Goal: Task Accomplishment & Management: Use online tool/utility

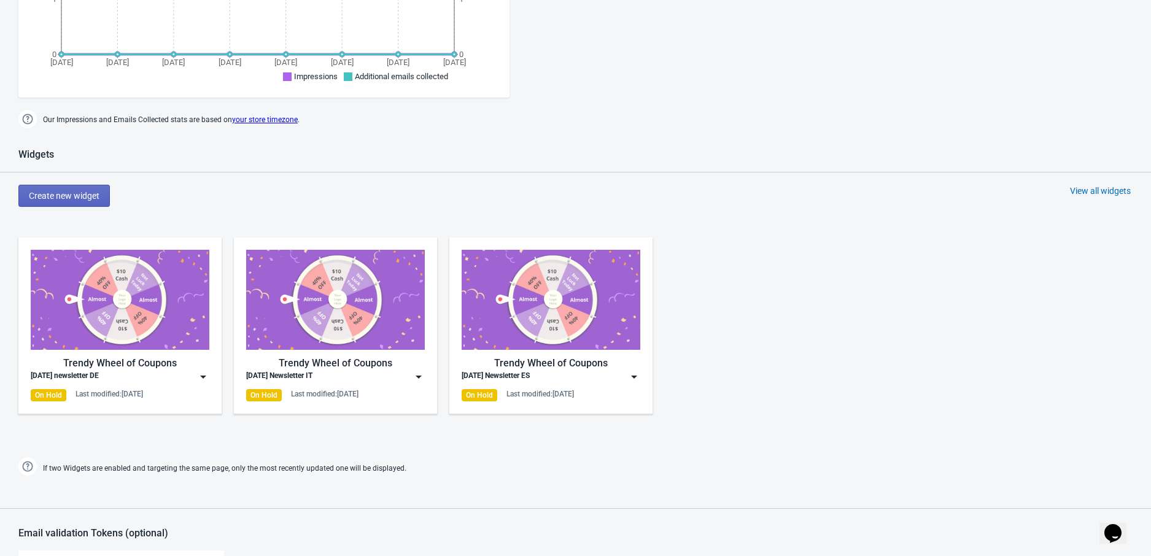
scroll to position [665, 0]
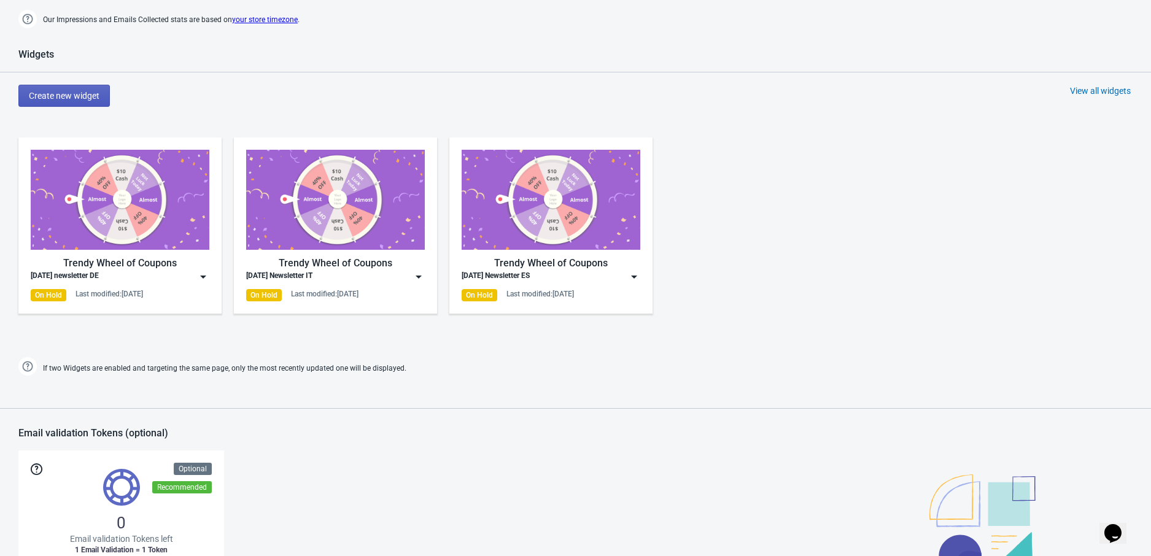
click at [59, 101] on button "Create new widget" at bounding box center [63, 96] width 91 height 22
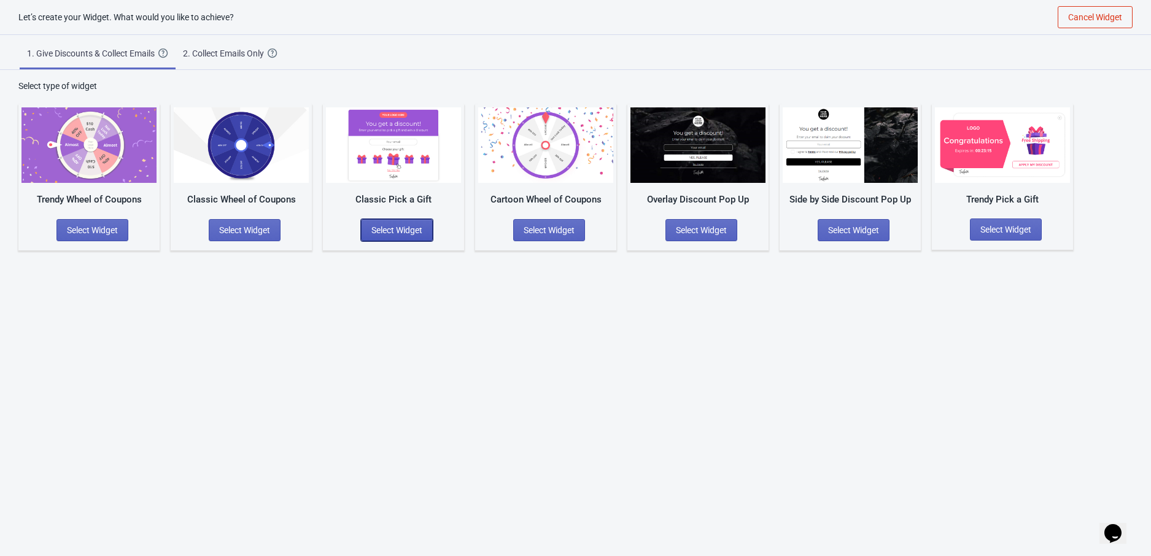
click at [417, 233] on span "Select Widget" at bounding box center [396, 230] width 51 height 10
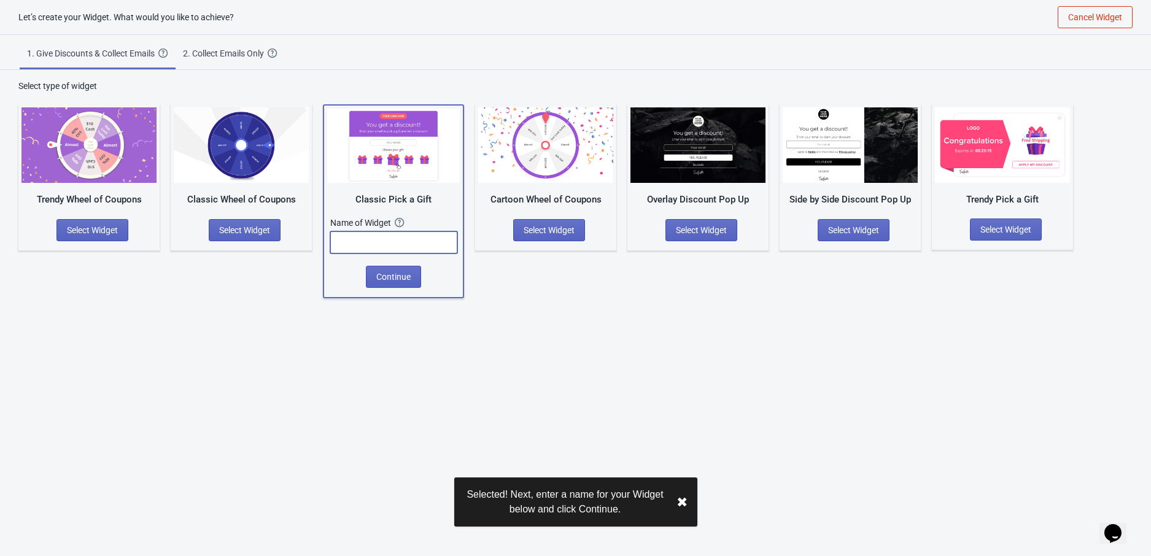
click at [409, 244] on input "text" at bounding box center [393, 242] width 127 height 22
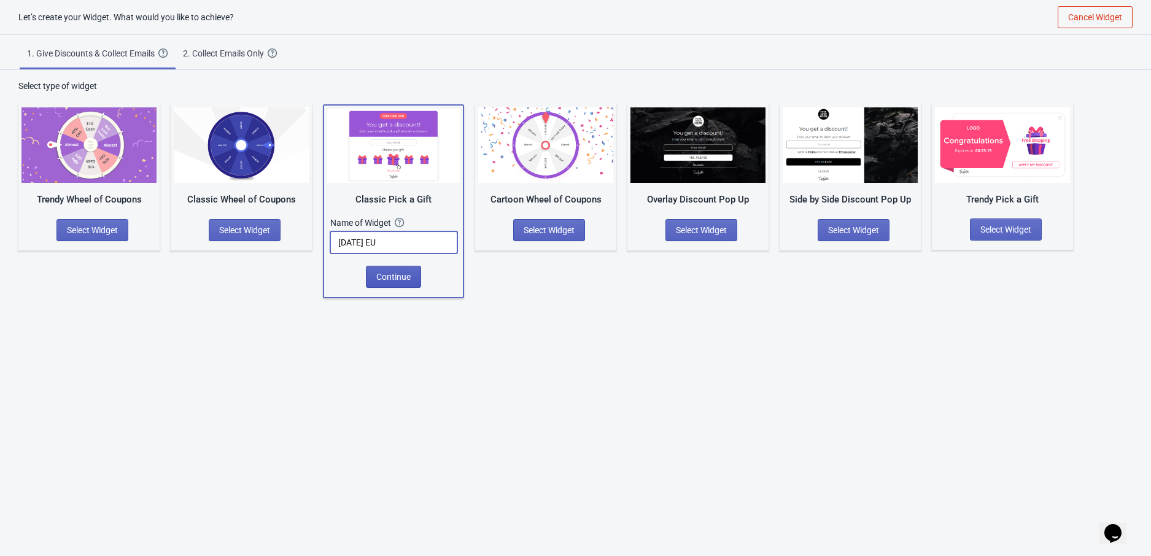
type input "Halloween EU"
click at [395, 279] on span "Continue" at bounding box center [393, 277] width 34 height 10
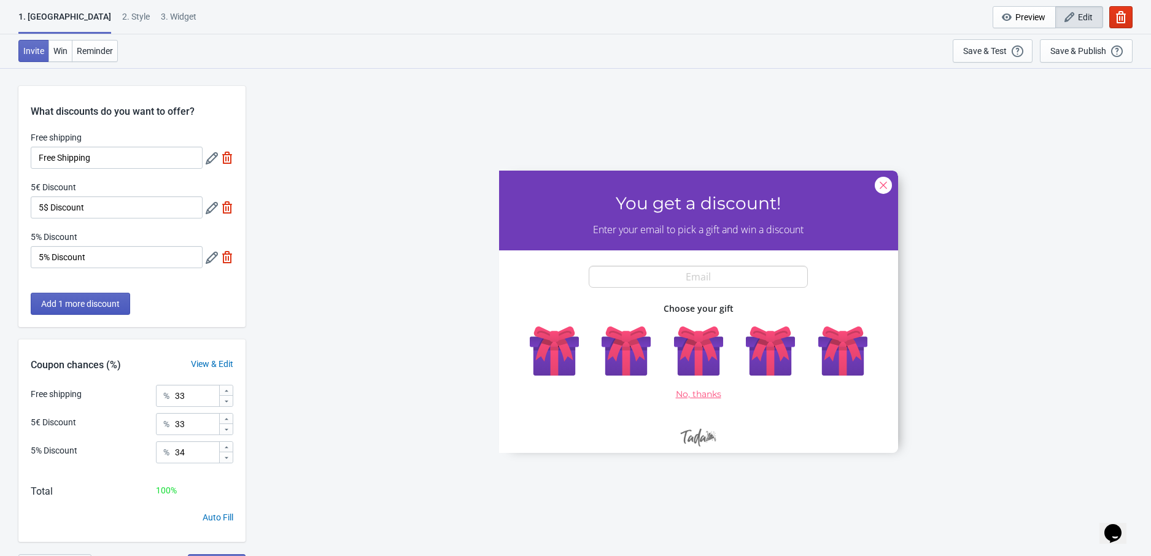
click at [88, 303] on span "Add 1 more discount" at bounding box center [80, 304] width 79 height 10
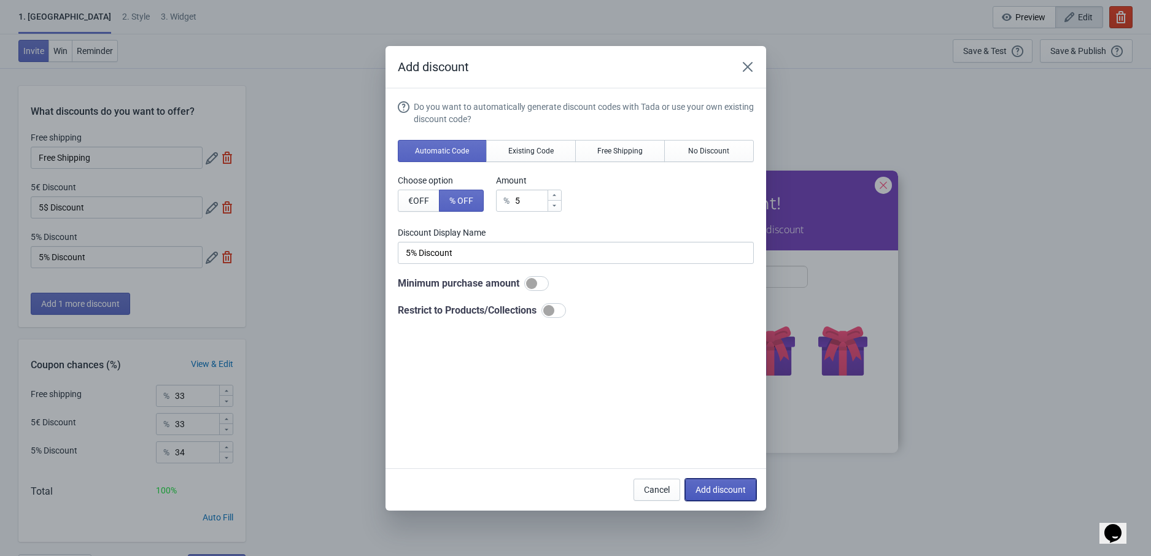
click at [709, 485] on span "Add discount" at bounding box center [720, 490] width 50 height 10
type input "25"
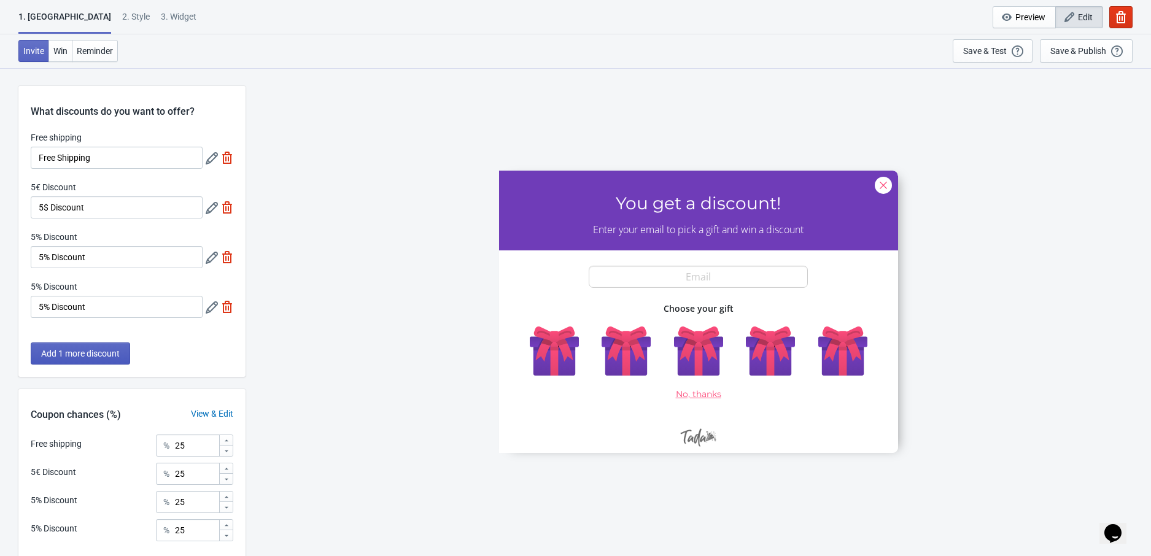
click at [73, 364] on button "Add 1 more discount" at bounding box center [80, 353] width 99 height 22
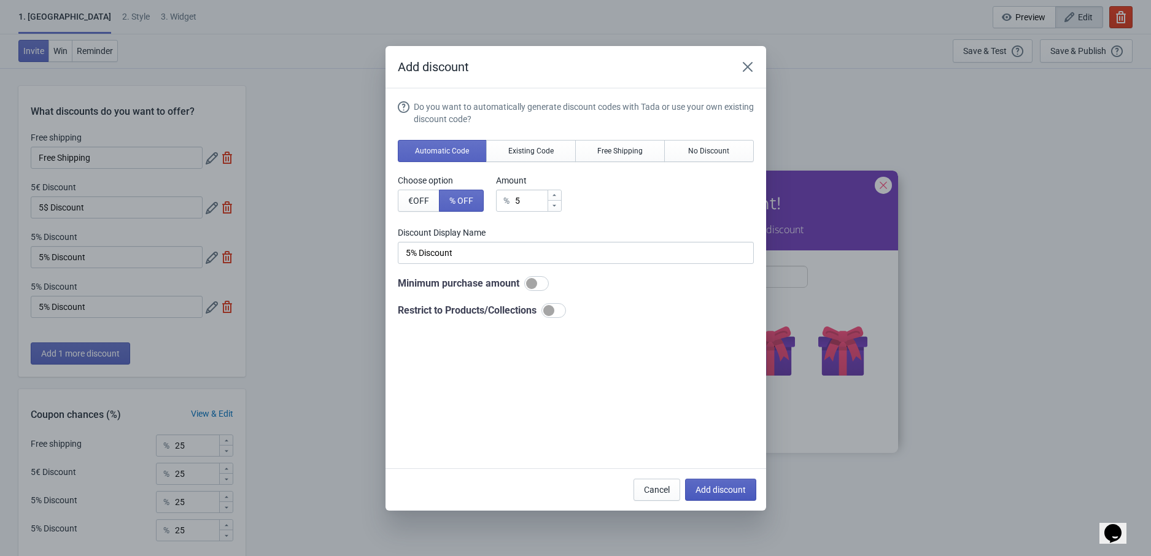
click at [721, 486] on span "Add discount" at bounding box center [720, 490] width 50 height 10
type input "20"
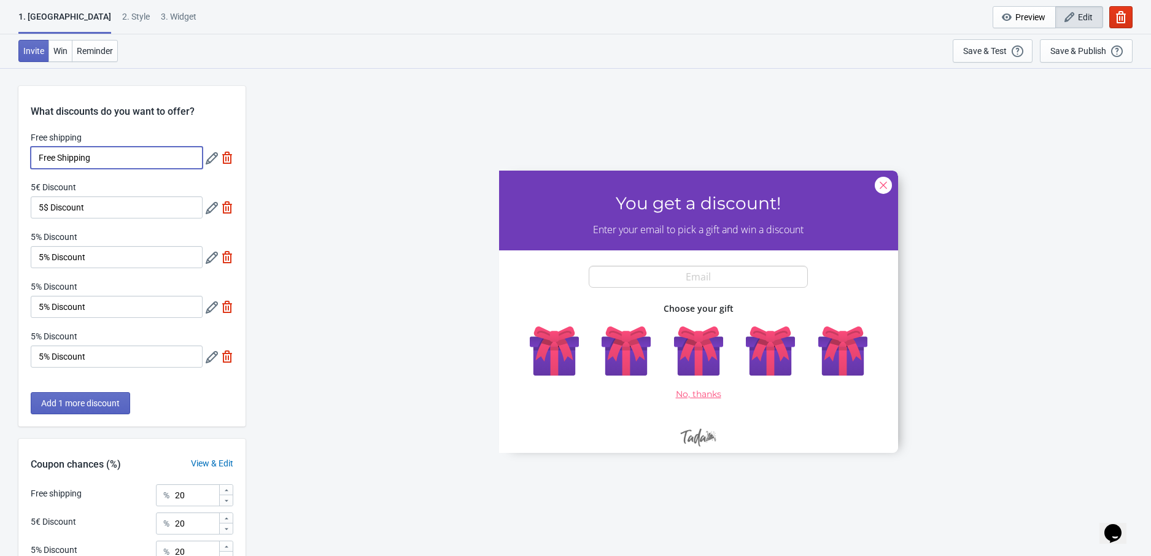
click at [74, 153] on input "Free Shipping" at bounding box center [117, 158] width 172 height 22
paste input "Spend €50 to get 1 Free"
type input "Spend €50 to get 1 Free"
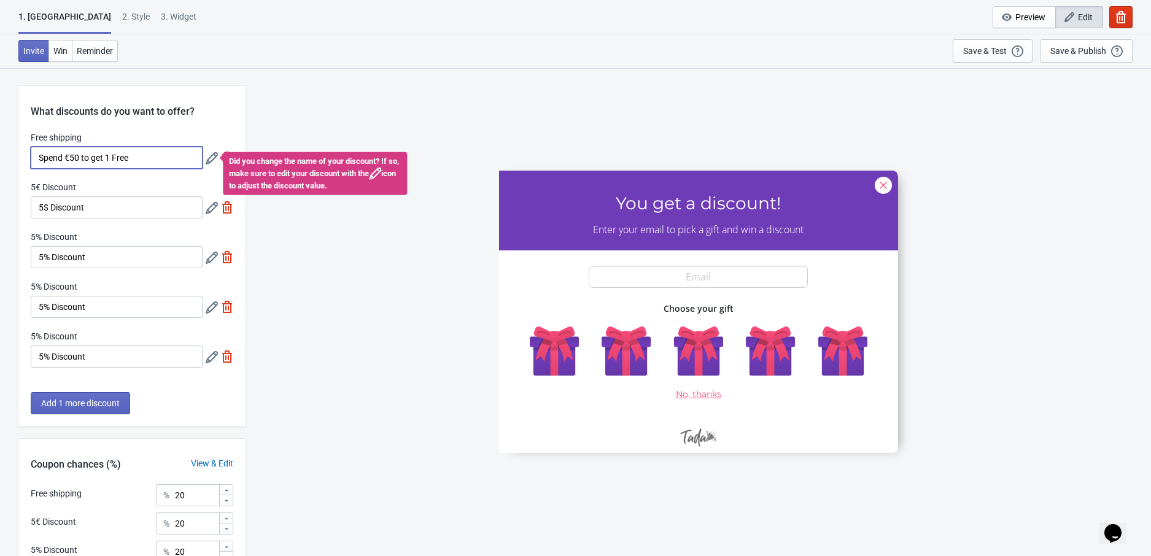
click at [206, 155] on icon at bounding box center [212, 158] width 12 height 12
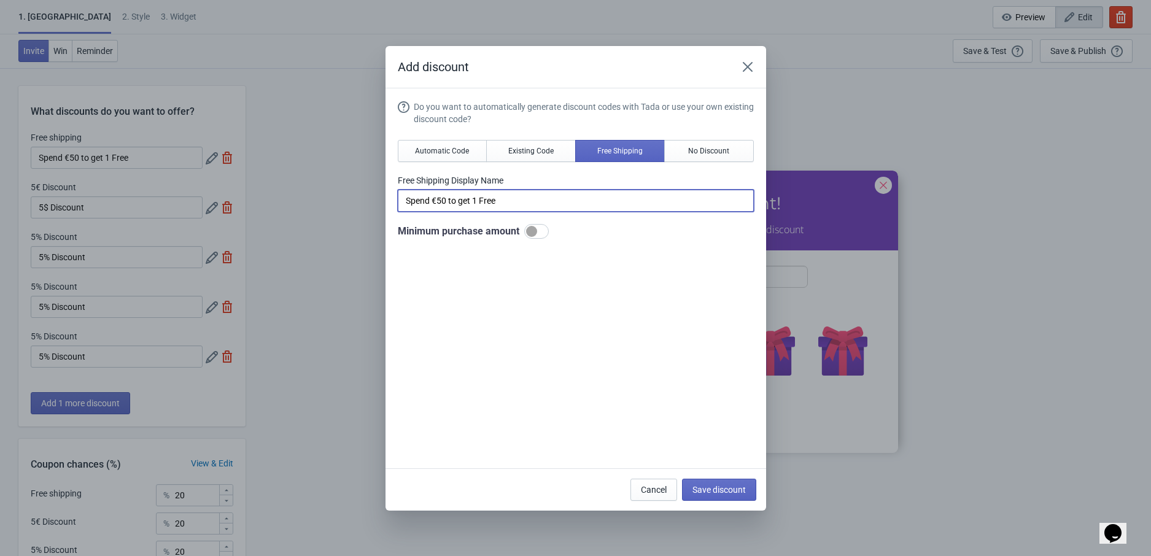
click at [479, 207] on input "Spend €50 to get 1 Free" at bounding box center [576, 201] width 356 height 22
paste input "UNI"
type input "Spend €50 to get 1 Free UNI"
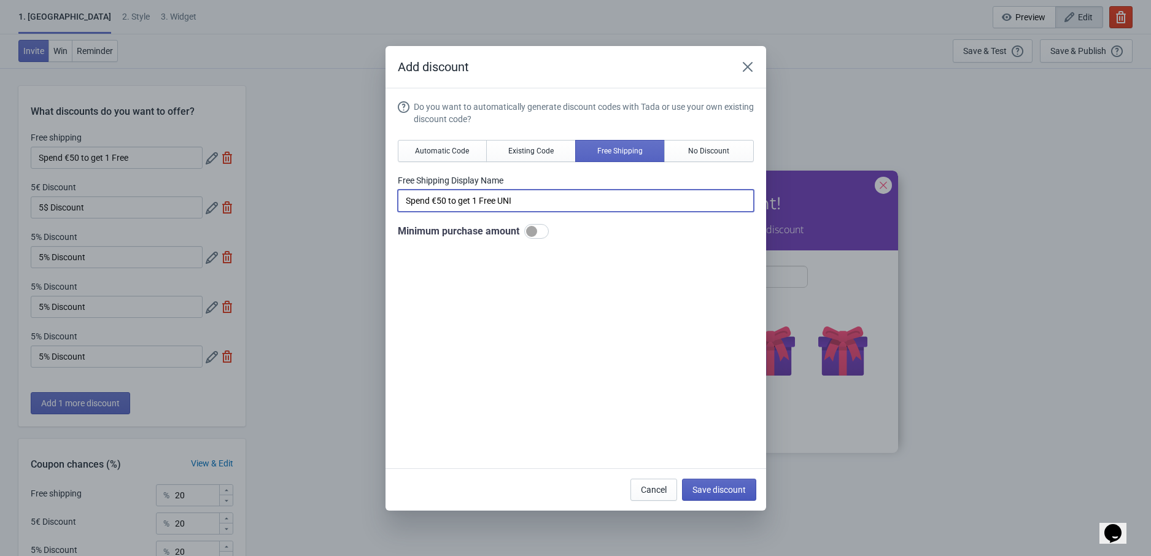
click at [738, 494] on span "Save discount" at bounding box center [718, 490] width 53 height 10
type input "Spend €50 to get 1 Free UNI"
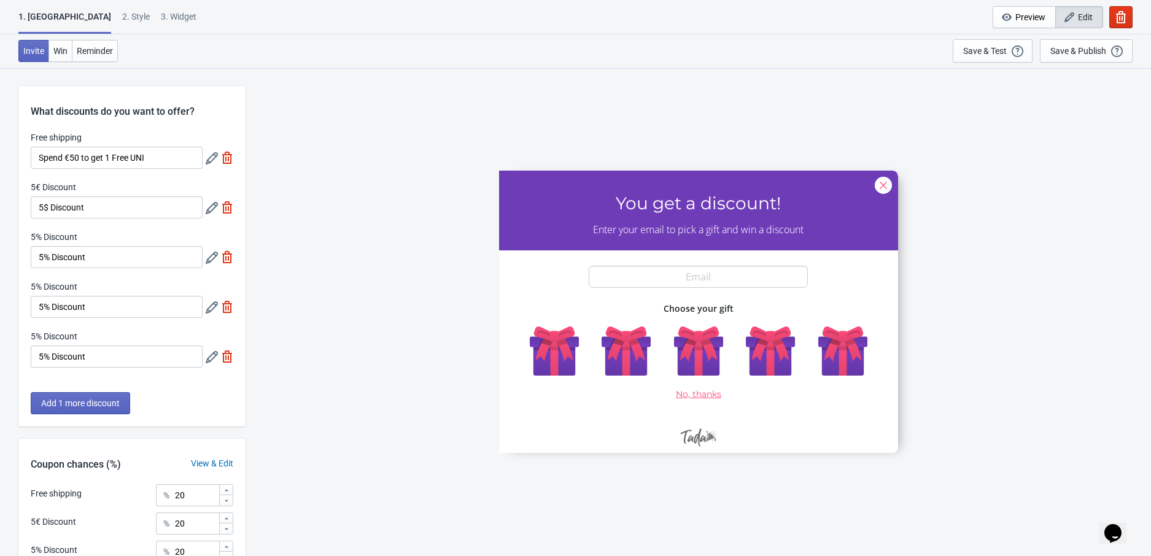
click at [208, 158] on icon at bounding box center [212, 158] width 12 height 12
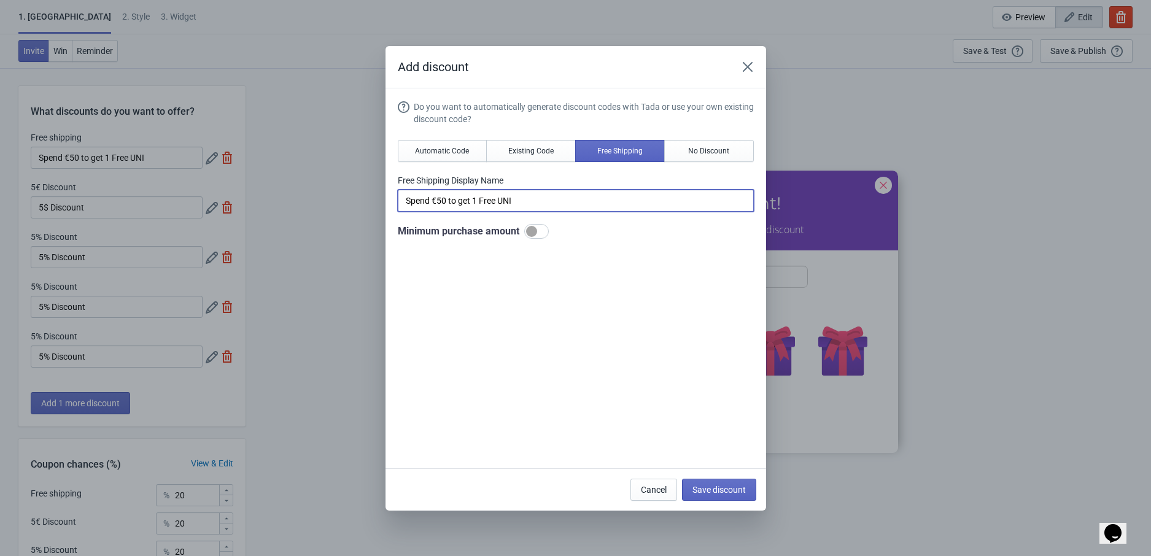
click at [487, 197] on input "Spend €50 to get 1 Free UNI" at bounding box center [576, 201] width 356 height 22
click at [487, 198] on input "Spend €50 to get 1 Free UNI" at bounding box center [576, 201] width 356 height 22
paste input "EGG RING"
type input "Spend €50 to get 1 Free EGG RING"
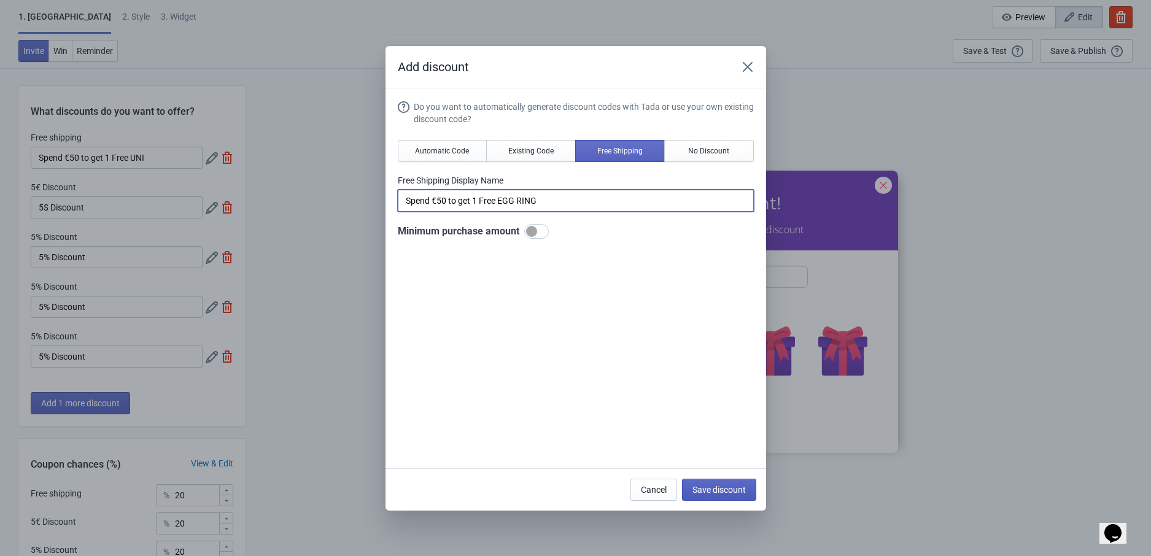
click at [735, 493] on span "Save discount" at bounding box center [718, 490] width 53 height 10
type input "Spend €50 to get 1 Free EGG RING"
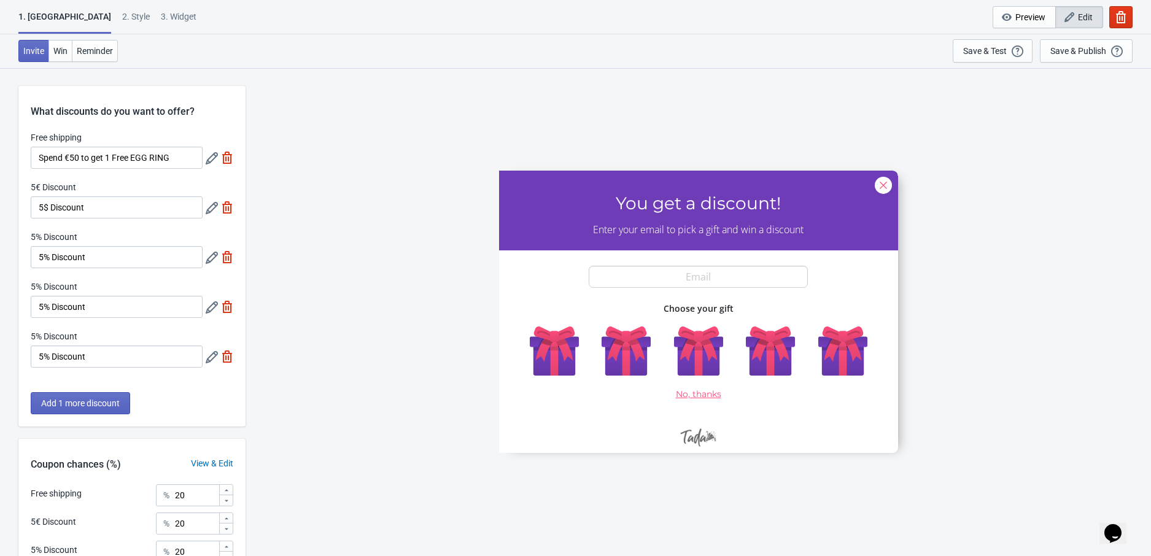
click at [208, 206] on icon at bounding box center [212, 208] width 12 height 12
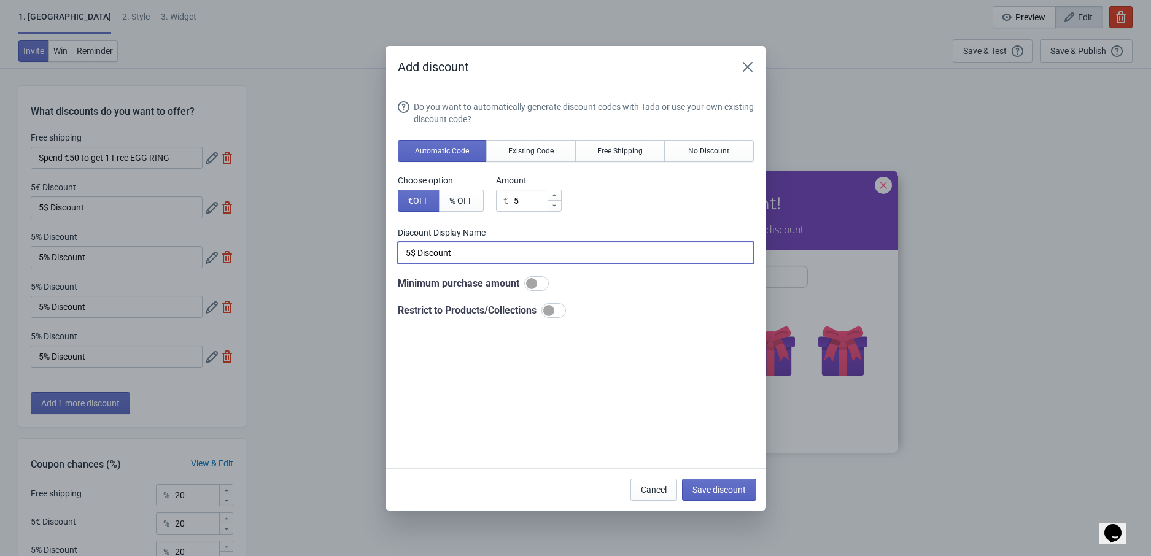
click at [454, 252] on input "5$ Discount" at bounding box center [576, 253] width 356 height 22
paste input "Spend €50 to get 1 Free UNI"
type input "Spend €50 to get 1 Free UNI"
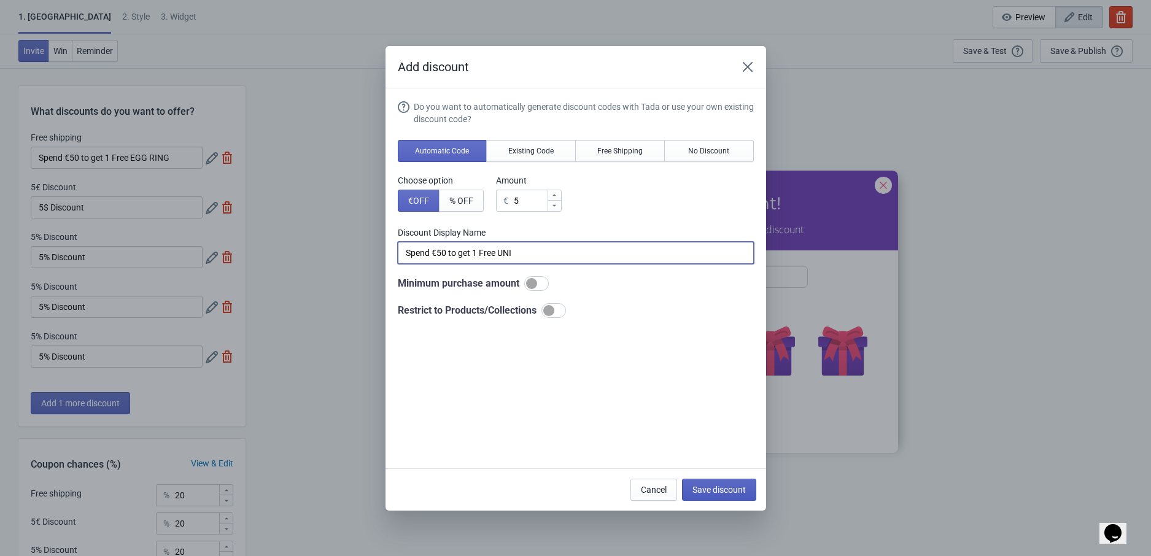
click at [724, 487] on span "Save discount" at bounding box center [718, 490] width 53 height 10
type input "Spend €50 to get 1 Free UNI"
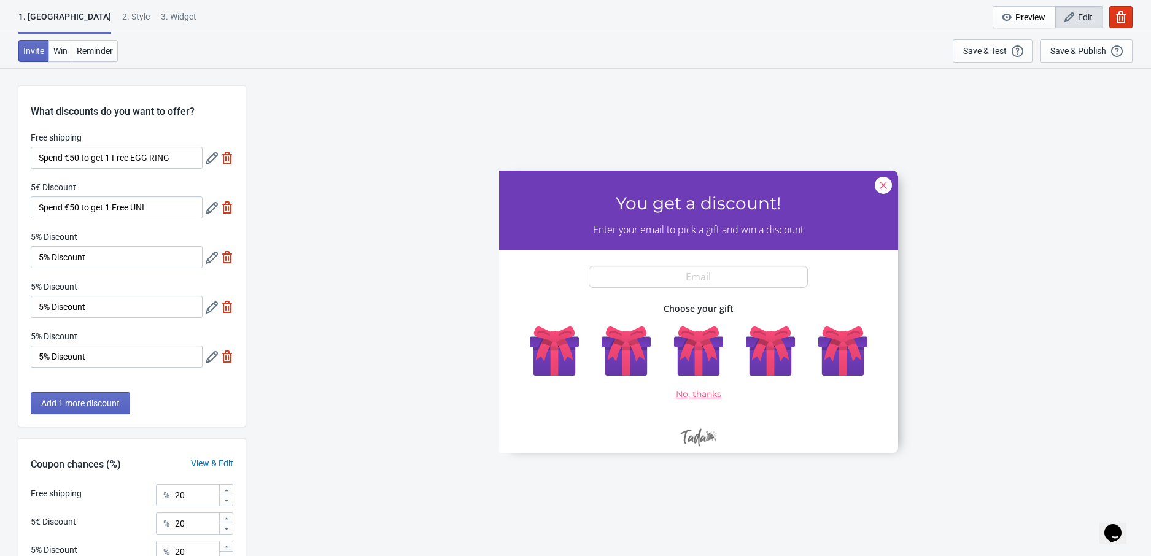
click at [208, 265] on div at bounding box center [220, 257] width 28 height 22
click at [208, 263] on icon at bounding box center [212, 258] width 12 height 12
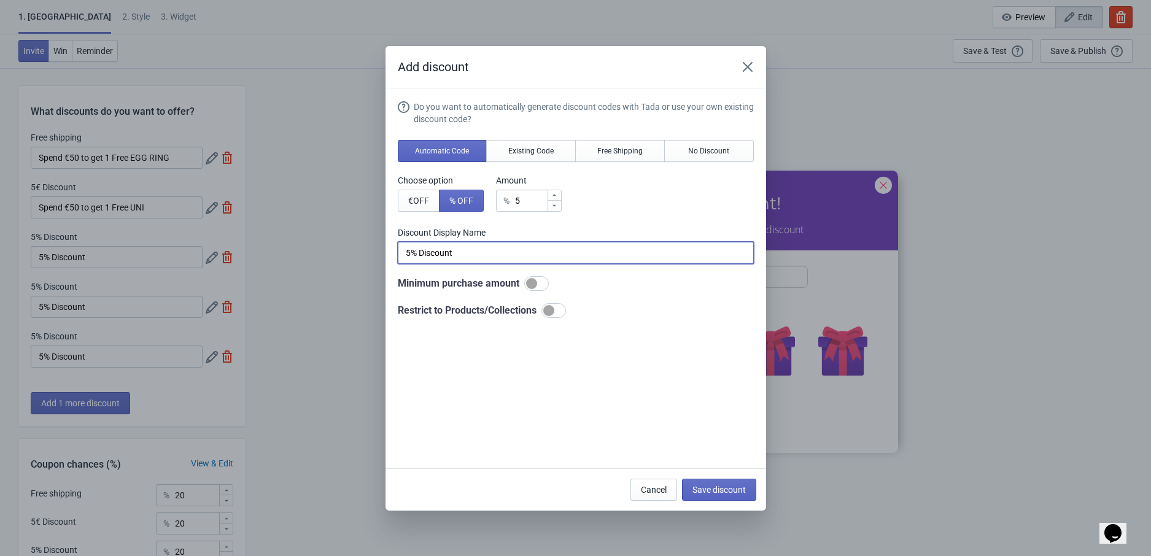
click at [441, 257] on input "5% Discount" at bounding box center [576, 253] width 356 height 22
paste input "Spend €50 to get TENGA Lotion Regular"
type input "Spend €50 to get TENGA Lotion Regular"
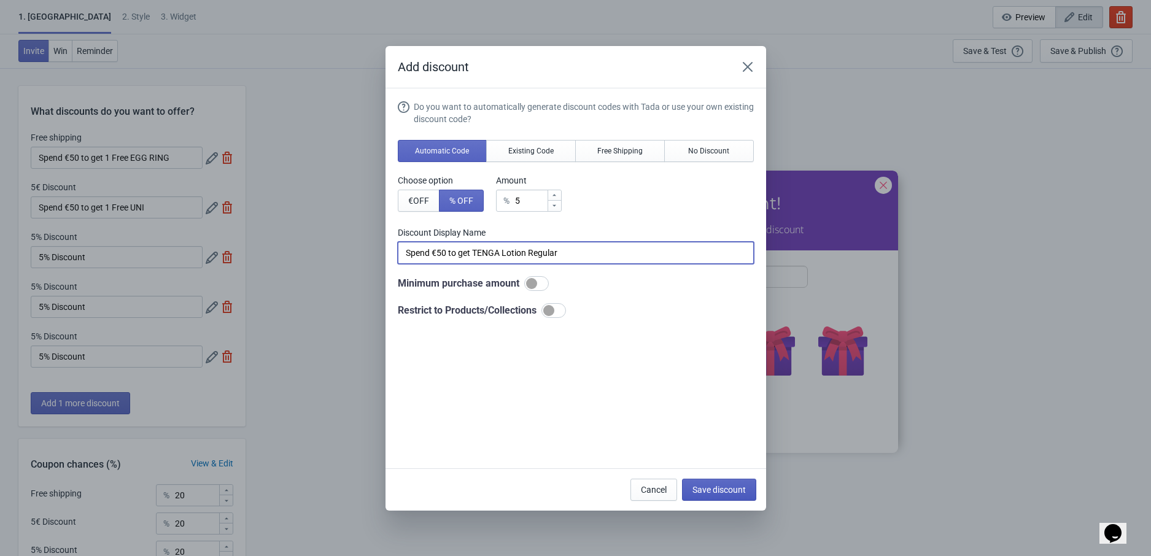
click at [726, 492] on span "Save discount" at bounding box center [718, 490] width 53 height 10
type input "Spend €50 to get TENGA Lotion Regular"
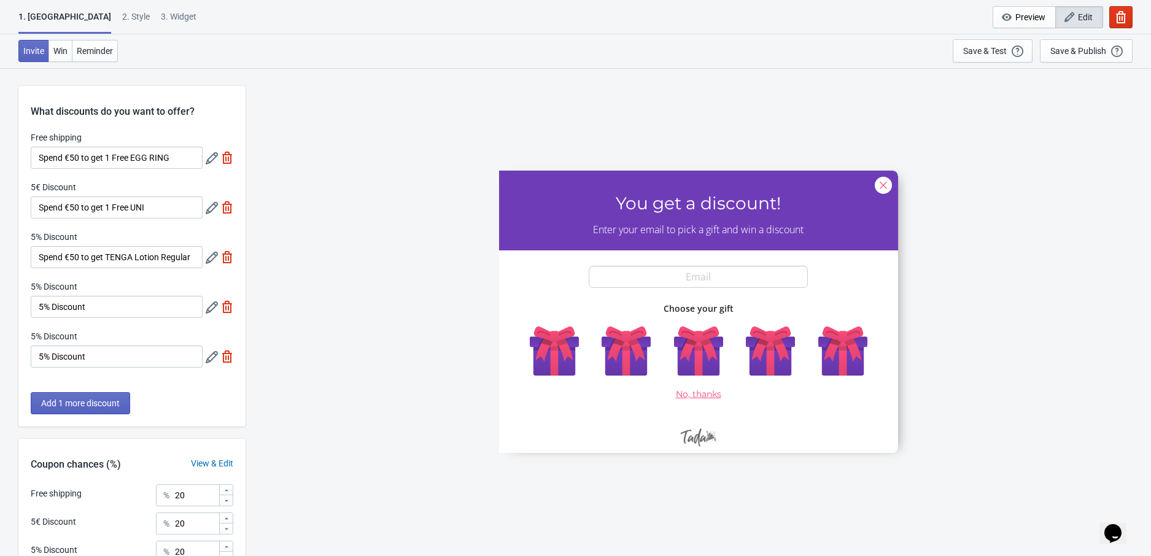
click at [209, 306] on icon at bounding box center [212, 307] width 12 height 12
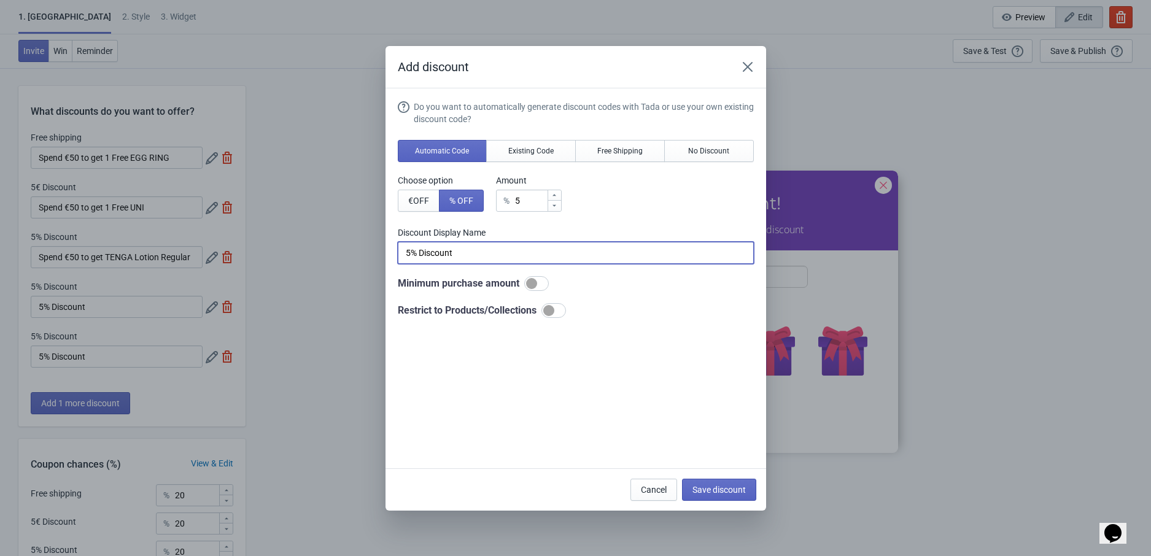
click at [441, 250] on input "5% Discount" at bounding box center [576, 253] width 356 height 22
paste input "Spend €50 to get 1 Free Special Edition ORIGINAL VACUUM CUP"
type input "Spend €50 to get 1 Free Special Edition ORIGINAL VACUUM CUP"
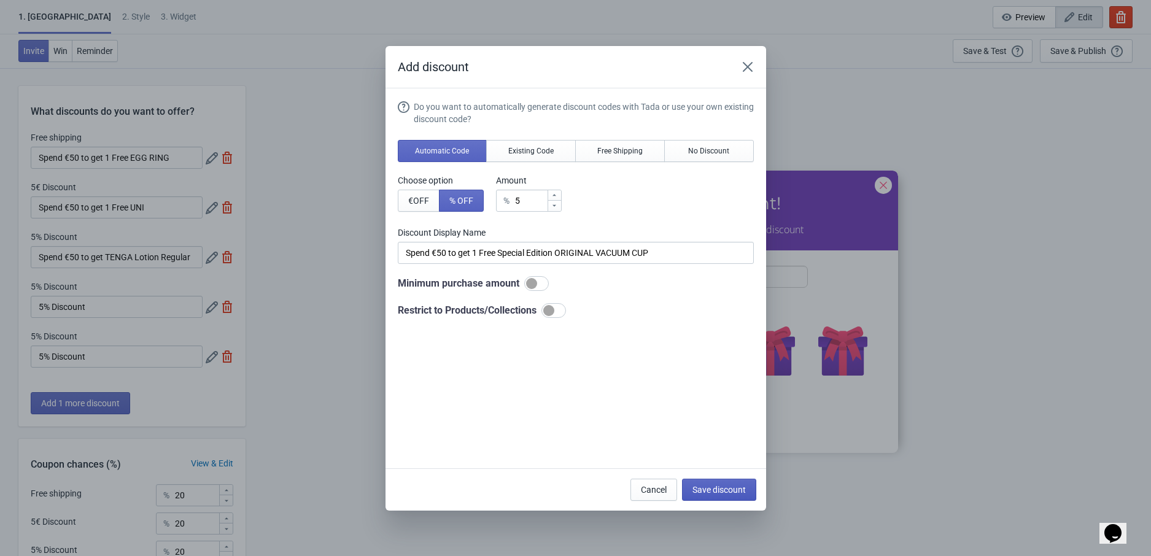
click at [718, 486] on span "Save discount" at bounding box center [718, 490] width 53 height 10
type input "Spend €50 to get 1 Free Special Edition ORIGINAL VACUUM CUP"
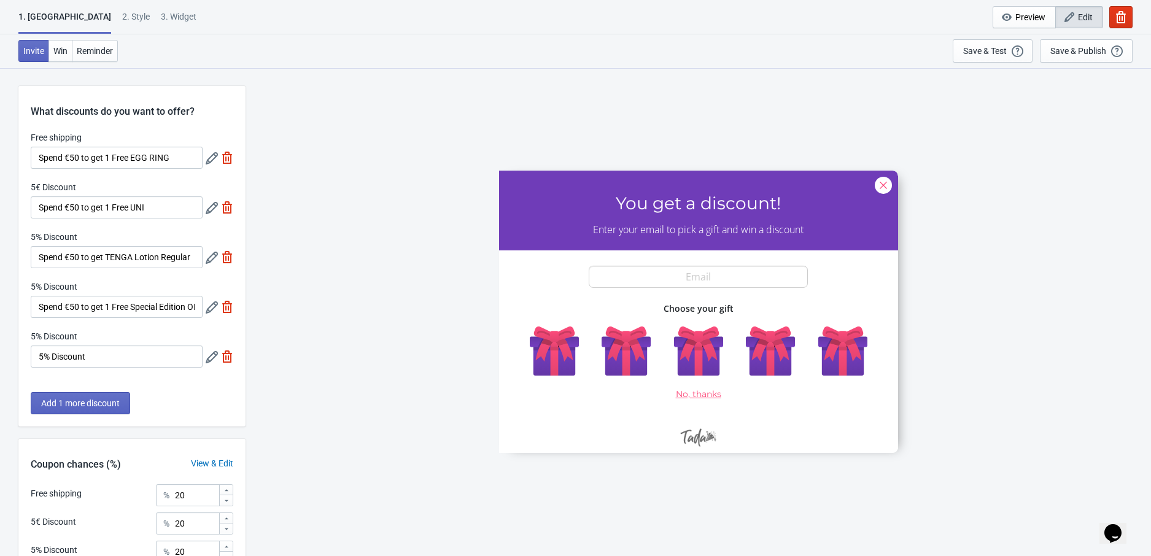
click at [209, 363] on icon at bounding box center [212, 357] width 12 height 12
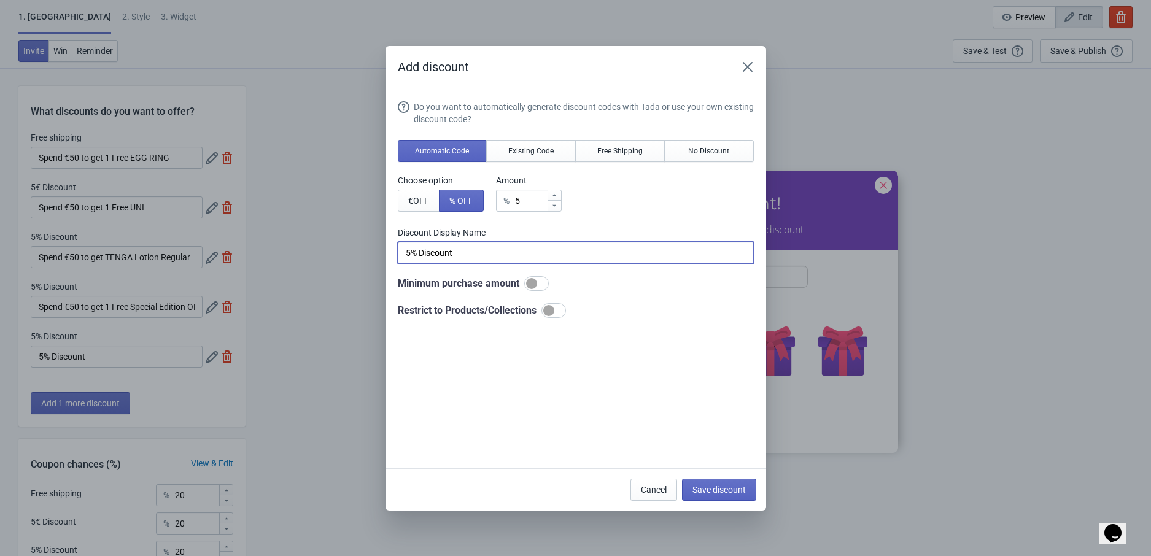
click at [487, 244] on input "5% Discount" at bounding box center [576, 253] width 356 height 22
paste input "You Won a FREE FLIP ZERO GRAVITY WHITE!"
type input "You Won a FREE FLIP ZERO GRAVITY WHITE!"
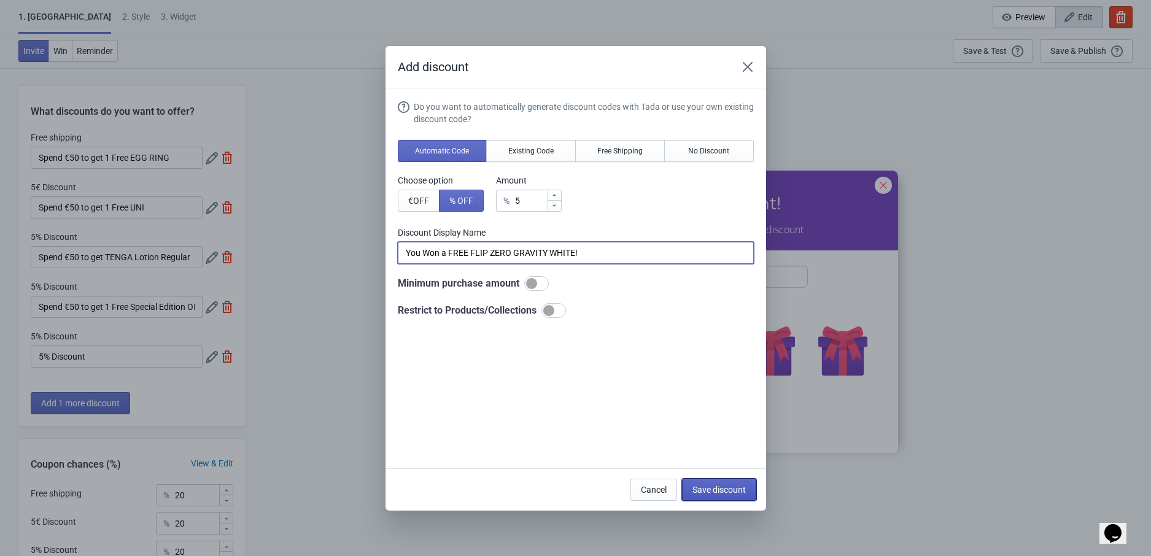
click at [727, 498] on button "Save discount" at bounding box center [719, 490] width 74 height 22
type input "You Won a FREE FLIP ZERO GRAVITY WHITE!"
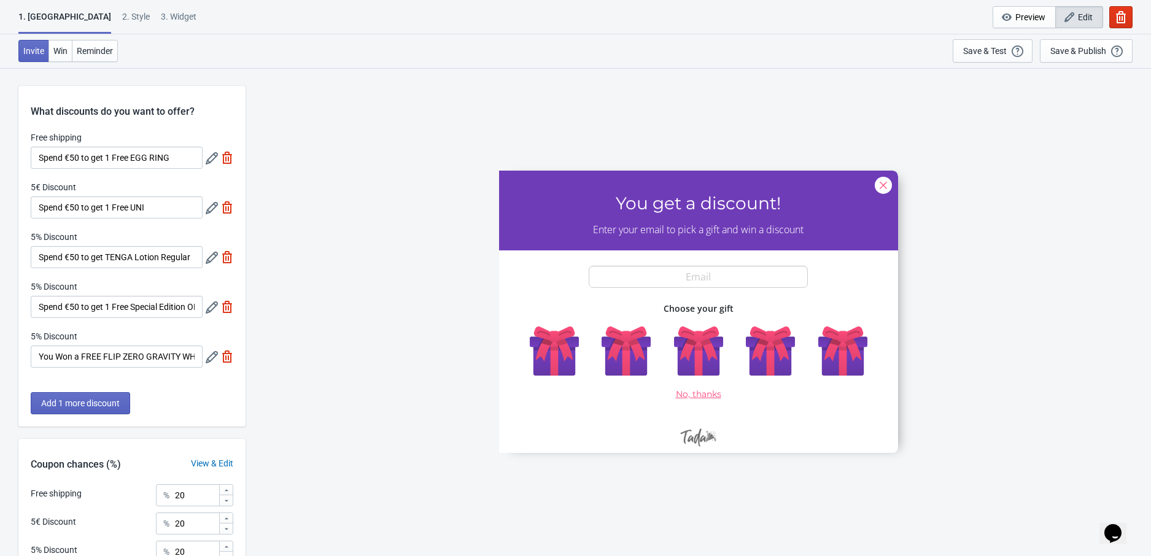
click at [161, 18] on div "3. Widget" at bounding box center [179, 20] width 36 height 21
select select "once"
select select "1"
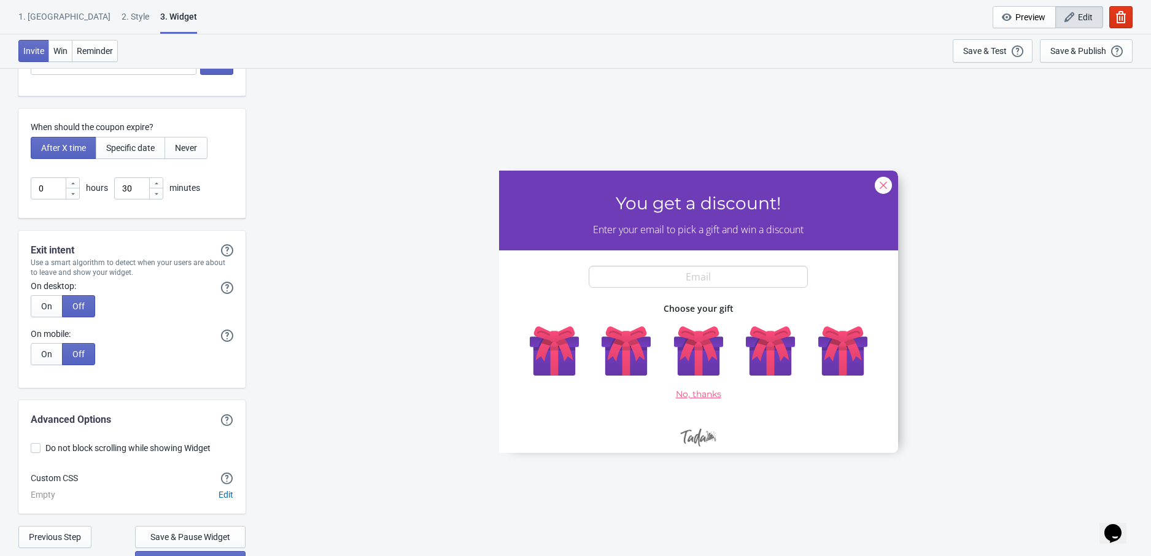
scroll to position [2954, 0]
click at [150, 150] on span "Specific date" at bounding box center [130, 147] width 48 height 10
type input ", Valid until"
type input "Expires on"
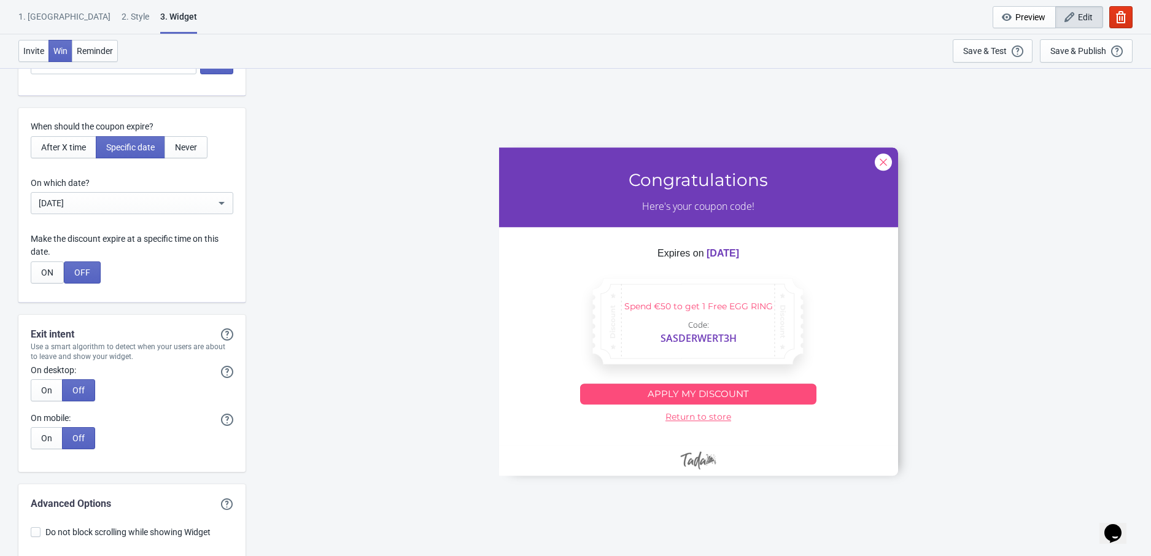
click at [114, 214] on div "Sep 23, 2025" at bounding box center [132, 203] width 203 height 22
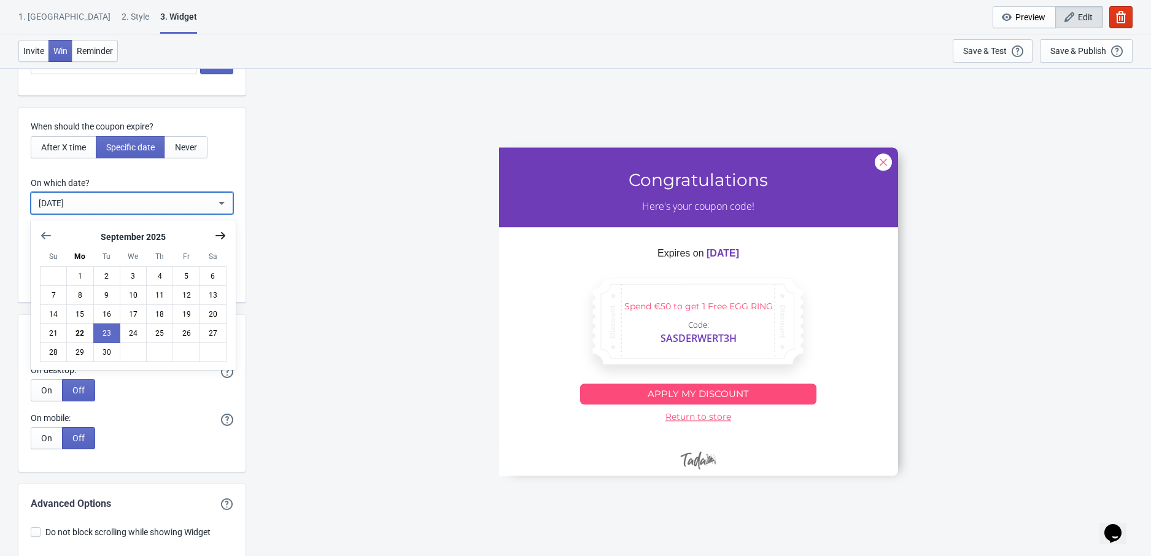
click at [213, 237] on button "Show next month, October 2025" at bounding box center [220, 236] width 22 height 22
click at [114, 314] on button "11" at bounding box center [106, 314] width 27 height 20
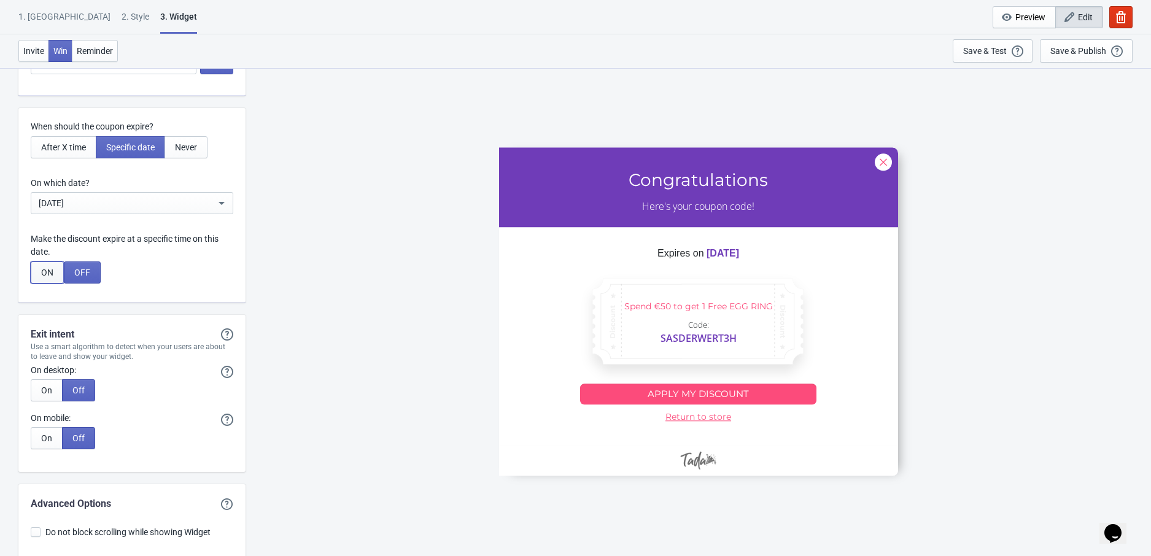
click at [50, 277] on span "ON" at bounding box center [47, 273] width 12 height 10
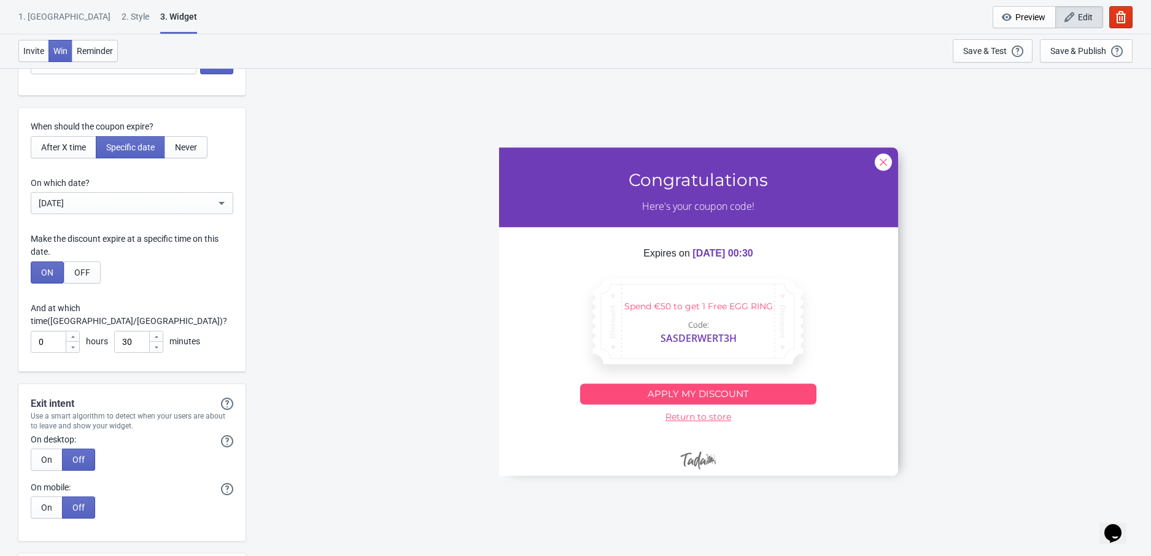
click at [75, 333] on icon at bounding box center [72, 336] width 7 height 7
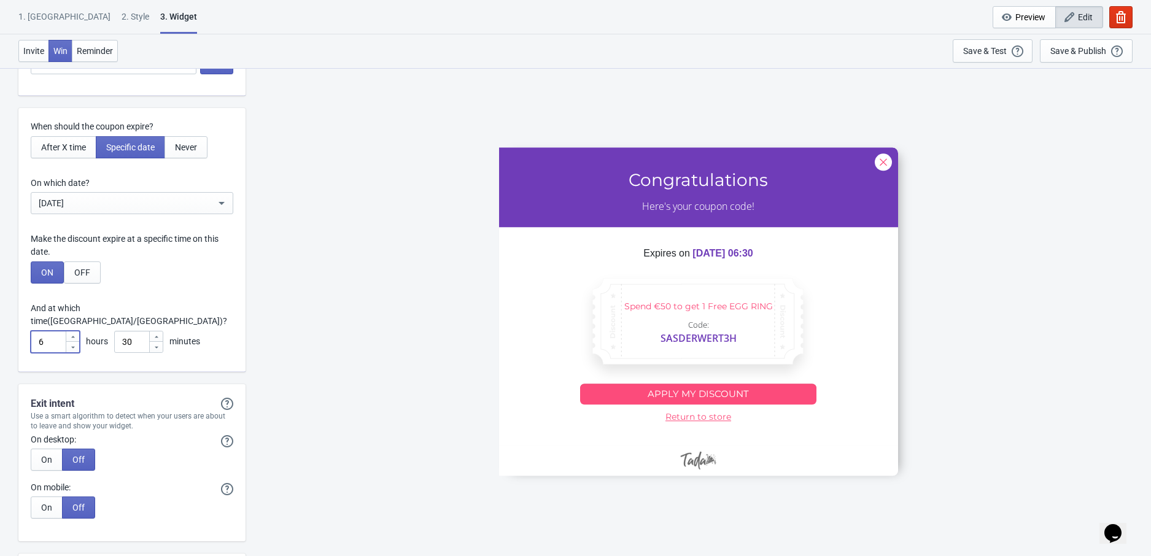
click at [75, 333] on icon at bounding box center [72, 336] width 7 height 7
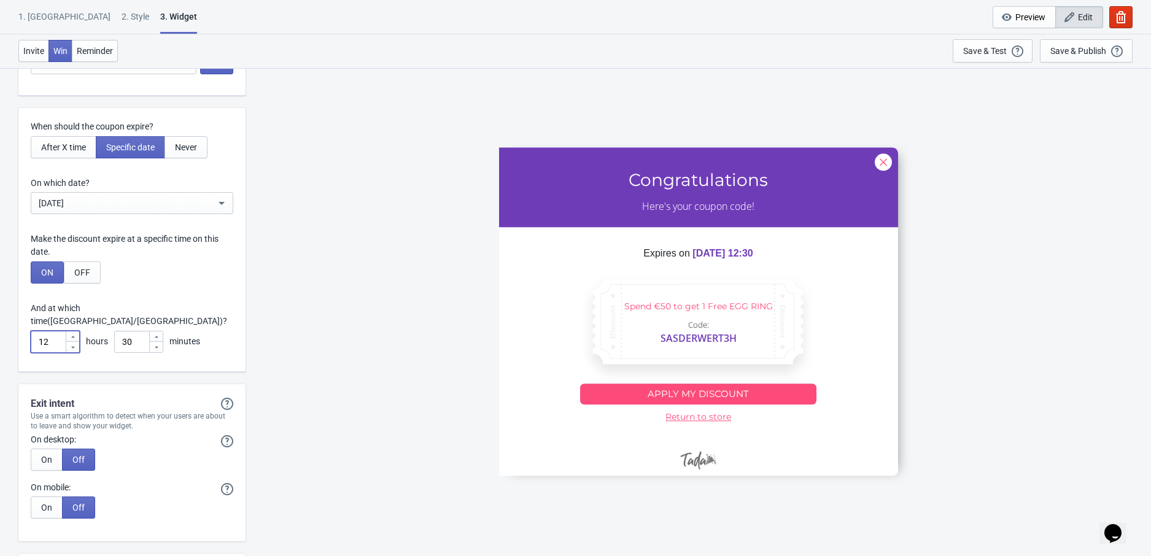
click at [75, 333] on icon at bounding box center [72, 336] width 7 height 7
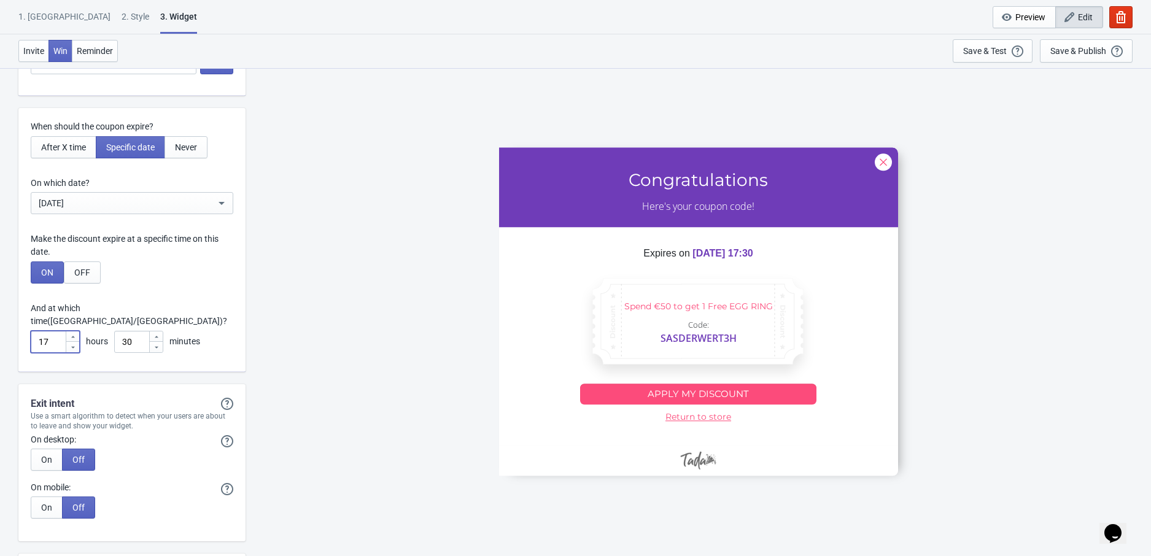
click at [75, 333] on icon at bounding box center [72, 336] width 7 height 7
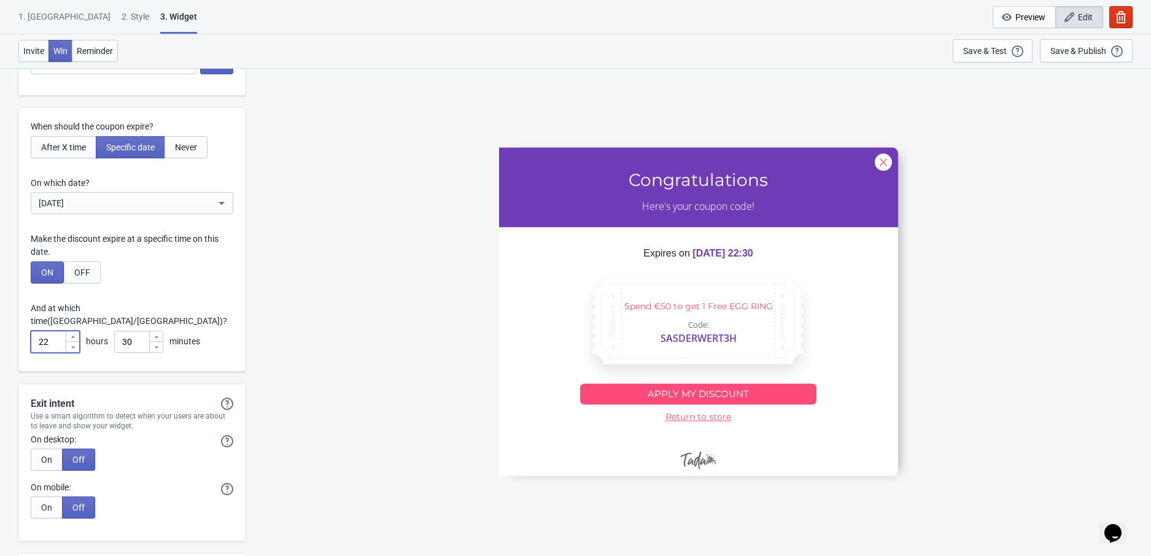
click at [75, 333] on icon at bounding box center [72, 336] width 7 height 7
type input "23"
drag, startPoint x: 141, startPoint y: 334, endPoint x: 126, endPoint y: 333, distance: 15.4
click at [126, 333] on input "30" at bounding box center [131, 342] width 34 height 22
type input "3"
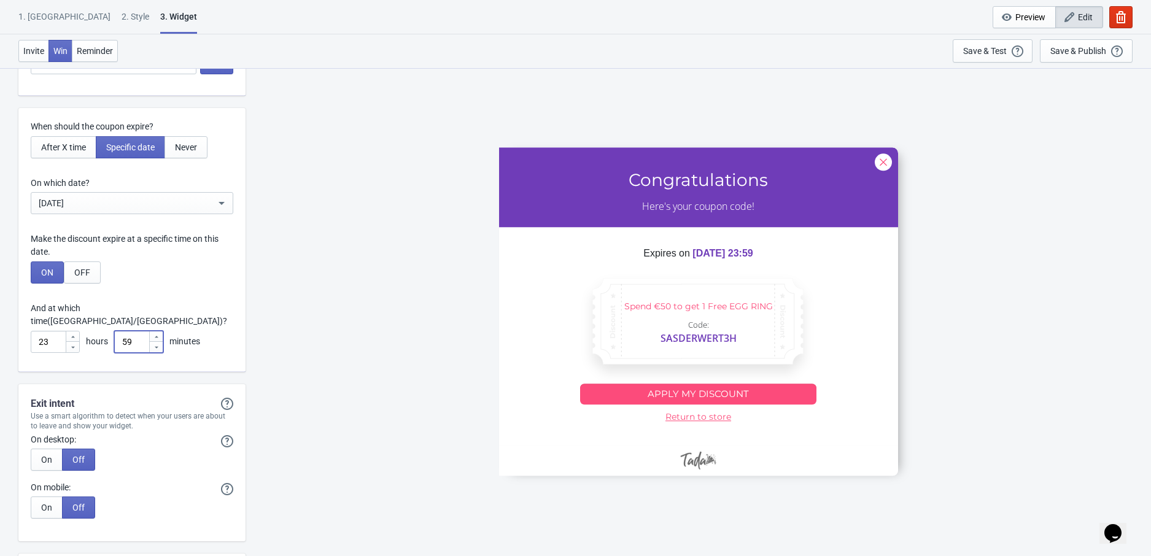
type input "59"
click at [230, 311] on div "And at which time (Europe/Berlin) ?" at bounding box center [132, 315] width 203 height 26
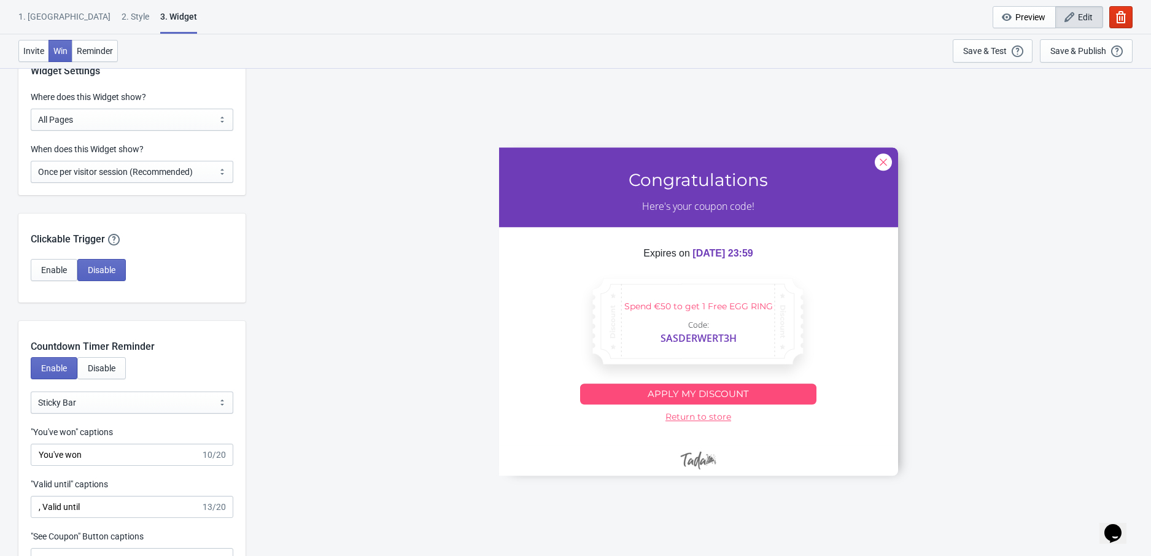
scroll to position [976, 0]
click at [49, 263] on button "Enable" at bounding box center [54, 272] width 47 height 22
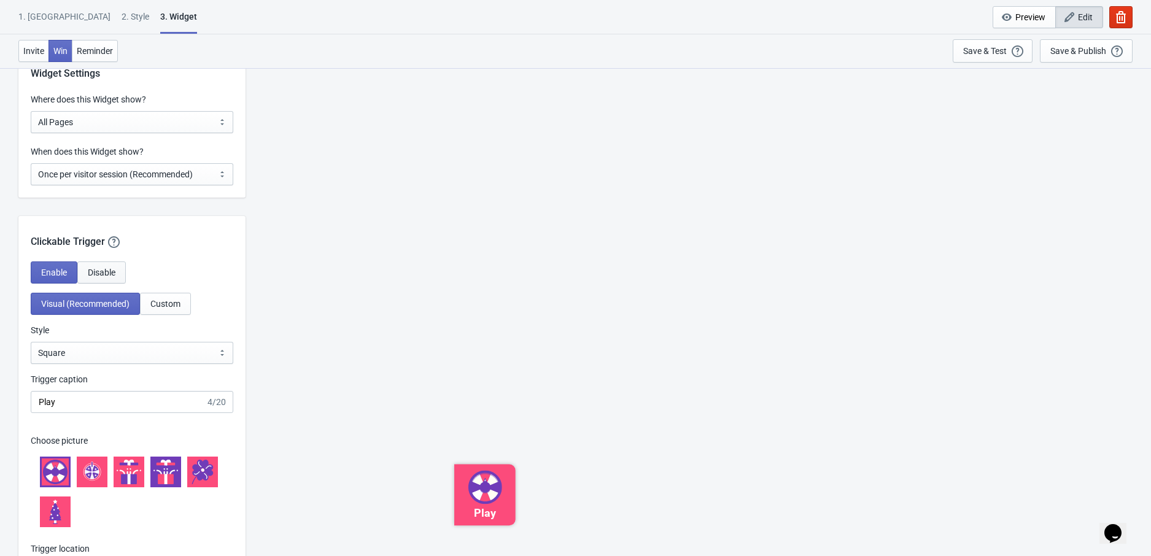
click at [94, 276] on span "Disable" at bounding box center [102, 273] width 28 height 10
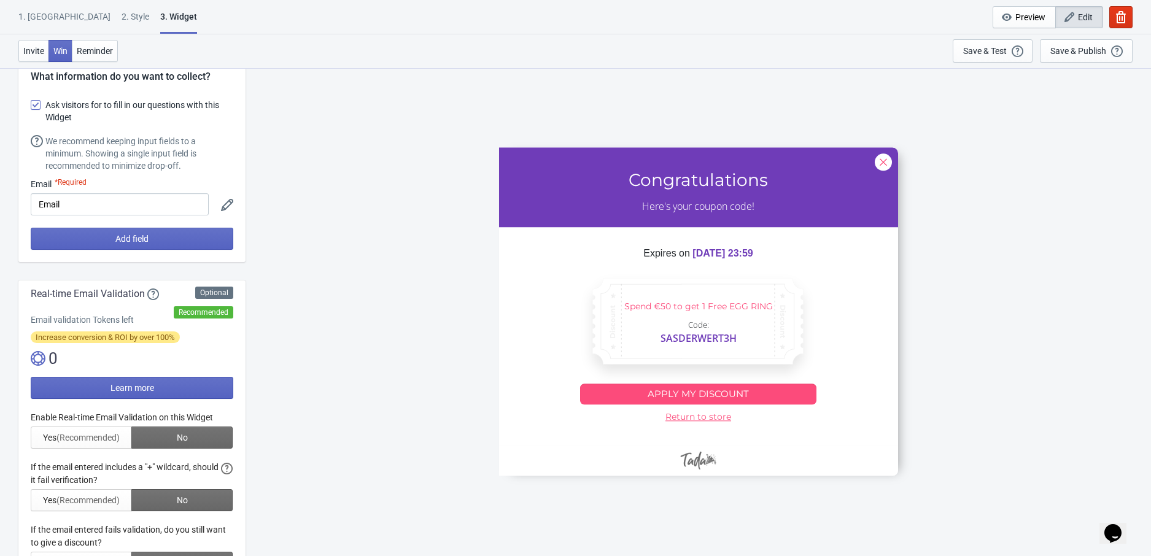
scroll to position [0, 0]
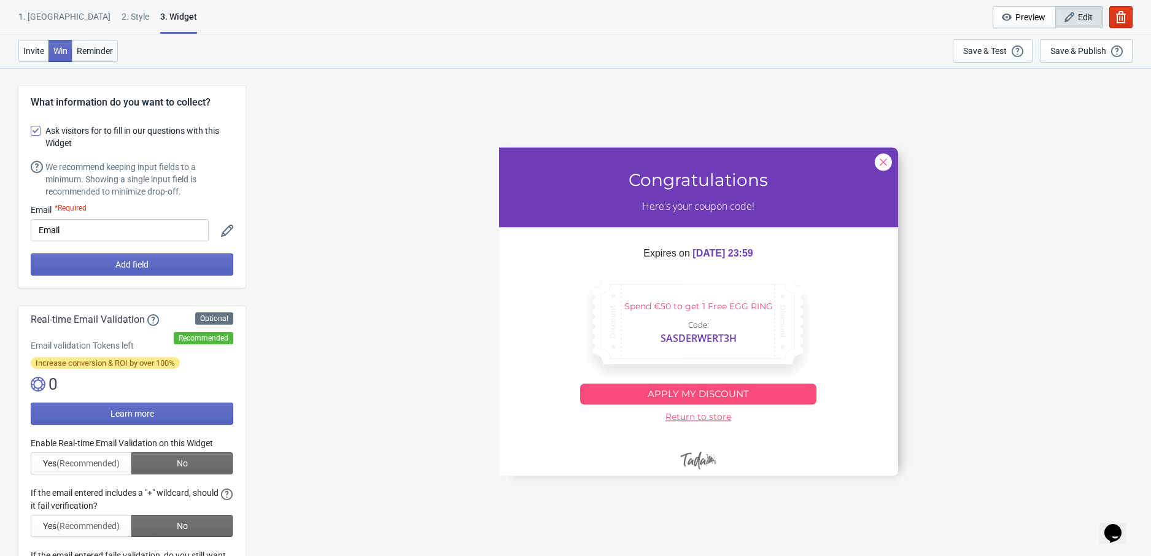
click at [91, 55] on button "Reminder" at bounding box center [95, 51] width 46 height 22
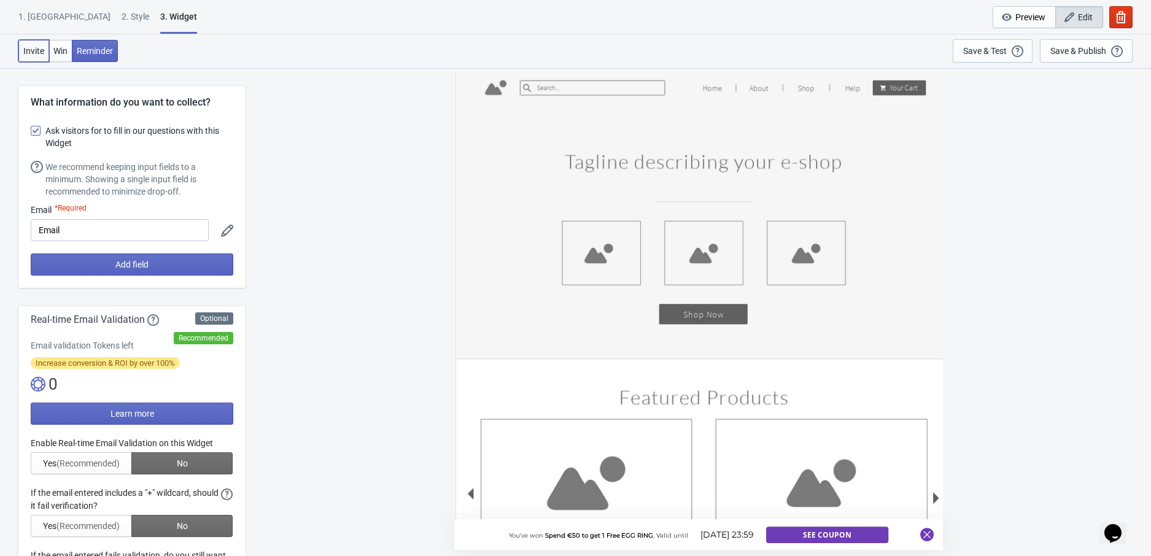
click at [36, 55] on span "Invite" at bounding box center [33, 51] width 21 height 10
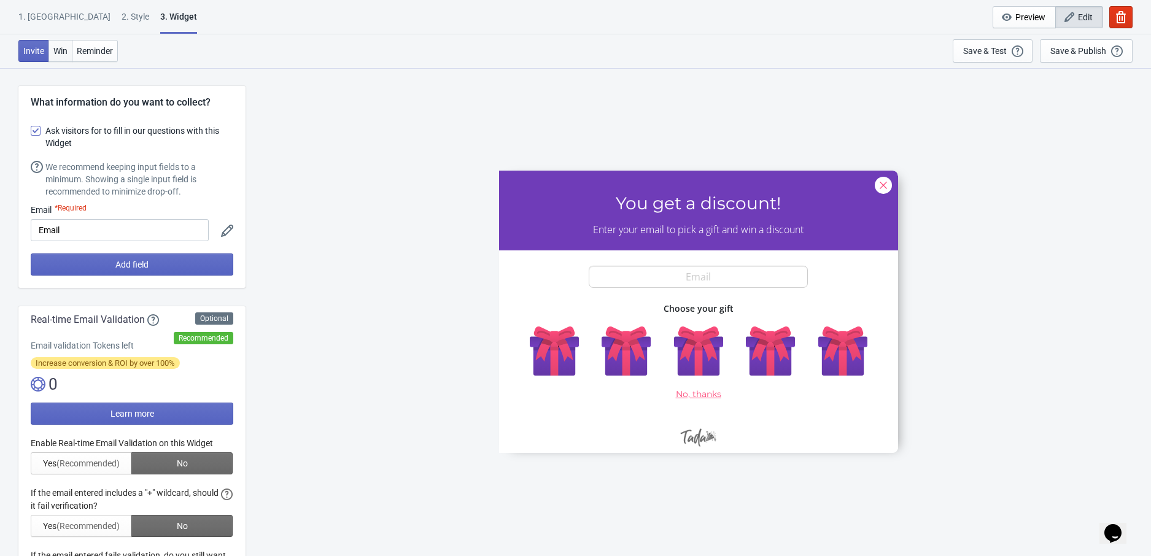
click at [60, 54] on span "Win" at bounding box center [60, 51] width 14 height 10
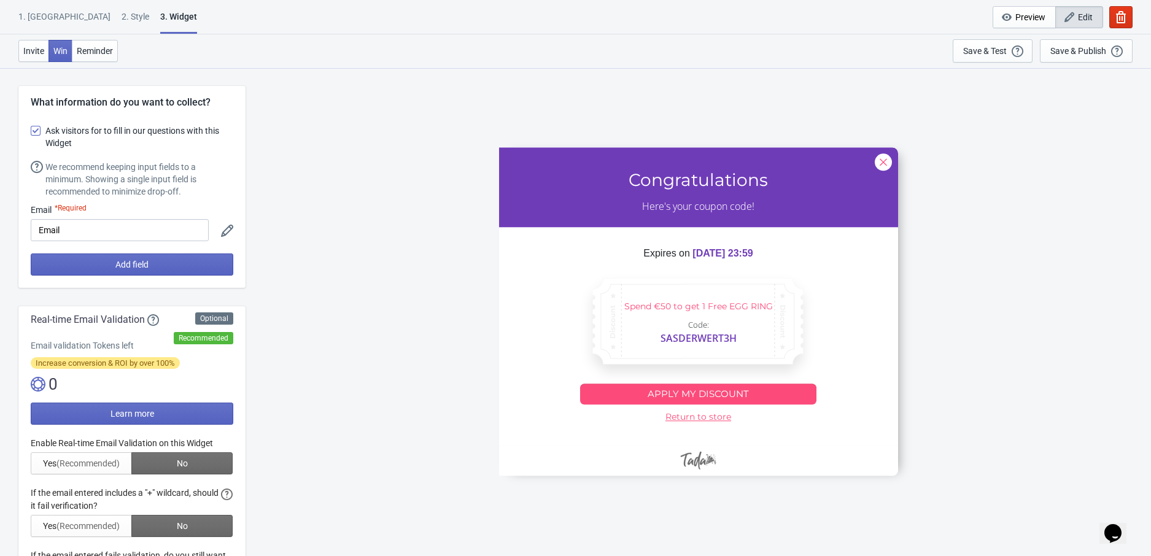
click at [47, 22] on div "1. Coupon" at bounding box center [64, 20] width 92 height 21
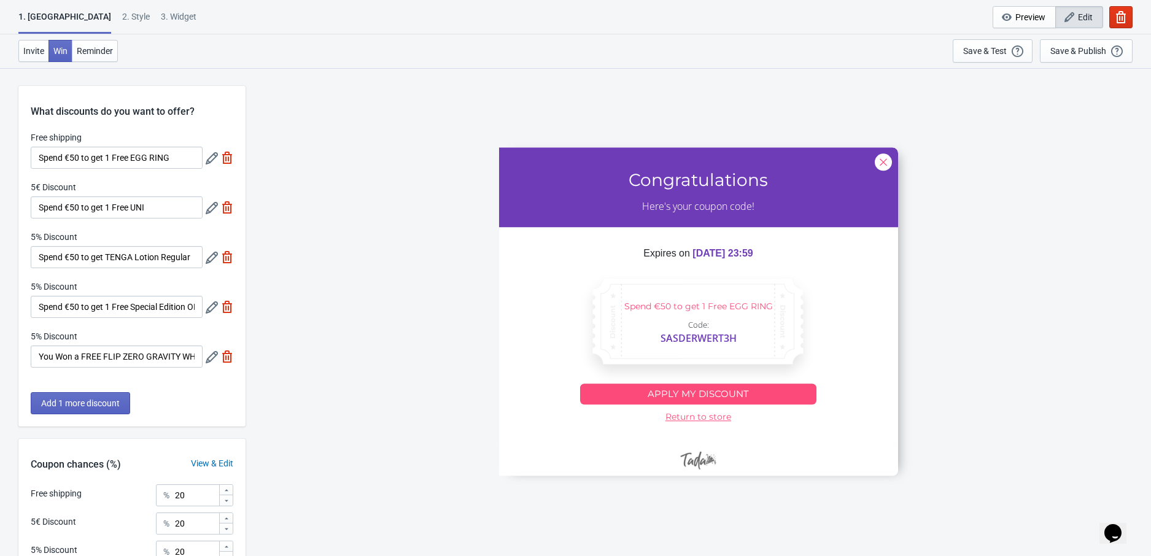
click at [122, 15] on div "2 . Style" at bounding box center [136, 20] width 28 height 21
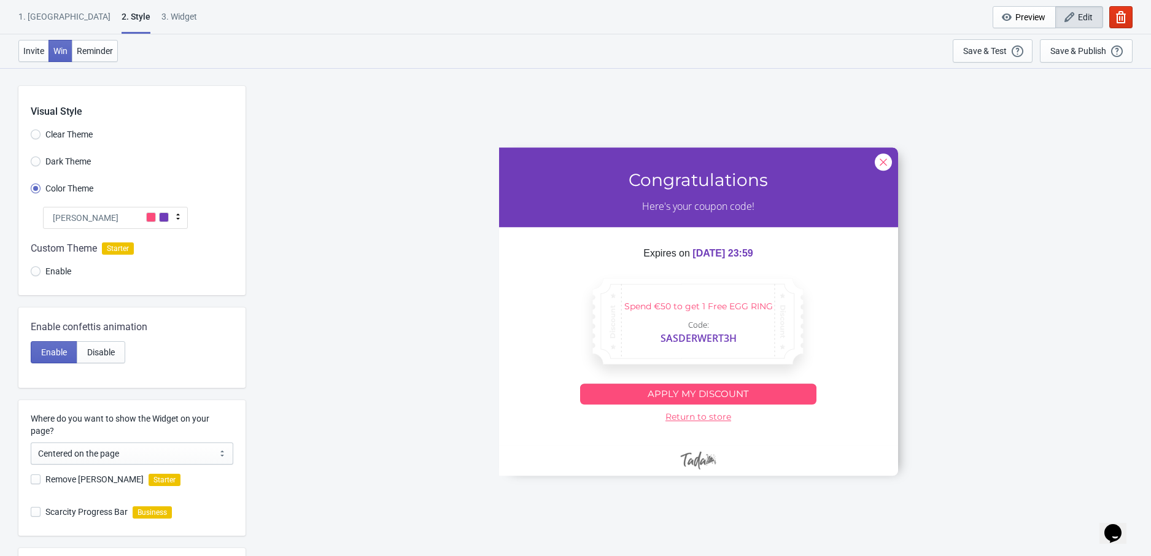
click at [161, 12] on div "3. Widget" at bounding box center [179, 20] width 36 height 21
select select "once"
select select "1"
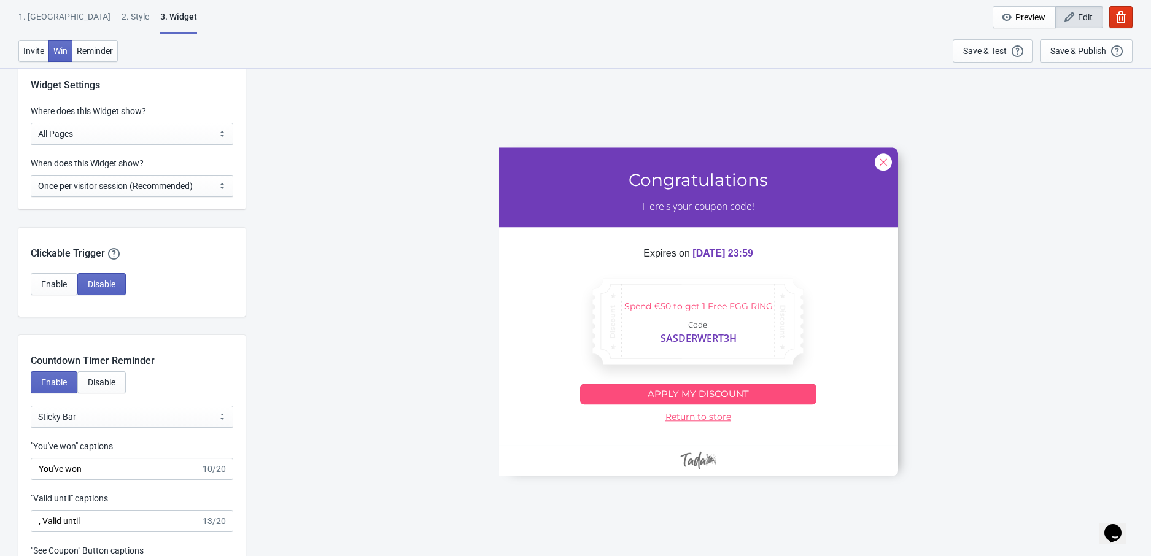
scroll to position [960, 0]
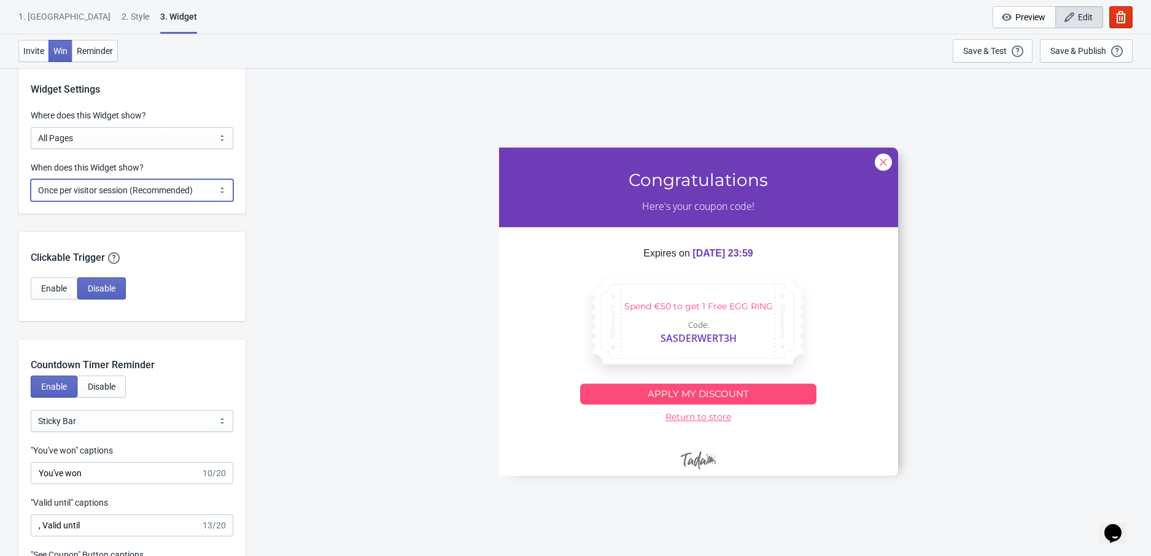
click at [66, 193] on select "Every new visit of page Once every period of time Once per visitor session (Rec…" at bounding box center [132, 190] width 203 height 22
click at [63, 131] on select "All Pages All Product Pages All Blog Pages All Static Pages Specific Product(s)…" at bounding box center [132, 138] width 203 height 22
select select "specificURL"
click at [31, 127] on select "All Pages All Product Pages All Blog Pages All Static Pages Specific Product(s)…" at bounding box center [132, 138] width 203 height 22
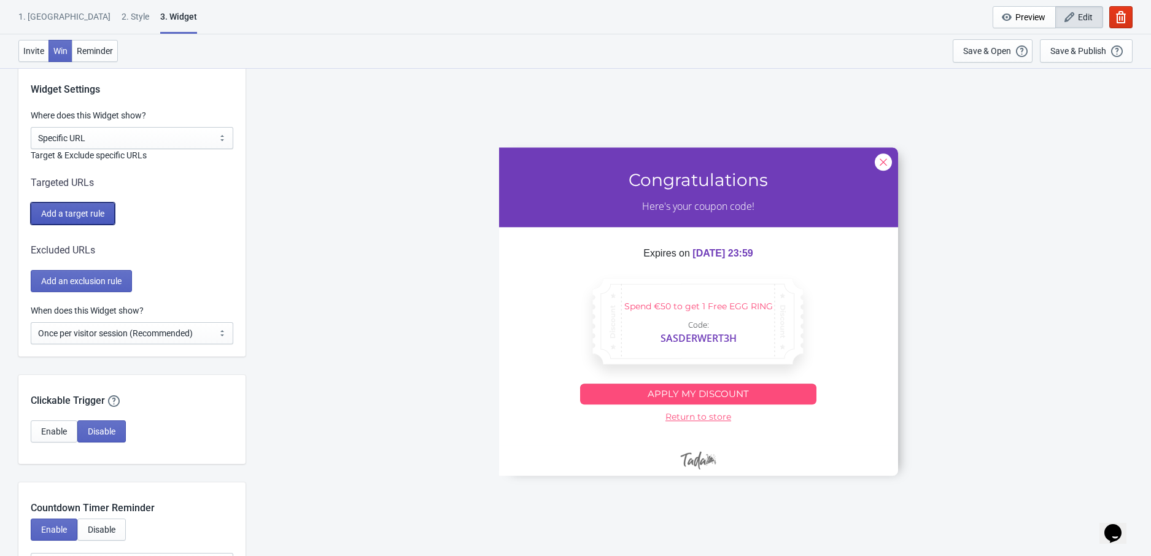
click at [91, 209] on span "Add a target rule" at bounding box center [72, 214] width 63 height 10
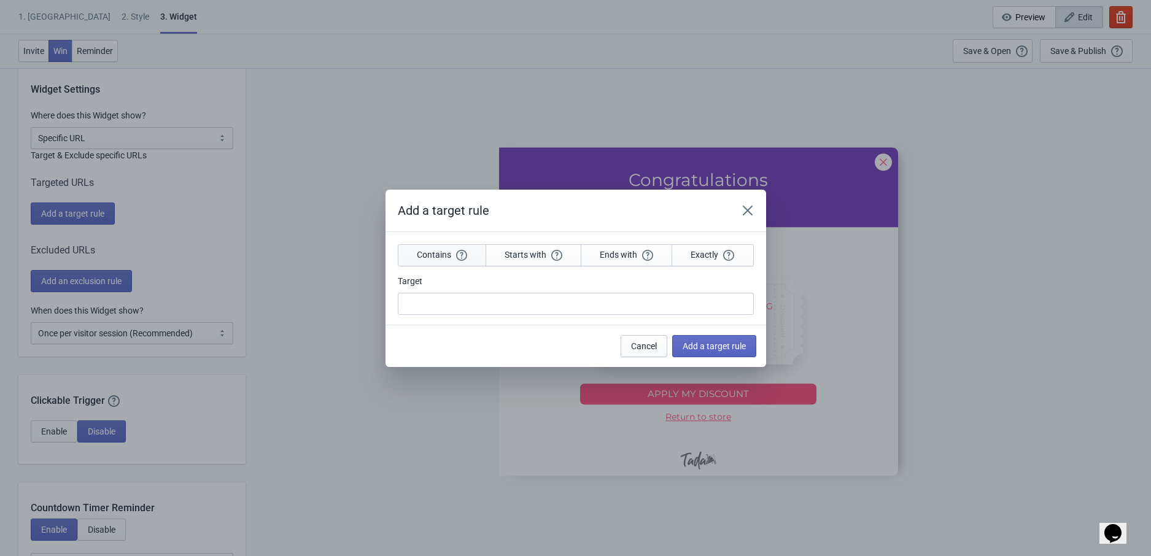
click at [432, 257] on span "Contains" at bounding box center [442, 254] width 50 height 11
click at [448, 297] on input "Target" at bounding box center [576, 304] width 356 height 22
paste input "https://eustore.tenga.co/"
type input "https://eustore.tenga.co/"
click at [712, 347] on span "Add a target rule" at bounding box center [714, 346] width 63 height 10
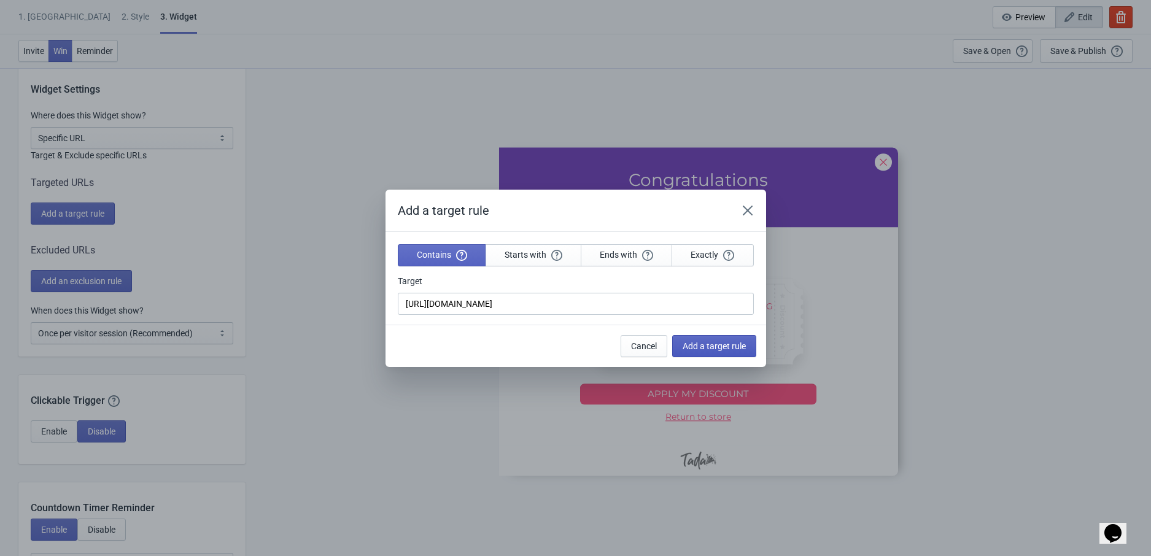
scroll to position [960, 0]
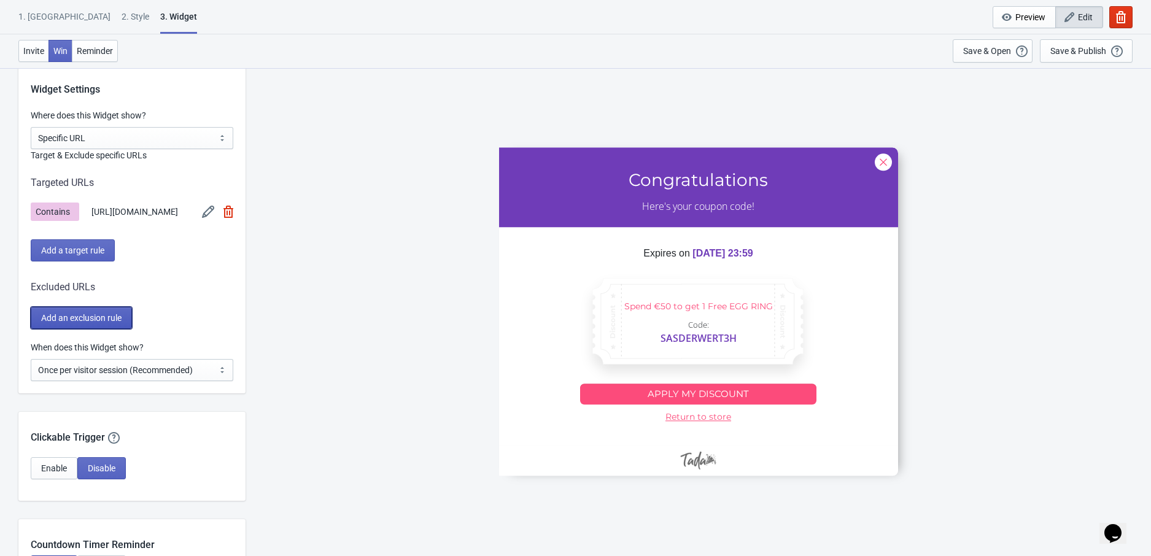
click at [76, 311] on button "Add an exclusion rule" at bounding box center [81, 318] width 101 height 22
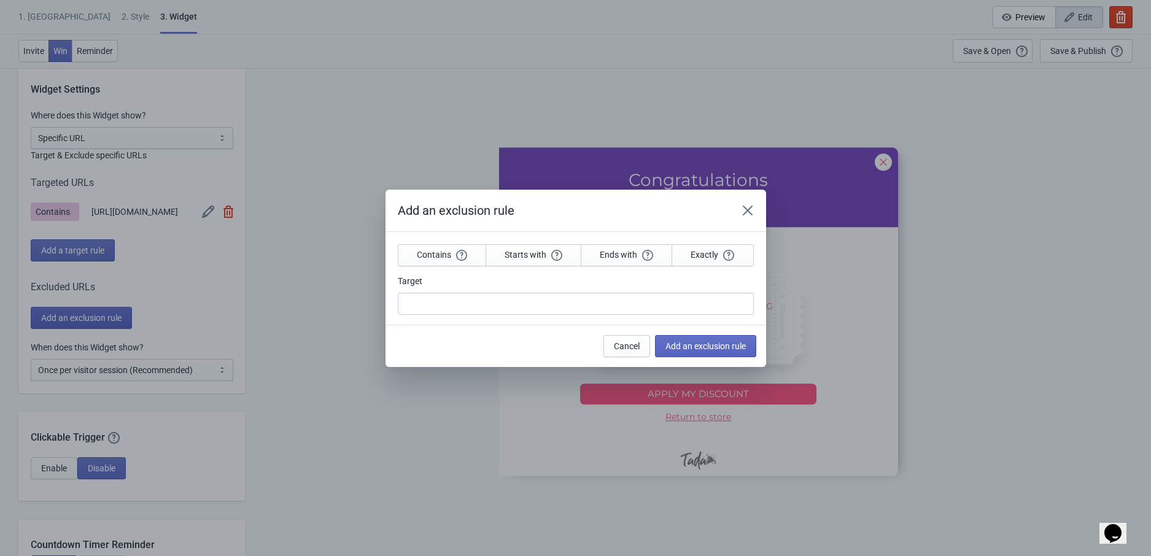
scroll to position [0, 0]
click at [473, 301] on input "Target" at bounding box center [576, 304] width 356 height 22
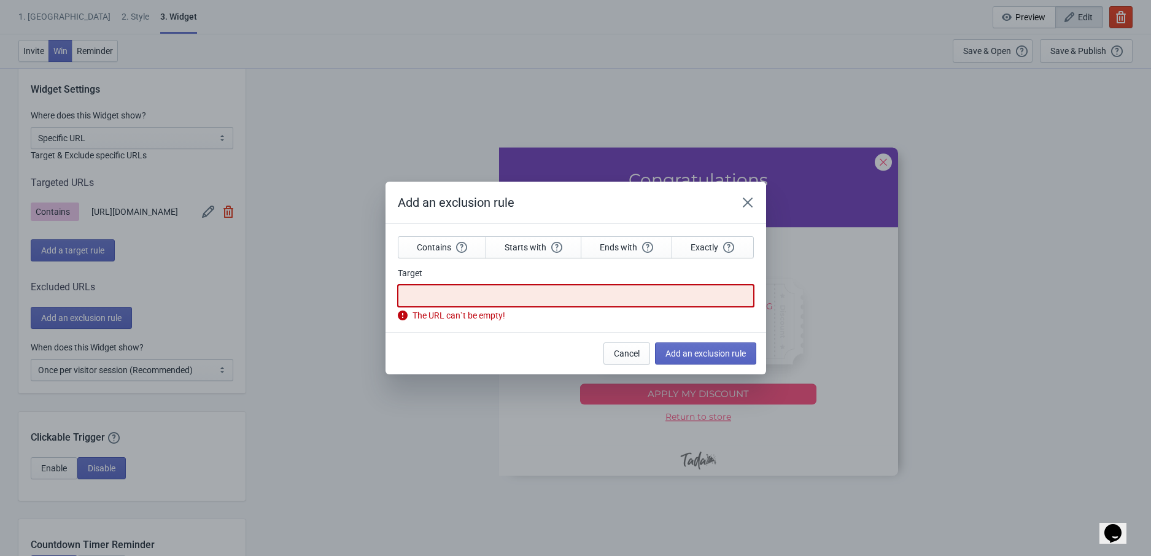
click at [486, 293] on input "Target" at bounding box center [576, 296] width 356 height 22
paste input "https://tenga.co.uk/"
type input "https://tenga.co.uk/"
click at [679, 350] on span "Add an exclusion rule" at bounding box center [705, 354] width 80 height 10
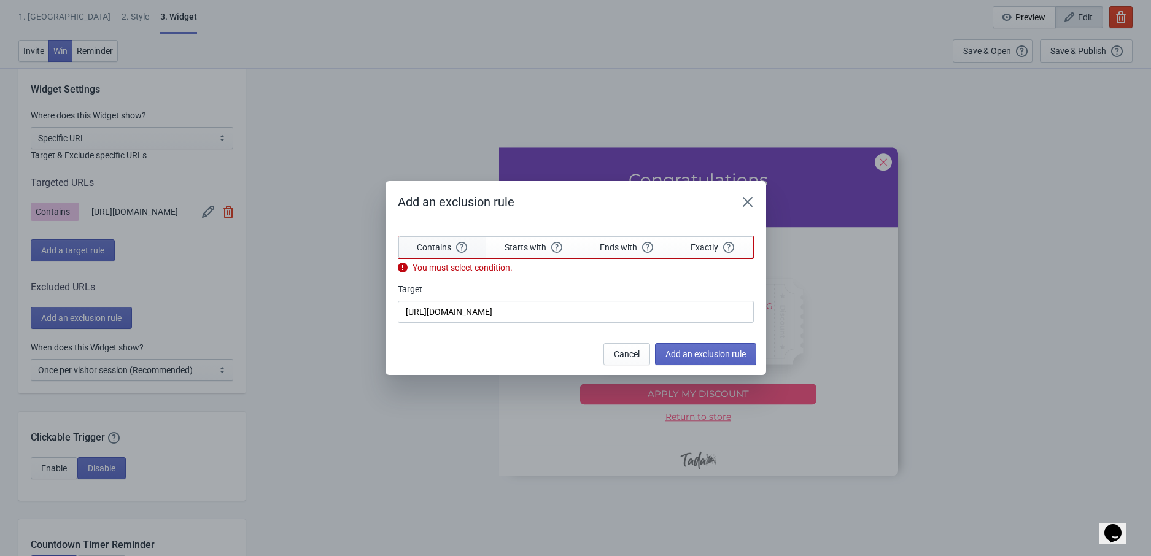
click at [436, 249] on span "Contains" at bounding box center [442, 247] width 50 height 11
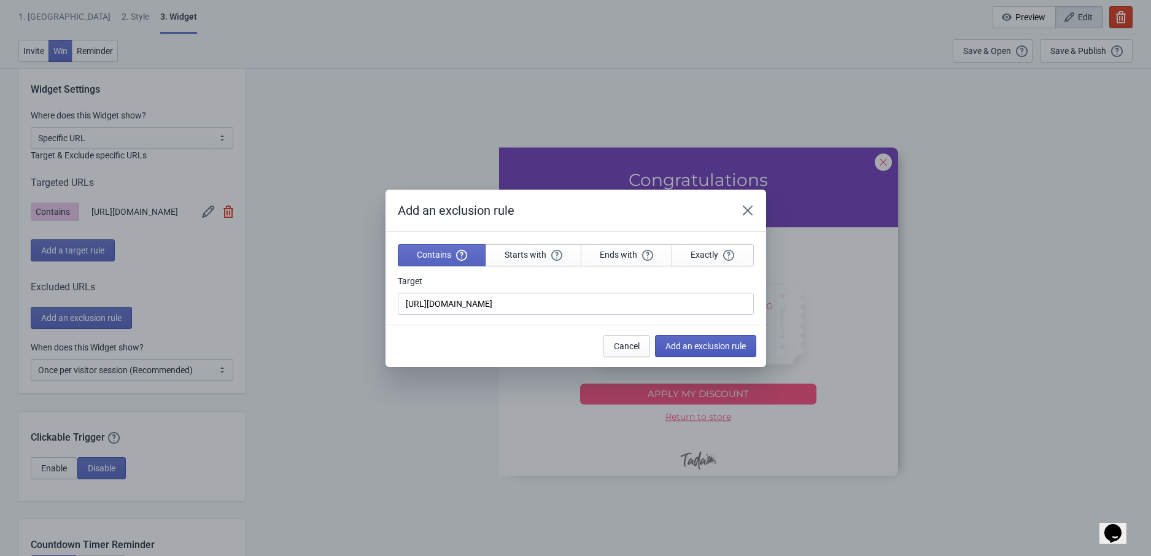
click at [665, 341] on span "Add an exclusion rule" at bounding box center [705, 346] width 80 height 10
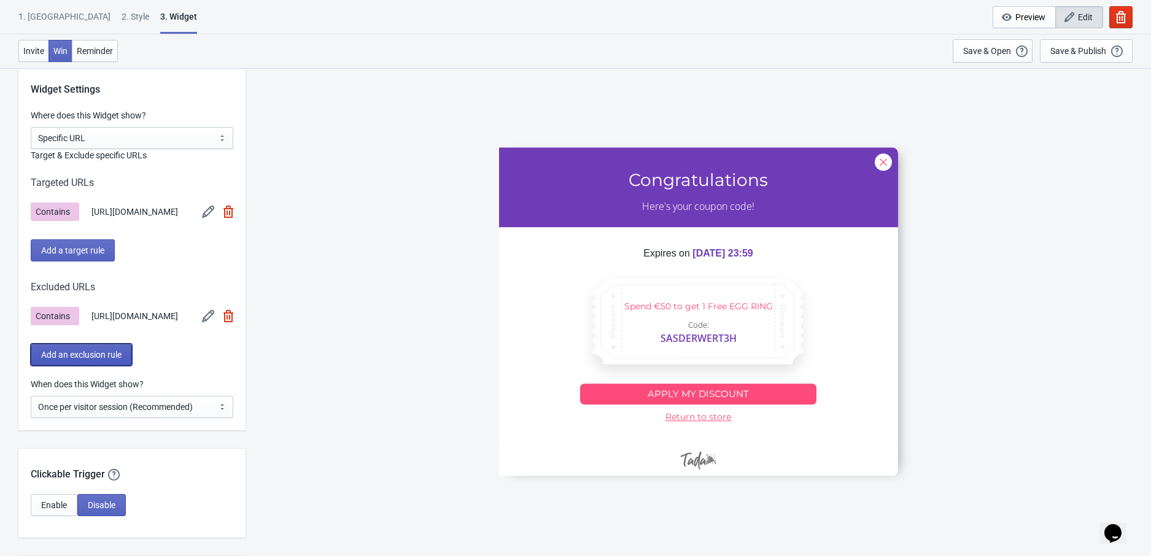
click at [82, 348] on button "Add an exclusion rule" at bounding box center [81, 355] width 101 height 22
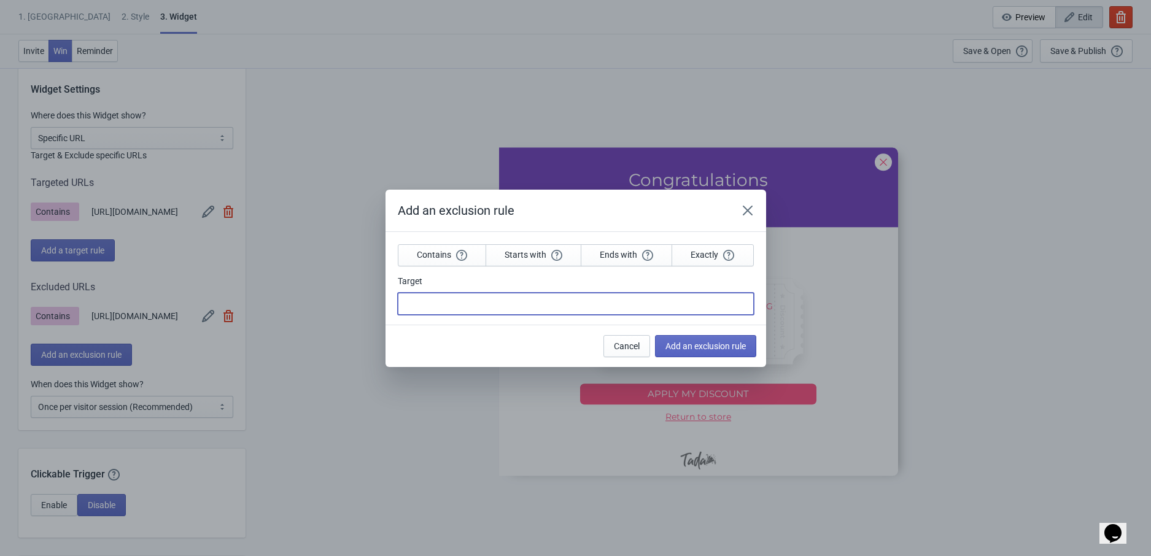
click at [417, 301] on input "Target" at bounding box center [576, 304] width 356 height 22
type input "/fr/"
click at [710, 341] on span "Add an exclusion rule" at bounding box center [705, 346] width 80 height 10
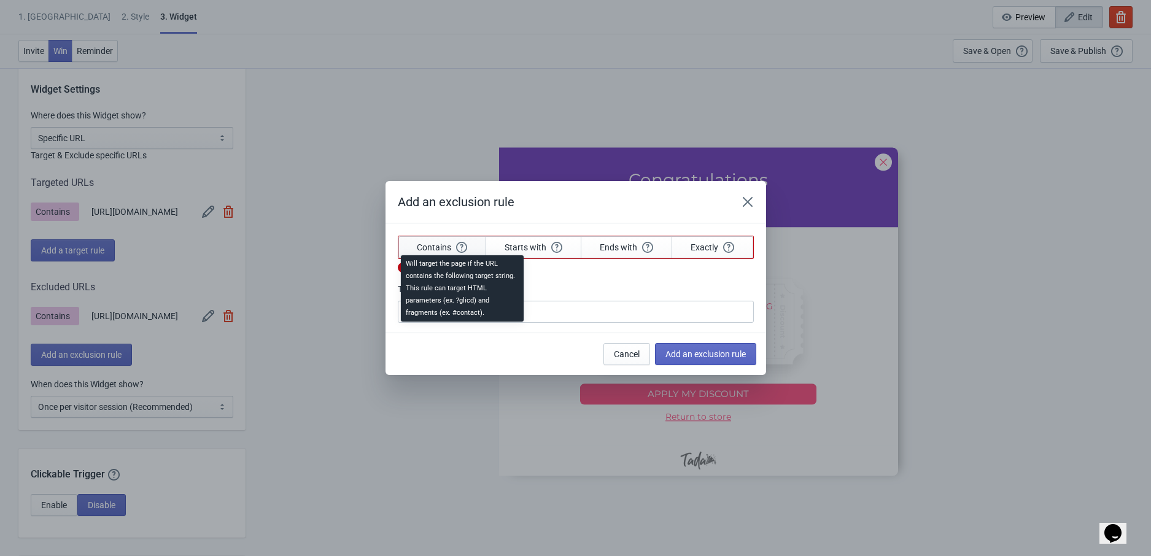
click at [456, 243] on icon "button" at bounding box center [461, 247] width 11 height 11
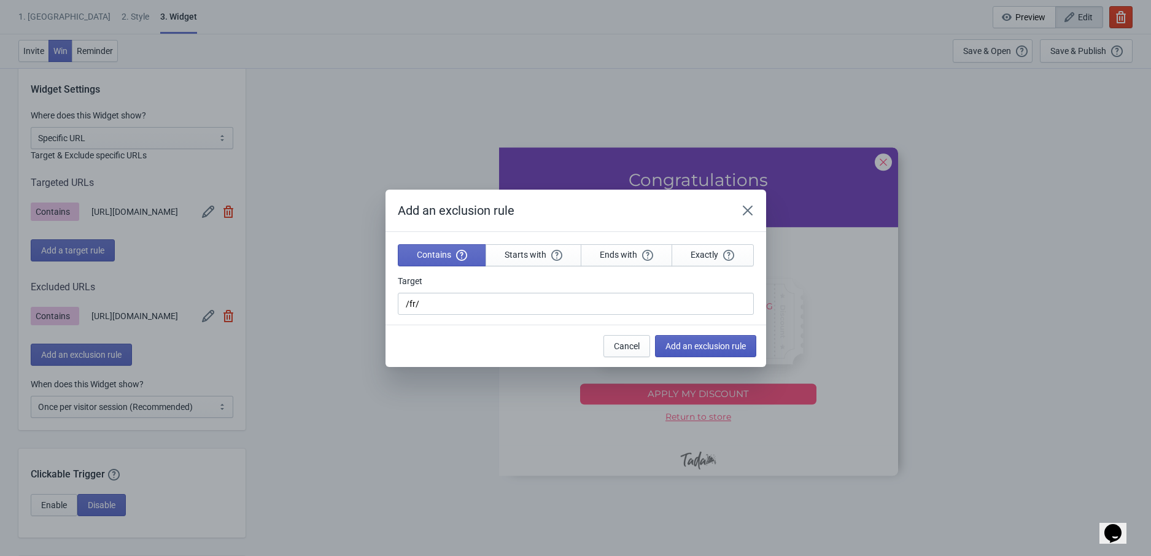
click at [691, 343] on span "Add an exclusion rule" at bounding box center [705, 346] width 80 height 10
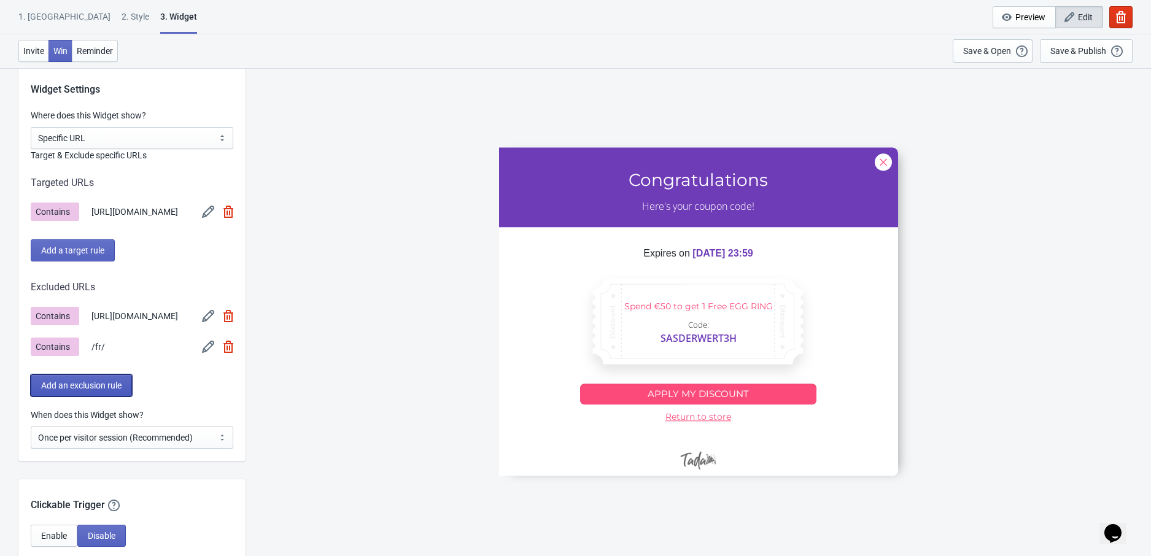
click at [85, 385] on span "Add an exclusion rule" at bounding box center [81, 386] width 80 height 10
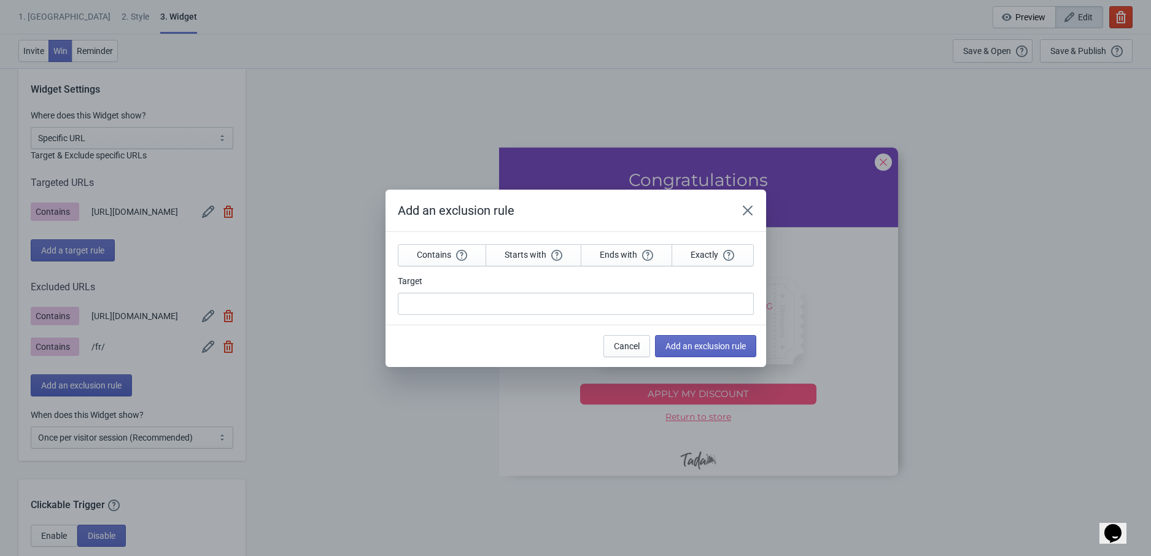
scroll to position [0, 0]
click at [442, 297] on input "Target" at bounding box center [576, 304] width 356 height 22
type input "/de/"
click at [689, 342] on span "Add an exclusion rule" at bounding box center [705, 346] width 80 height 10
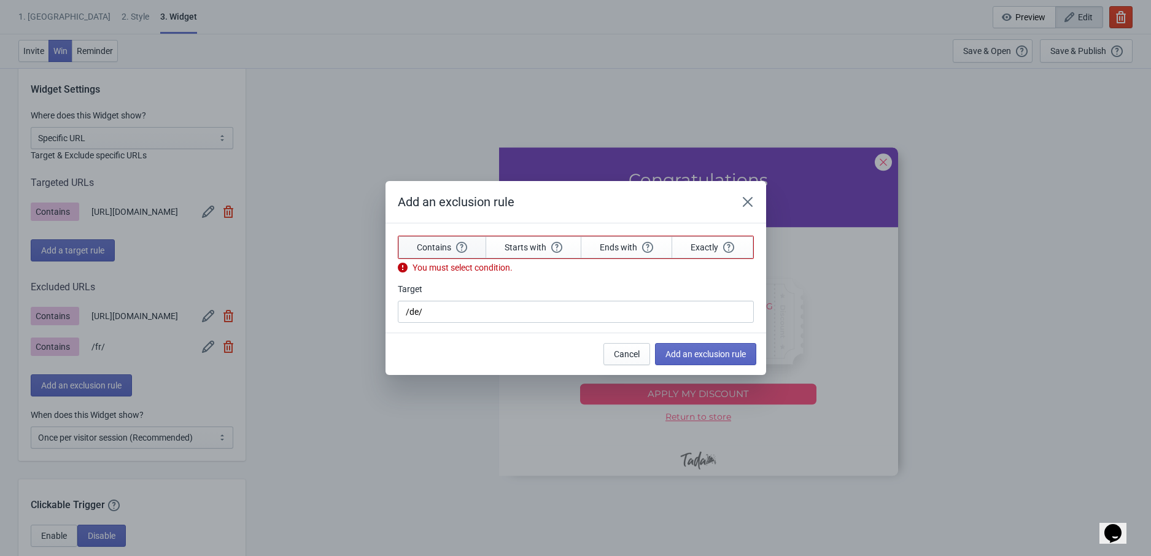
click at [446, 251] on span "Contains" at bounding box center [442, 247] width 50 height 11
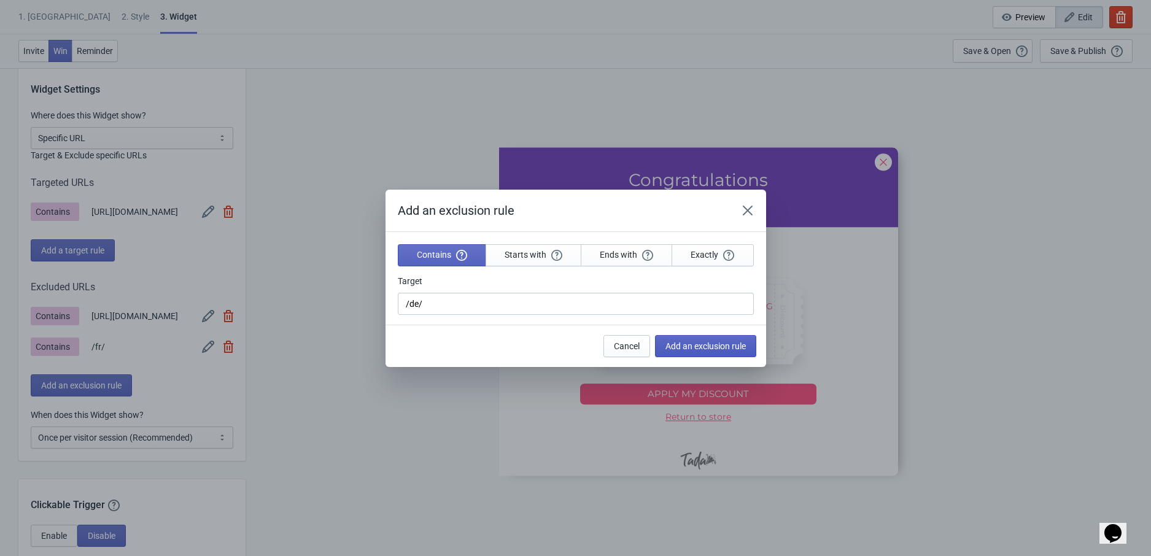
click at [689, 344] on span "Add an exclusion rule" at bounding box center [705, 346] width 80 height 10
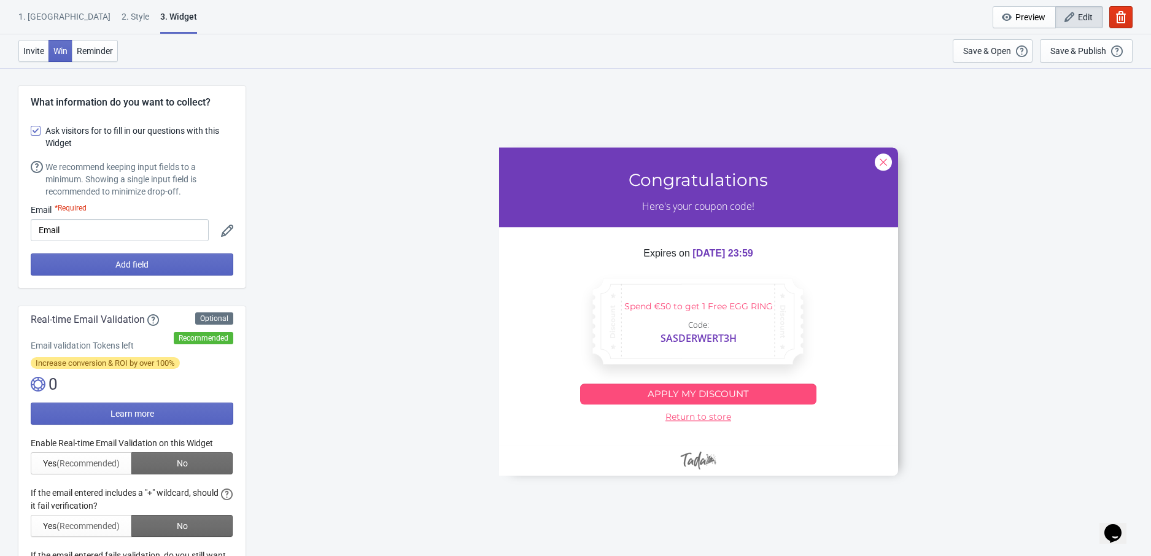
scroll to position [960, 0]
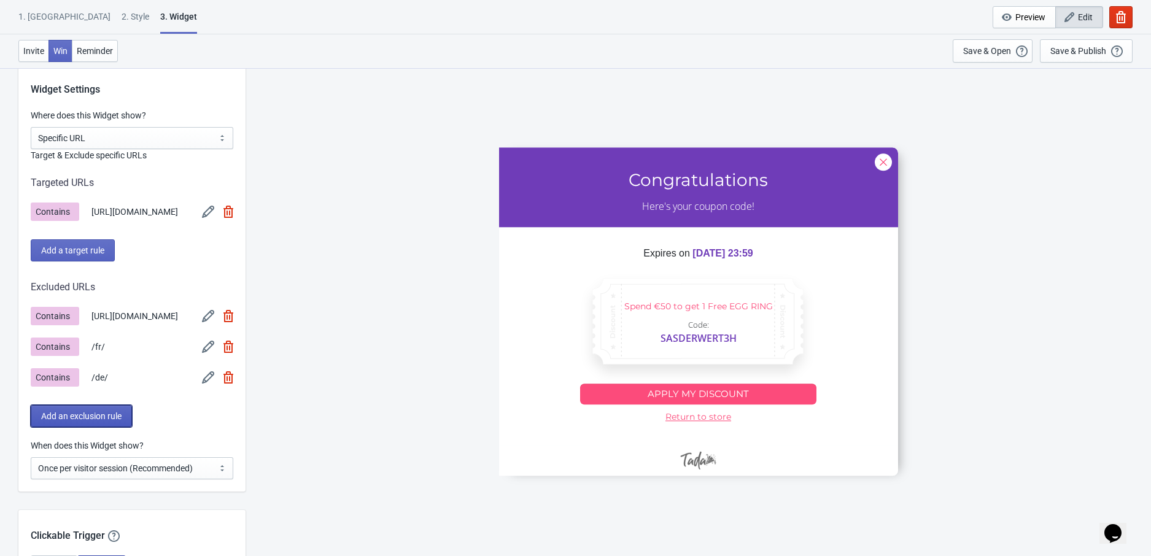
click at [95, 414] on span "Add an exclusion rule" at bounding box center [81, 416] width 80 height 10
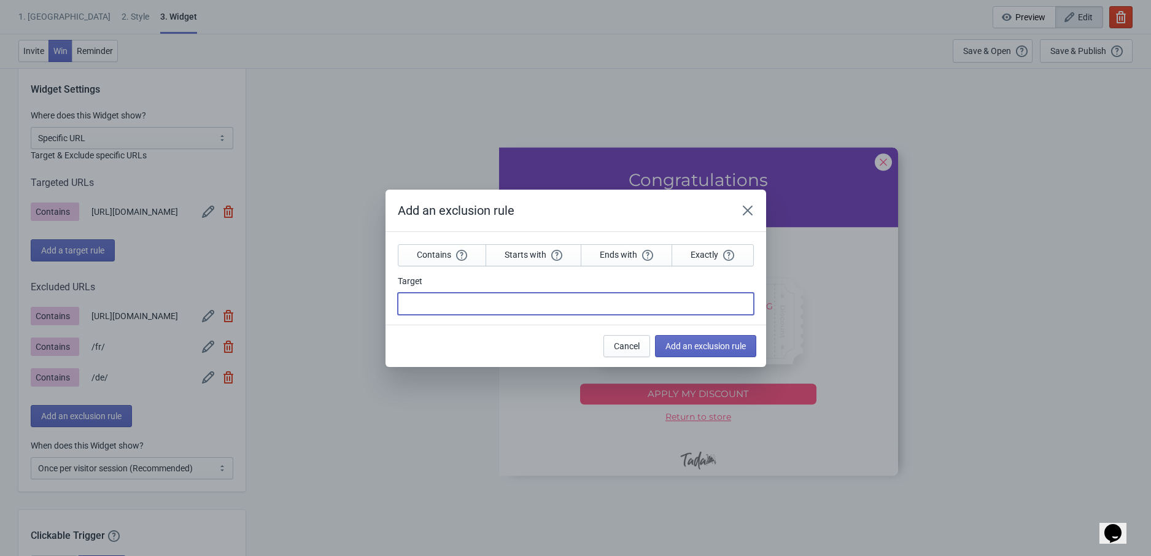
click at [468, 298] on input "Target" at bounding box center [576, 304] width 356 height 22
click at [446, 257] on button "Contains" at bounding box center [442, 255] width 88 height 22
click at [431, 299] on input "Target" at bounding box center [576, 304] width 356 height 22
type input "e"
type input "/es/"
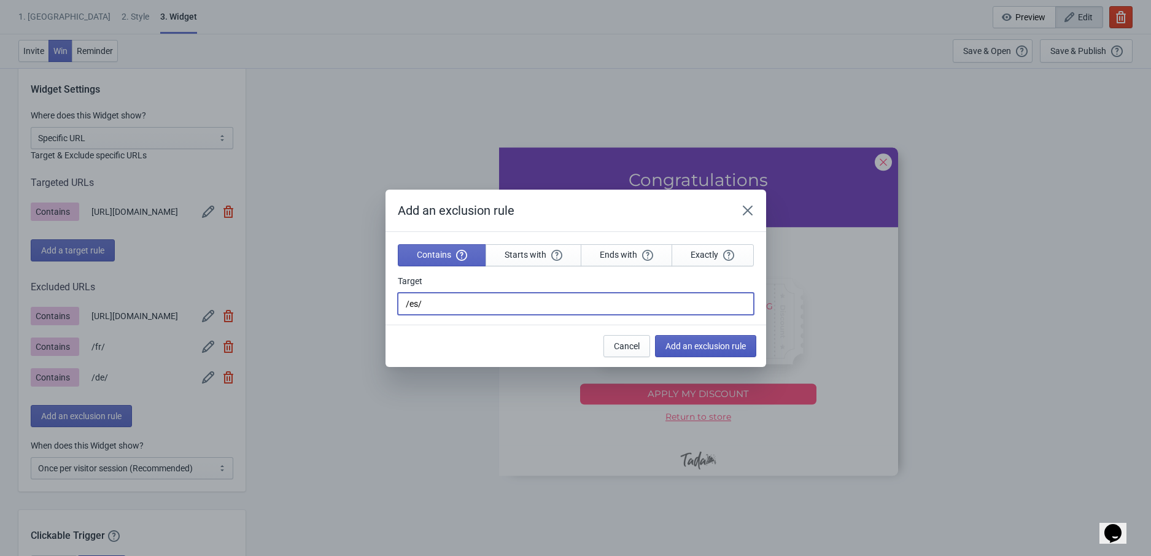
click at [692, 349] on span "Add an exclusion rule" at bounding box center [705, 346] width 80 height 10
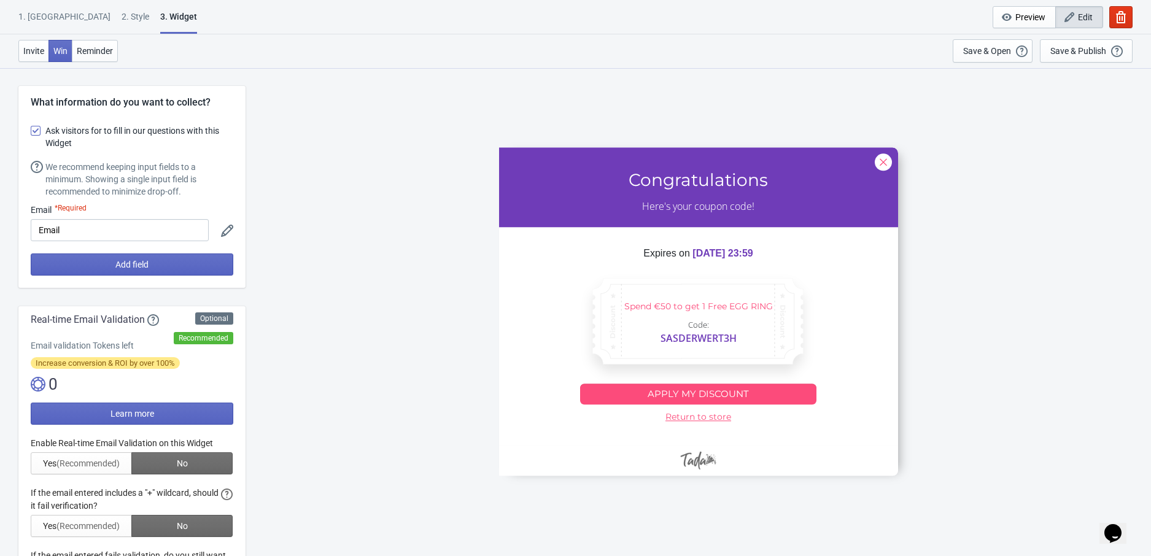
scroll to position [960, 0]
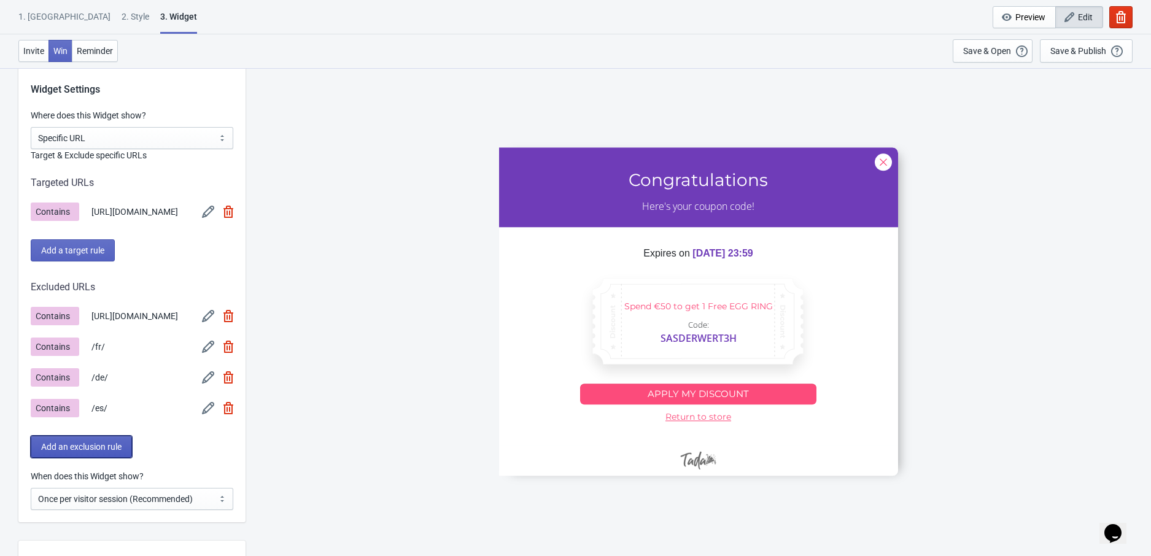
click at [111, 446] on span "Add an exclusion rule" at bounding box center [81, 447] width 80 height 10
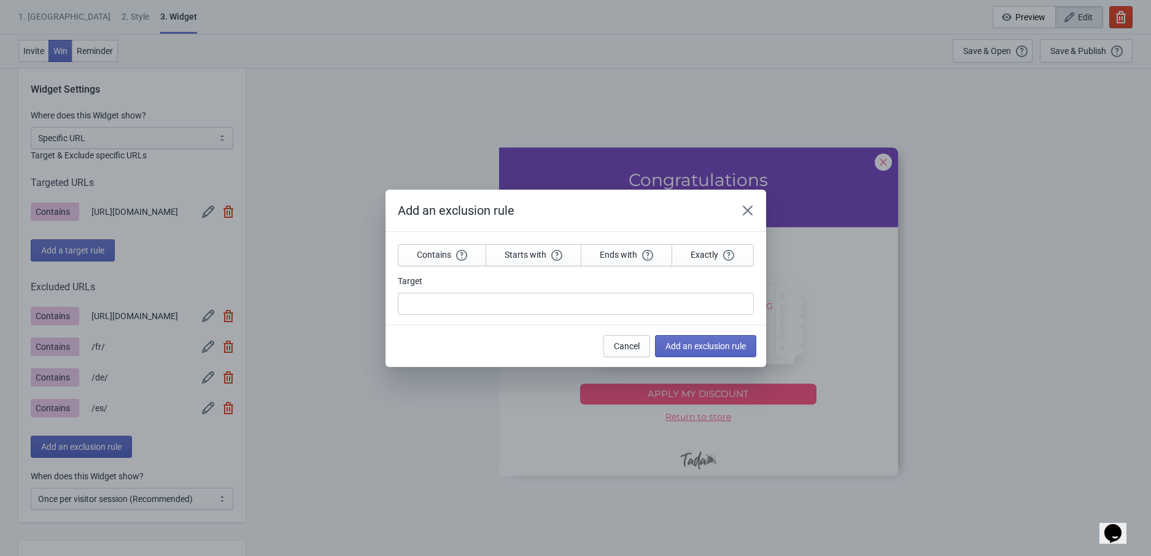
scroll to position [0, 0]
click at [462, 314] on input "Target" at bounding box center [576, 304] width 356 height 22
type input "/it/"
click at [687, 342] on span "Add an exclusion rule" at bounding box center [705, 346] width 80 height 10
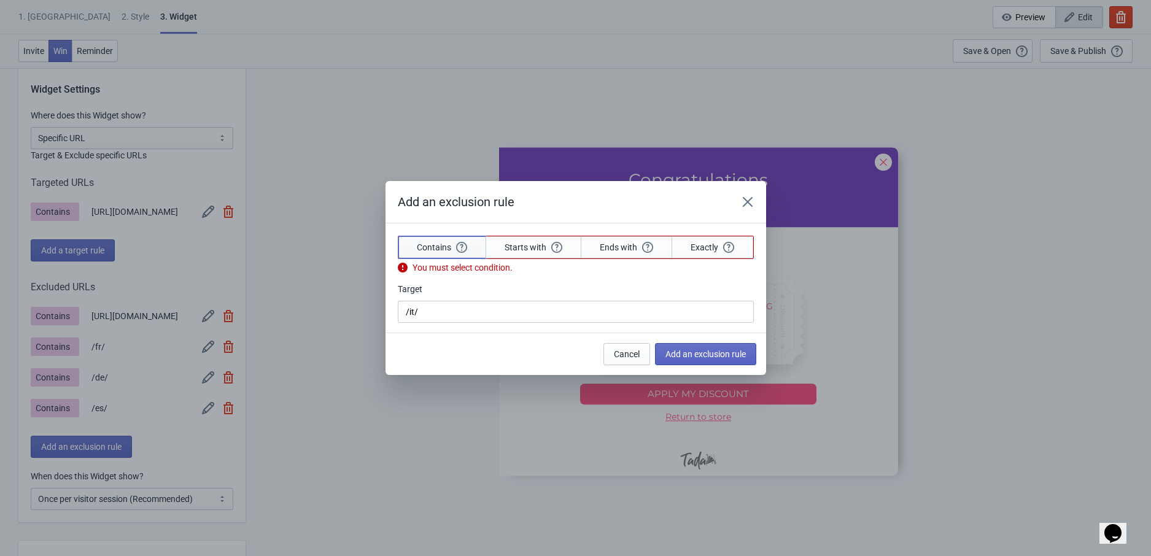
click at [444, 250] on span "Contains" at bounding box center [442, 247] width 50 height 11
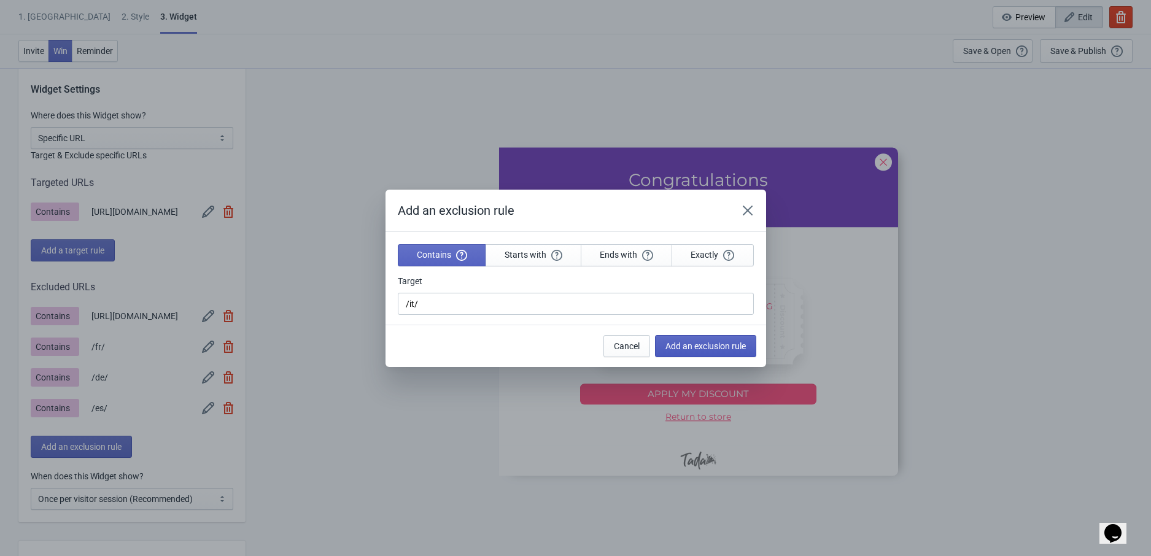
click at [706, 346] on span "Add an exclusion rule" at bounding box center [705, 346] width 80 height 10
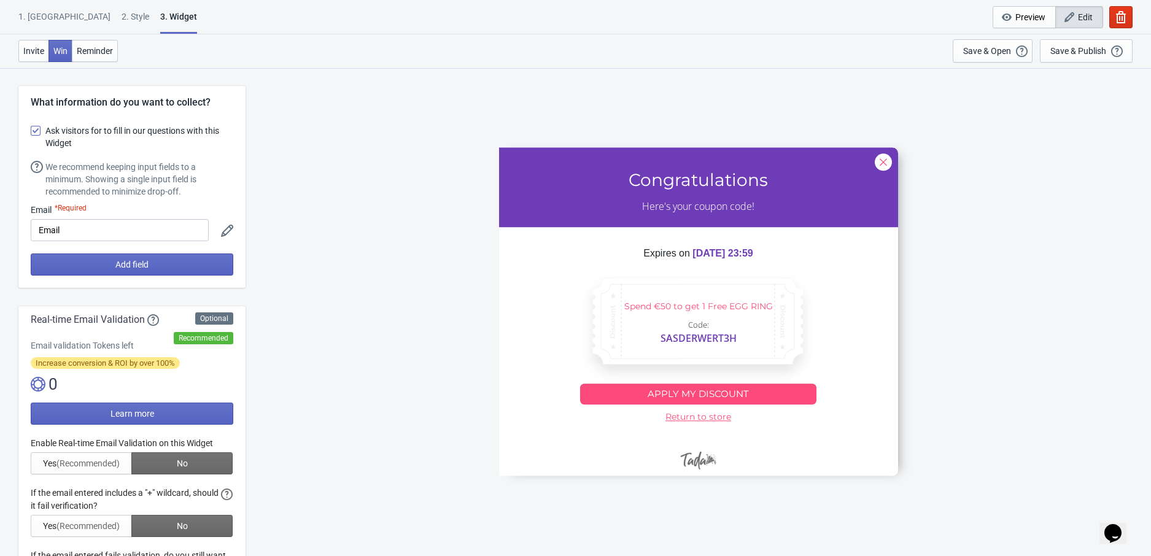
scroll to position [960, 0]
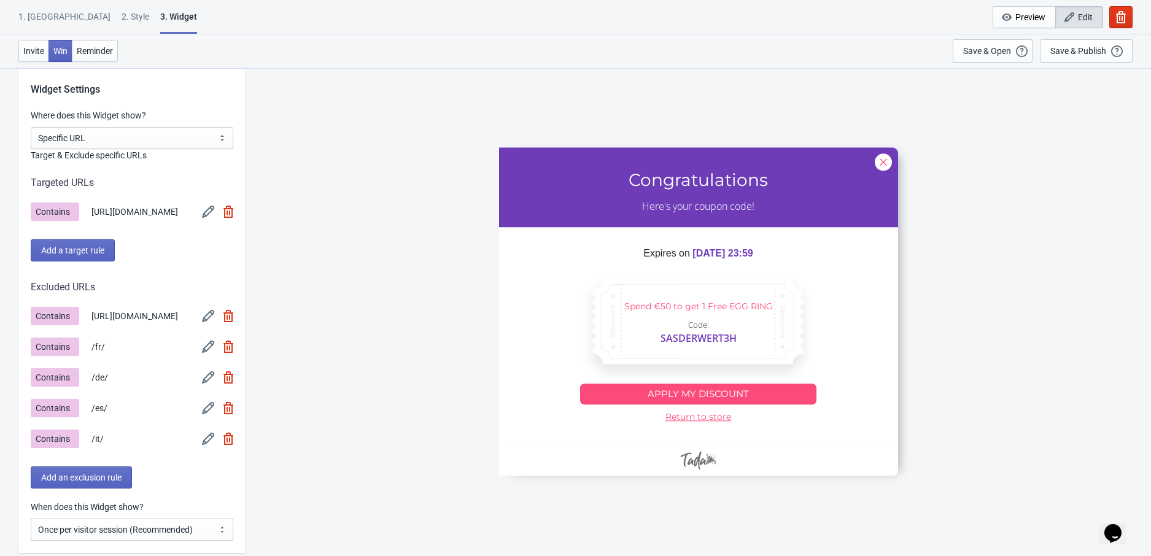
click at [202, 349] on img at bounding box center [208, 347] width 12 height 12
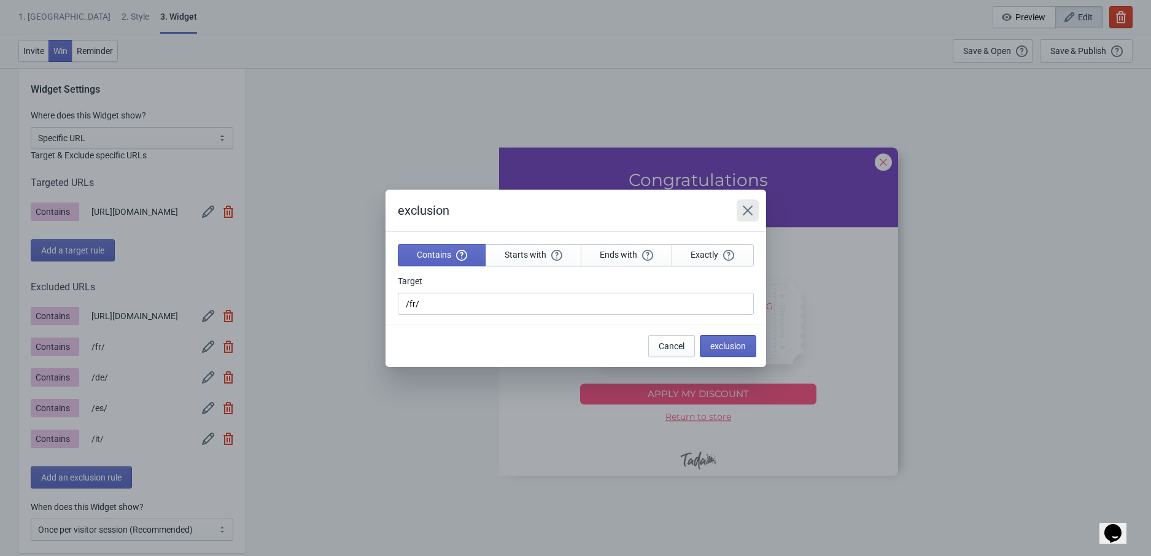
click at [742, 216] on icon "Close" at bounding box center [747, 210] width 12 height 12
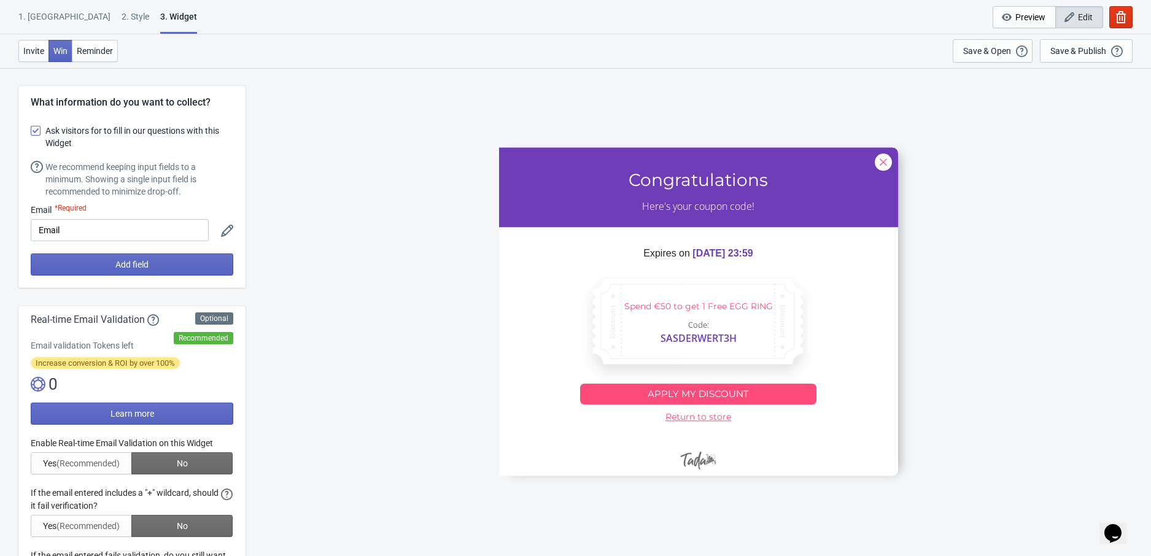
scroll to position [960, 0]
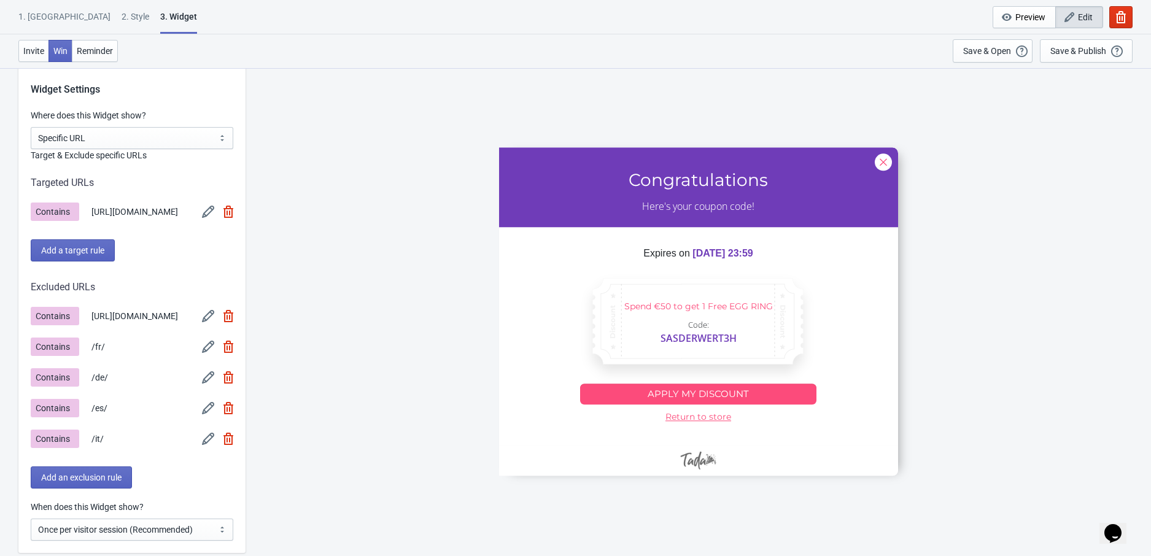
click at [203, 442] on img at bounding box center [208, 439] width 12 height 12
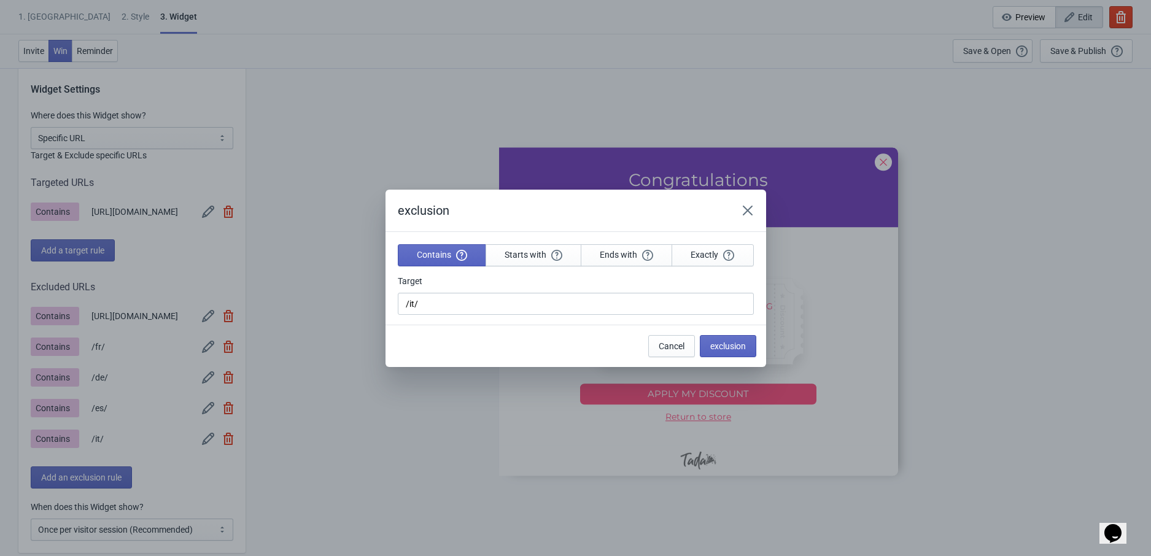
scroll to position [0, 0]
click at [753, 205] on button "Close" at bounding box center [748, 210] width 22 height 22
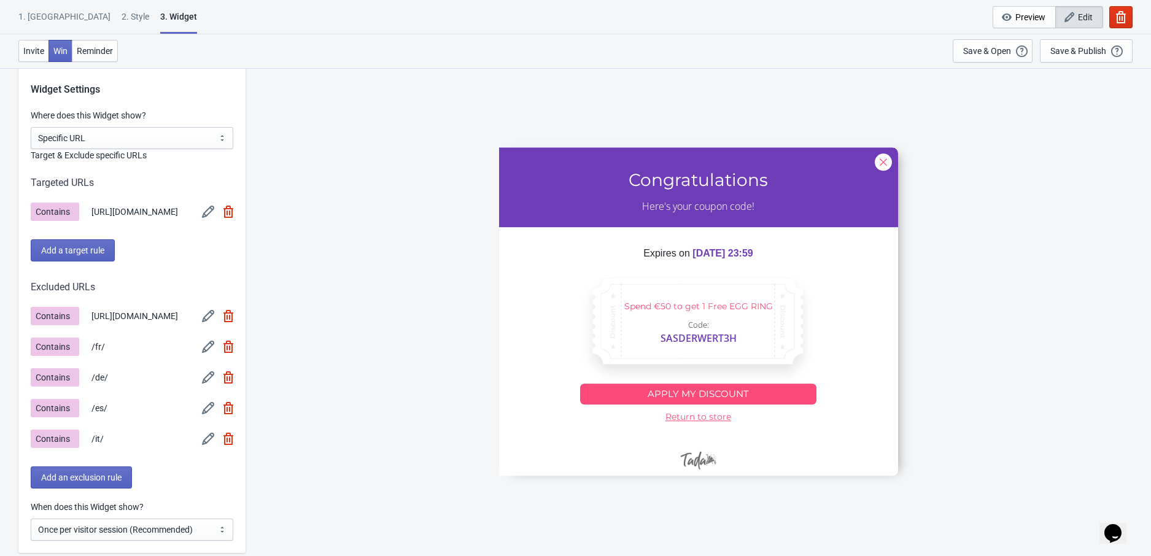
click at [193, 413] on div "Contains /es/" at bounding box center [132, 408] width 203 height 18
click at [202, 413] on img at bounding box center [208, 408] width 12 height 12
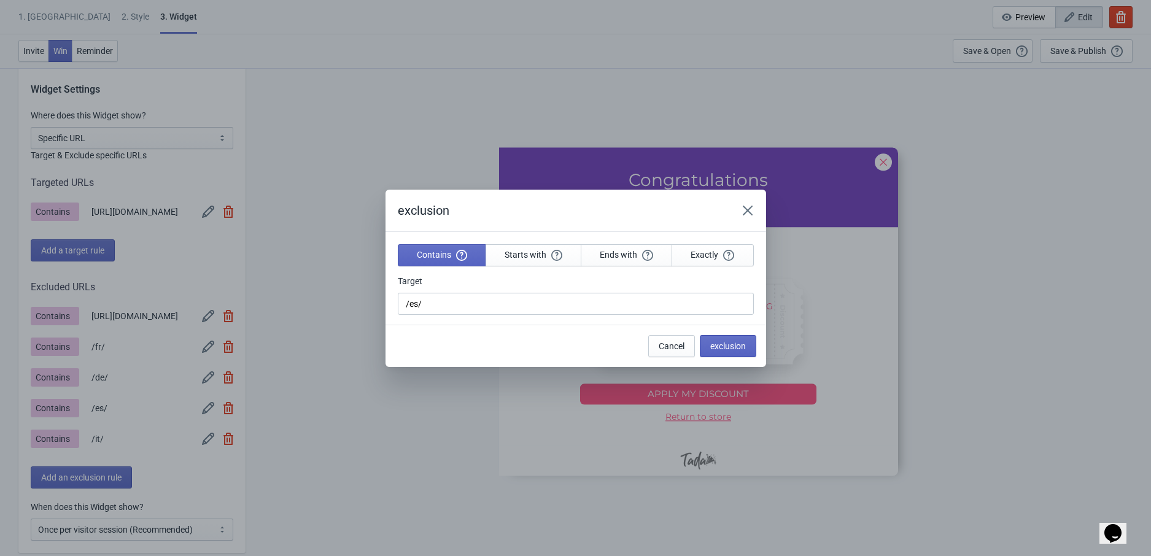
scroll to position [0, 0]
click at [751, 204] on icon "Close" at bounding box center [747, 210] width 12 height 12
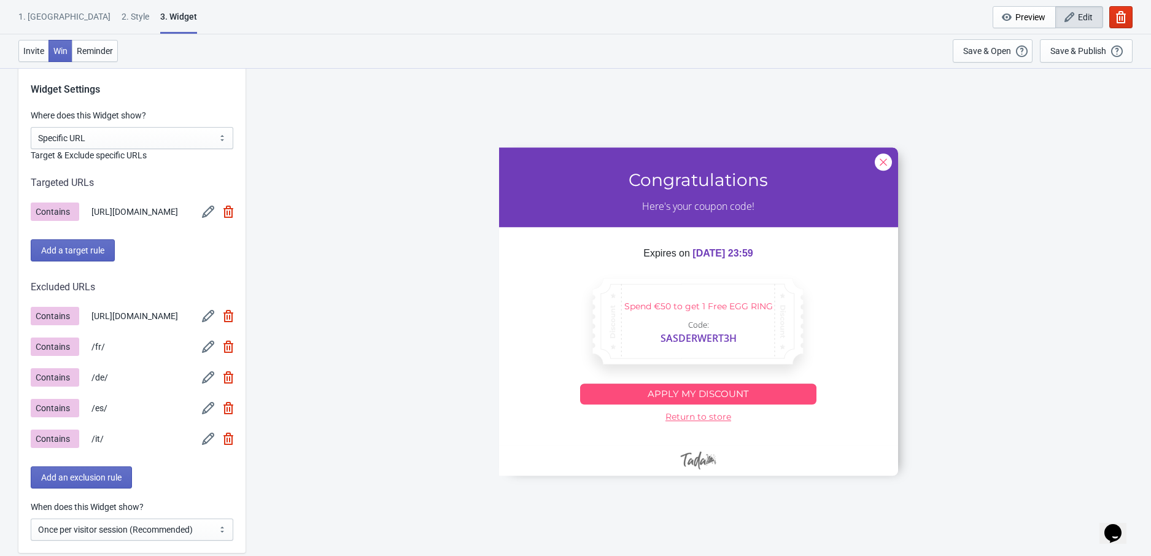
click at [208, 377] on img at bounding box center [208, 377] width 12 height 12
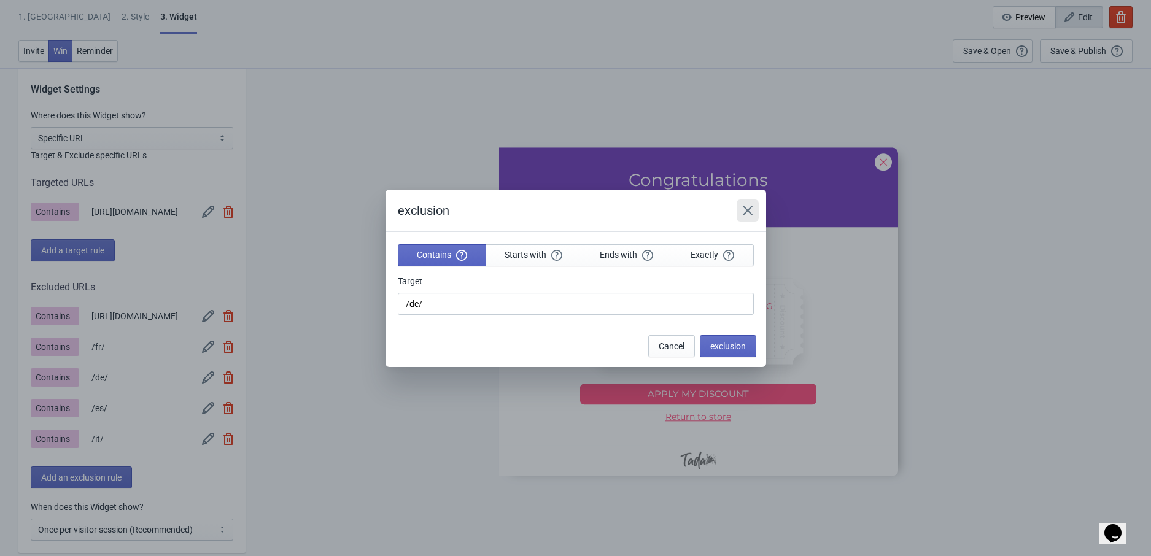
click at [749, 209] on icon "Close" at bounding box center [747, 210] width 10 height 10
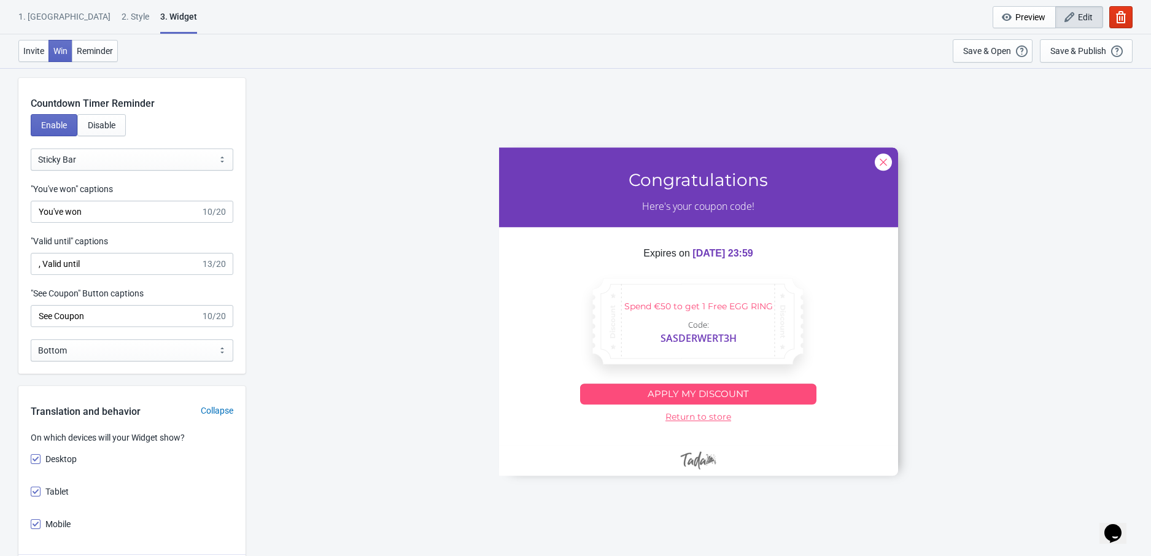
scroll to position [1535, 0]
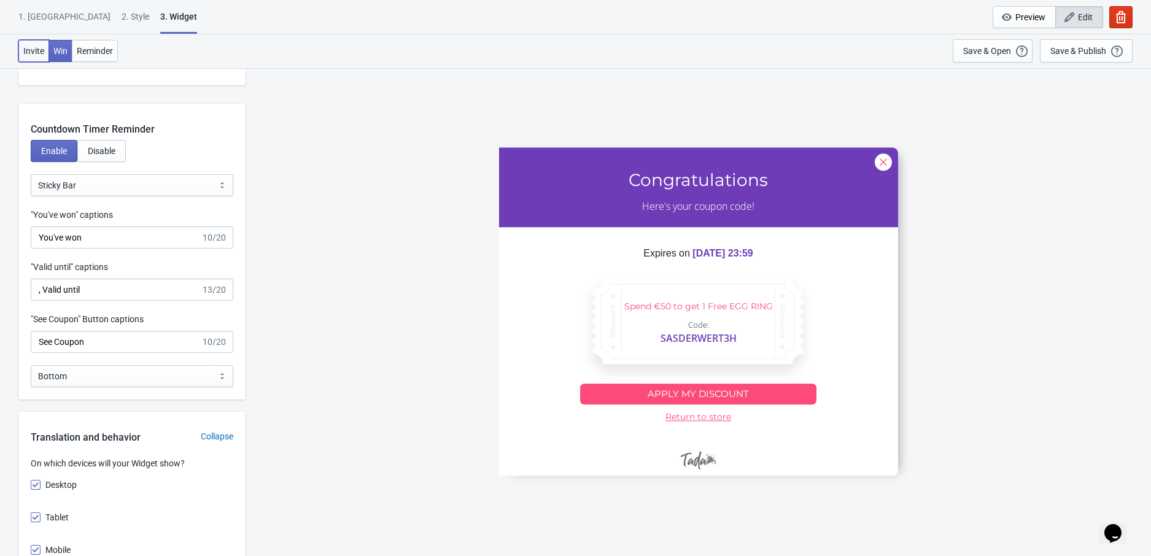
click at [41, 48] on span "Invite" at bounding box center [33, 51] width 21 height 10
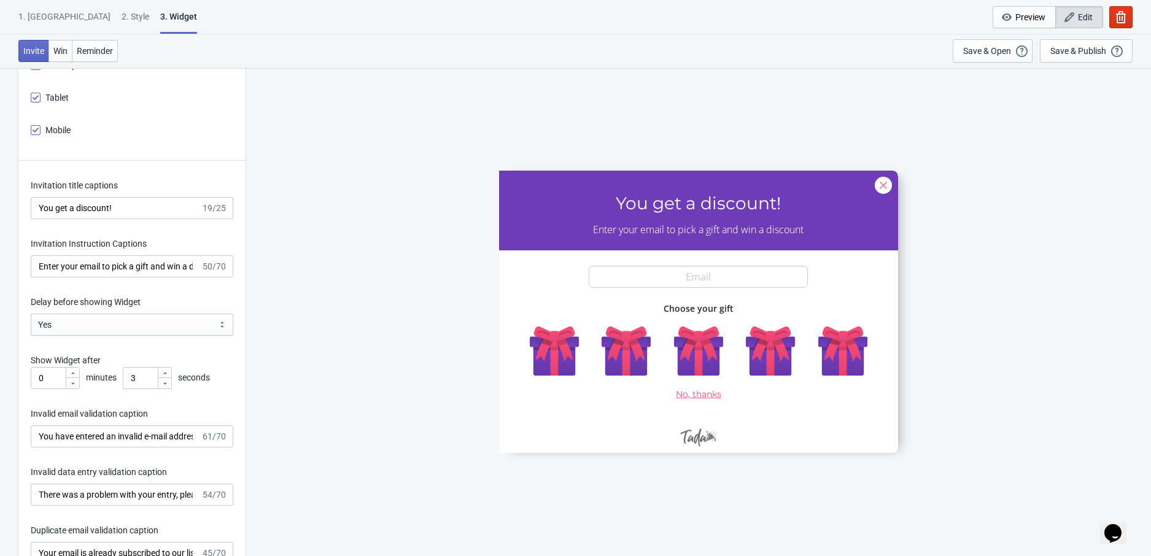
scroll to position [1984, 0]
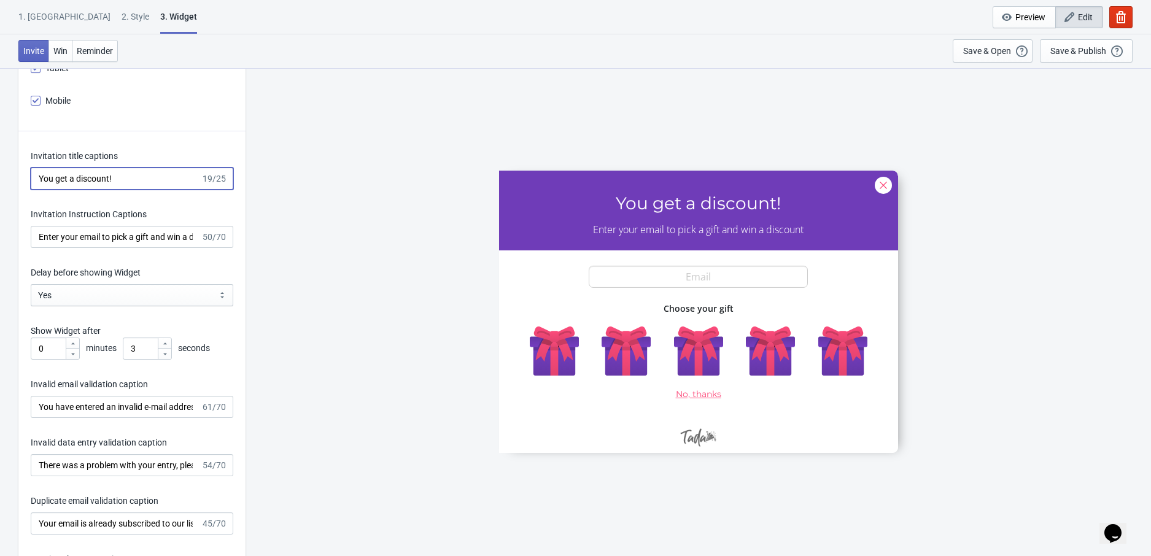
click at [80, 169] on input "You get a discount!" at bounding box center [116, 179] width 170 height 22
click at [80, 177] on input "You get a discount!" at bounding box center [116, 179] width 170 height 22
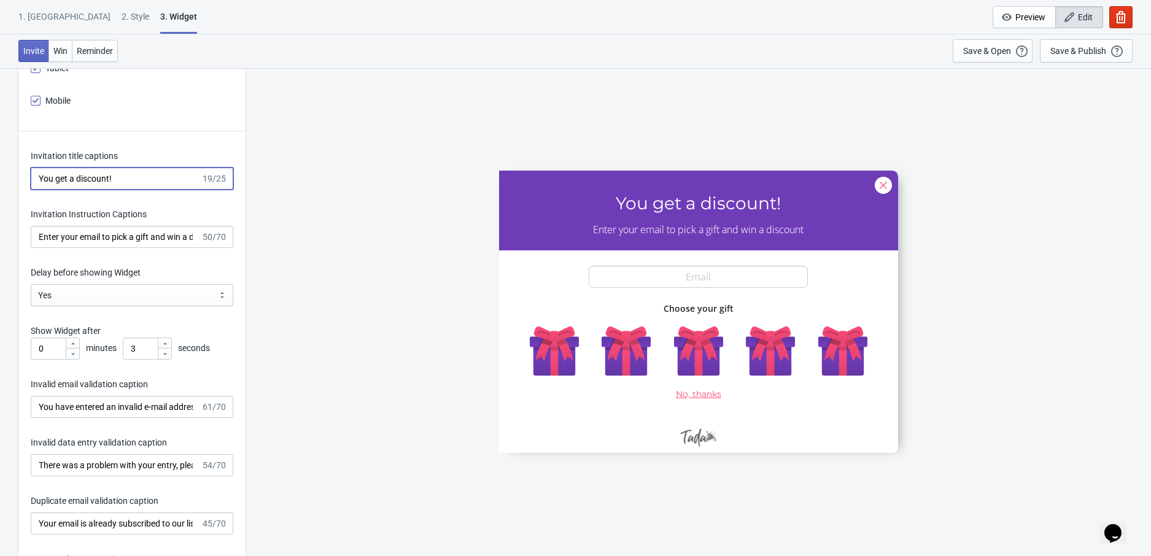
paste input "Trick or Trea"
type input "Trick or Treat!"
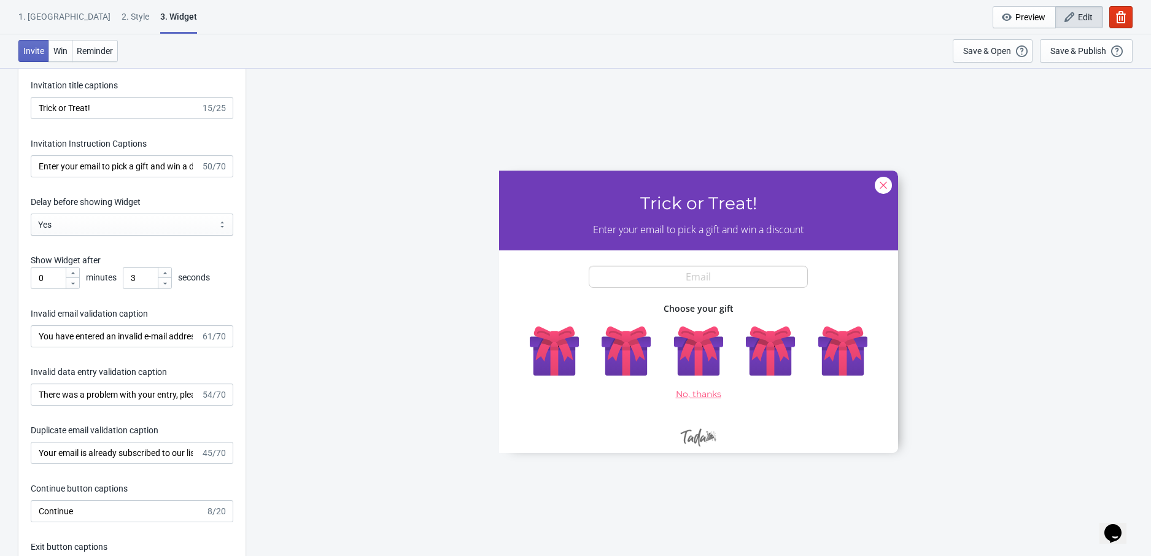
scroll to position [2063, 0]
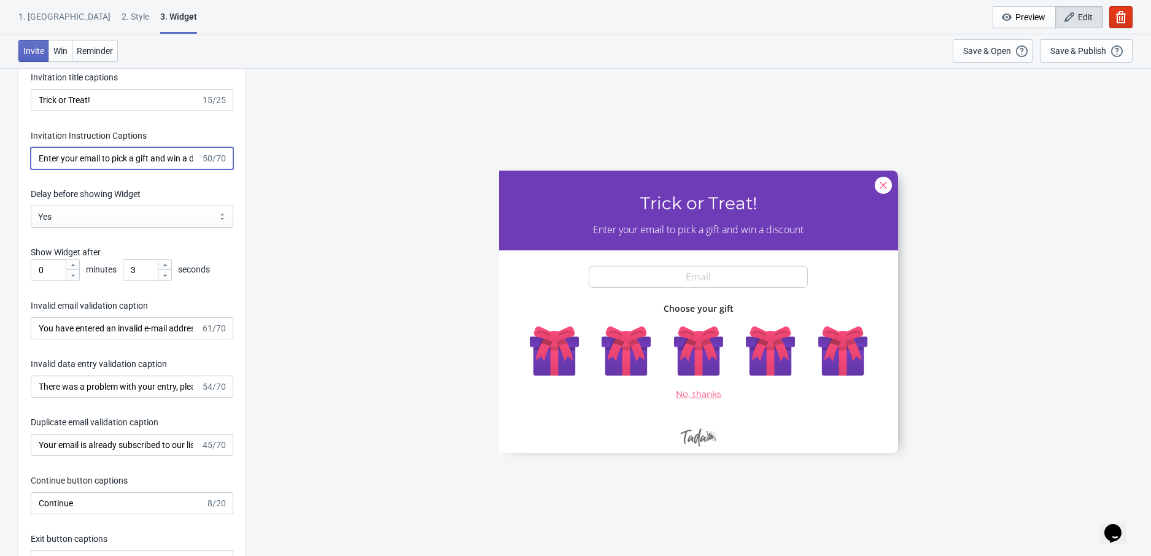
click at [96, 163] on input "Enter your email to pick a gift and win a discount" at bounding box center [116, 158] width 170 height 22
paste input "by Oct for a chance to win a FREE FLIP ZERO GRAVITY W"
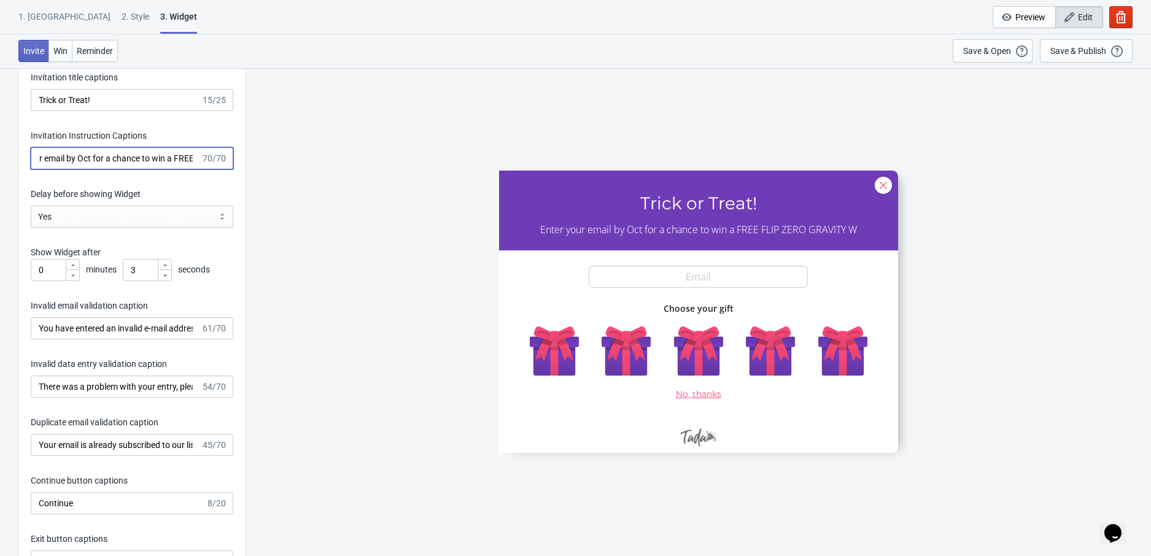
click at [96, 162] on input "Enter your email by Oct for a chance to win a FREE FLIP ZERO GRAVITY W" at bounding box center [116, 158] width 170 height 22
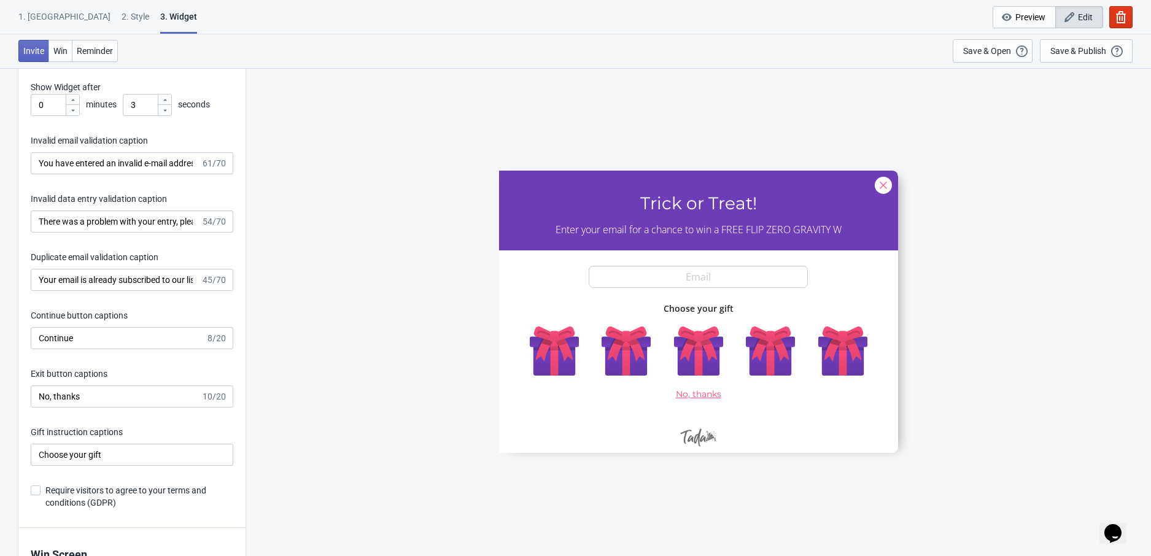
scroll to position [2273, 0]
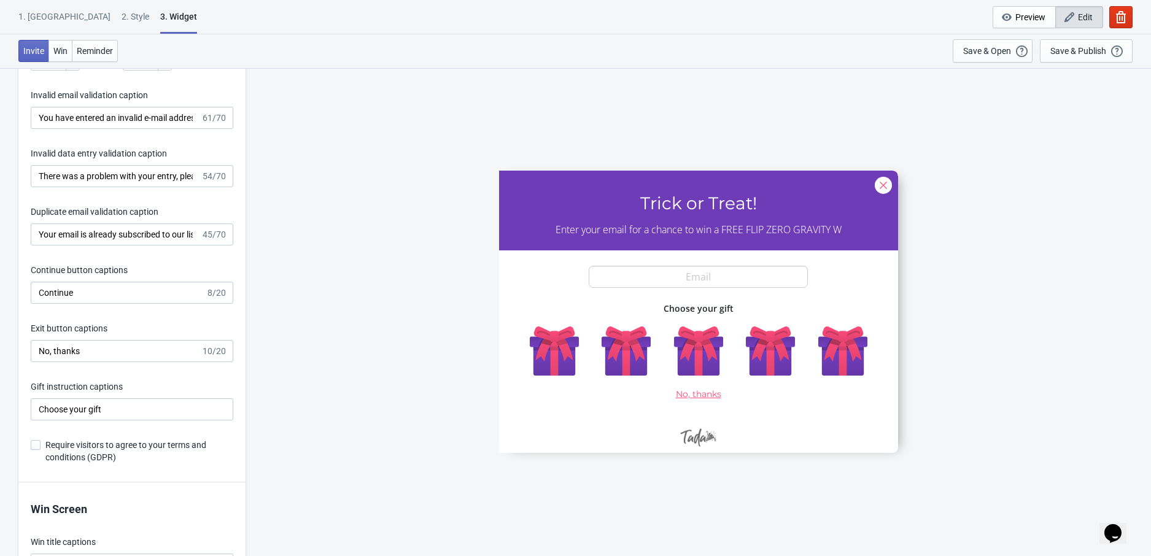
type input "Enter your email for a chance to win a FREE FLIP ZERO GRAVITY W"
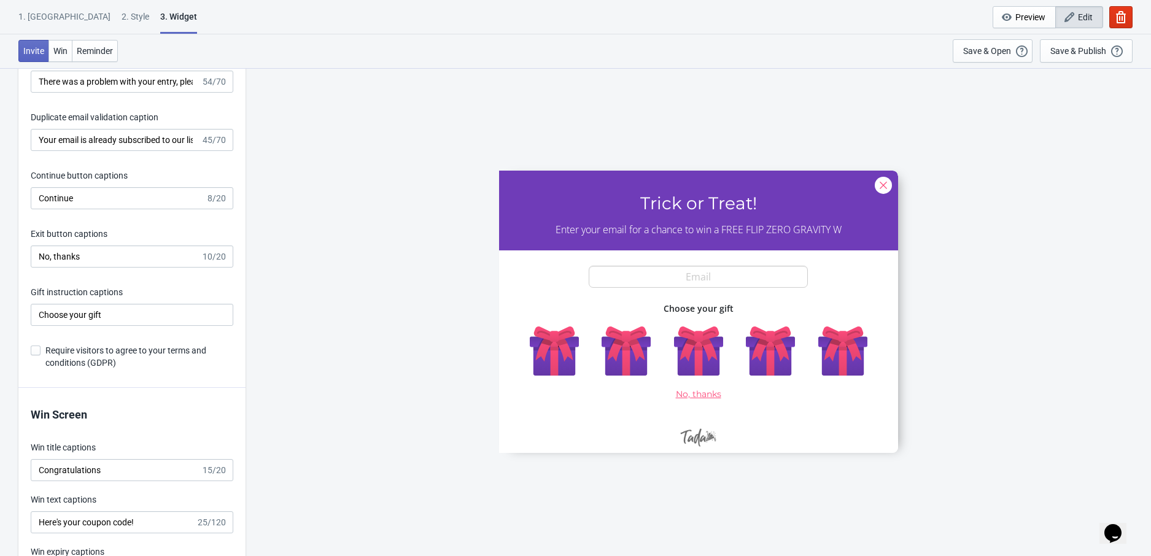
scroll to position [2369, 0]
click at [90, 318] on input "Choose your gift" at bounding box center [132, 314] width 203 height 22
paste input "Pick Your Treats"
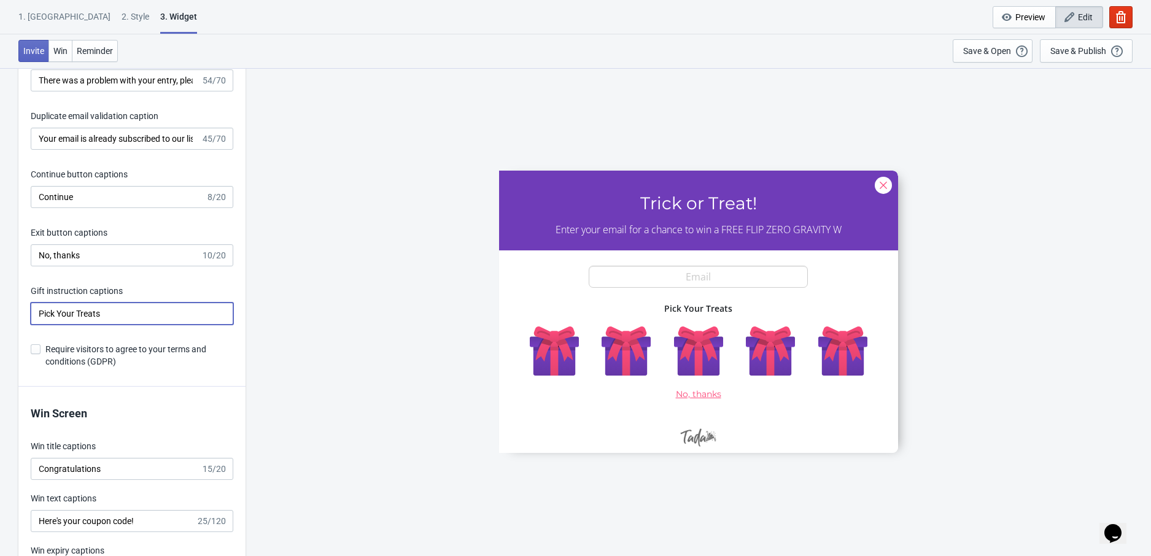
click at [90, 320] on input "Pick Your Treats" at bounding box center [132, 314] width 203 height 22
paste input "Choose your Treat"
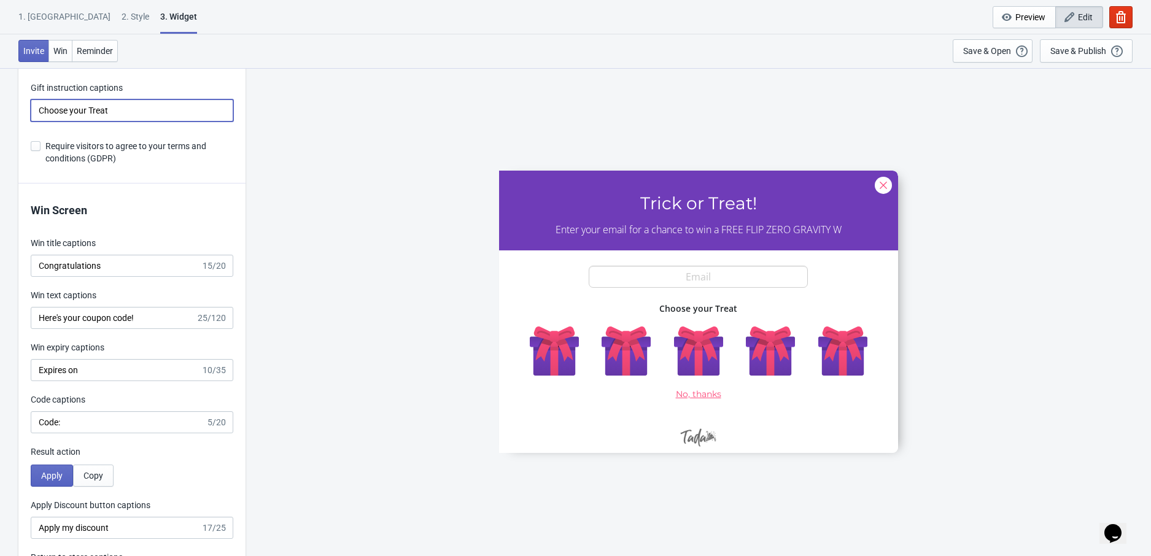
scroll to position [2572, 0]
type input "Choose your Treat"
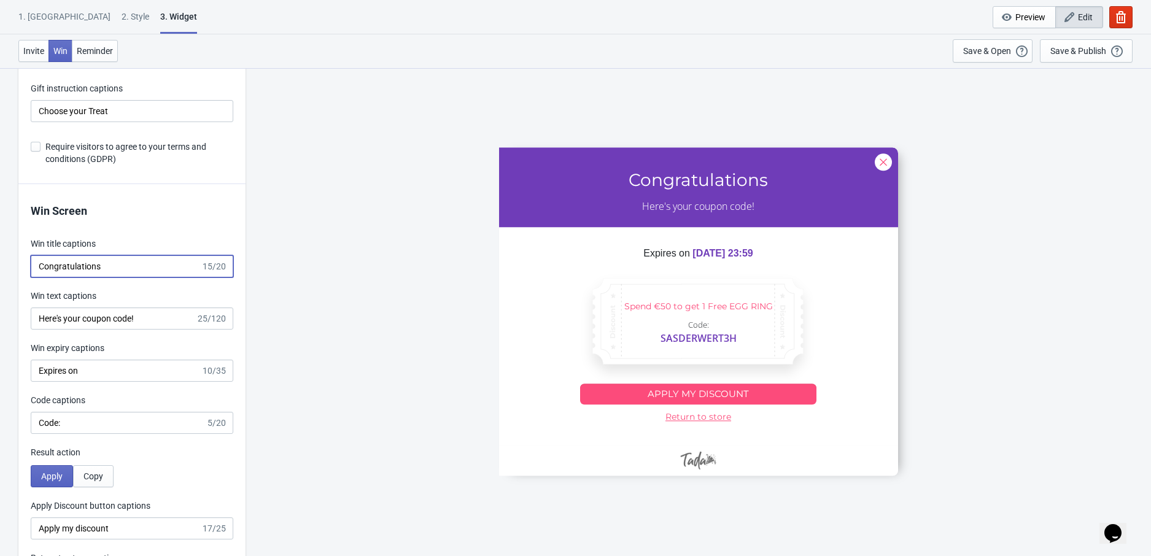
click at [67, 269] on input "Congratulations" at bounding box center [116, 266] width 170 height 22
paste input "Fangtastic!"
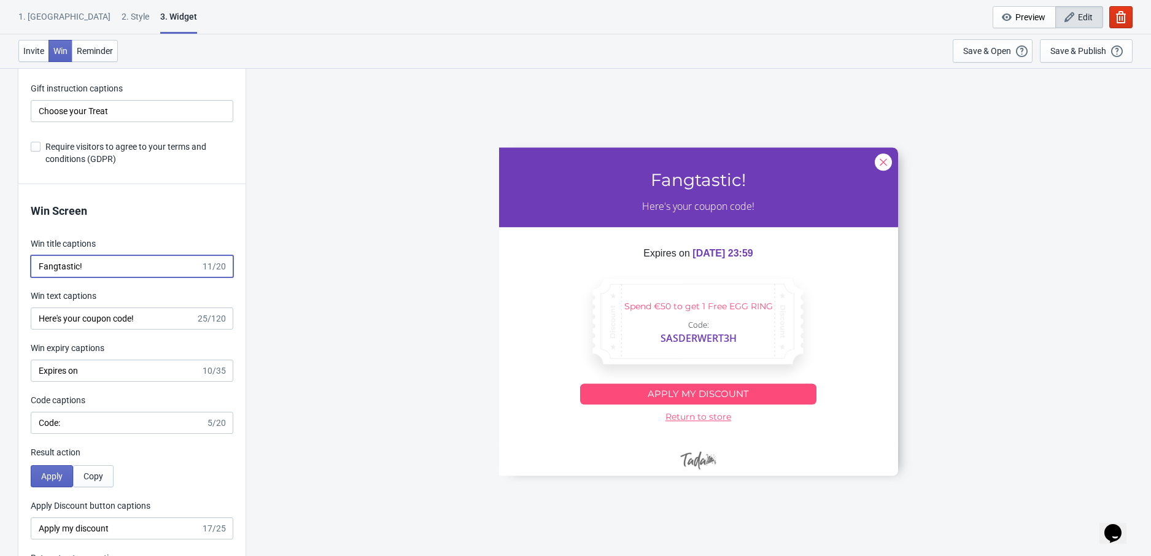
type input "Fangtastic!"
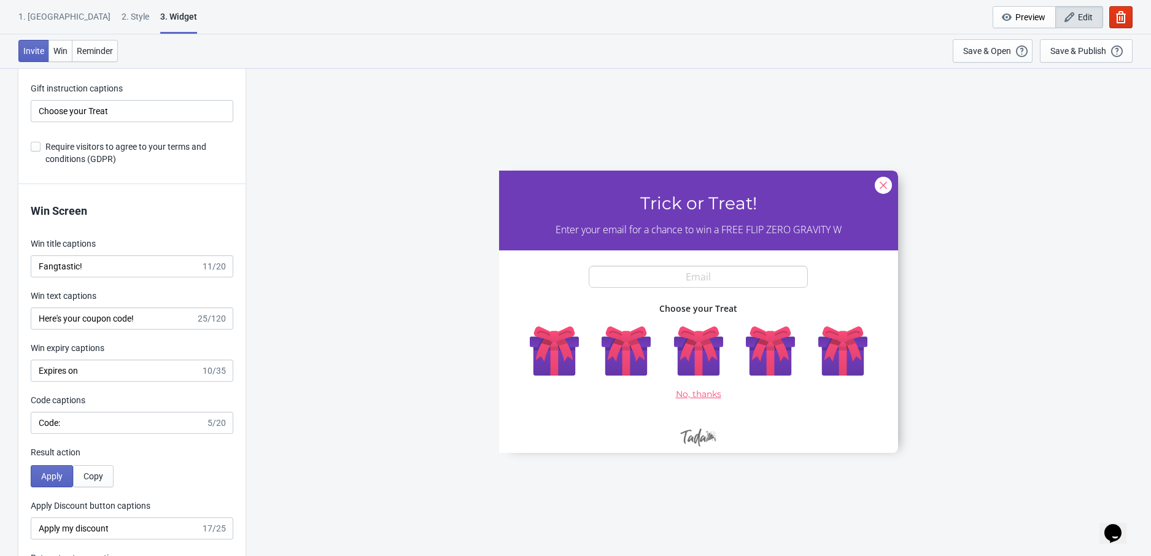
click at [91, 333] on div "Win Screen Win title captions Fangtastic! 11/20 Win text captions Here's your c…" at bounding box center [131, 394] width 227 height 420
click at [87, 319] on input "Here's your coupon code!" at bounding box center [113, 319] width 165 height 22
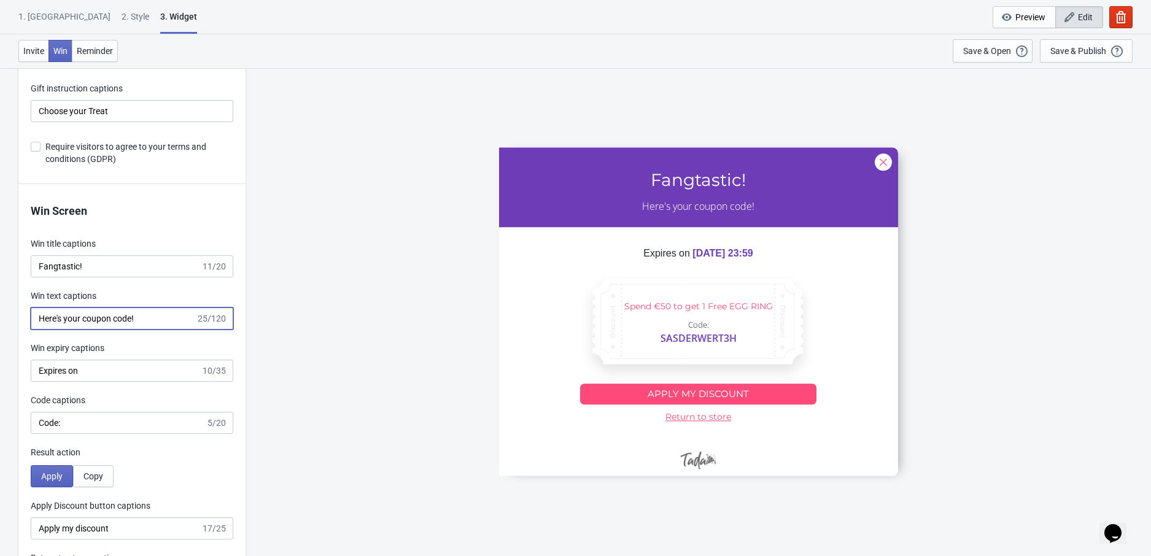
click at [87, 319] on input "Here's your coupon code!" at bounding box center [113, 319] width 165 height 22
paste input "Conjure up a free item with this coupon code"
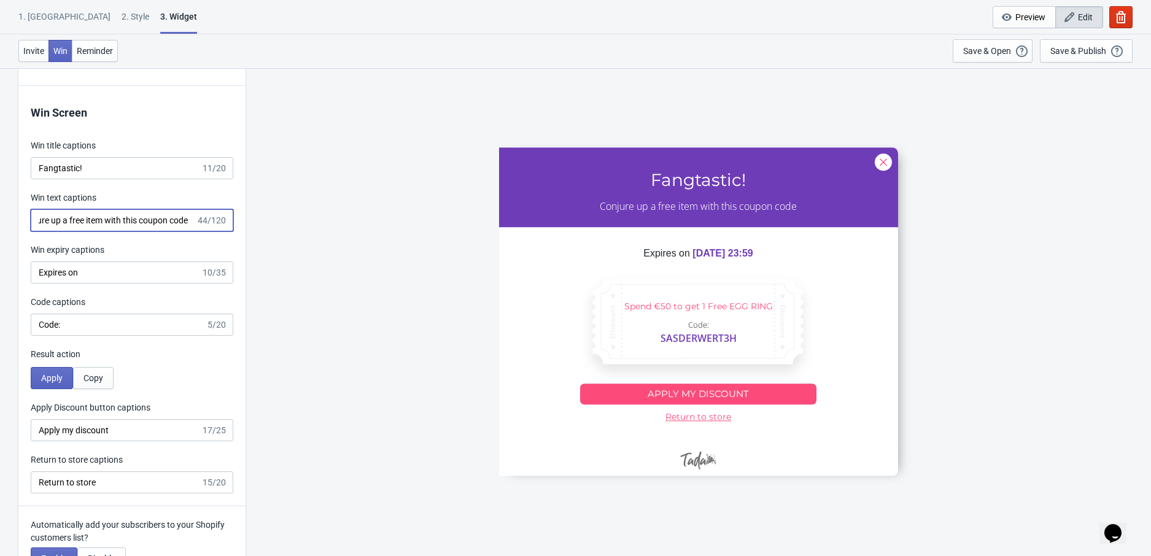
scroll to position [2691, 0]
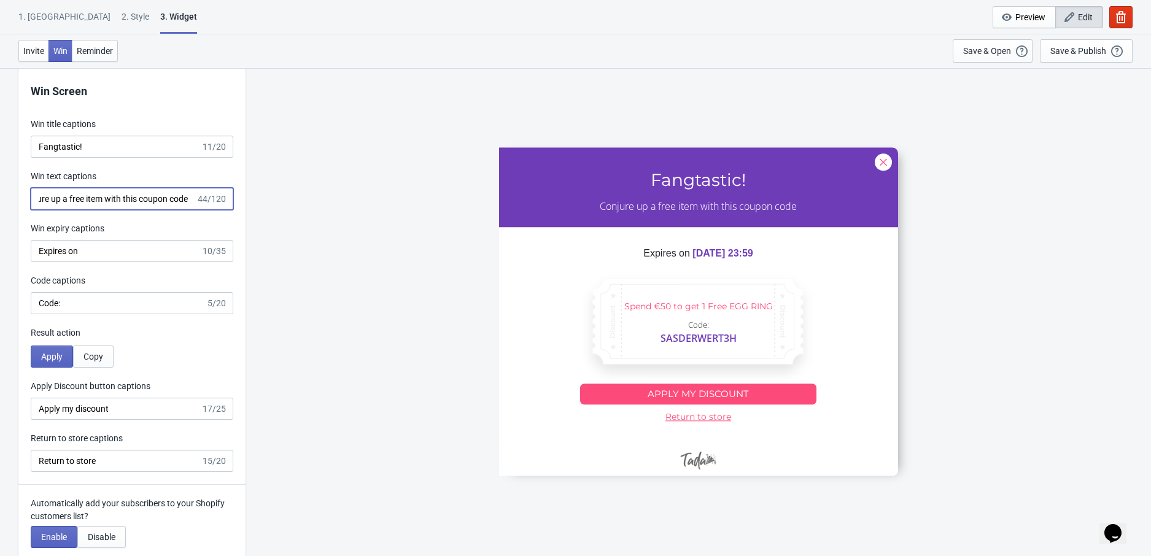
type input "Conjure up a free item with this coupon code"
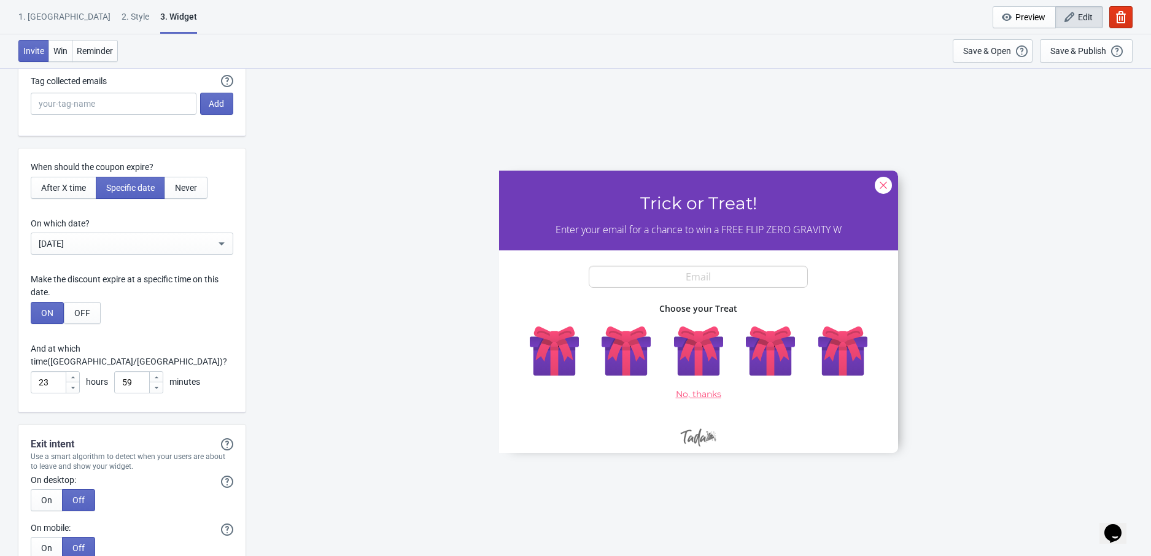
scroll to position [3223, 0]
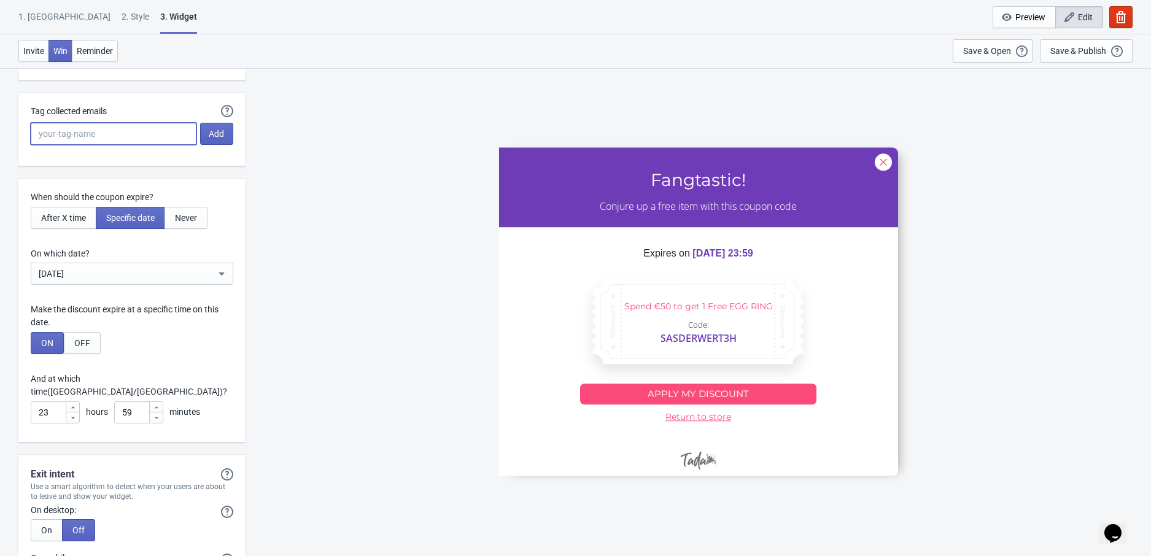
click at [88, 138] on input "Tag collected emails" at bounding box center [114, 134] width 166 height 22
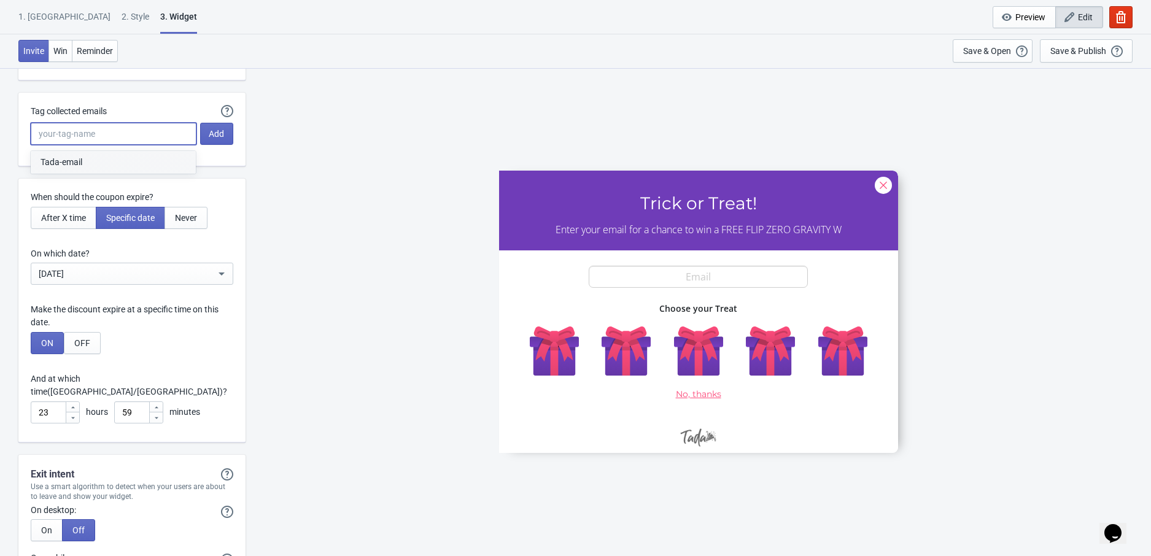
click at [98, 161] on button "Tada-email" at bounding box center [113, 162] width 165 height 23
click at [101, 137] on input "Tada-email" at bounding box center [114, 134] width 166 height 22
type input "Tada-email-2025"
click at [312, 269] on div "SASDERWERT3H Trick or Treat! Enter your email for a chance to win a FREE FLIP Z…" at bounding box center [698, 312] width 893 height 488
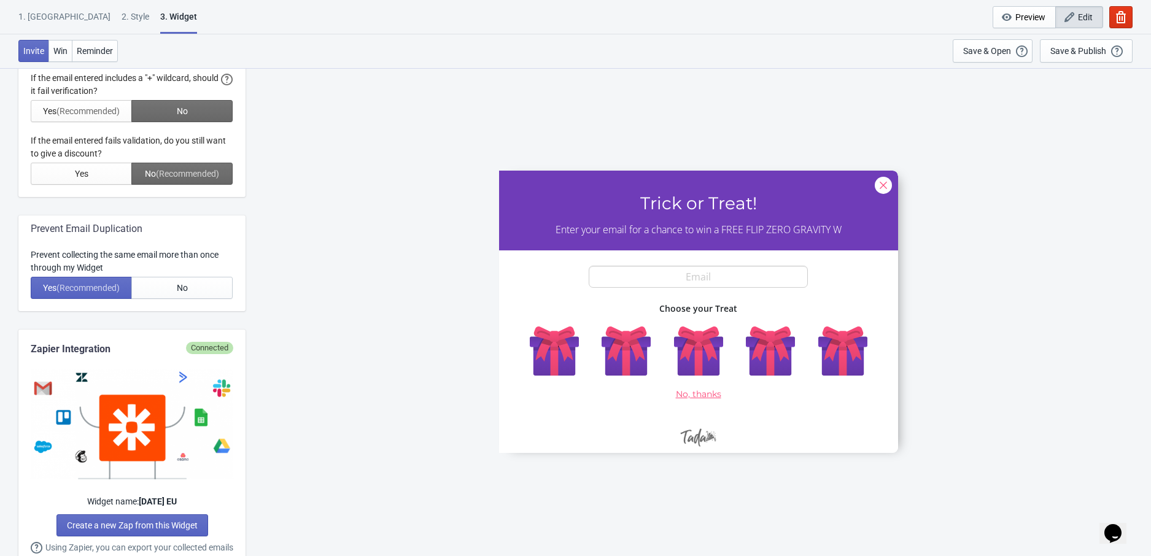
scroll to position [0, 0]
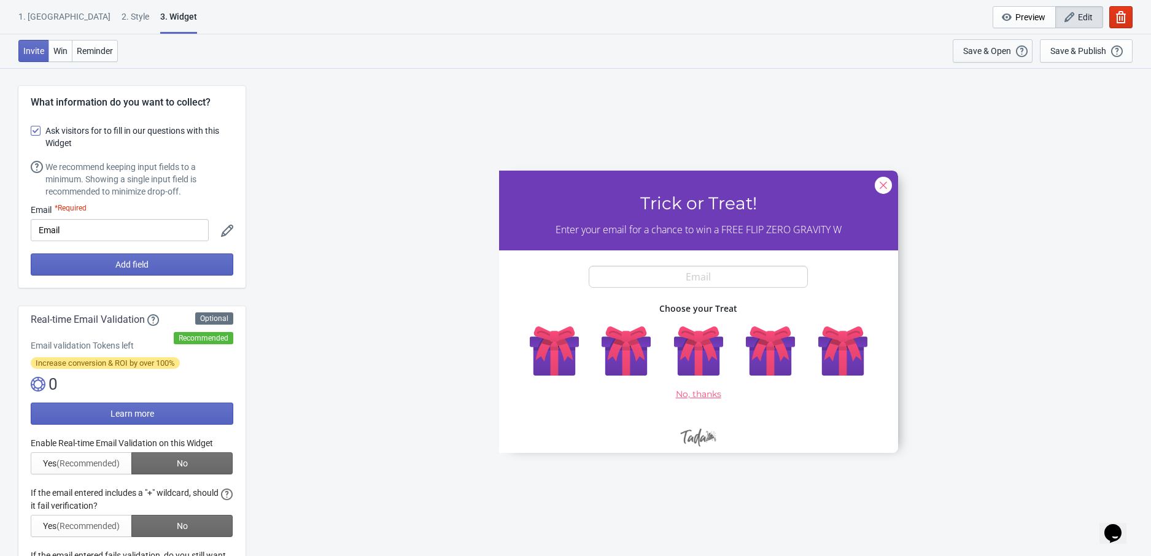
click at [993, 55] on div "Save & Open" at bounding box center [987, 51] width 48 height 10
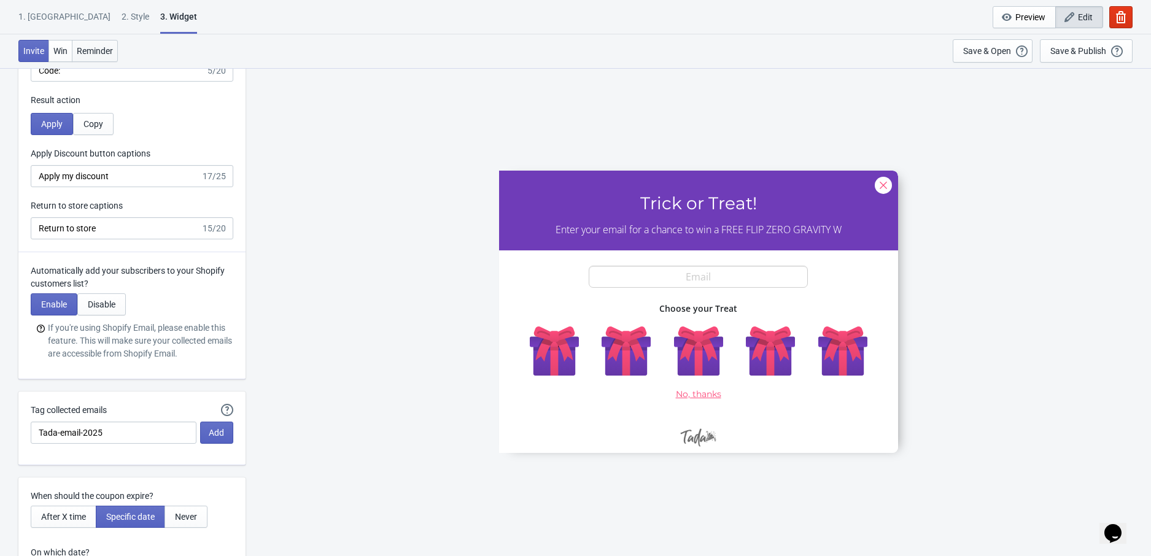
scroll to position [2920, 0]
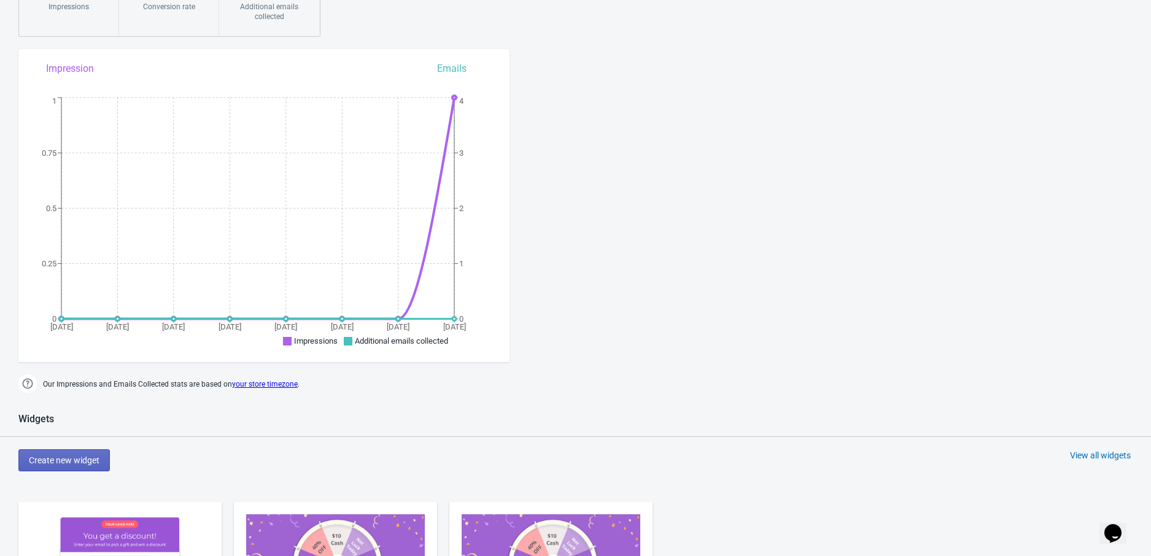
scroll to position [592, 0]
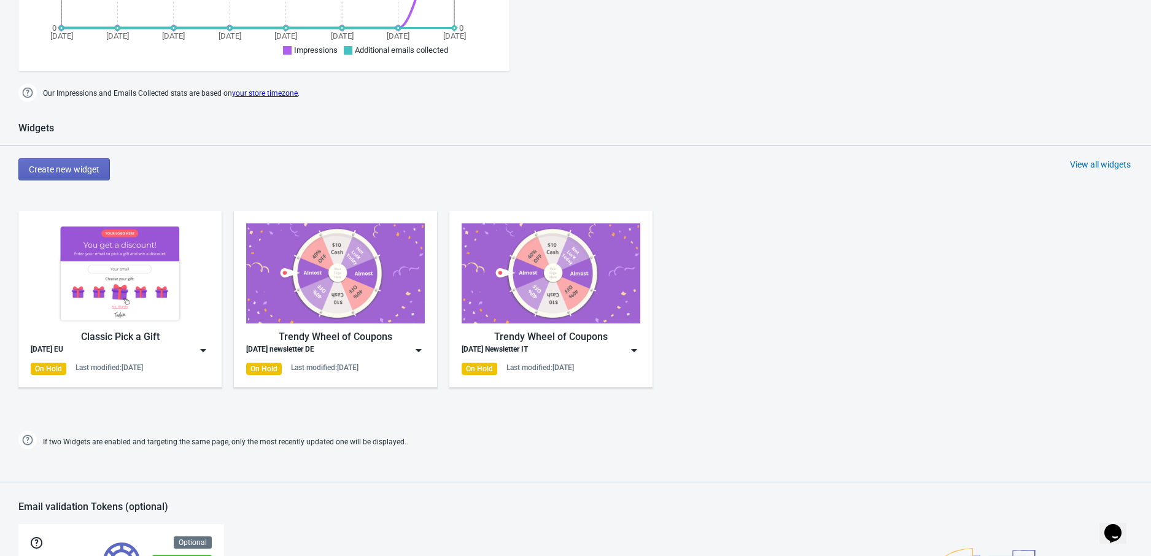
click at [201, 351] on img at bounding box center [203, 350] width 12 height 12
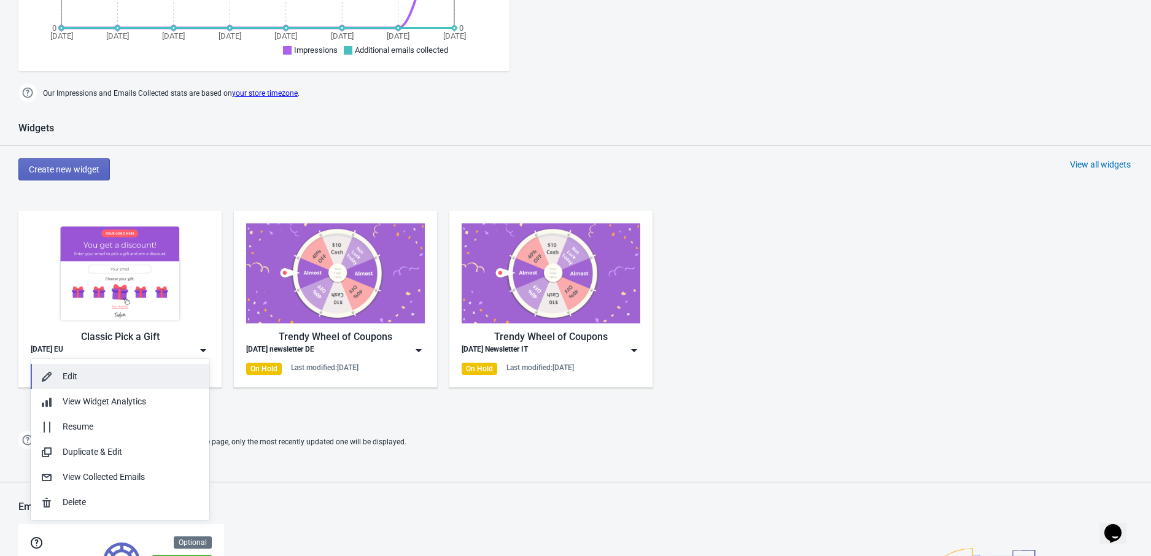
click at [148, 381] on div "Edit" at bounding box center [131, 376] width 137 height 13
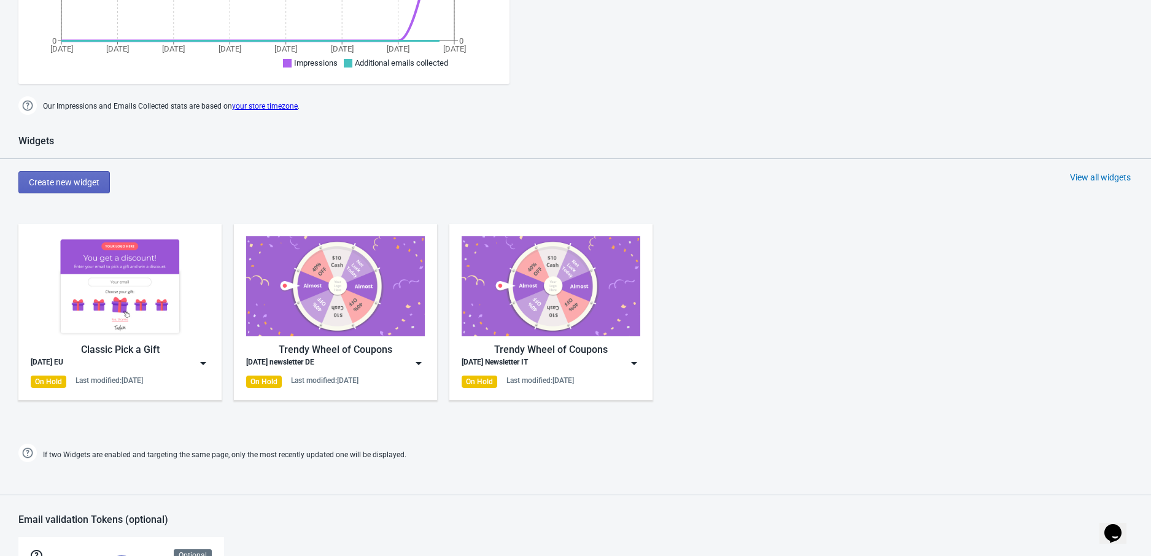
scroll to position [583, 0]
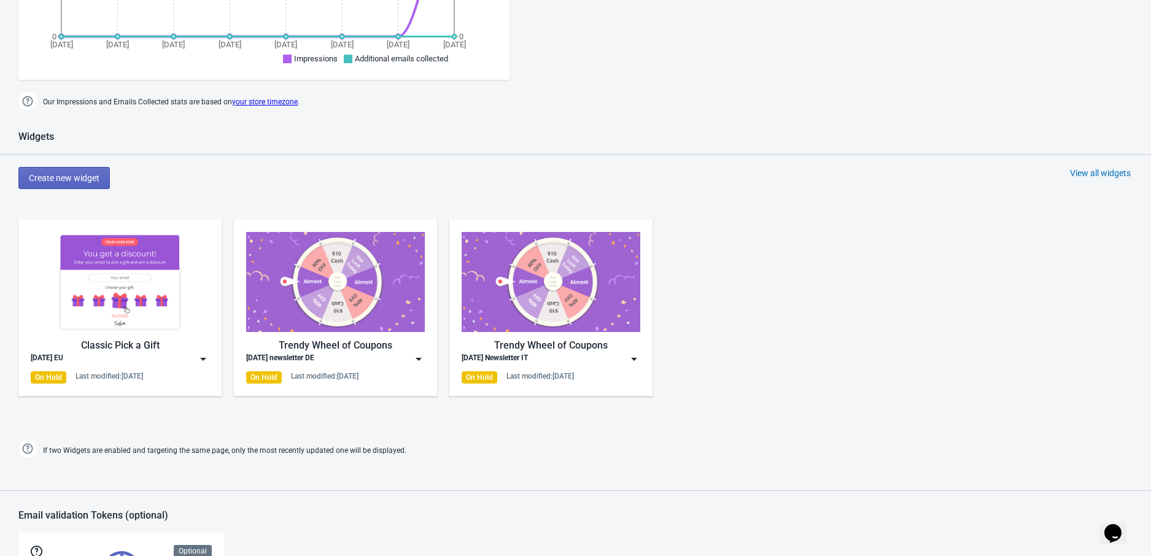
click at [203, 360] on img at bounding box center [203, 359] width 12 height 12
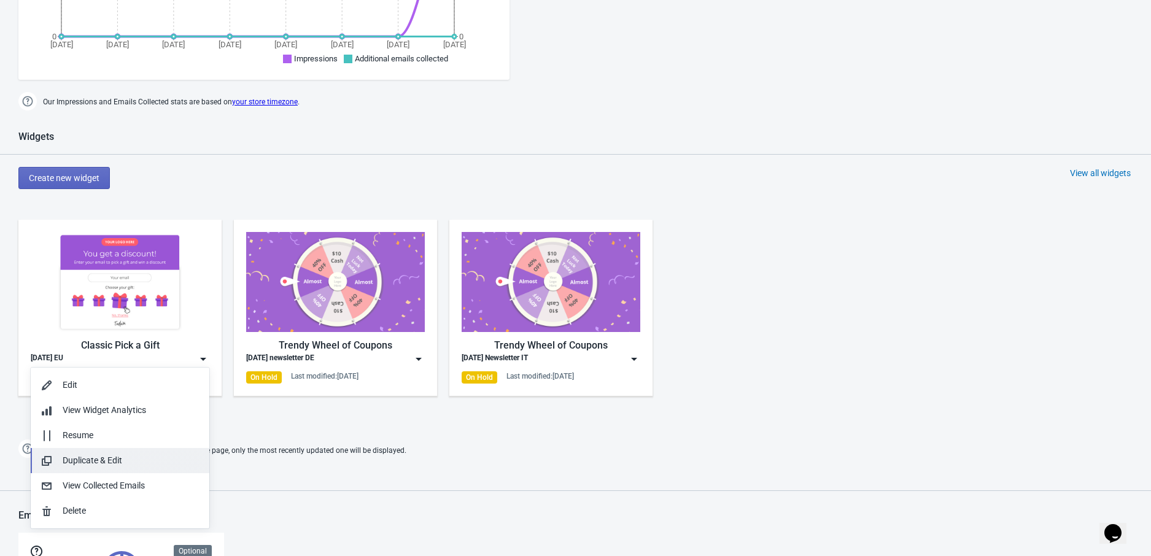
click at [144, 453] on button "Duplicate & Edit" at bounding box center [120, 460] width 179 height 25
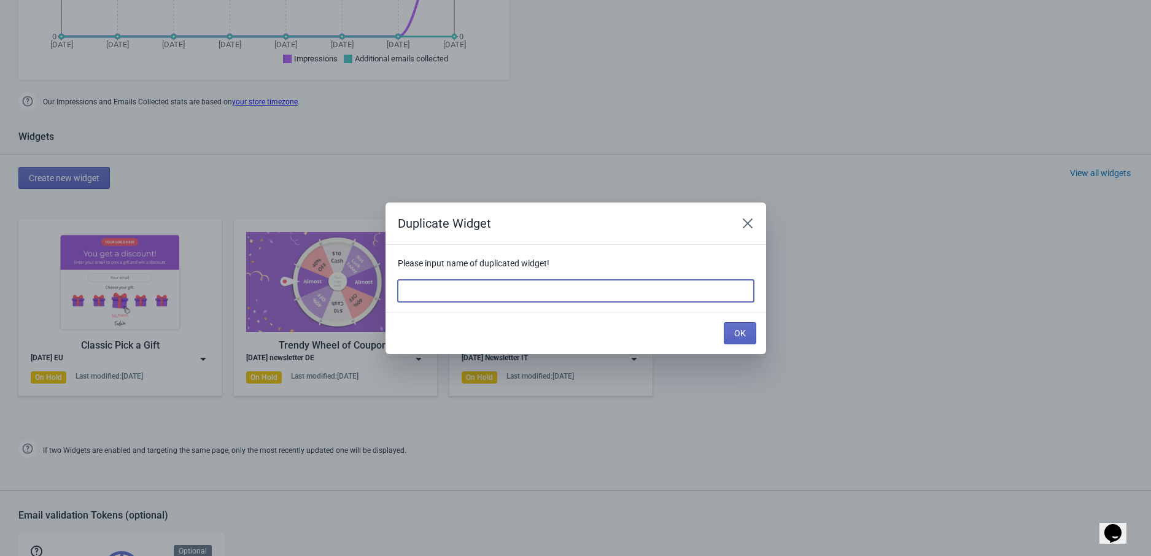
click at [478, 290] on input at bounding box center [576, 291] width 356 height 22
type input "Halloween UK"
click at [745, 342] on button "OK" at bounding box center [740, 333] width 33 height 22
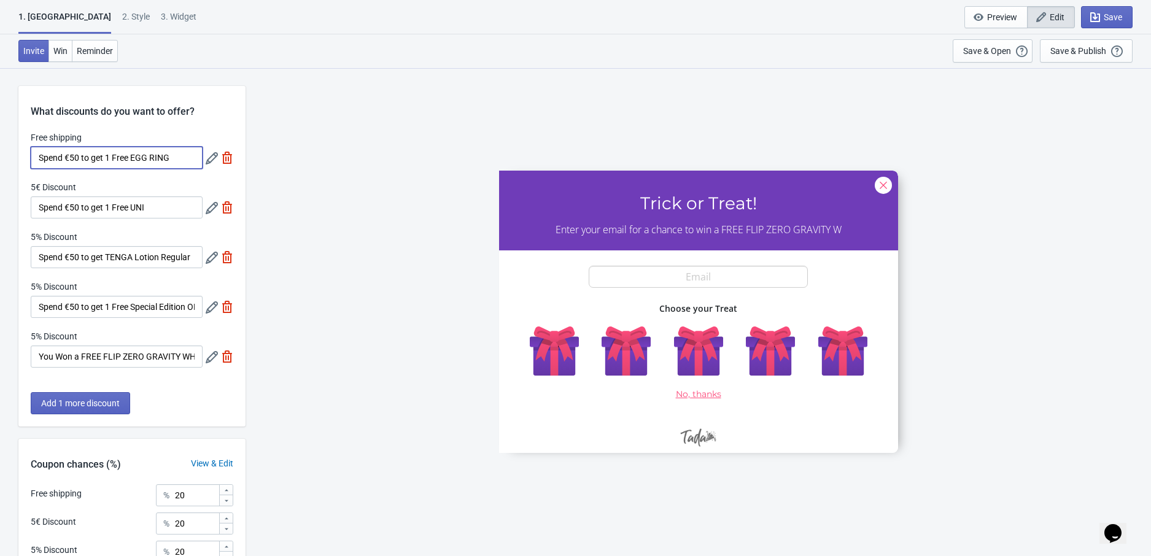
click at [70, 158] on input "Spend €50 to get 1 Free EGG RING" at bounding box center [117, 158] width 172 height 22
type input "Spend 50 to get 1 Free EGG RING"
click at [212, 161] on icon at bounding box center [212, 158] width 12 height 12
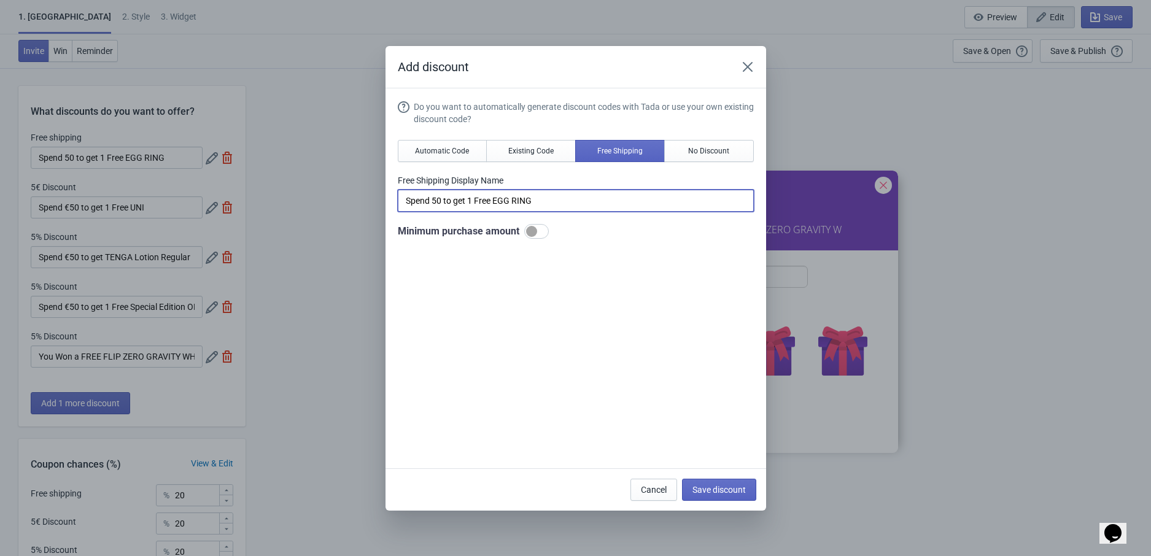
click at [433, 201] on input "Spend 50 to get 1 Free EGG RING" at bounding box center [576, 201] width 356 height 22
type input "Spend £50 to get 1 Free EGG RING"
click at [714, 488] on span "Save discount" at bounding box center [718, 490] width 53 height 10
type input "Spend £50 to get 1 Free EGG RING"
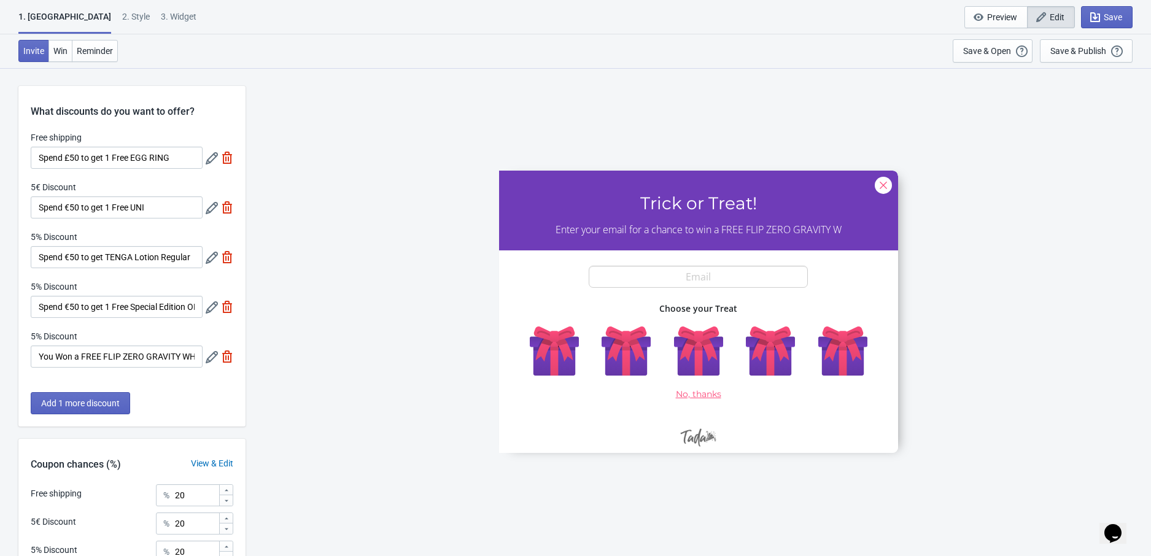
click at [204, 212] on div "5€ Discount Spend €50 to get 1 Free UNI" at bounding box center [132, 199] width 203 height 37
click at [207, 209] on icon at bounding box center [212, 208] width 12 height 12
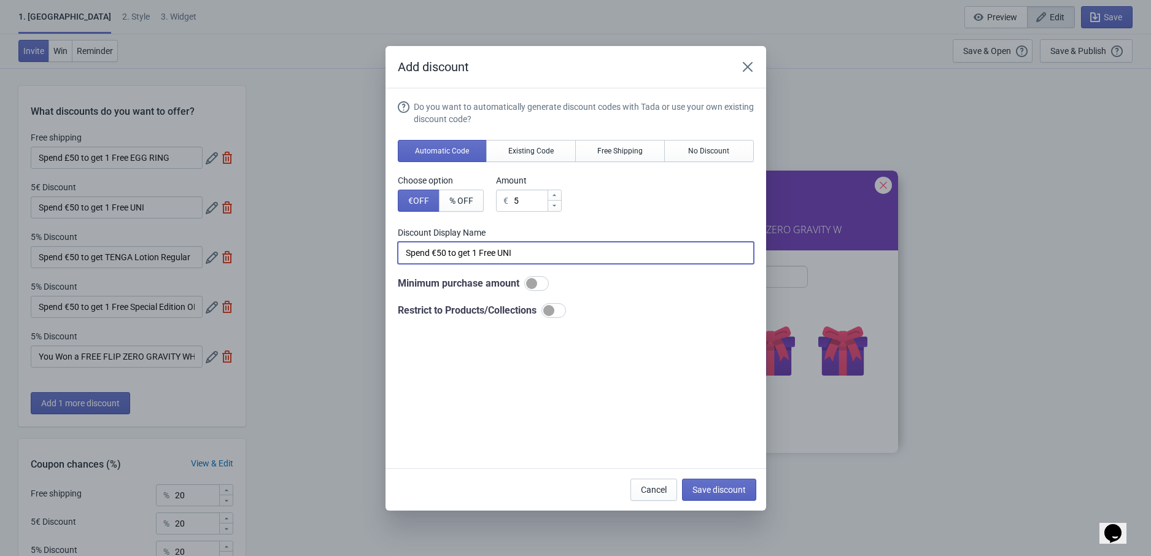
click at [441, 255] on input "Spend €50 to get 1 Free UNI" at bounding box center [576, 253] width 356 height 22
type input "Spend £50 to get 1 Free UNI"
click at [707, 492] on span "Save discount" at bounding box center [718, 490] width 53 height 10
type input "Spend £50 to get 1 Free UNI"
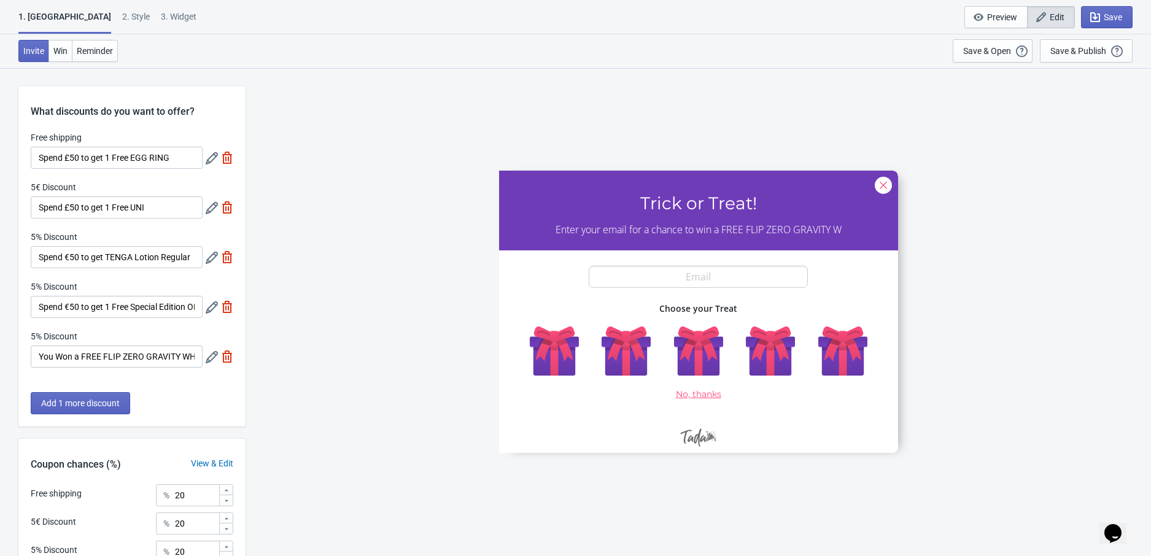
click at [209, 263] on icon at bounding box center [212, 258] width 12 height 12
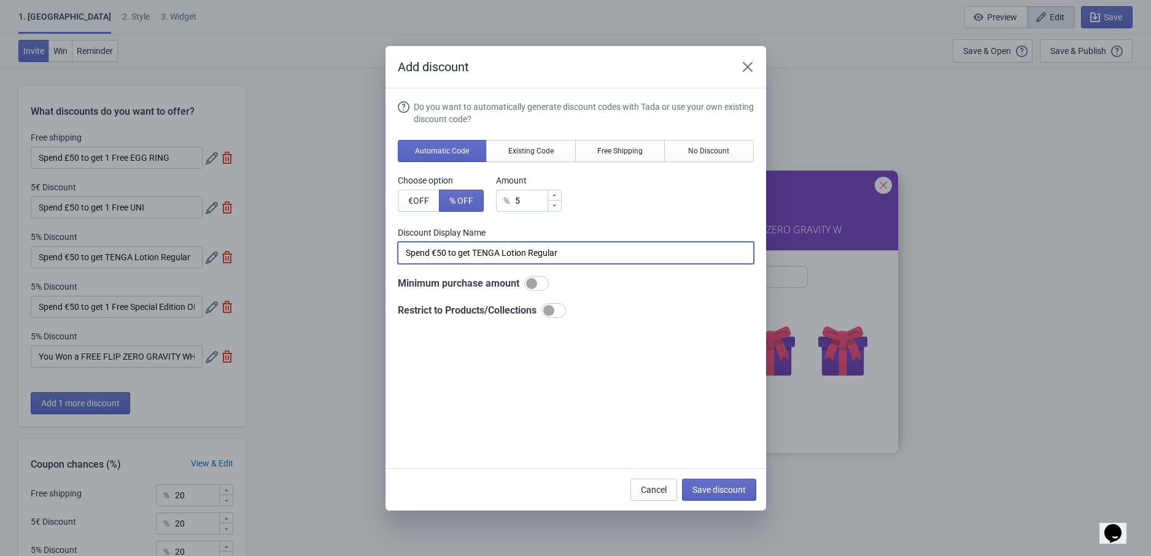
click at [441, 250] on input "Spend €50 to get TENGA Lotion Regular" at bounding box center [576, 253] width 356 height 22
type input "Spend £50 to get TENGA Lotion Regular"
click at [703, 482] on button "Save discount" at bounding box center [719, 490] width 74 height 22
type input "Spend £50 to get TENGA Lotion Regular"
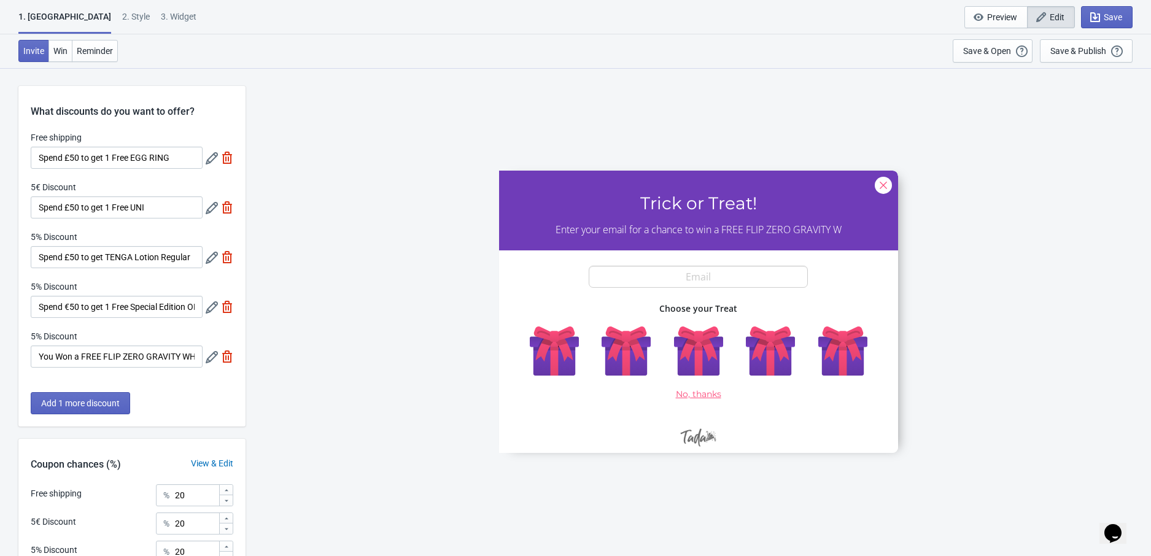
click at [212, 306] on icon at bounding box center [212, 307] width 12 height 12
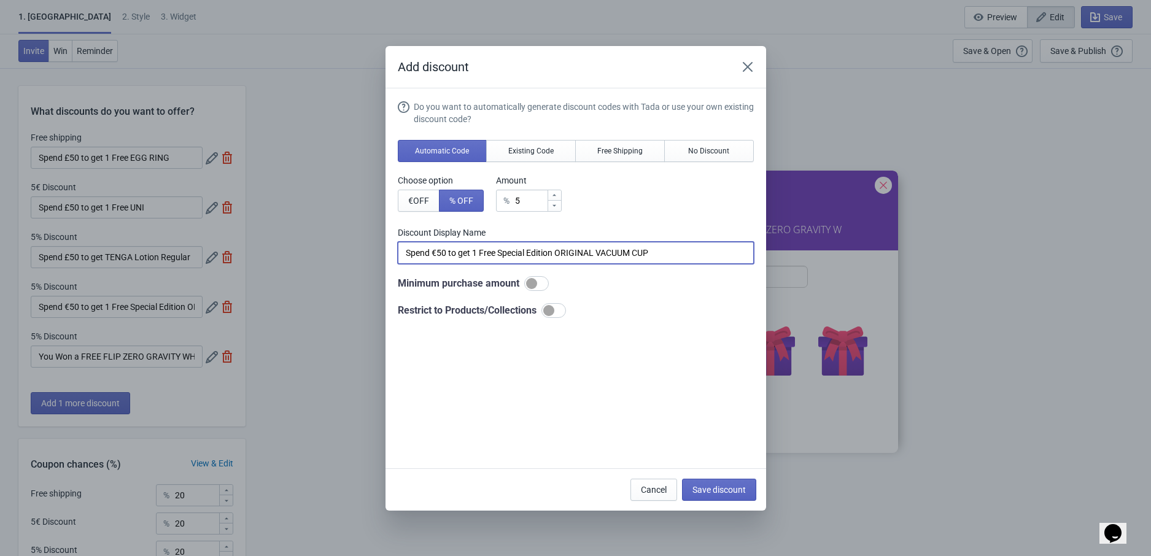
click at [436, 254] on input "Spend €50 to get 1 Free Special Edition ORIGINAL VACUUM CUP" at bounding box center [576, 253] width 356 height 22
type input "Spend £50 to get 1 Free Special Edition ORIGINAL VACUUM CUP"
click at [718, 487] on span "Save discount" at bounding box center [718, 490] width 53 height 10
type input "Spend £50 to get 1 Free Special Edition ORIGINAL VACUUM CUP"
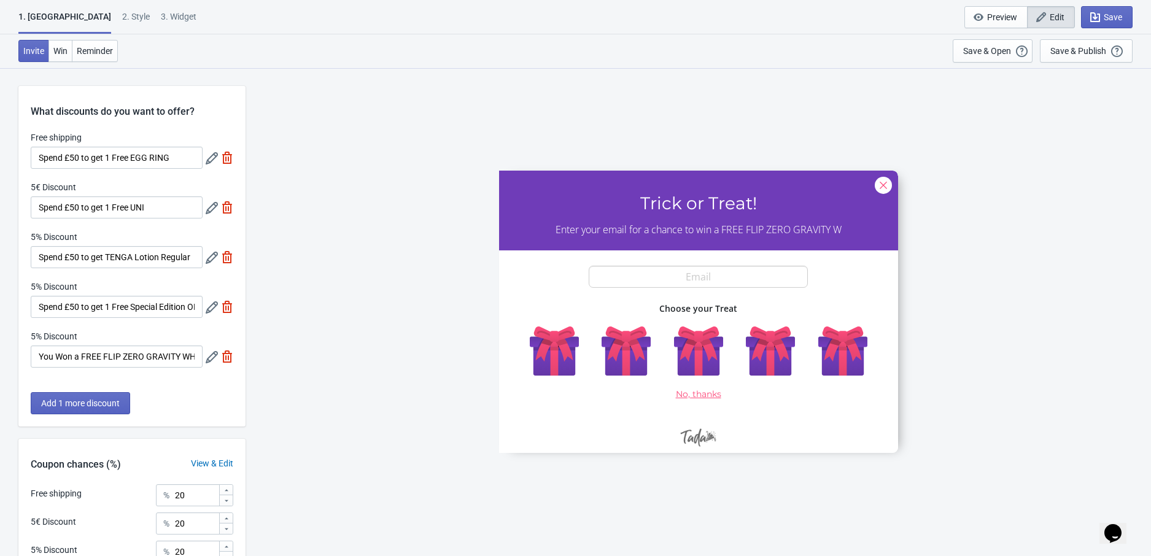
click at [207, 363] on icon at bounding box center [212, 357] width 12 height 12
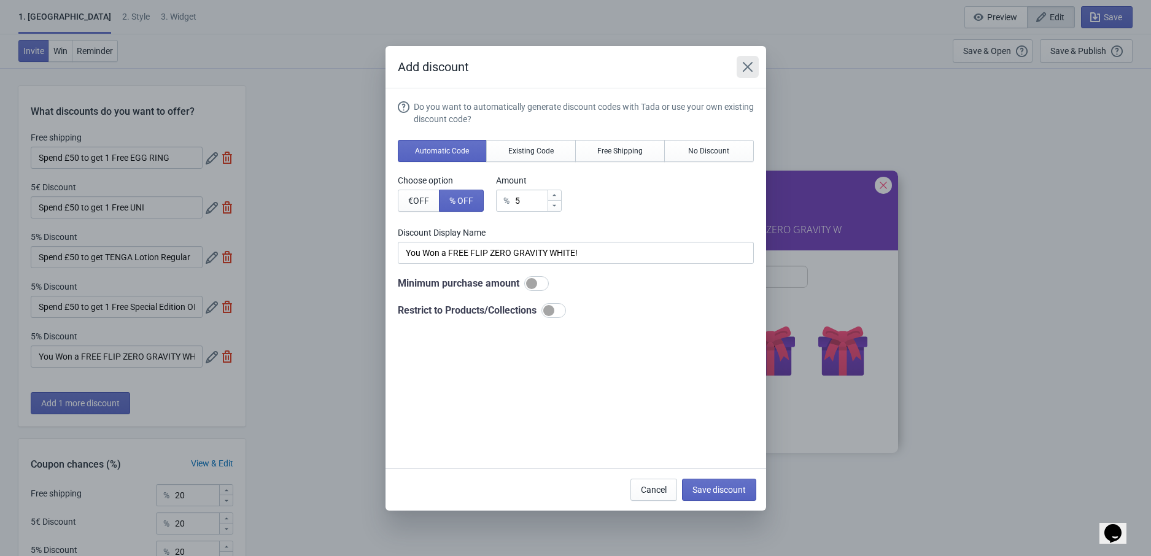
click at [743, 74] on button "Close" at bounding box center [748, 67] width 22 height 22
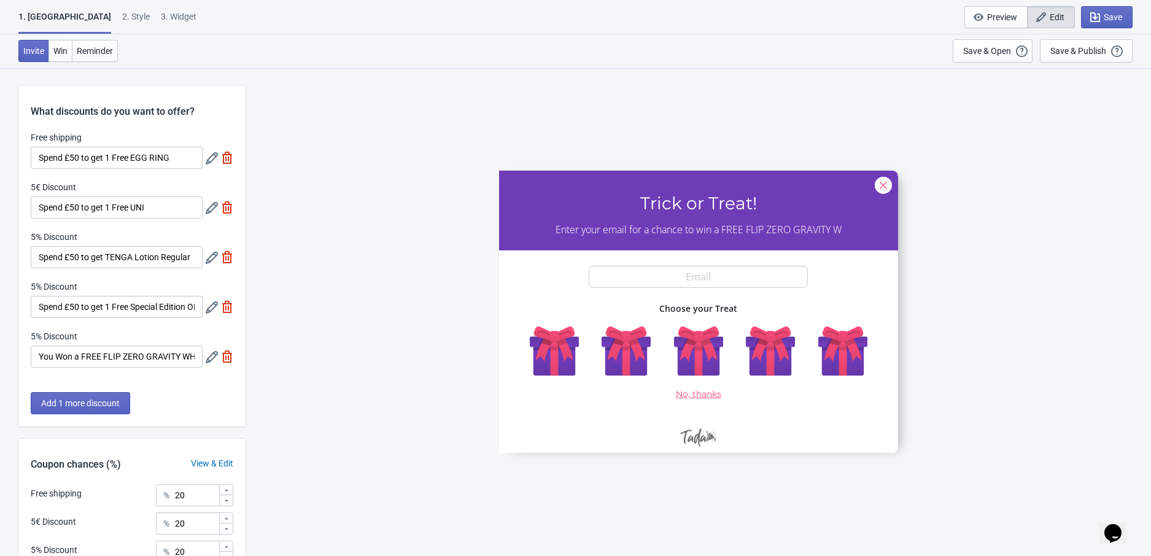
click at [161, 17] on div "3. Widget" at bounding box center [179, 20] width 36 height 21
select select "specificURL"
select select "once"
select select "1"
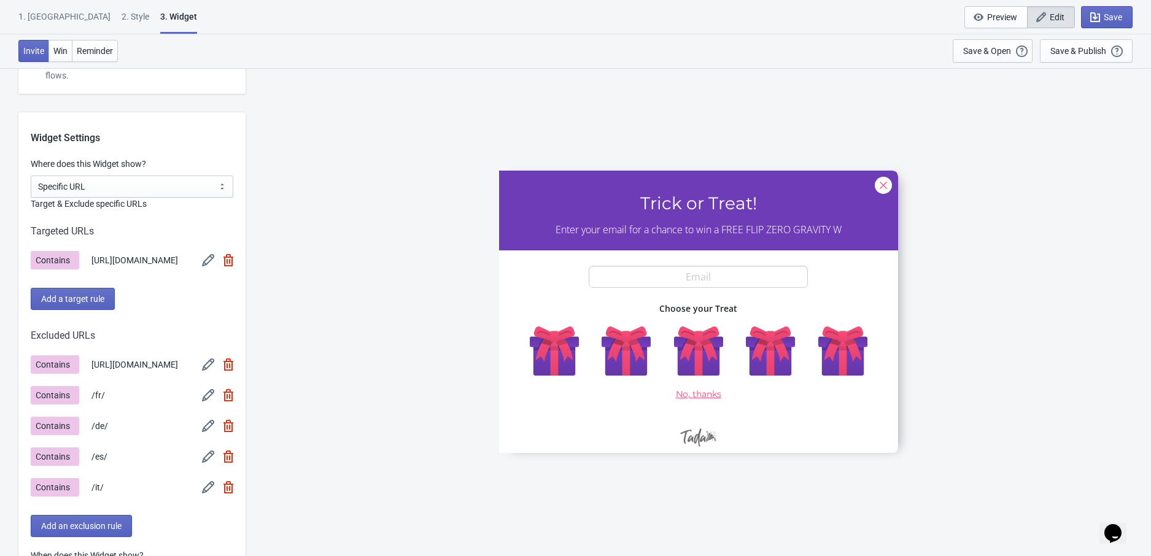
scroll to position [949, 0]
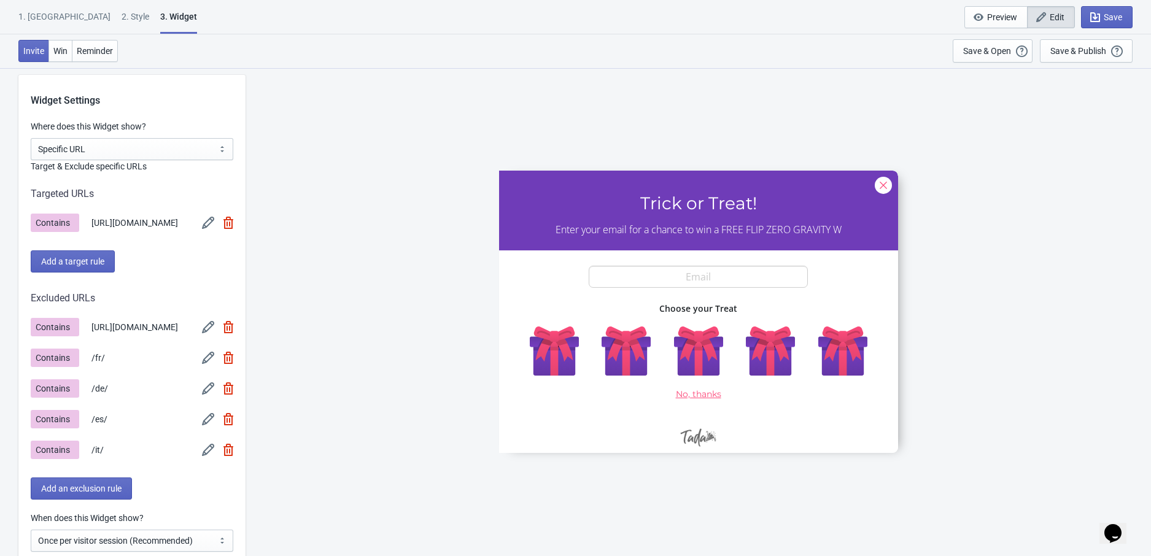
click at [204, 226] on img at bounding box center [208, 223] width 12 height 12
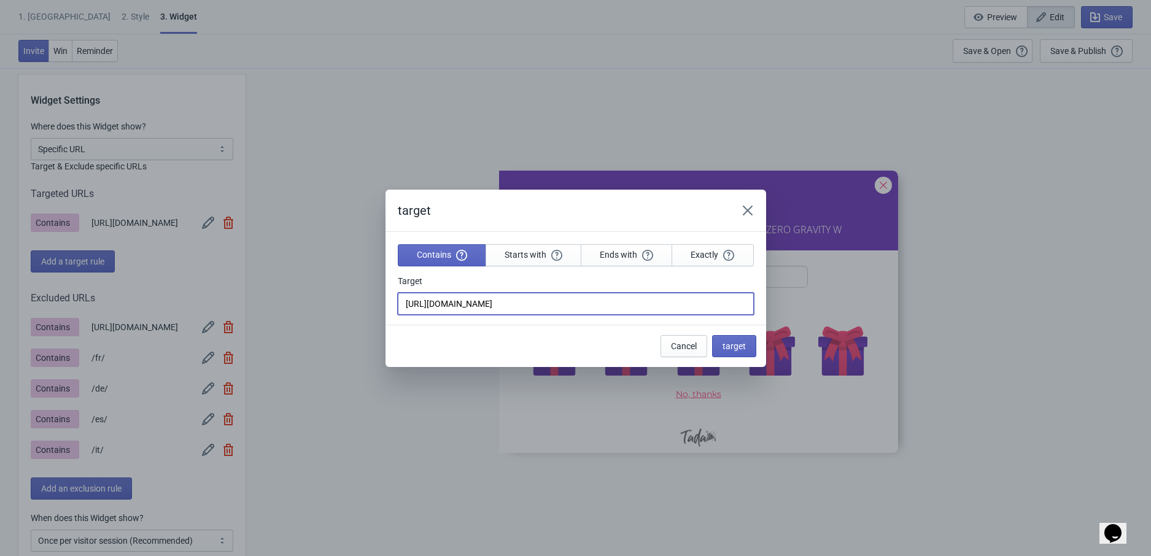
click at [467, 306] on input "https://eustore.tenga.co/" at bounding box center [576, 304] width 356 height 22
click at [748, 211] on button "Close" at bounding box center [748, 210] width 22 height 22
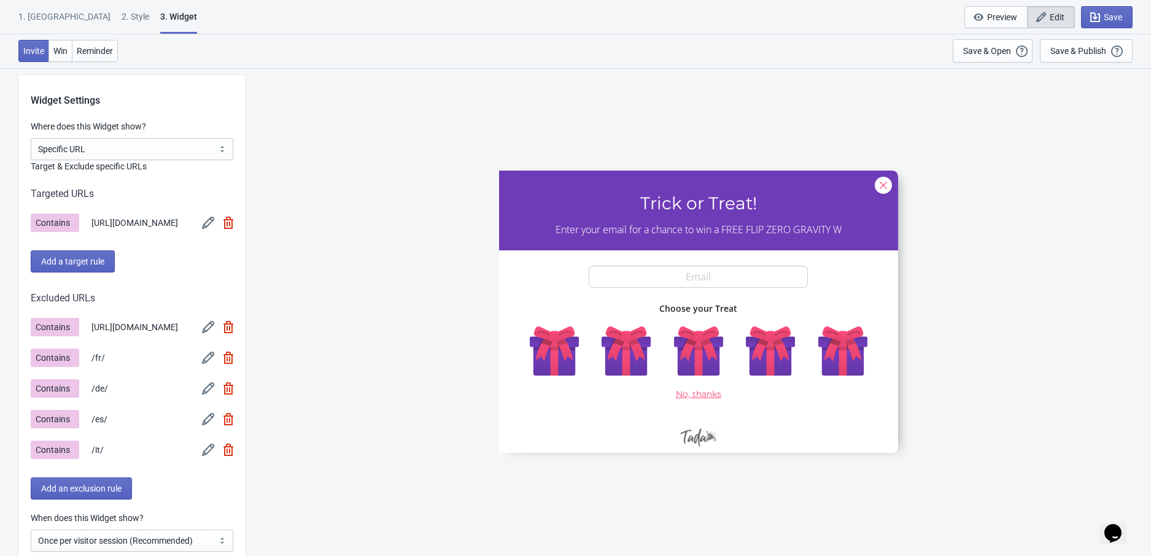
click at [202, 330] on img at bounding box center [208, 327] width 12 height 12
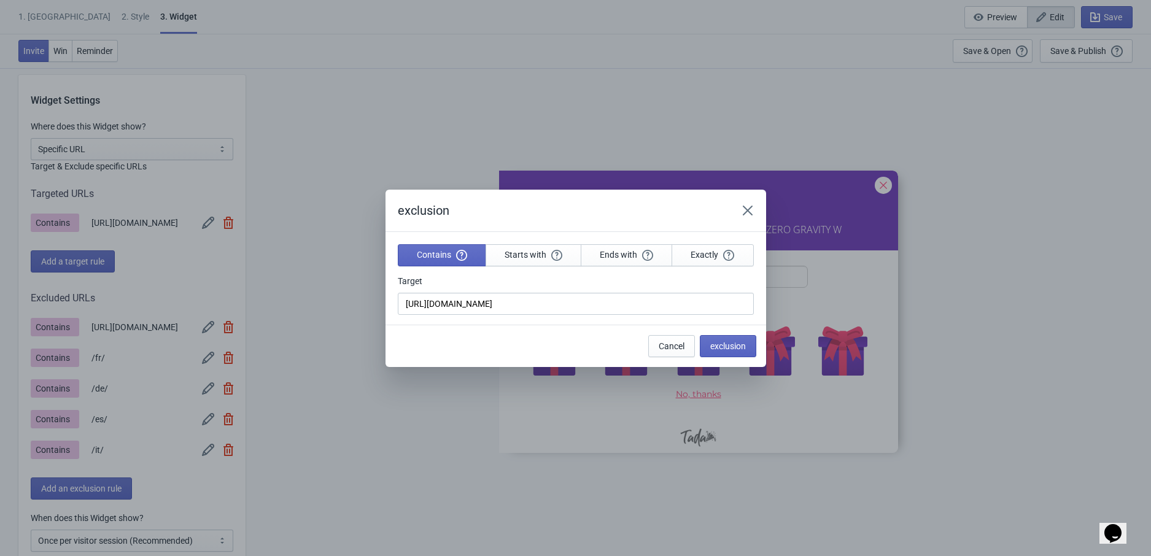
scroll to position [0, 0]
click at [492, 301] on input "https://tenga.co.uk/" at bounding box center [576, 304] width 356 height 22
click at [754, 216] on button "Close" at bounding box center [748, 210] width 22 height 22
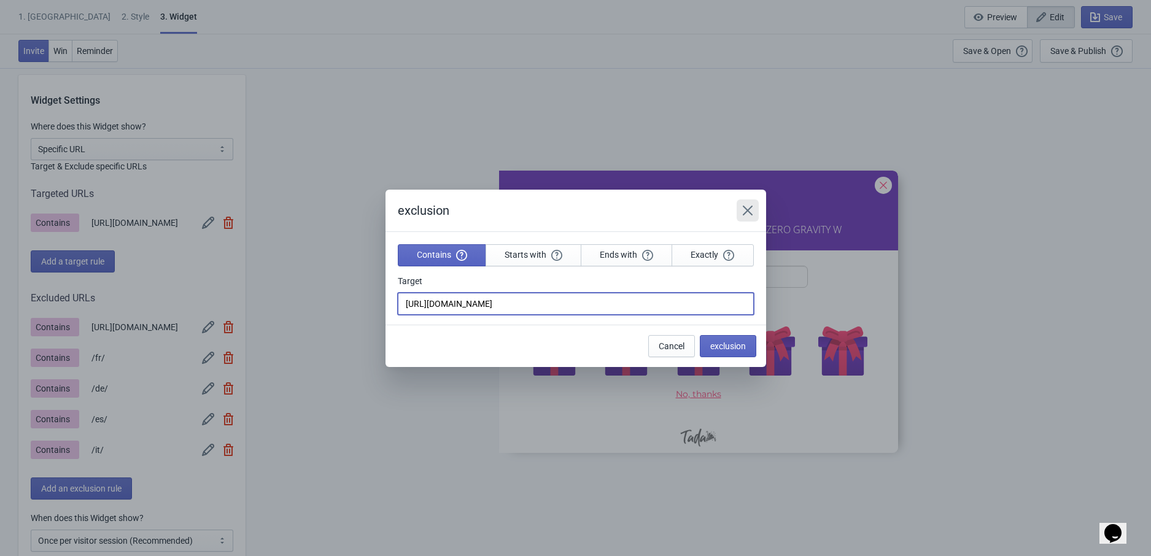
scroll to position [949, 0]
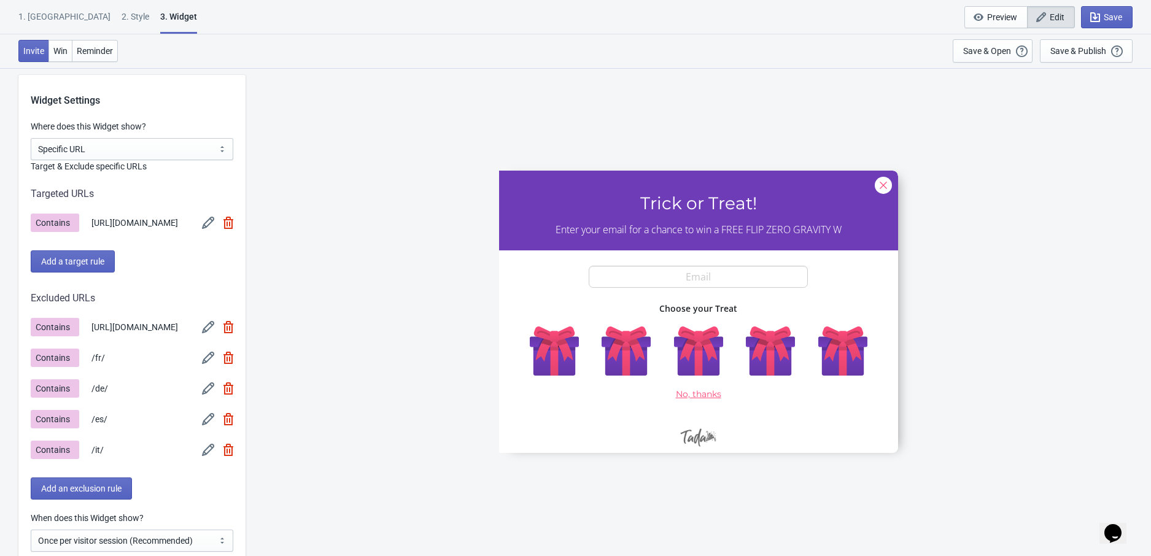
click at [206, 219] on img at bounding box center [208, 223] width 12 height 12
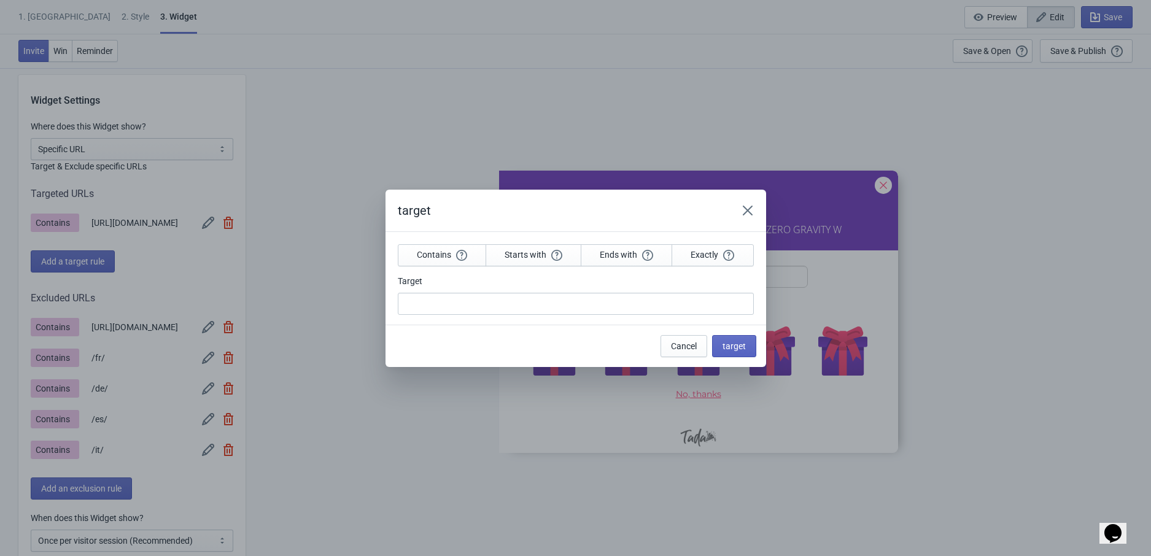
scroll to position [0, 0]
click at [490, 296] on input "Target" at bounding box center [576, 304] width 356 height 22
paste input "https://tenga.co.uk/"
type input "https://tenga.co.uk/"
click at [743, 353] on button "target" at bounding box center [734, 346] width 44 height 22
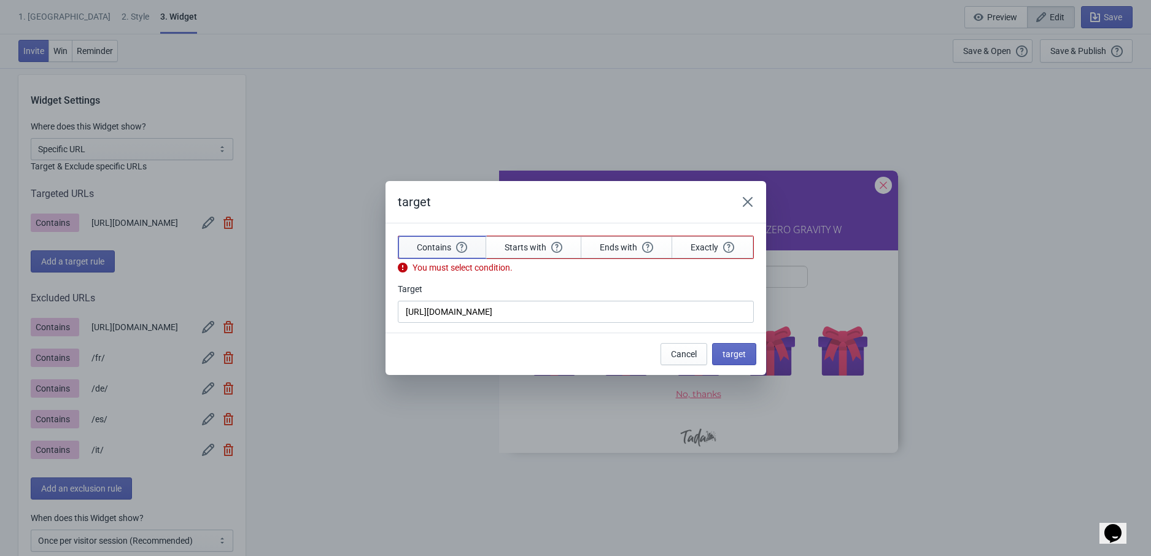
click at [440, 253] on button "Contains" at bounding box center [442, 247] width 88 height 22
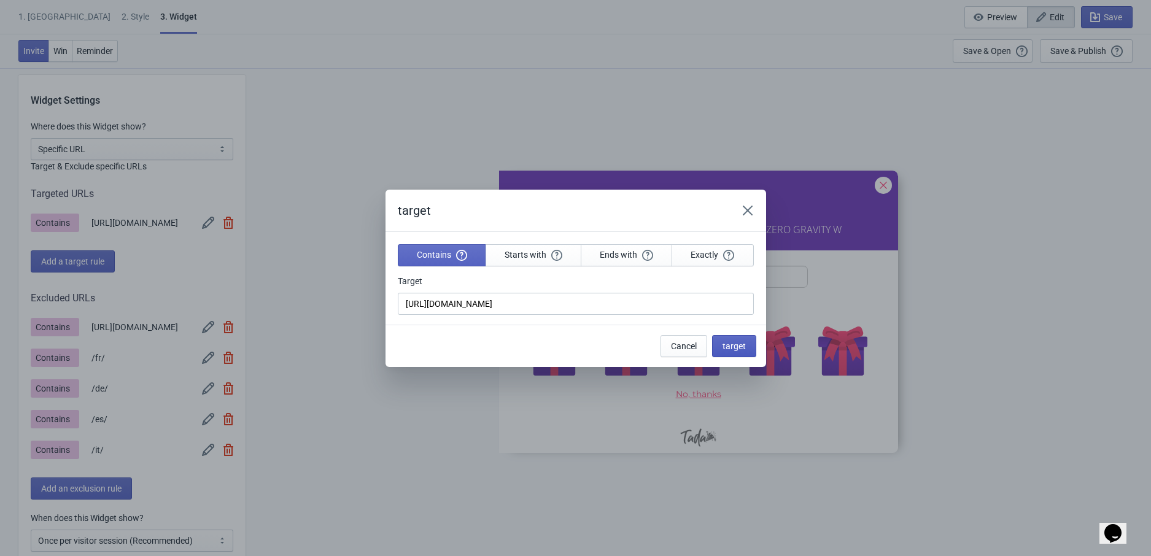
click at [729, 350] on span "target" at bounding box center [733, 346] width 23 height 10
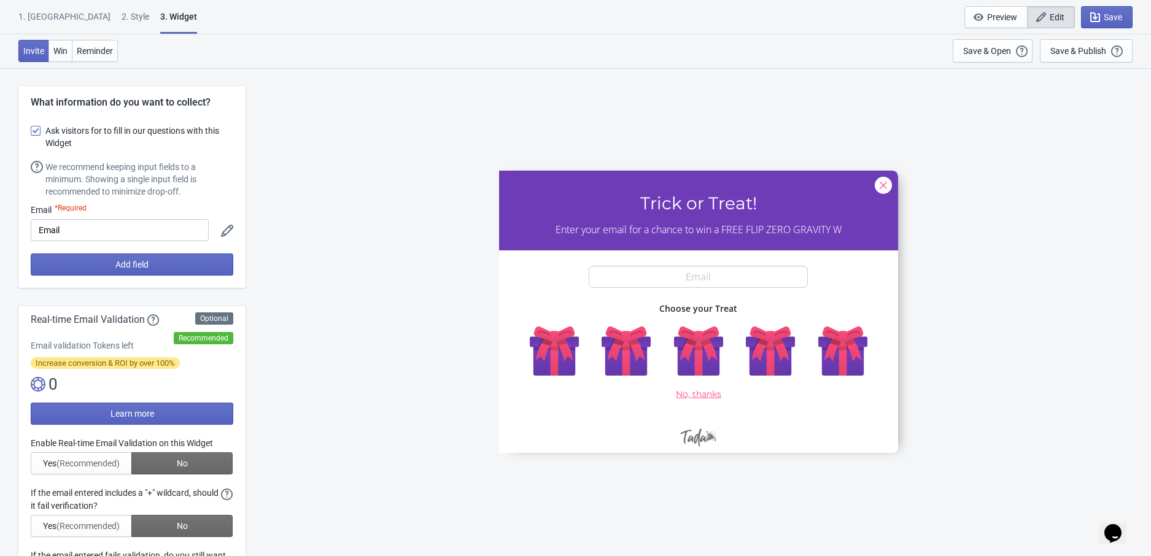
scroll to position [949, 0]
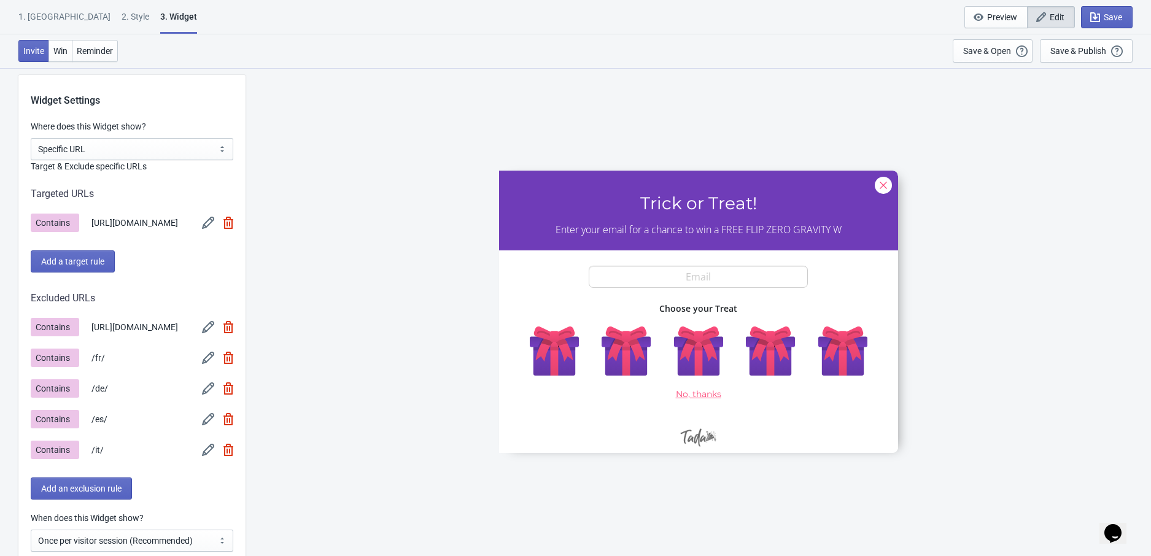
click at [201, 326] on div "Contains https://tenga.co.uk/" at bounding box center [132, 327] width 203 height 18
click at [206, 327] on img at bounding box center [208, 327] width 12 height 12
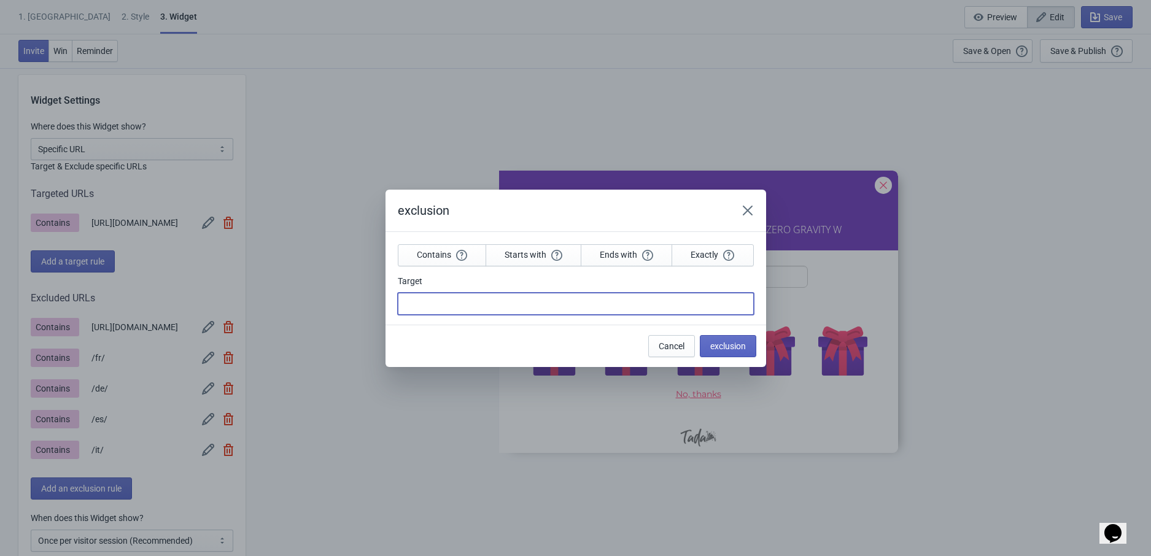
click at [444, 308] on input "Target" at bounding box center [576, 304] width 356 height 22
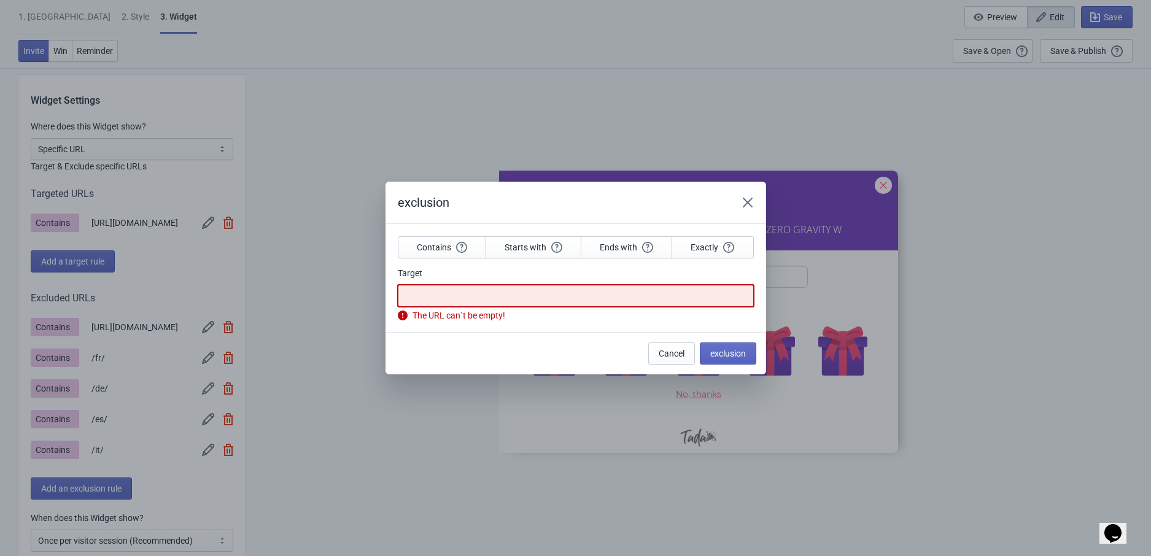
click at [453, 305] on input "Target" at bounding box center [576, 296] width 356 height 22
paste input "https://tenga.co.uk/"
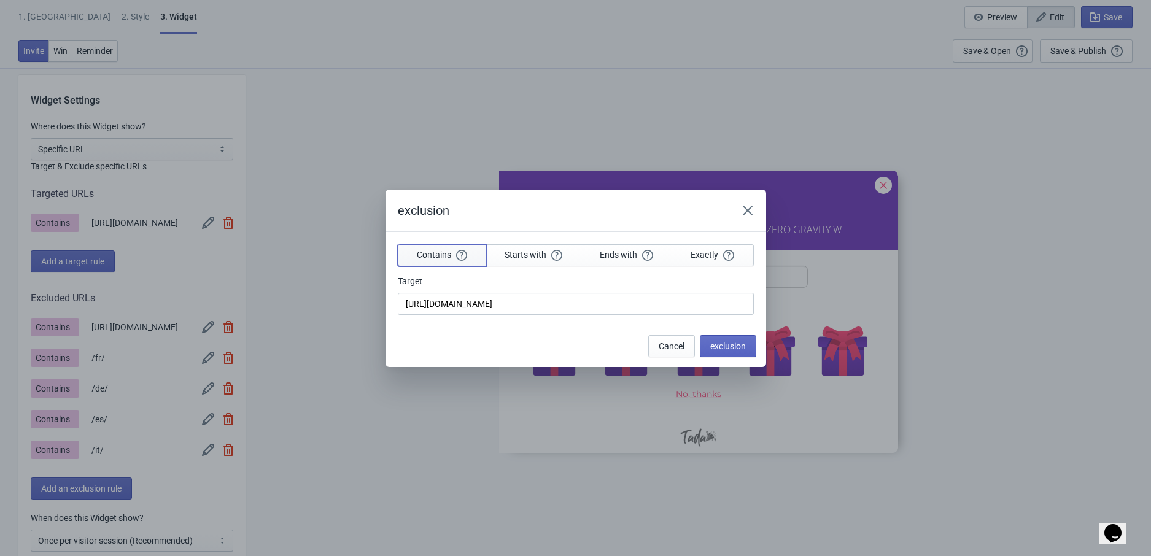
click at [443, 254] on button "Contains" at bounding box center [442, 255] width 88 height 22
click at [474, 300] on input "https://tenga.co.uk/" at bounding box center [576, 304] width 356 height 22
paste input "eustore.tenga.co"
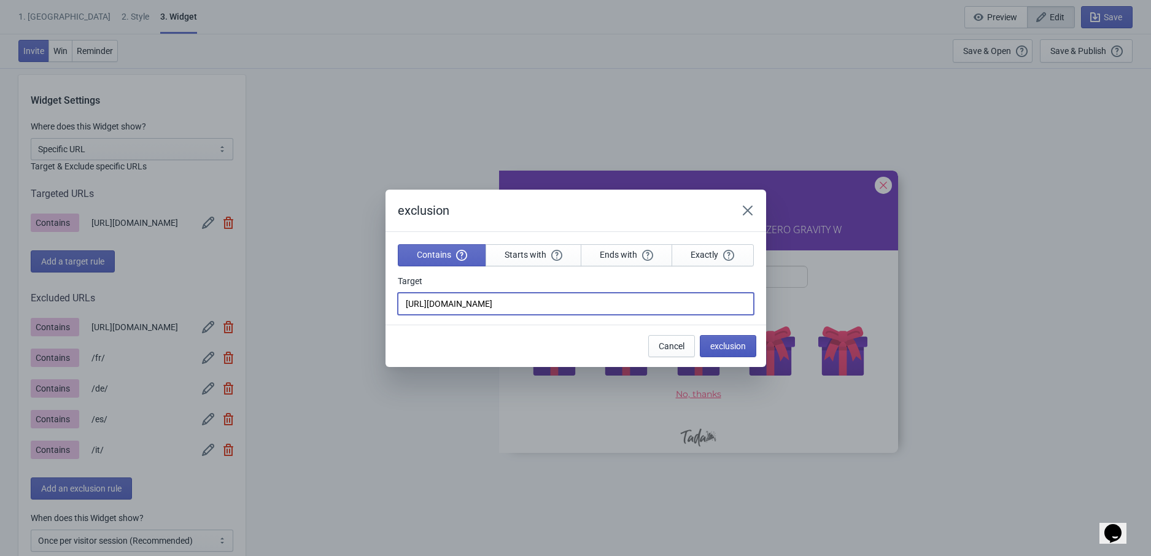
type input "https://eustore.tenga.co/"
click at [741, 349] on span "exclusion" at bounding box center [728, 346] width 36 height 10
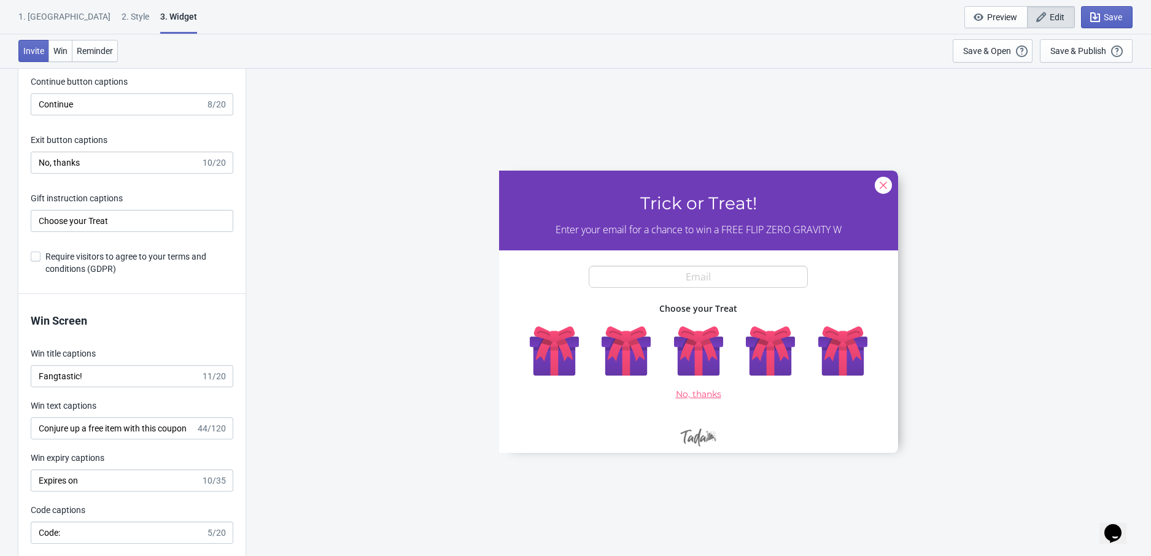
scroll to position [2535, 0]
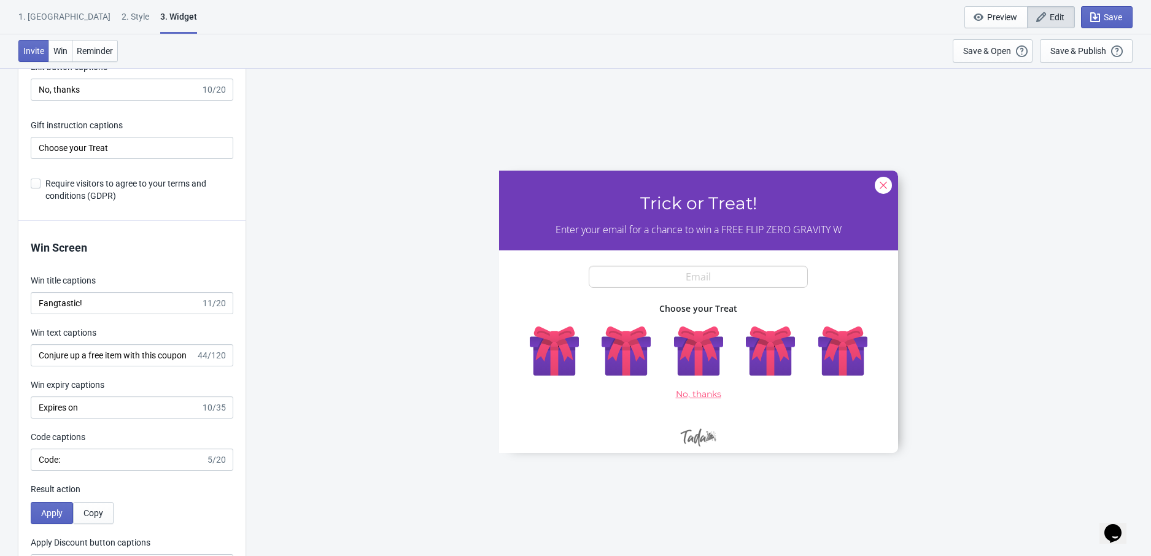
click at [122, 19] on div "2 . Style" at bounding box center [136, 20] width 28 height 21
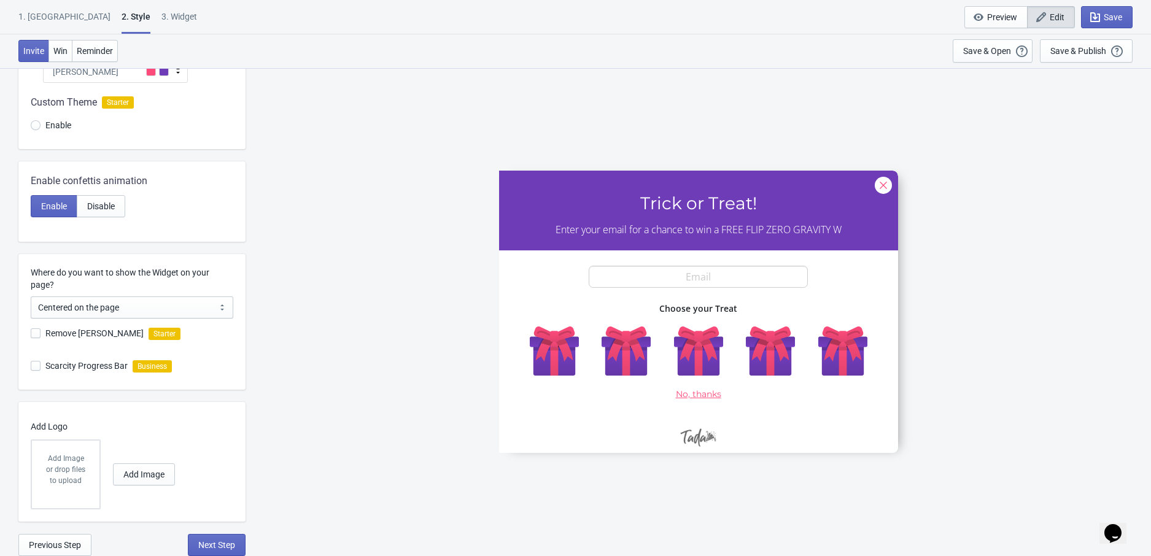
scroll to position [0, 0]
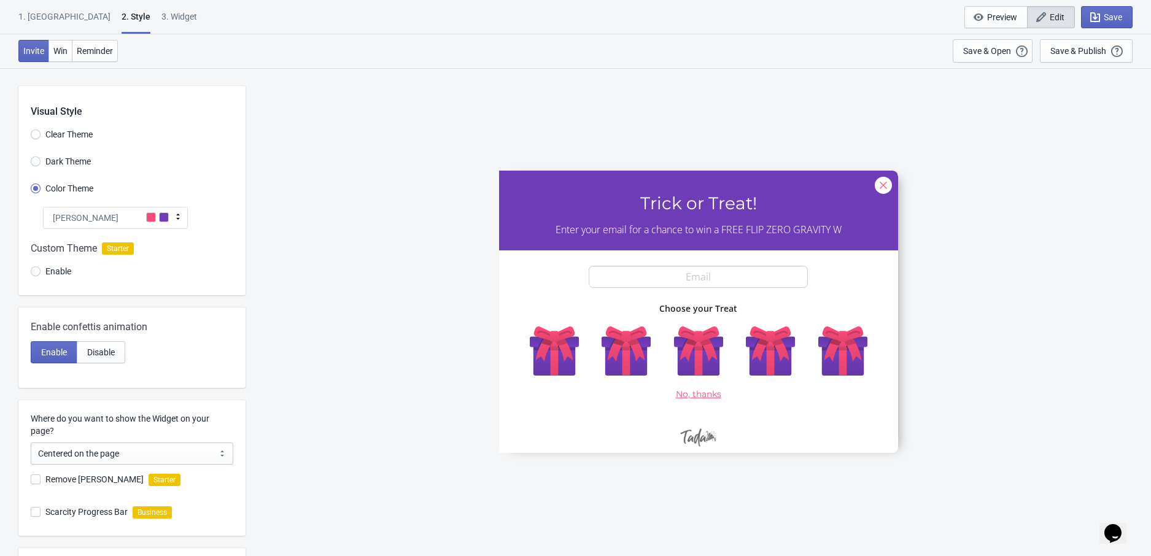
click at [141, 207] on div "Tada" at bounding box center [115, 218] width 145 height 22
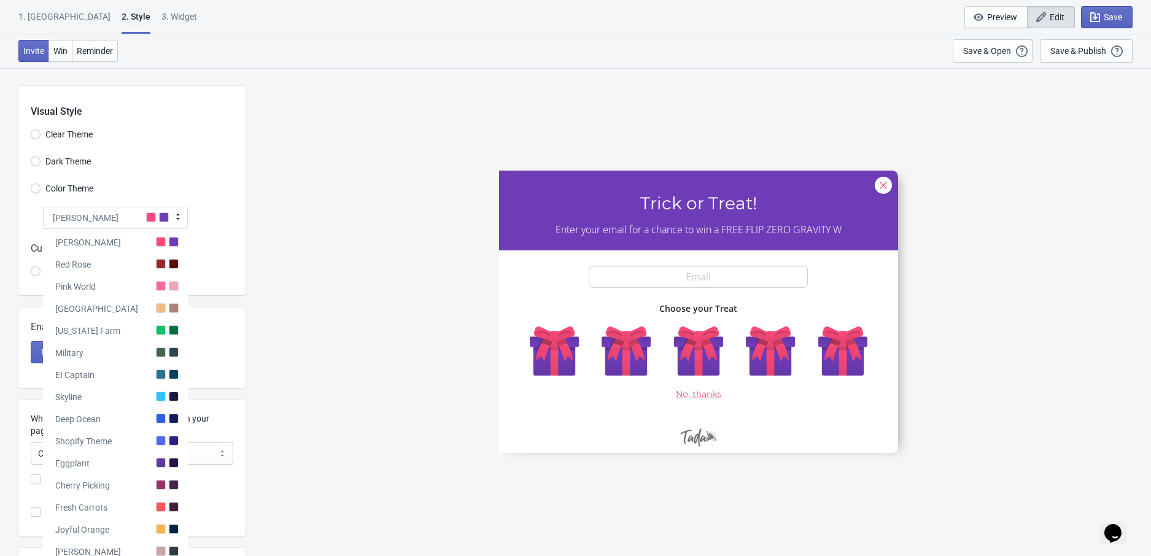
click at [141, 215] on div "Tada" at bounding box center [115, 218] width 145 height 22
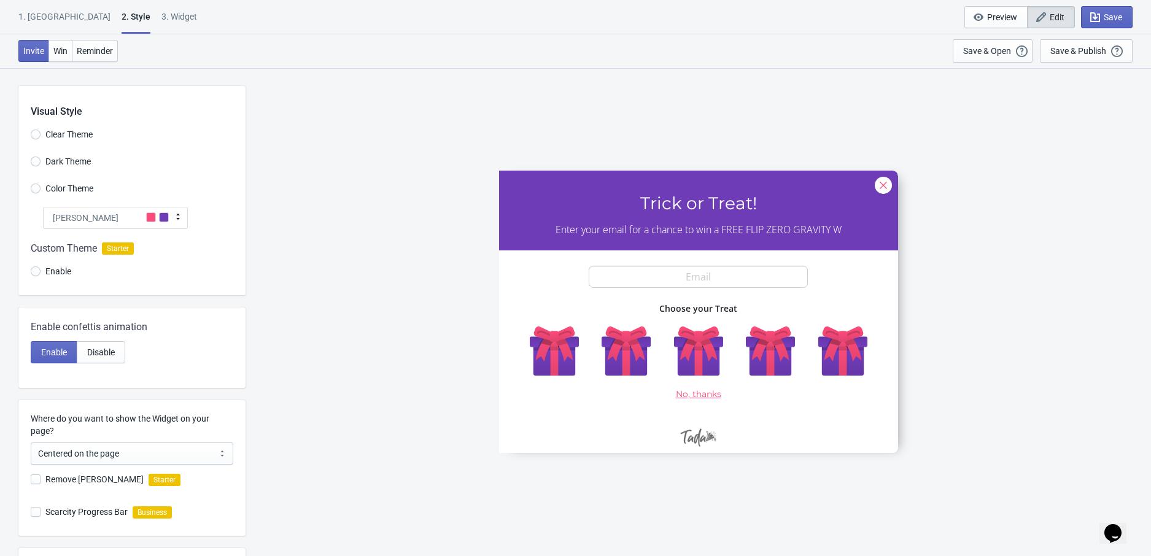
click at [141, 215] on div "Tada" at bounding box center [115, 218] width 145 height 22
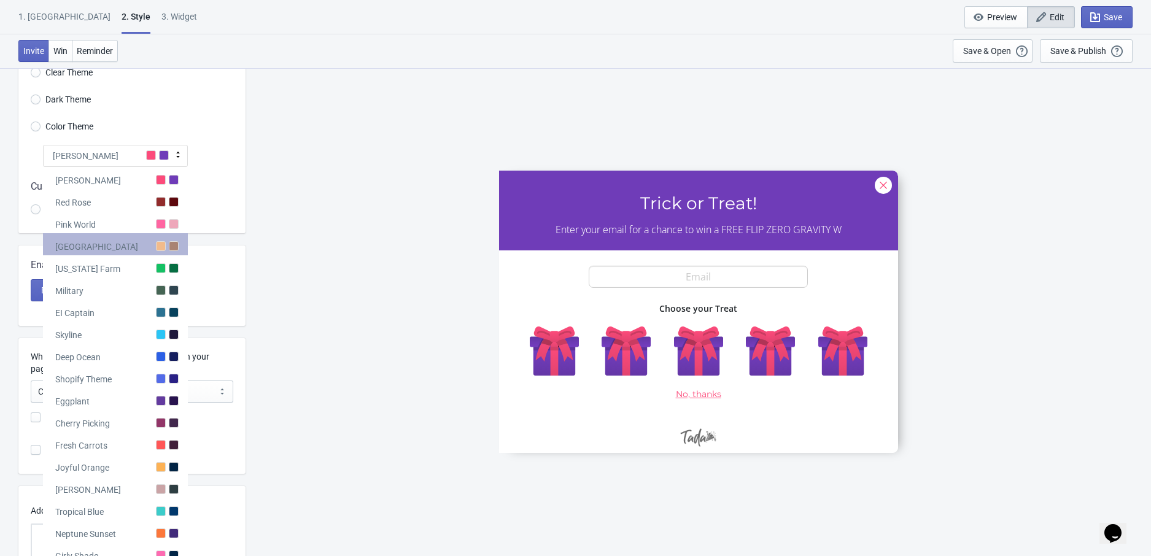
scroll to position [68, 0]
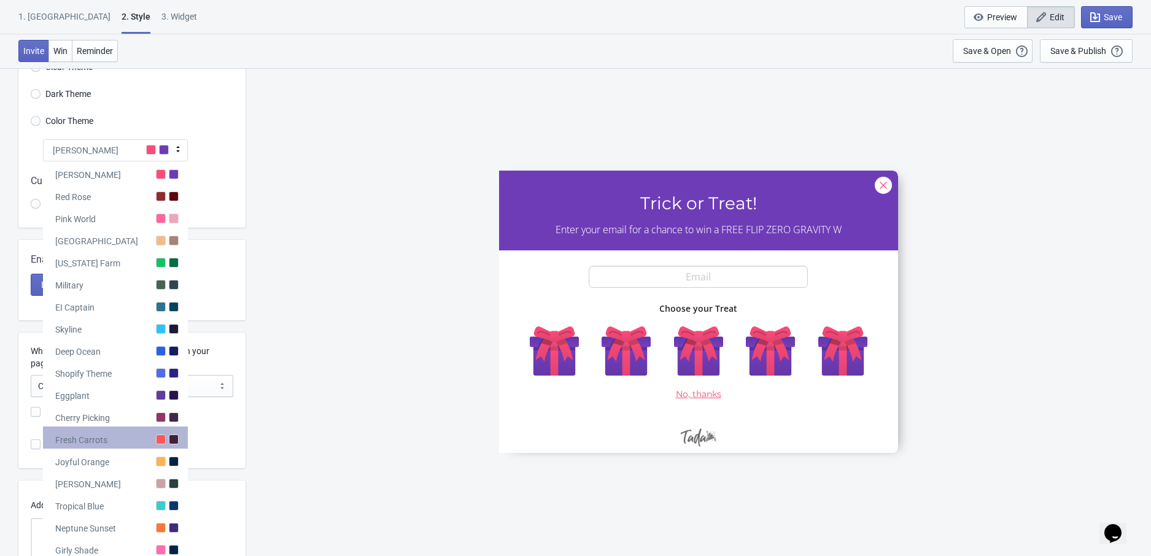
click at [114, 433] on div "Fresh Carrots" at bounding box center [115, 438] width 145 height 22
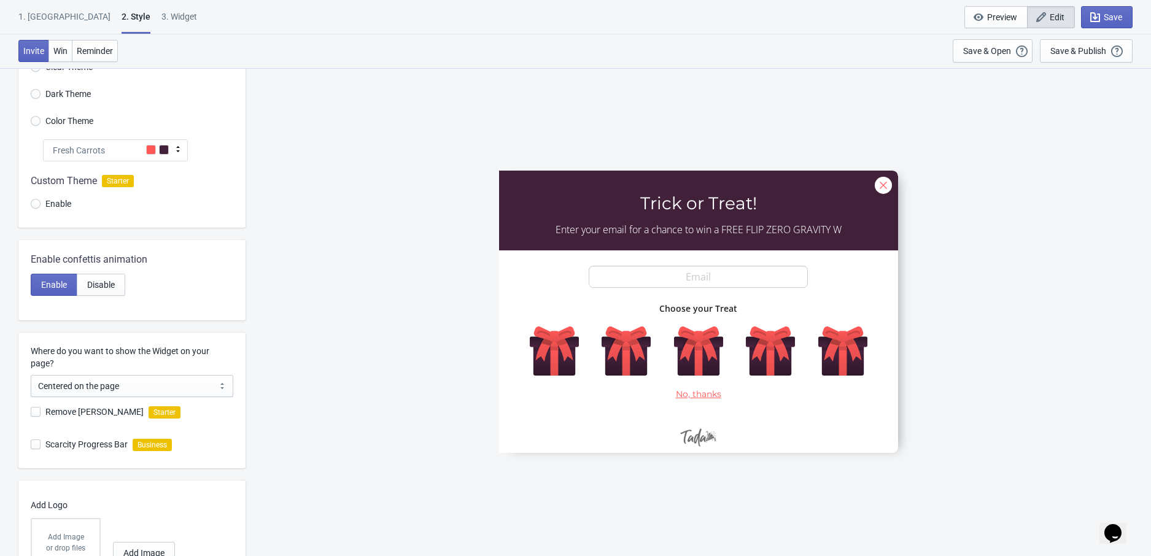
click at [133, 146] on div "Fresh Carrots" at bounding box center [115, 150] width 145 height 22
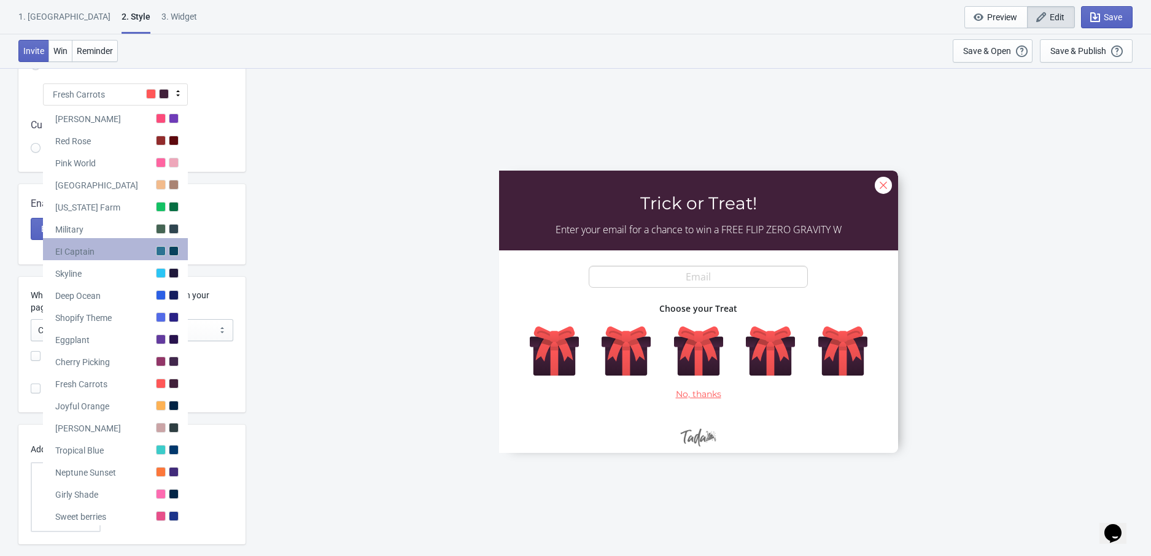
scroll to position [145, 0]
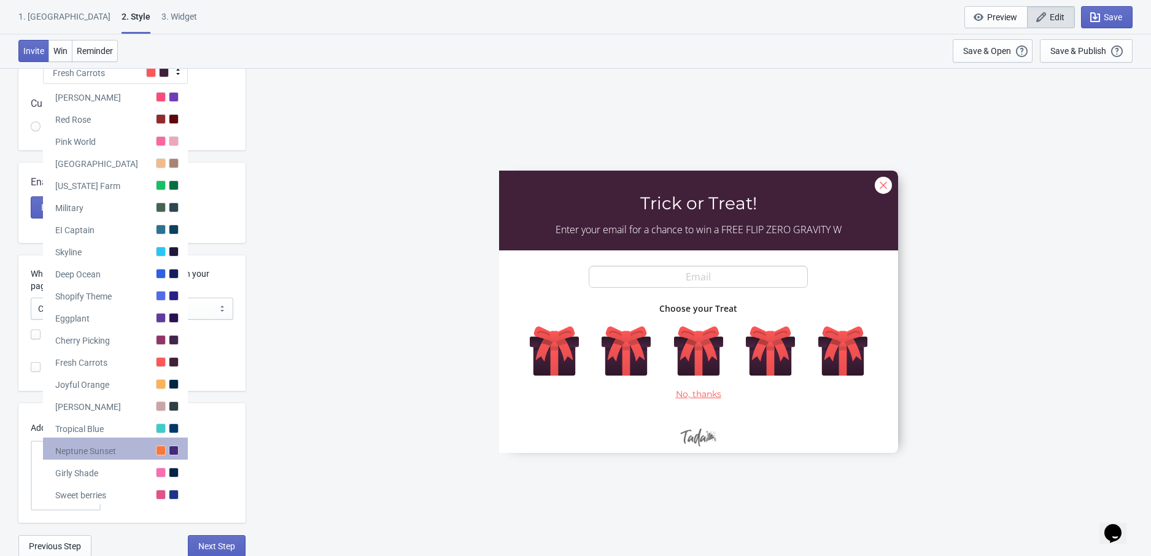
click at [106, 447] on div "Neptune Sunset" at bounding box center [85, 451] width 61 height 12
radio input "true"
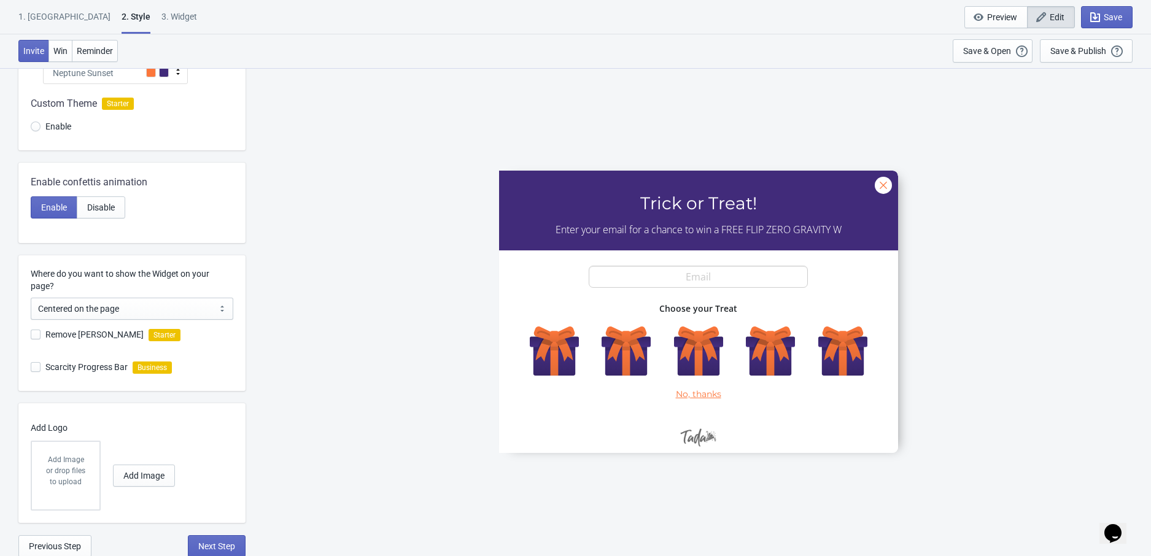
click at [161, 19] on div "3. Widget" at bounding box center [179, 20] width 36 height 21
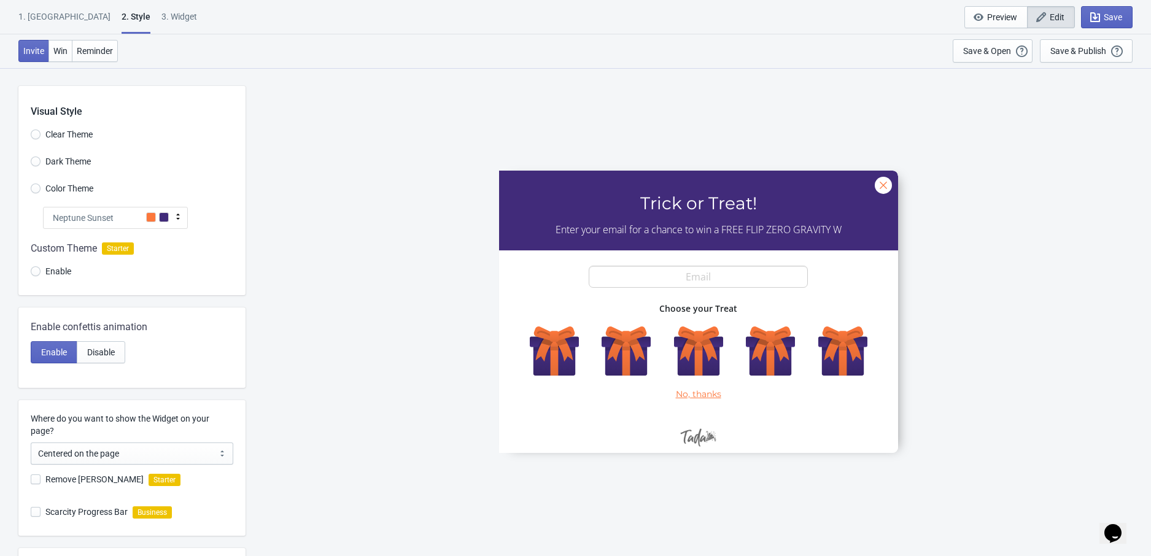
select select "specificURL"
select select "once"
select select "1"
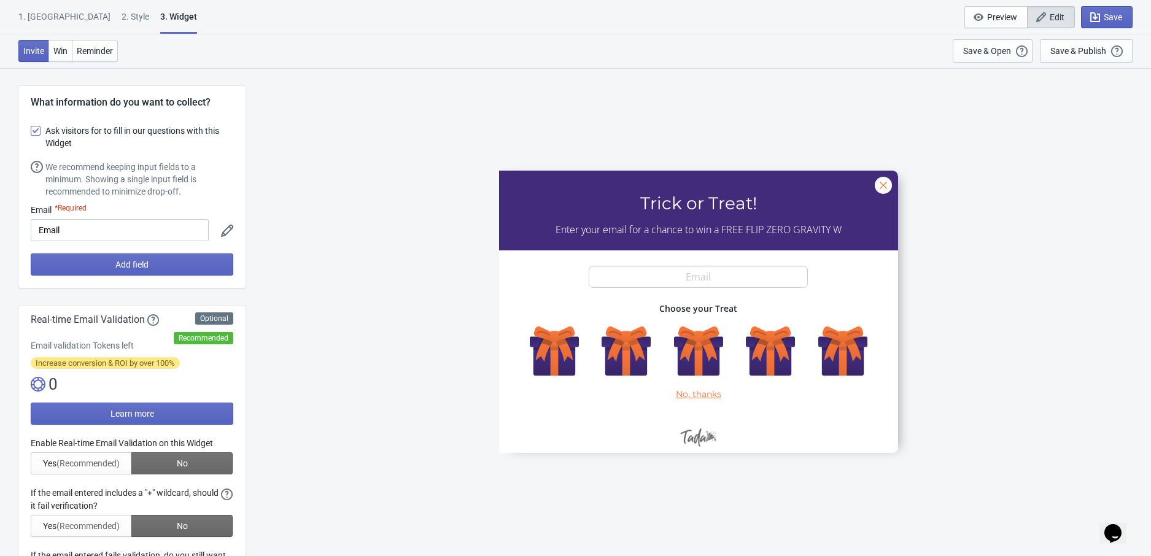
click at [122, 17] on div "2 . Style" at bounding box center [136, 20] width 28 height 21
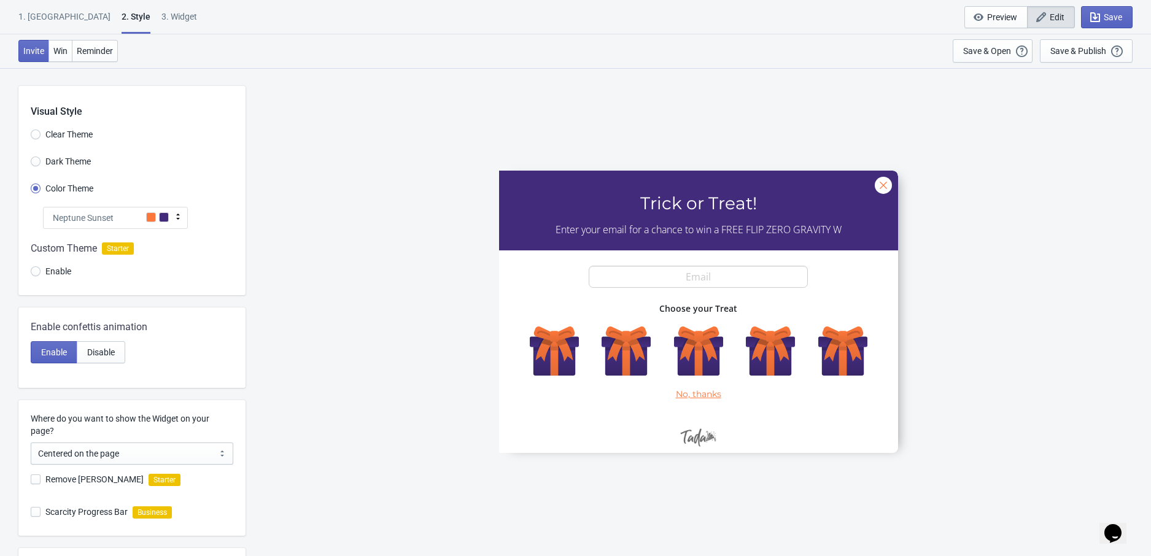
click at [161, 18] on div "3. Widget" at bounding box center [179, 20] width 36 height 21
select select "specificURL"
select select "once"
select select "1"
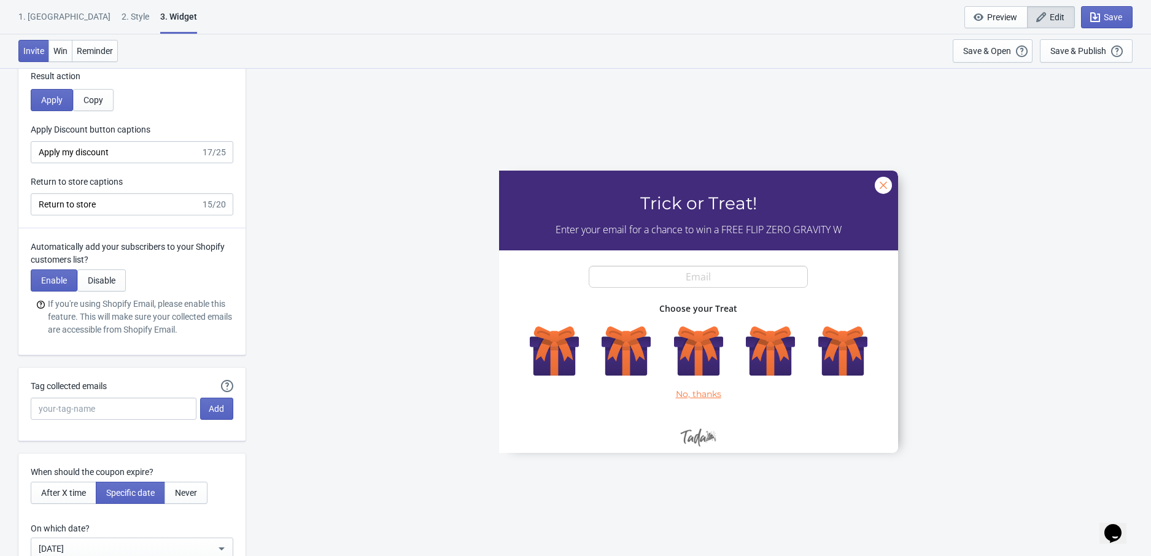
scroll to position [3454, 0]
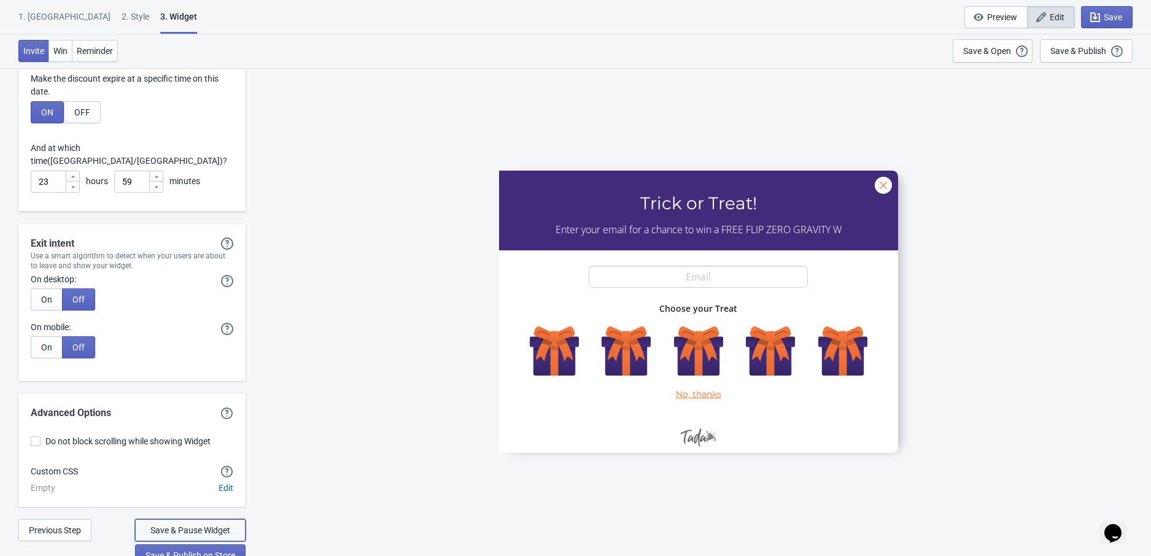
click at [201, 525] on span "Save & Pause Widget" at bounding box center [190, 530] width 80 height 10
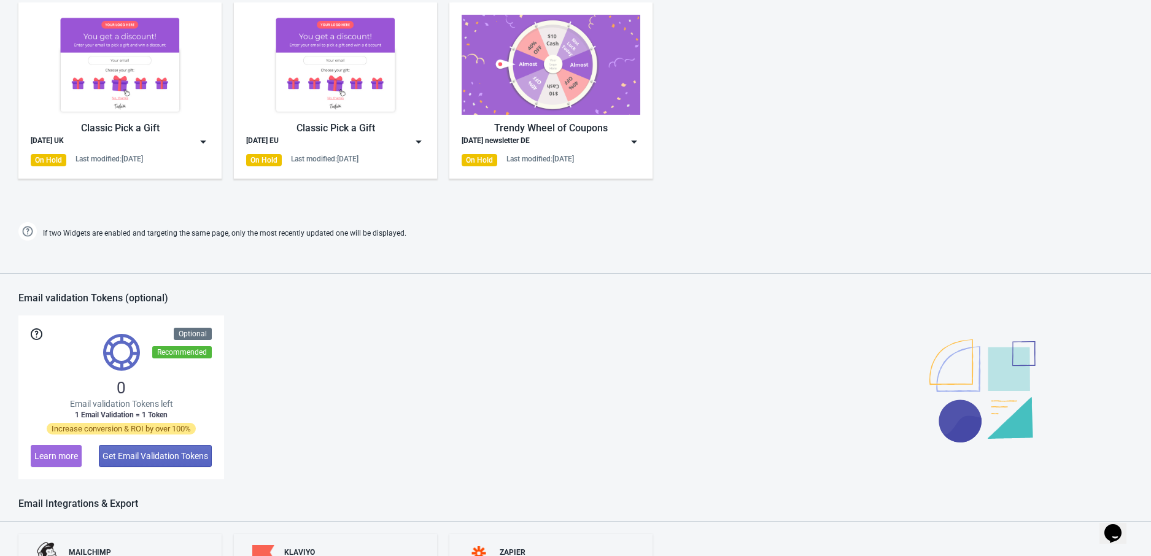
scroll to position [660, 0]
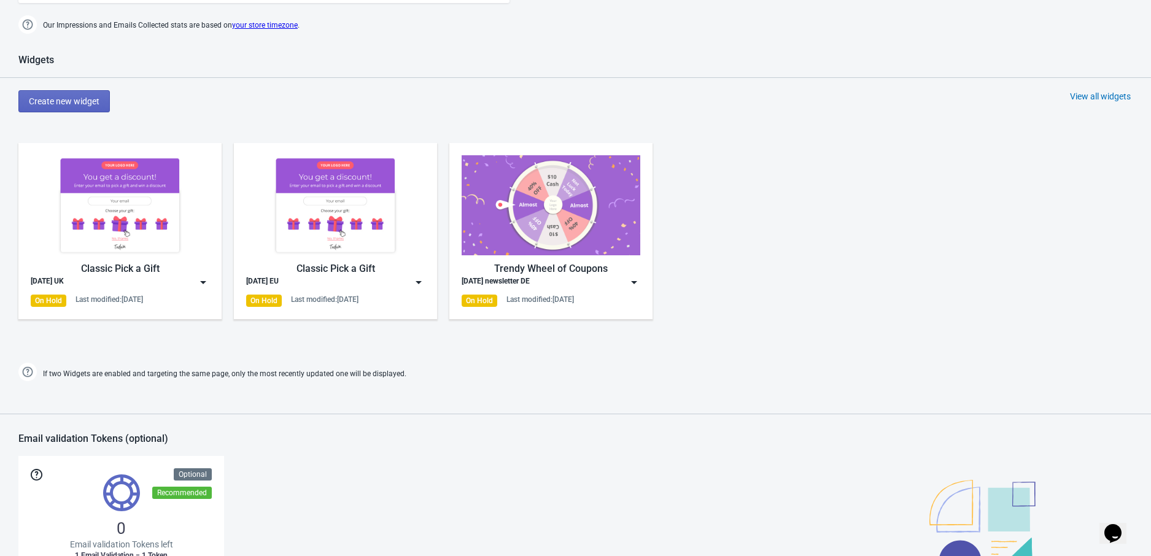
click at [416, 281] on img at bounding box center [418, 282] width 12 height 12
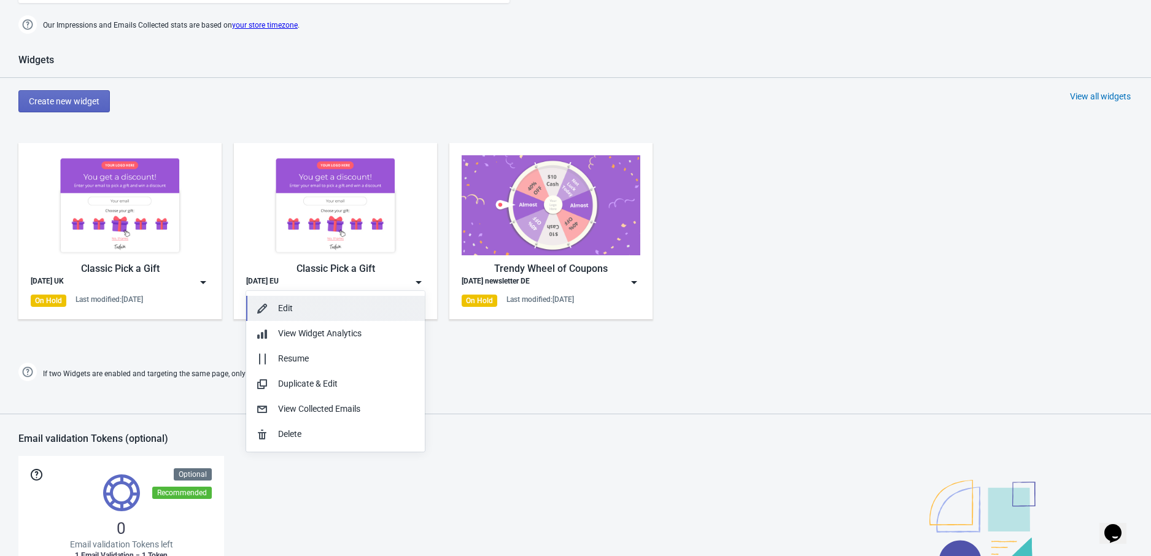
click at [374, 302] on div "Edit" at bounding box center [346, 308] width 137 height 13
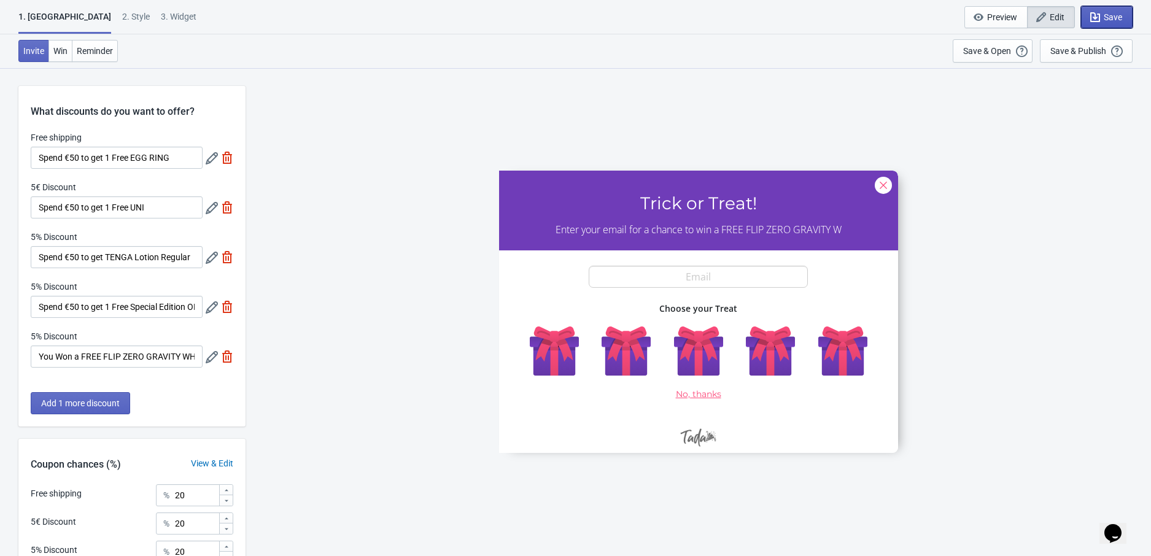
click at [1104, 14] on span "Save" at bounding box center [1113, 17] width 18 height 10
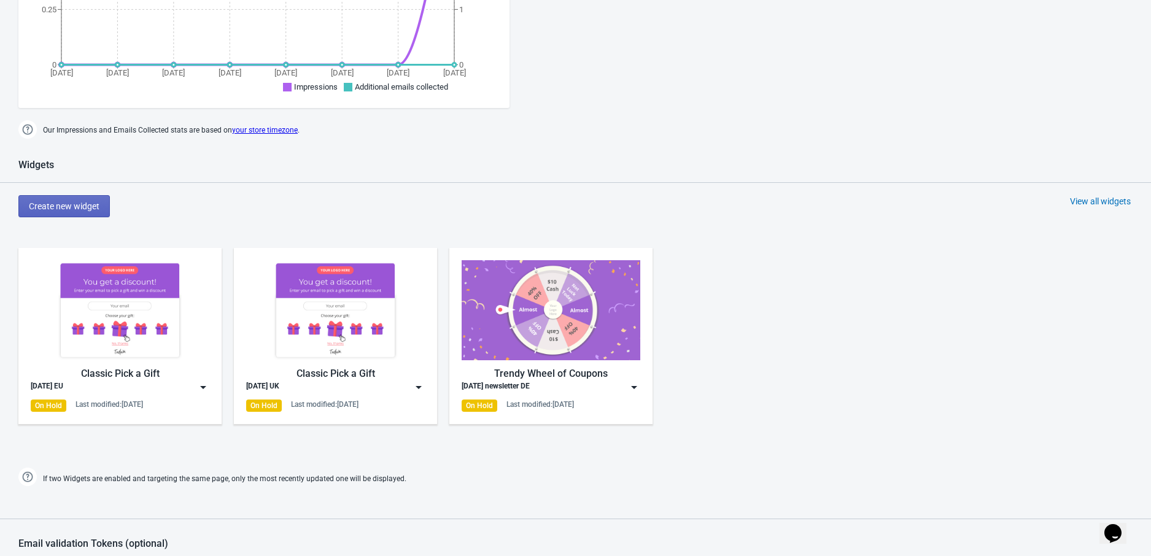
scroll to position [554, 0]
click at [414, 382] on img at bounding box center [418, 388] width 12 height 12
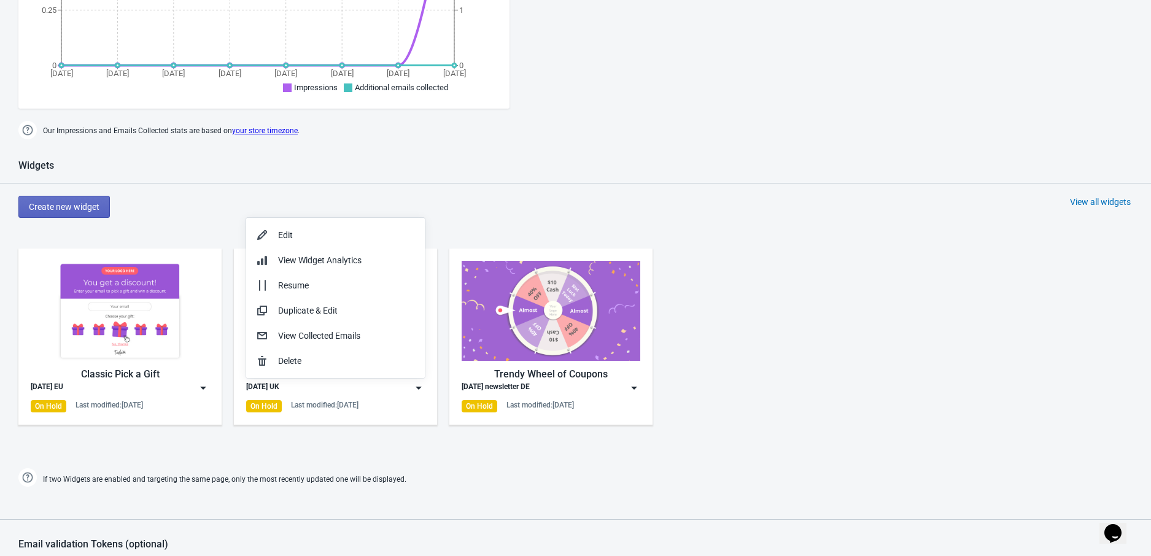
click at [206, 386] on img at bounding box center [203, 388] width 12 height 12
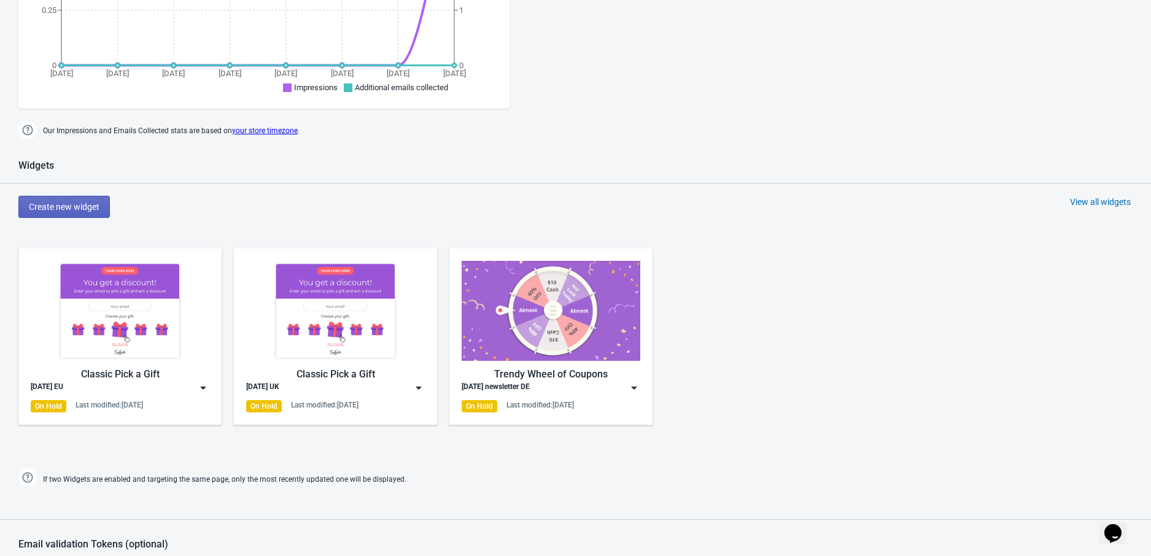
click at [205, 388] on img at bounding box center [203, 388] width 12 height 12
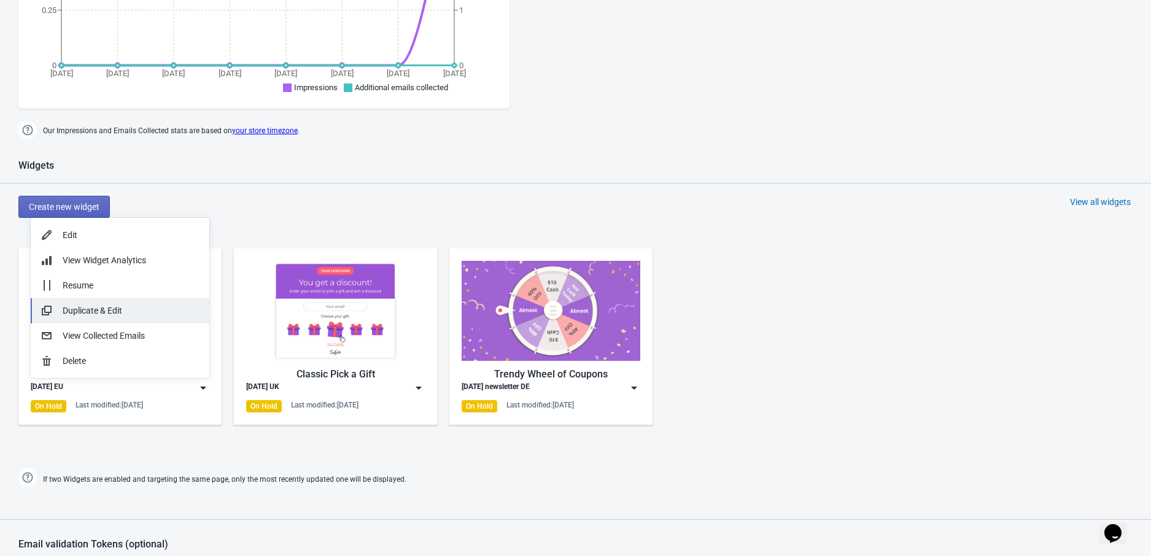
click at [147, 317] on button "Duplicate & Edit" at bounding box center [120, 310] width 179 height 25
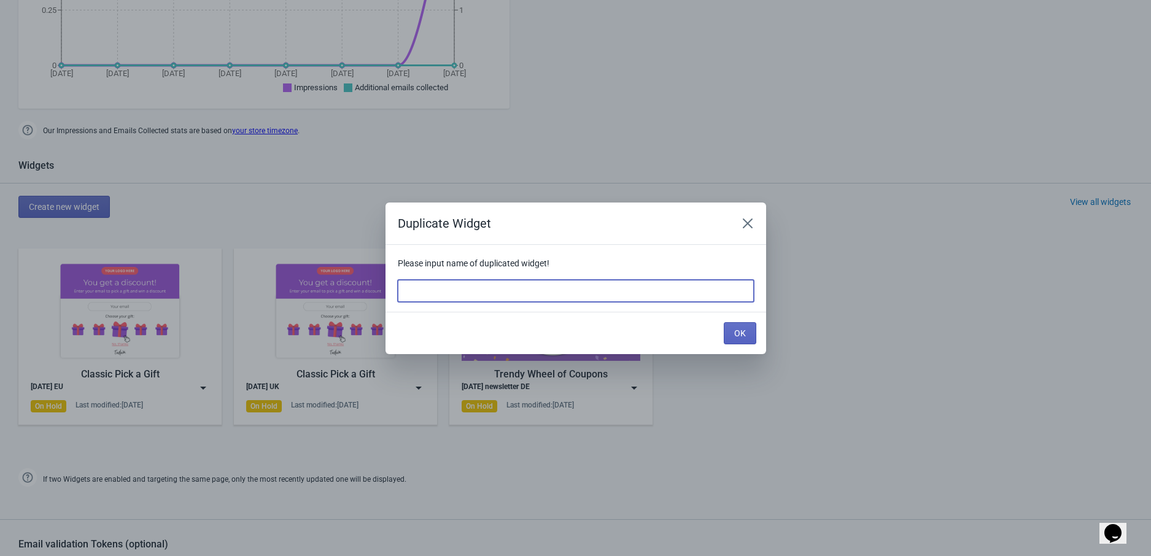
click at [447, 295] on input at bounding box center [576, 291] width 356 height 22
type input "Halloween FR"
click at [752, 336] on button "OK" at bounding box center [740, 333] width 33 height 22
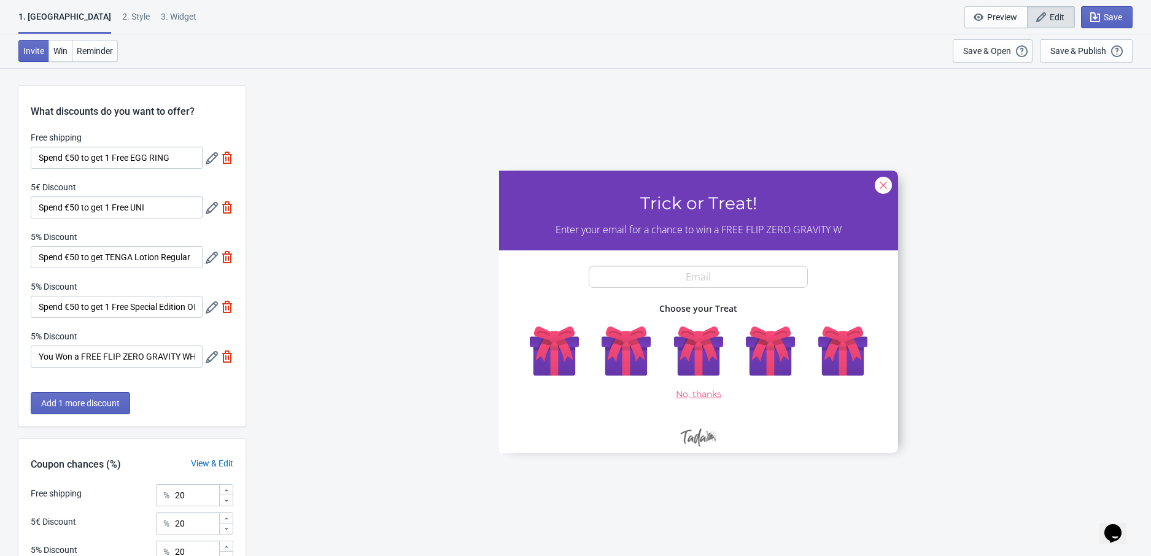
click at [204, 162] on div "Free shipping Spend €50 to get 1 Free EGG RING" at bounding box center [132, 149] width 203 height 37
click at [206, 160] on icon at bounding box center [212, 158] width 12 height 12
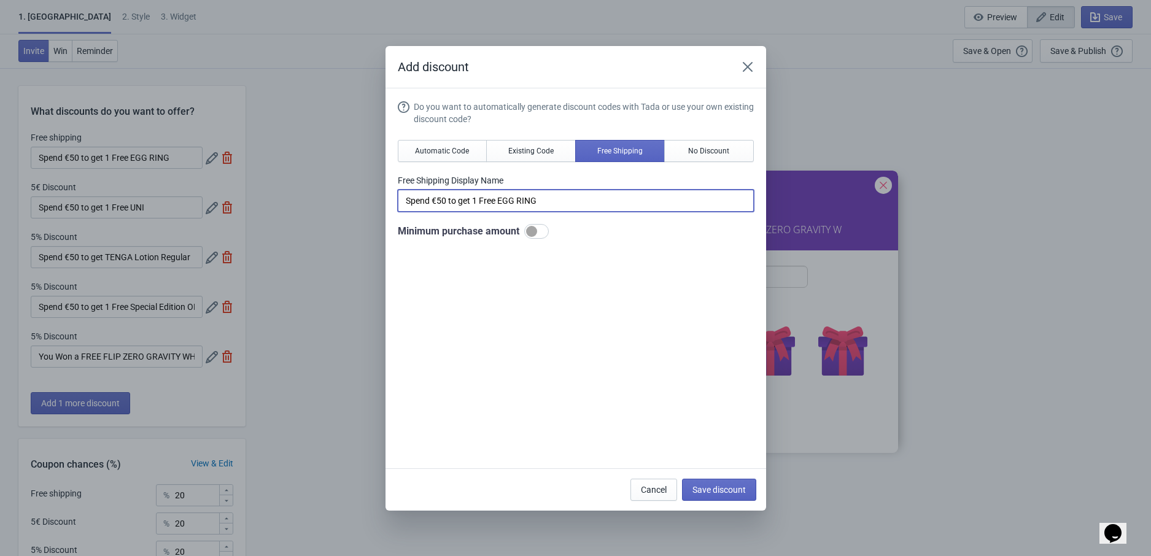
click at [454, 196] on input "Spend €50 to get 1 Free EGG RING" at bounding box center [576, 201] width 356 height 22
paste input "Dépensez 50 € pour obtenir 1 EGG RING gratuit"
type input "Dépensez 50 € pour obtenir 1 EGG RING gratuit"
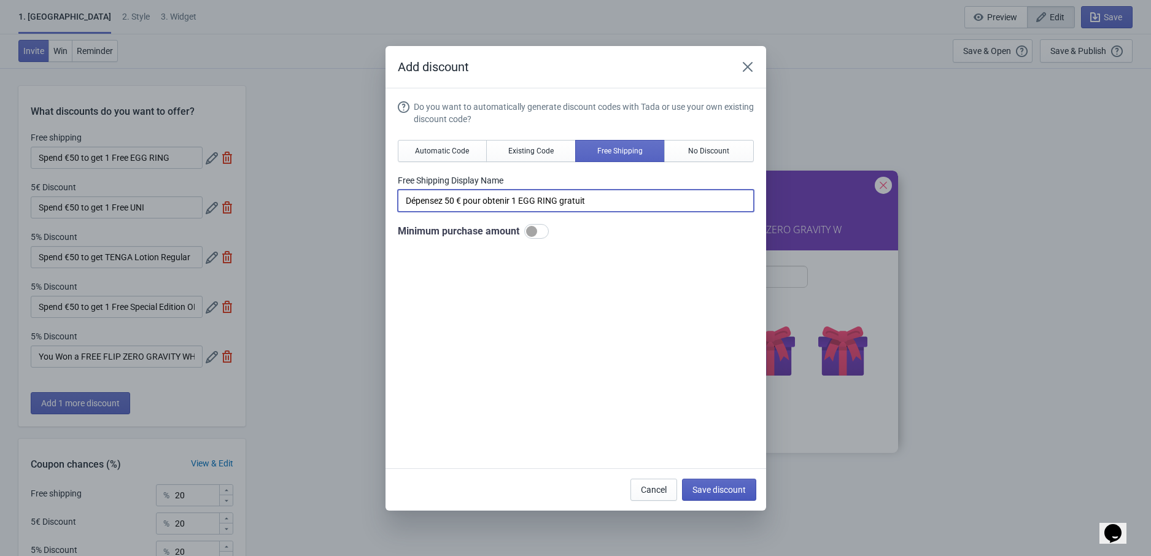
click at [727, 497] on button "Save discount" at bounding box center [719, 490] width 74 height 22
type input "Dépensez 50 € pour obtenir 1 EGG RING gratuit"
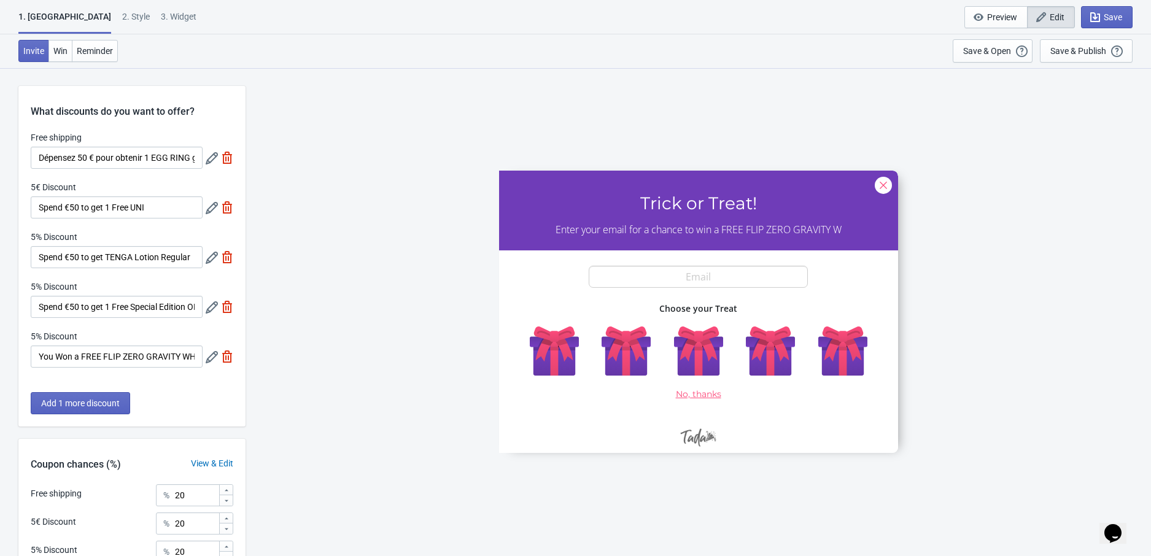
click at [211, 211] on icon at bounding box center [212, 208] width 12 height 12
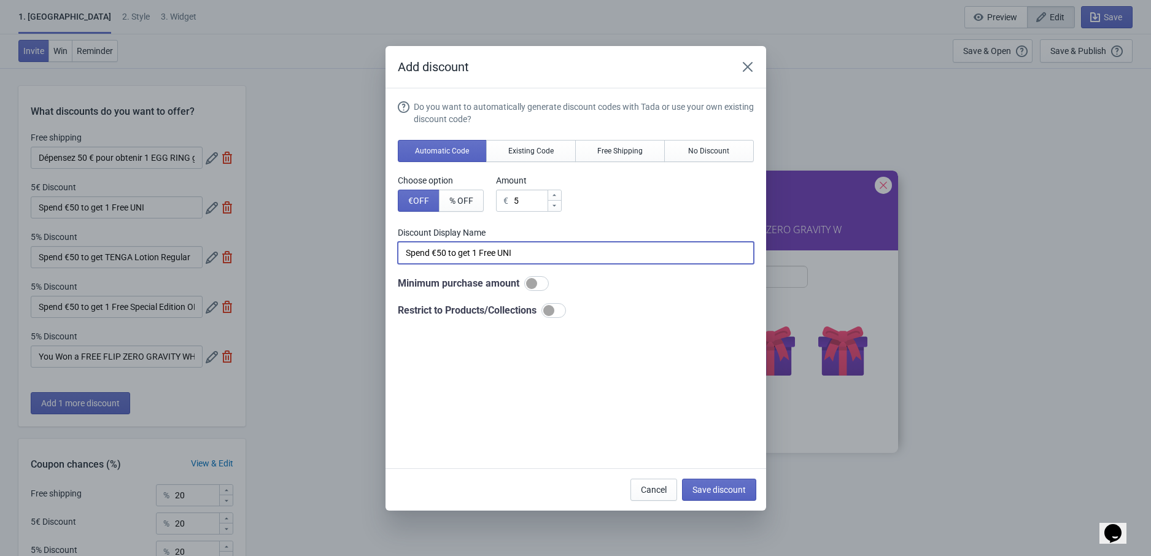
click at [490, 252] on input "Spend €50 to get 1 Free UNI" at bounding box center [576, 253] width 356 height 22
click at [490, 253] on input "Spend €50 to get 1 Free UNI" at bounding box center [576, 253] width 356 height 22
paste input "Dépensez 50 € pour obtenir 1 UNI gratuit"
type input "Dépensez 50 € pour obtenir 1 UNI gratuit"
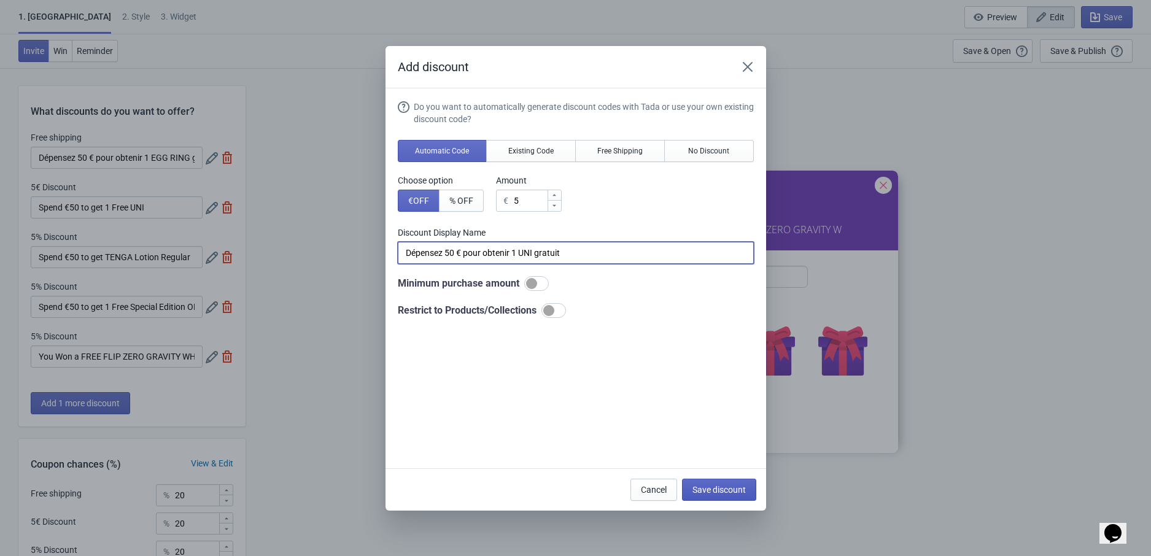
click at [703, 486] on span "Save discount" at bounding box center [718, 490] width 53 height 10
type input "Dépensez 50 € pour obtenir 1 UNI gratuit"
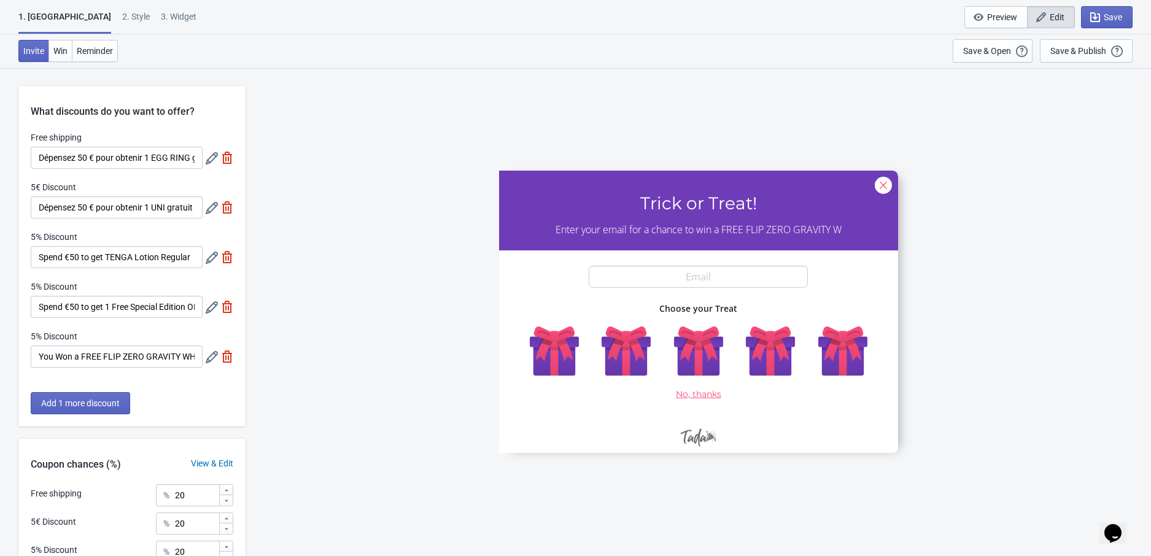
click at [206, 255] on icon at bounding box center [212, 258] width 12 height 12
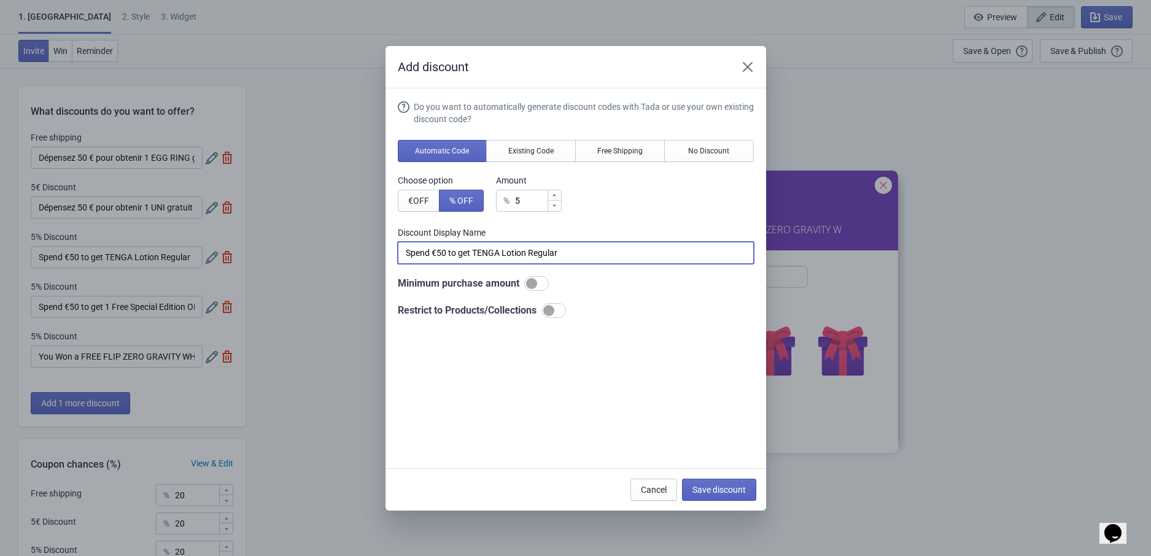
click at [489, 258] on input "Spend €50 to get TENGA Lotion Regular" at bounding box center [576, 253] width 356 height 22
paste input "Dépensez 50 € pour obtenir 1 TENGA Lotion Regular"
type input "Dépensez 50 € pour obtenir 1 TENGA Lotion Regular"
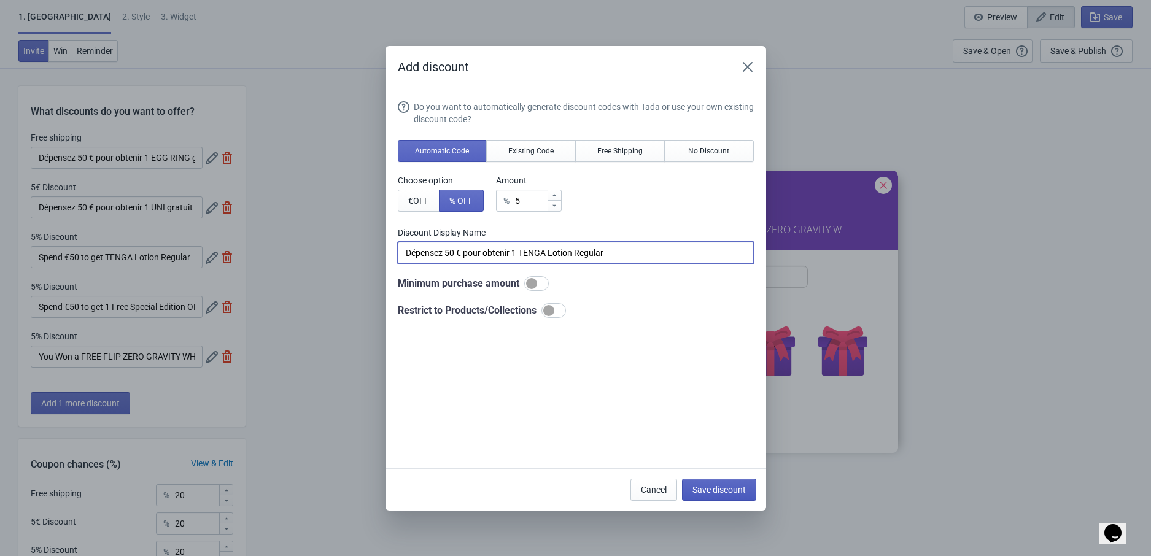
click at [731, 490] on span "Save discount" at bounding box center [718, 490] width 53 height 10
type input "Dépensez 50 € pour obtenir 1 TENGA Lotion Regular"
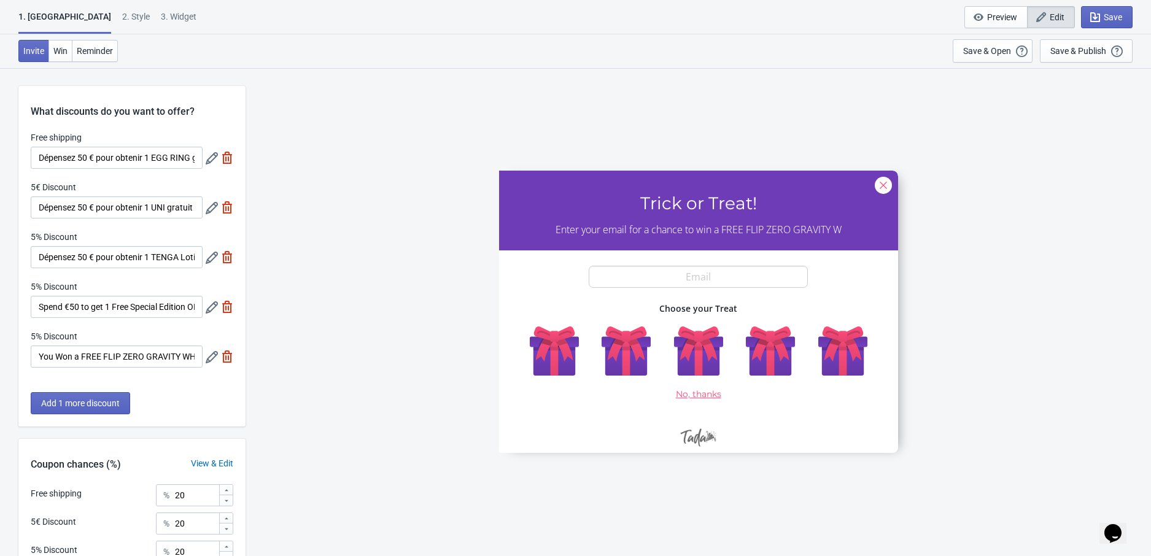
click at [206, 312] on icon at bounding box center [212, 307] width 12 height 12
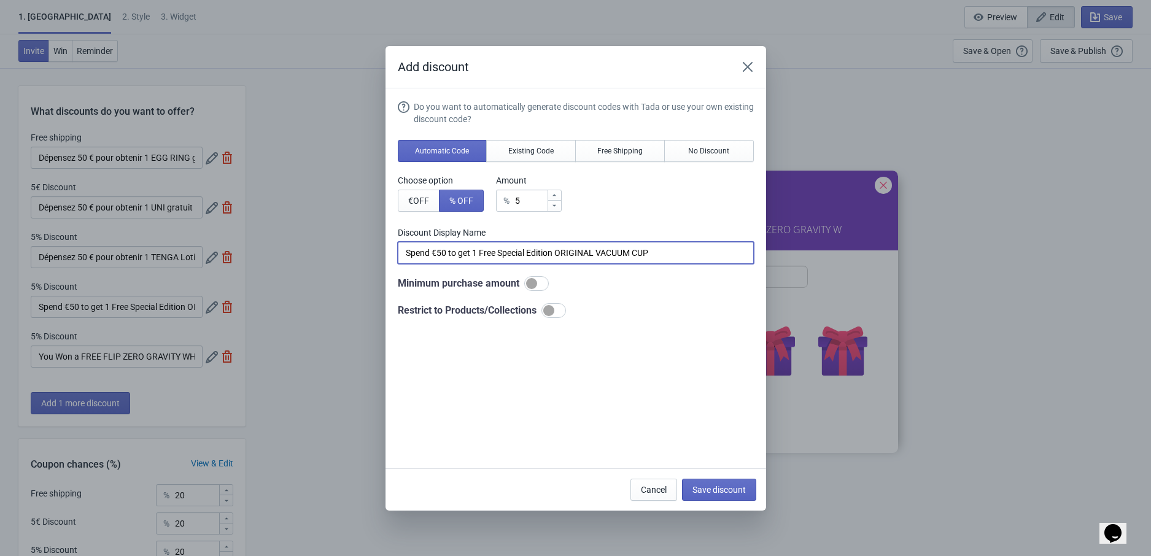
click at [525, 248] on input "Spend €50 to get 1 Free Special Edition ORIGINAL VACUUM CUP" at bounding box center [576, 253] width 356 height 22
paste input "Dépensez 50 € pour obtenir 1 ORIGINAL VACUUM CUP Édition Spéciale gratuite"
click at [525, 248] on input "Spend €50 to get 1 Free Dépensez 50 € pour obtenir 1 ORIGINAL VACUUM CUP Éditio…" at bounding box center [576, 253] width 356 height 22
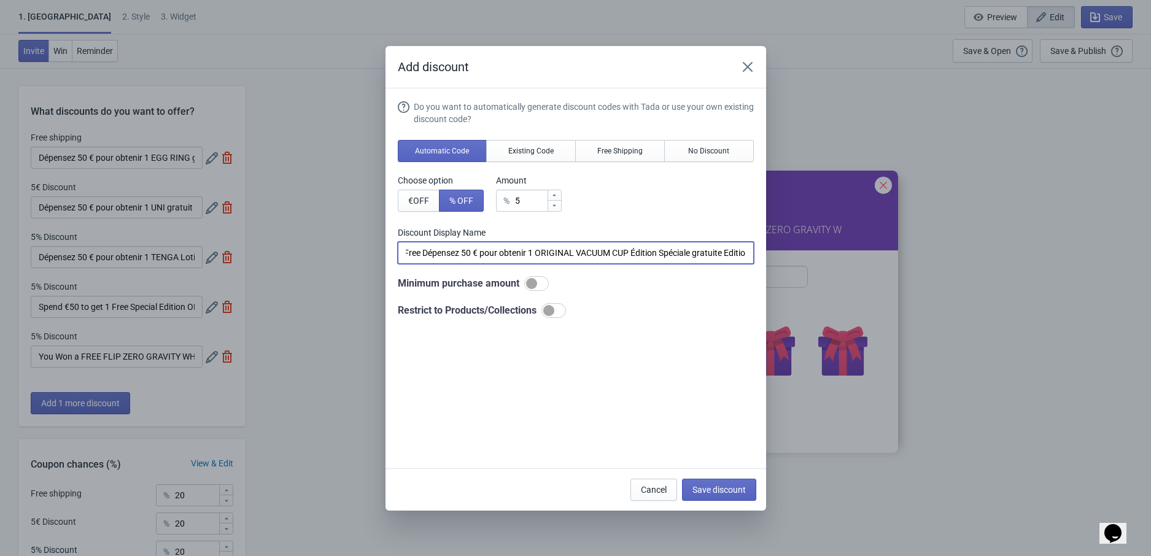
click at [525, 248] on input "Spend €50 to get 1 Free Dépensez 50 € pour obtenir 1 ORIGINAL VACUUM CUP Éditio…" at bounding box center [576, 253] width 356 height 22
paste input "Dépensez 50 € pour obtenir 1 ORIGINAL VACUUM CUP Édition Spéciale gratuite"
type input "Dépensez 50 € pour obtenir 1 ORIGINAL VACUUM CUP Édition Spéciale gratuite"
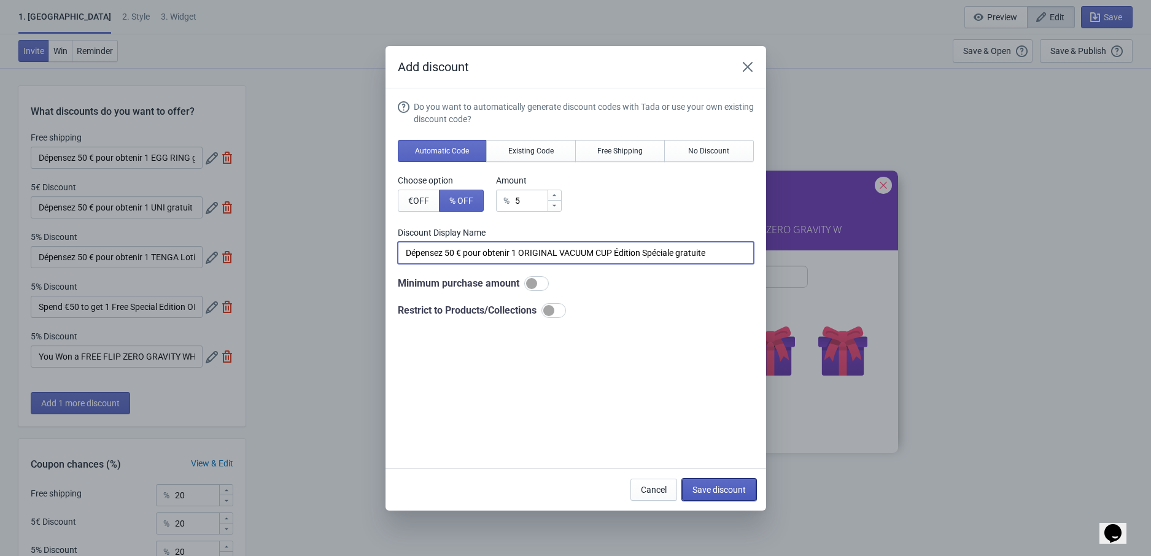
click at [718, 486] on span "Save discount" at bounding box center [718, 490] width 53 height 10
type input "Dépensez 50 € pour obtenir 1 ORIGINAL VACUUM CUP Édition Spéciale gratuite"
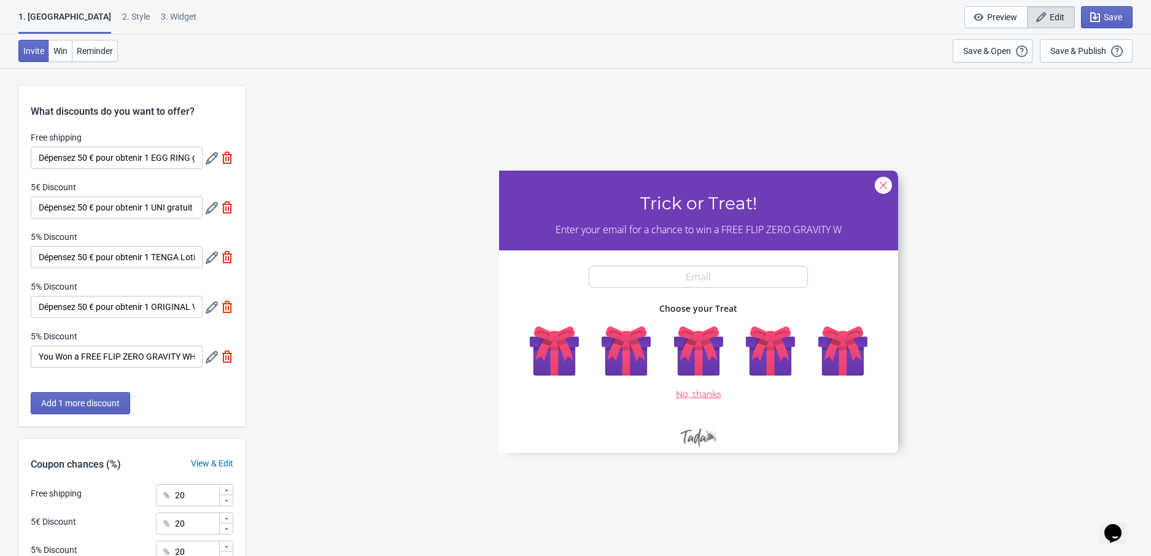
click at [208, 355] on icon at bounding box center [212, 357] width 12 height 12
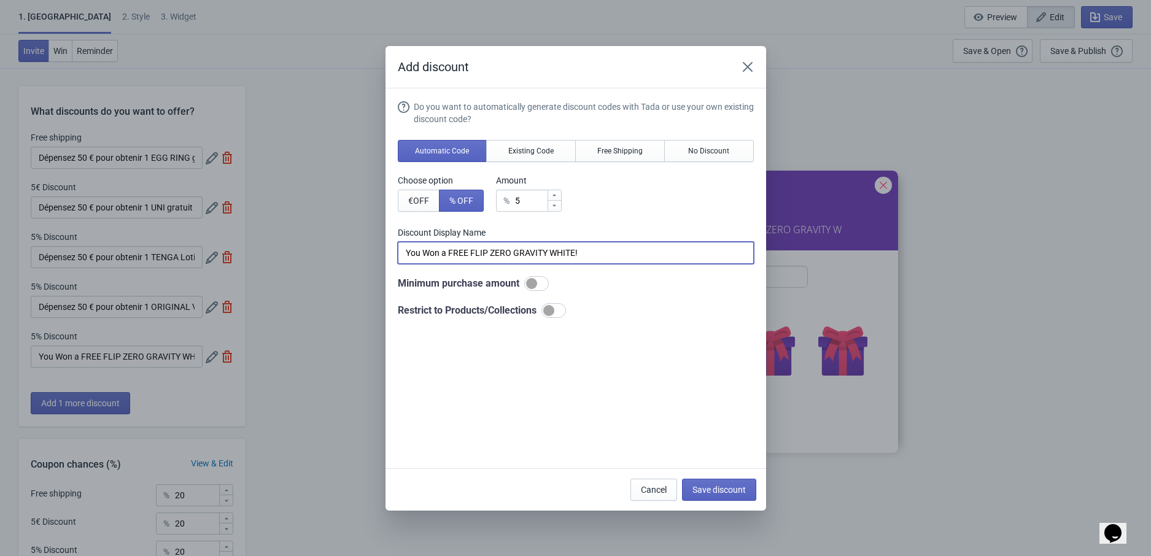
click at [478, 257] on input "You Won a FREE FLIP ZERO GRAVITY WHITE!" at bounding box center [576, 253] width 356 height 22
paste input "Vous avez gagné un FLIP ZERO GRAVITY WHITE GRATUIT"
type input "Vous avez gagné un FLIP ZERO GRAVITY WHITE GRATUIT !"
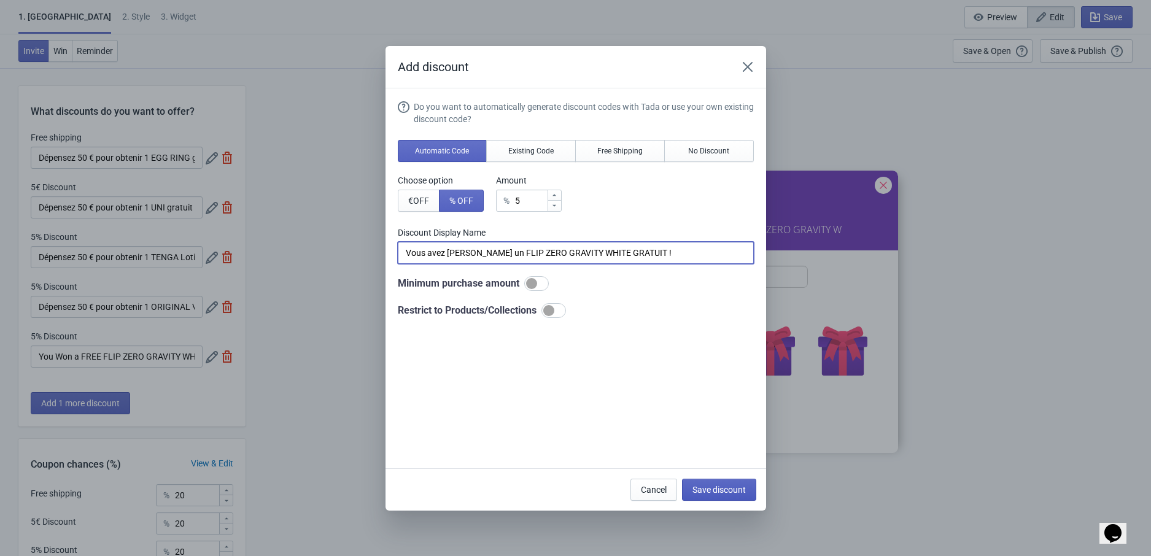
click at [721, 485] on span "Save discount" at bounding box center [718, 490] width 53 height 10
type input "Vous avez gagné un FLIP ZERO GRAVITY WHITE GRATUIT !"
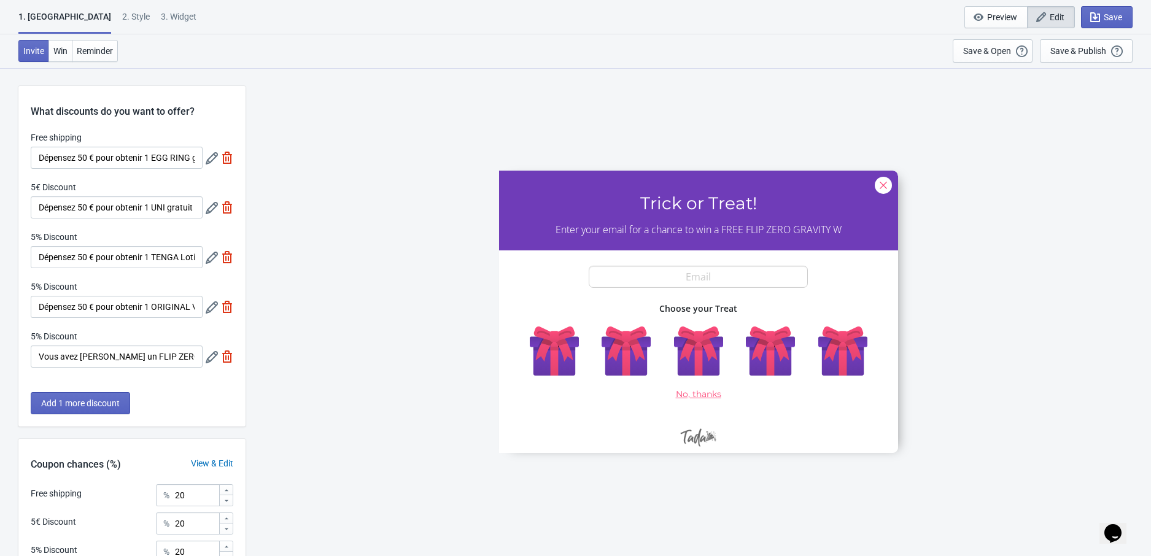
click at [161, 14] on div "3. Widget" at bounding box center [179, 20] width 36 height 21
select select "specificURL"
select select "once"
select select "1"
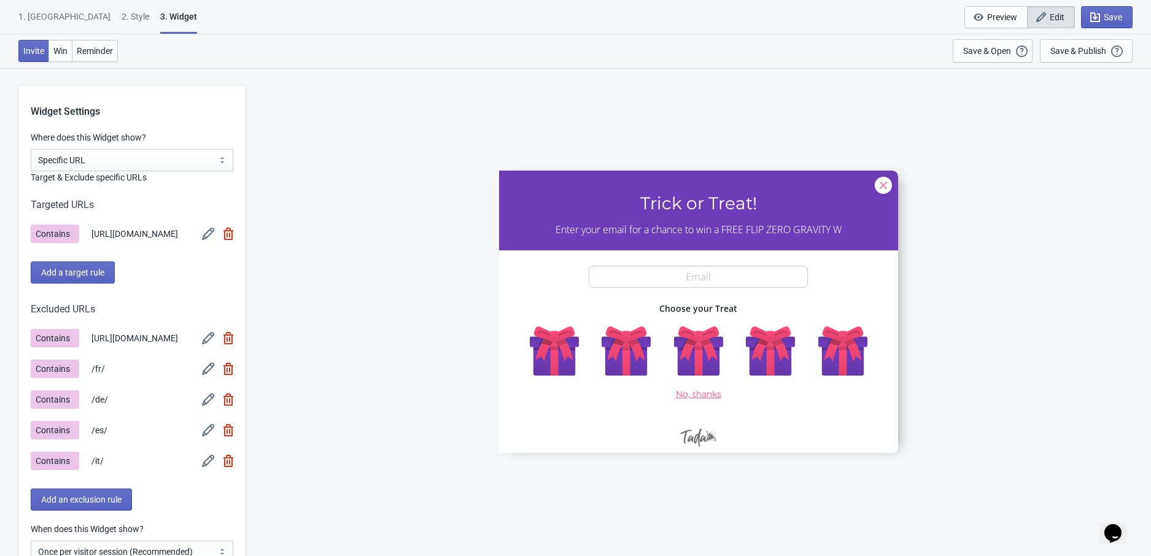
scroll to position [948, 0]
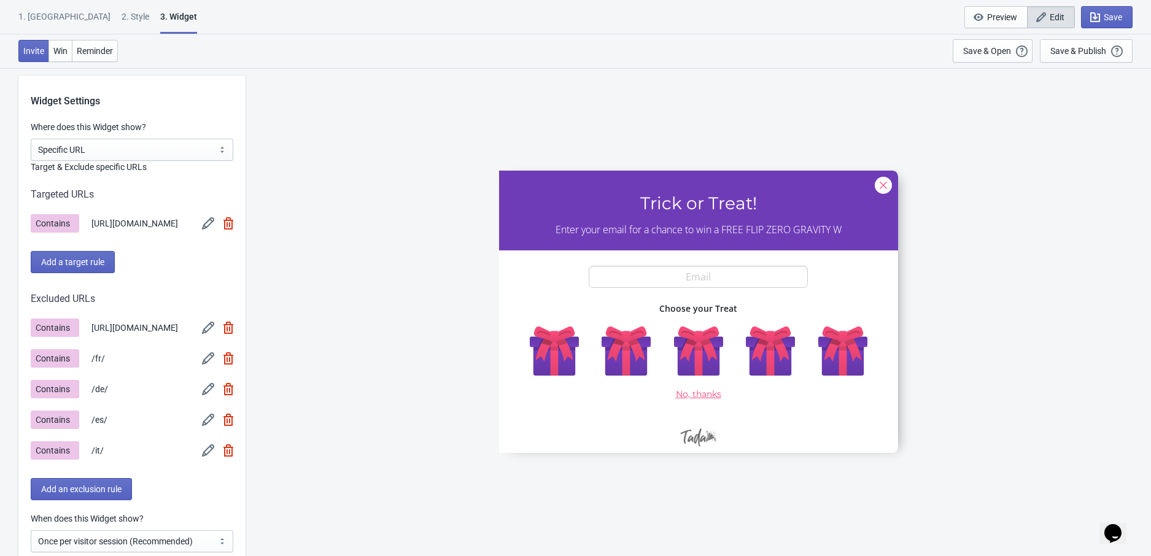
click at [206, 226] on img at bounding box center [208, 223] width 12 height 12
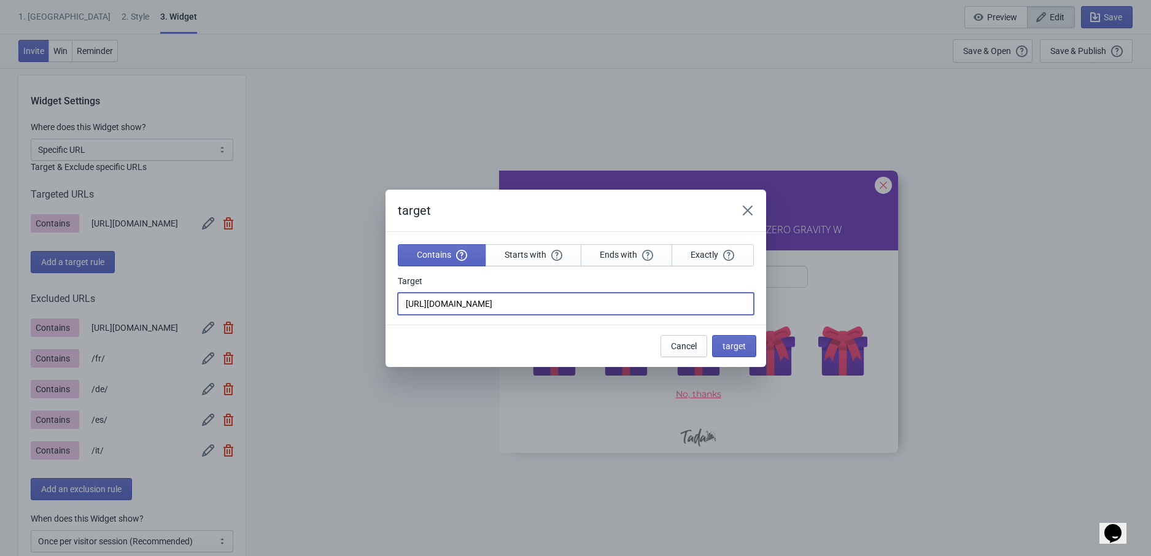
click at [479, 305] on input "https://eustore.tenga.co/" at bounding box center [576, 304] width 356 height 22
click at [498, 306] on input "https://eustore.tenga.co/" at bounding box center [576, 304] width 356 height 22
click at [506, 306] on input "https://eustore.tenga.co/" at bounding box center [576, 304] width 356 height 22
type input "https://eustore.tenga.co/fr/"
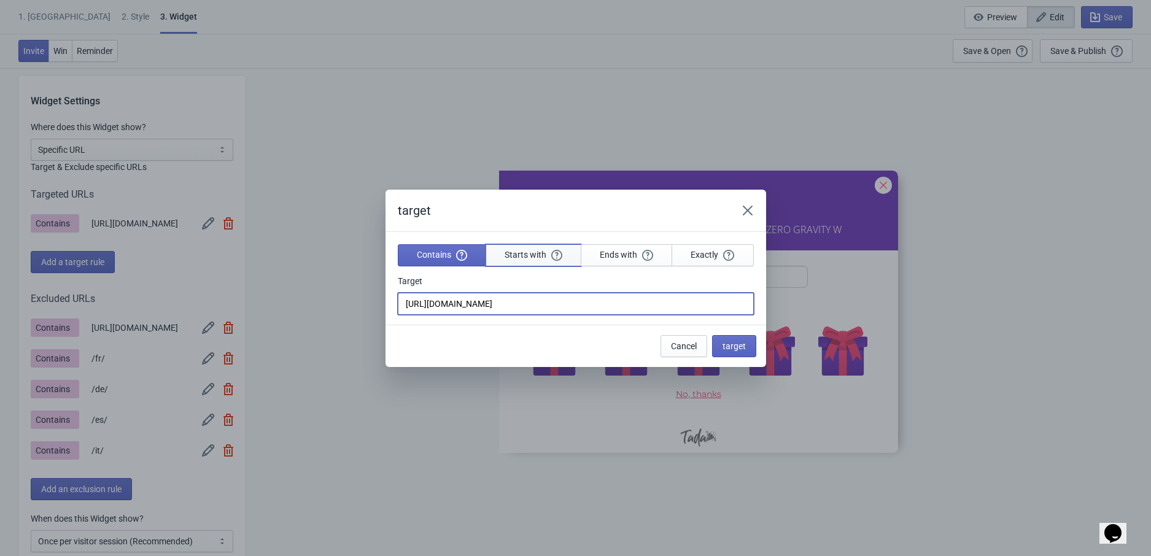
click at [532, 250] on span "Starts with" at bounding box center [534, 254] width 58 height 11
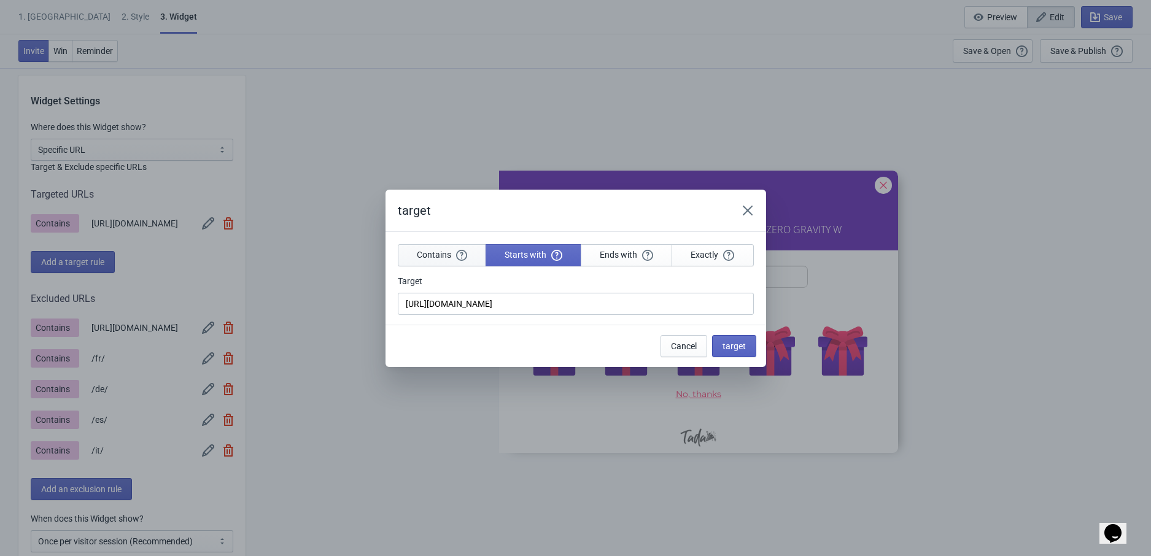
click at [420, 252] on span "Contains" at bounding box center [442, 254] width 50 height 11
click at [743, 349] on span "target" at bounding box center [733, 346] width 23 height 10
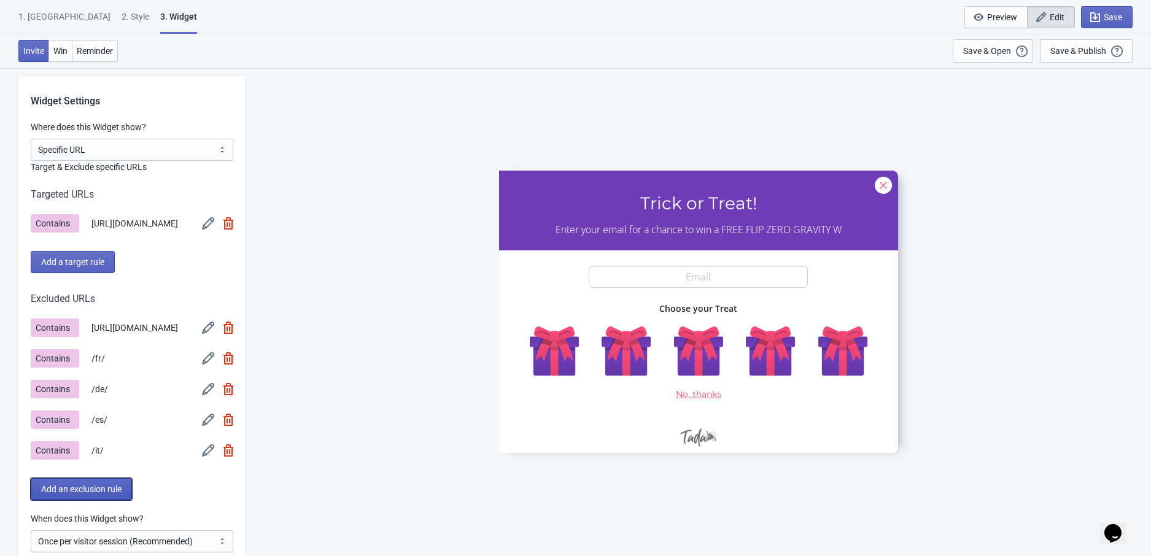
click at [94, 487] on span "Add an exclusion rule" at bounding box center [81, 489] width 80 height 10
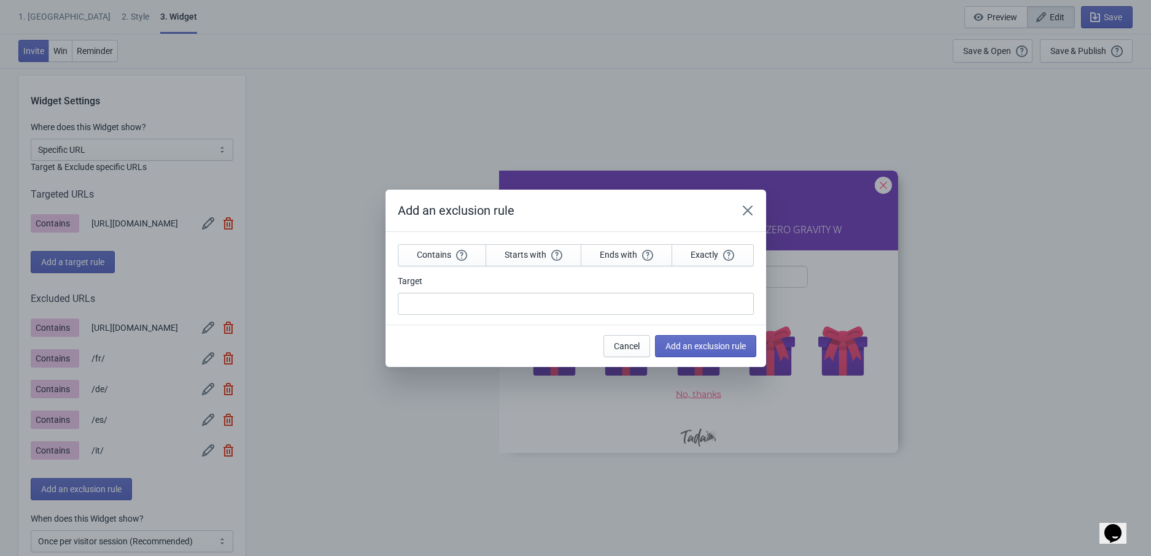
click at [168, 352] on div "Add an exclusion rule Contains Starts with Ends with Exactly Target Cancel Add …" at bounding box center [575, 278] width 1151 height 177
click at [757, 212] on button "Close" at bounding box center [748, 210] width 22 height 22
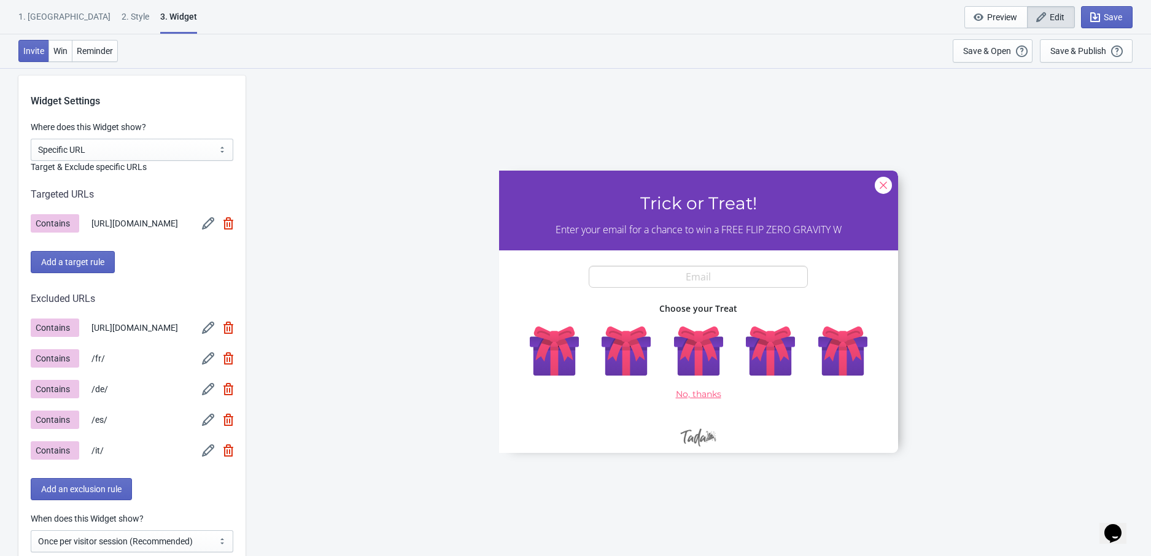
click at [228, 355] on img at bounding box center [228, 358] width 10 height 12
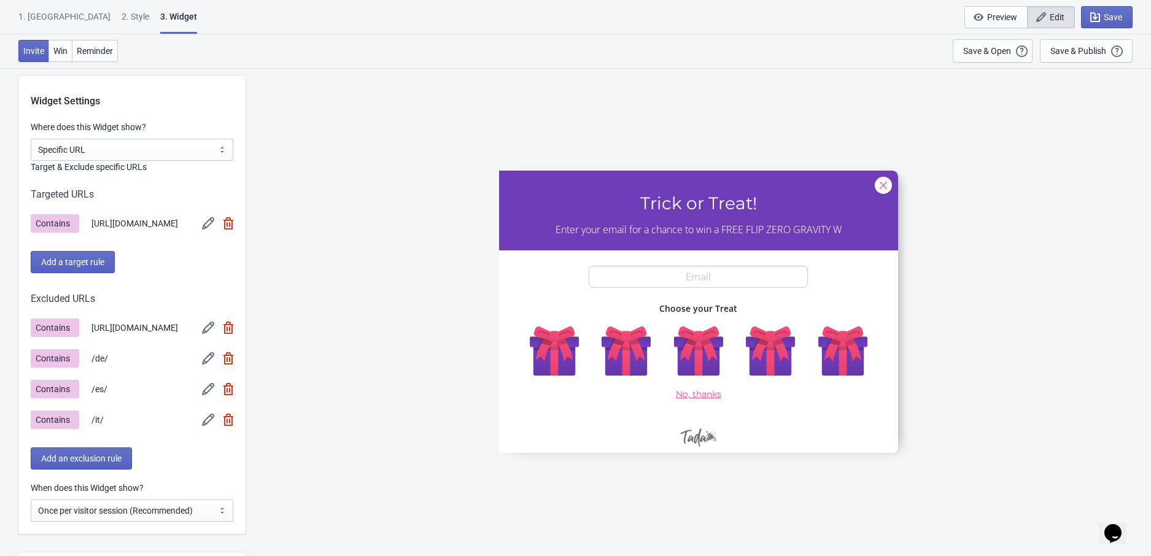
click at [212, 228] on img at bounding box center [208, 223] width 12 height 12
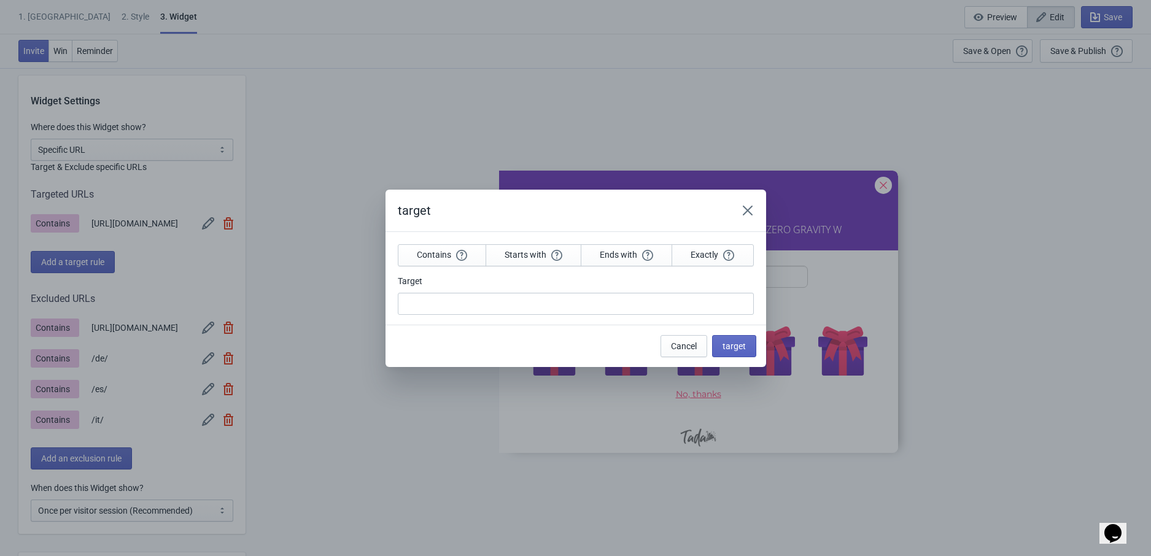
scroll to position [0, 0]
click at [446, 305] on input "Target" at bounding box center [576, 304] width 356 height 22
type input "/fr/"
click at [748, 347] on button "target" at bounding box center [734, 346] width 44 height 22
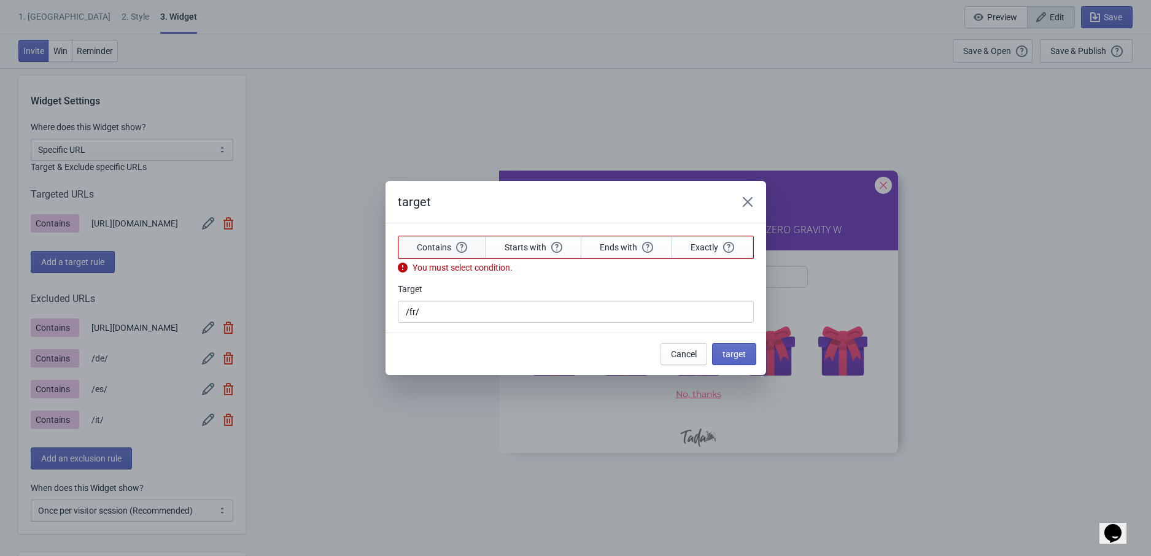
click at [424, 244] on span "Contains" at bounding box center [442, 247] width 50 height 11
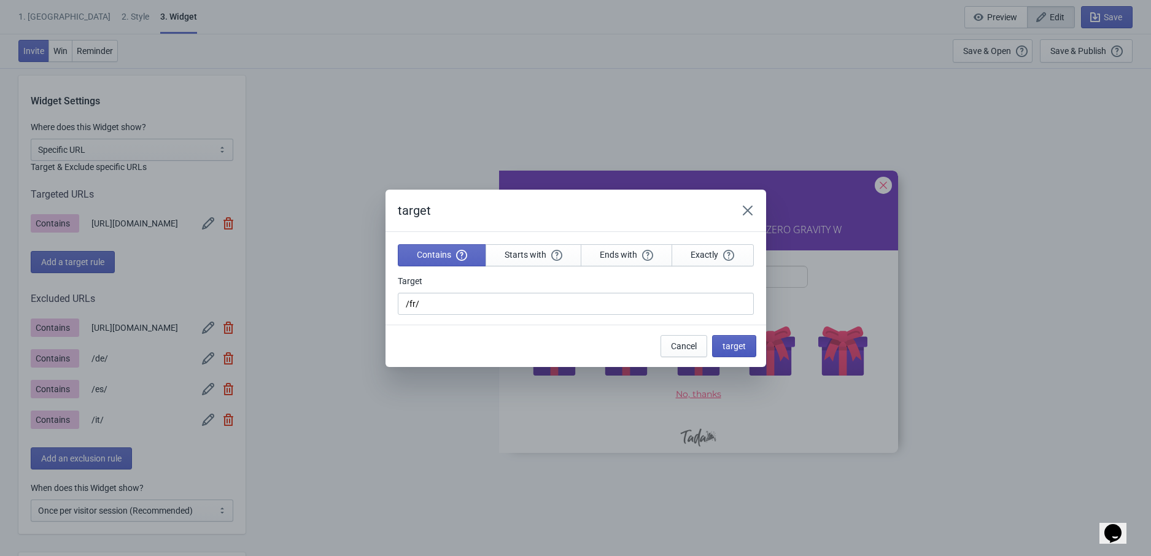
click at [746, 348] on button "target" at bounding box center [734, 346] width 44 height 22
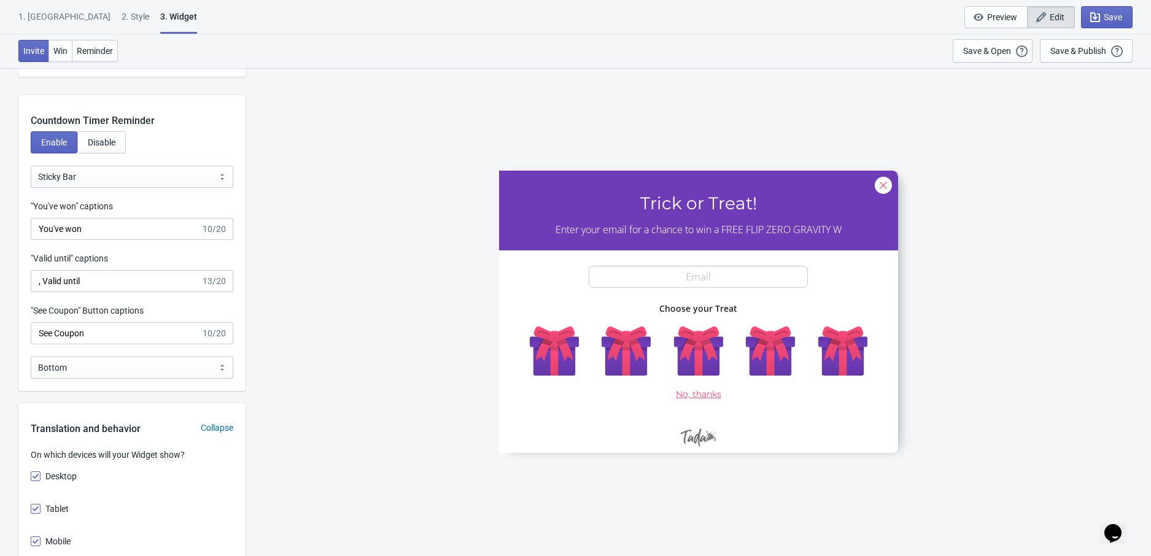
scroll to position [1520, 0]
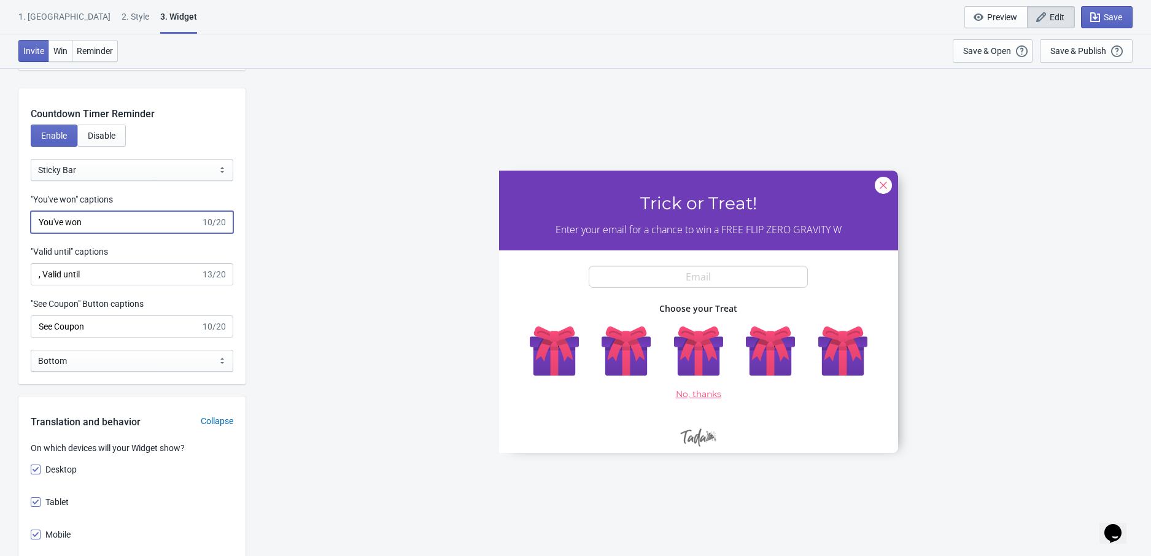
click at [91, 221] on input "You've won" at bounding box center [116, 222] width 170 height 22
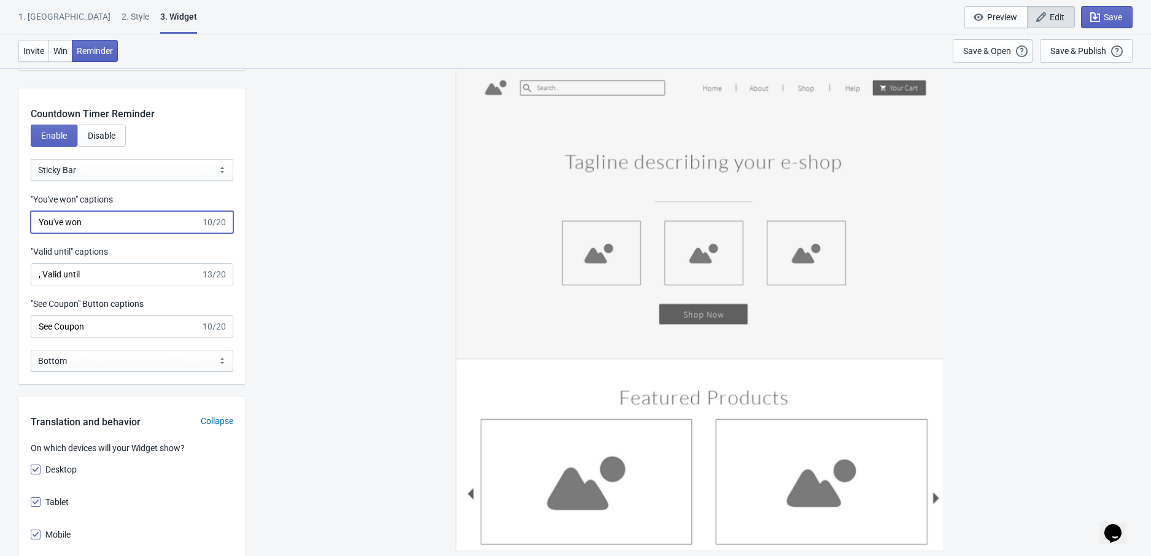
paste input "Vous avez gagné"
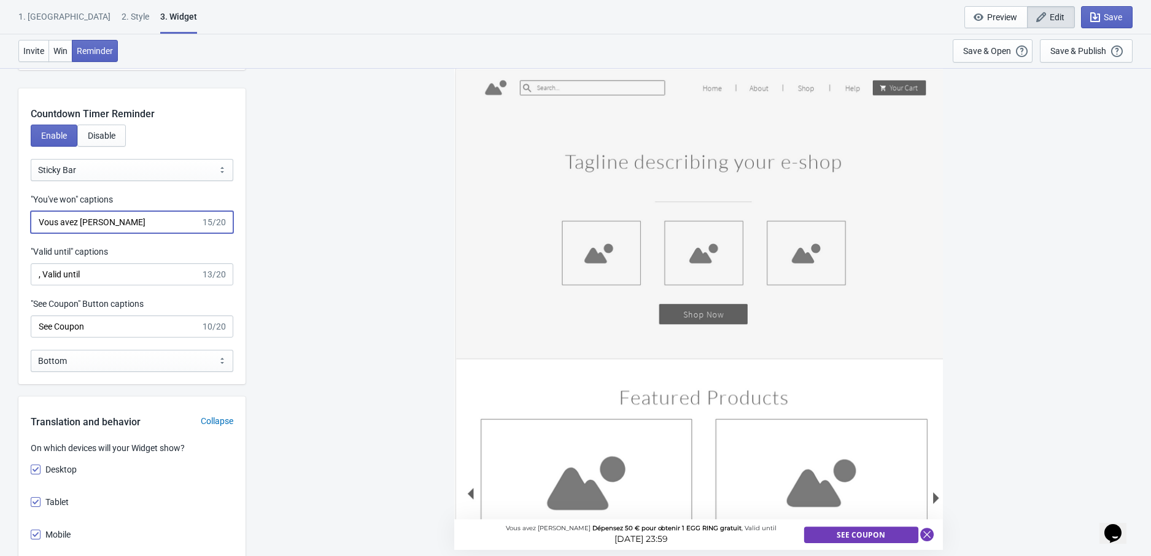
type input "Vous avez gagné"
click at [93, 269] on input ", Valid until" at bounding box center [116, 274] width 170 height 22
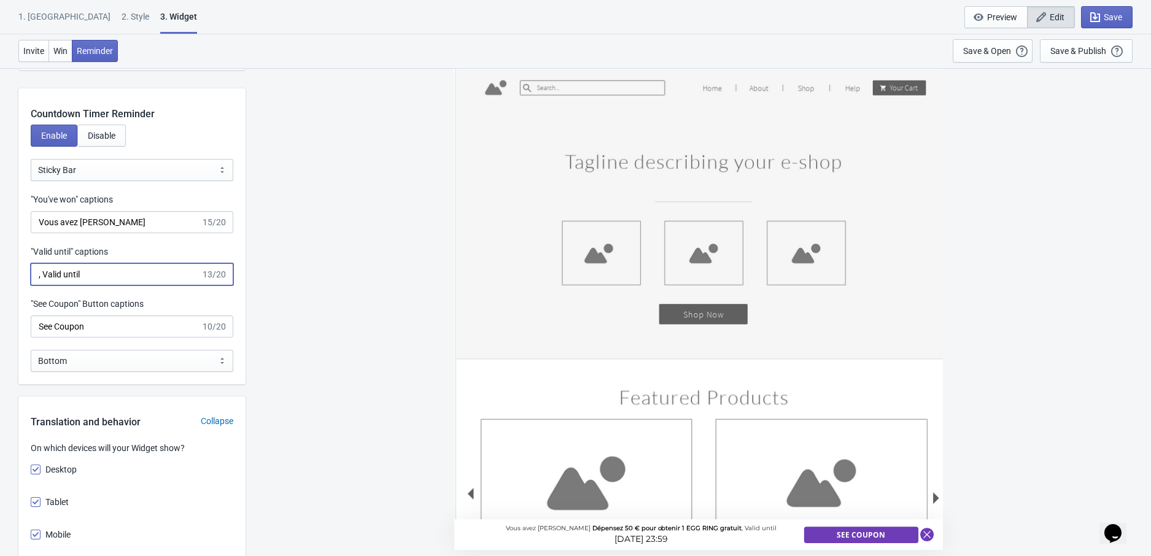
paste input "valable pour"
type input ", valable pour"
click at [112, 52] on span "Reminder" at bounding box center [95, 51] width 36 height 10
click at [1094, 12] on icon "button" at bounding box center [1095, 17] width 12 height 12
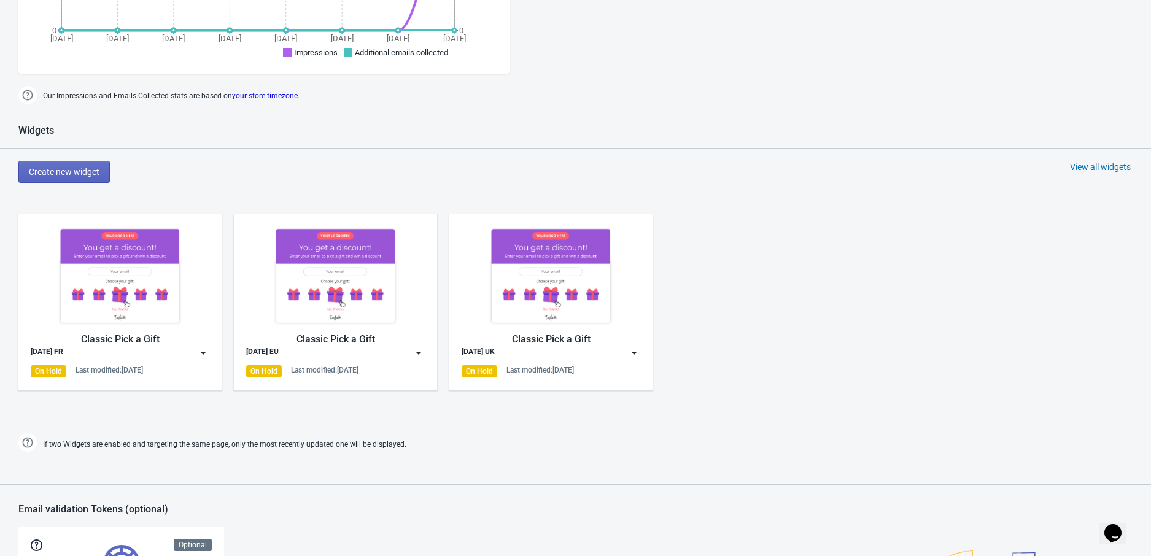
scroll to position [660, 0]
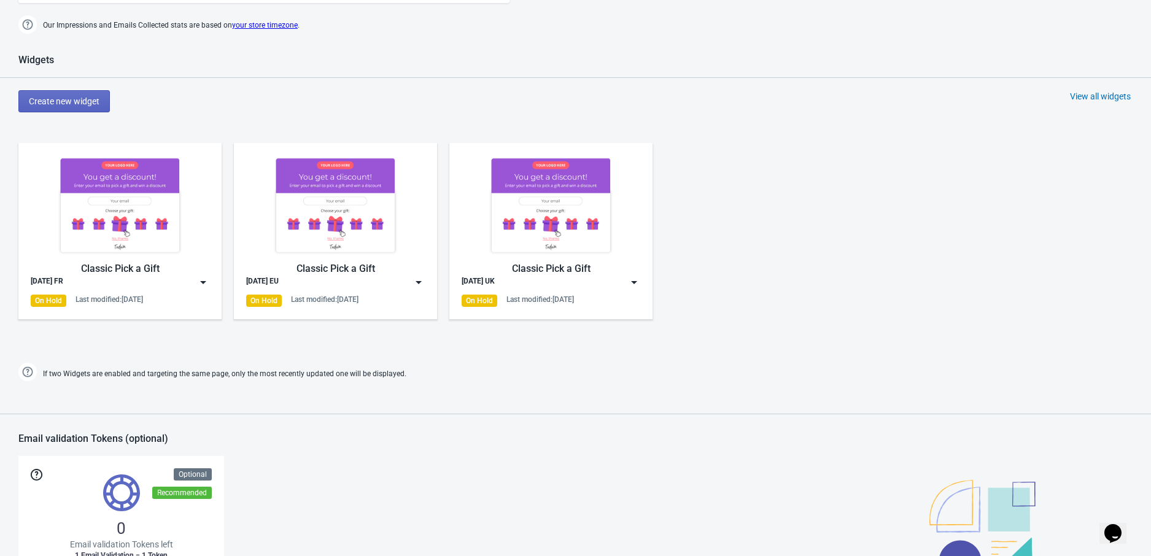
click at [1085, 101] on div "View all widgets" at bounding box center [1100, 96] width 61 height 12
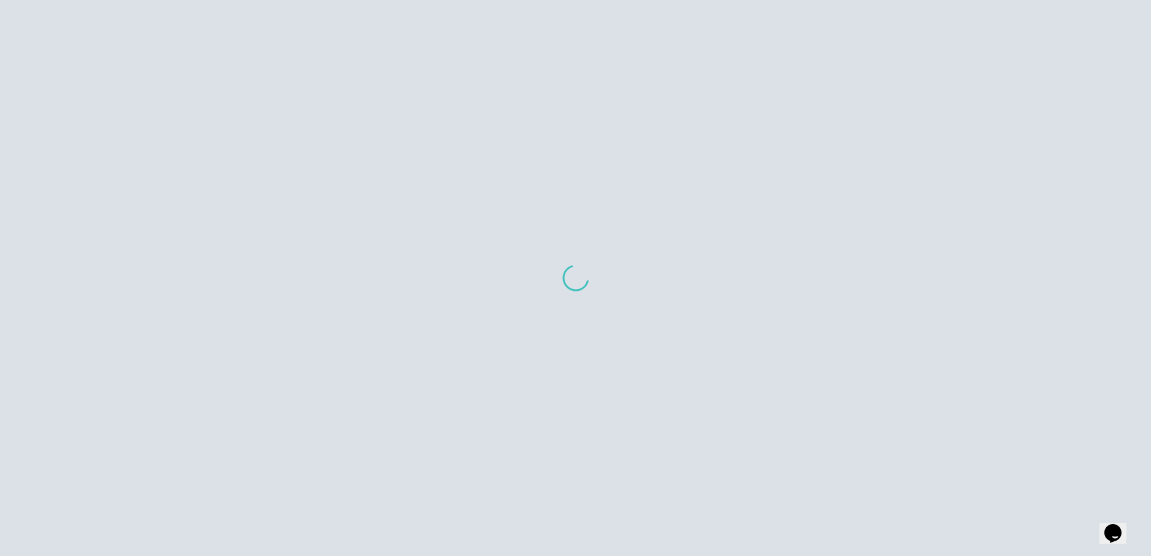
scroll to position [12, 0]
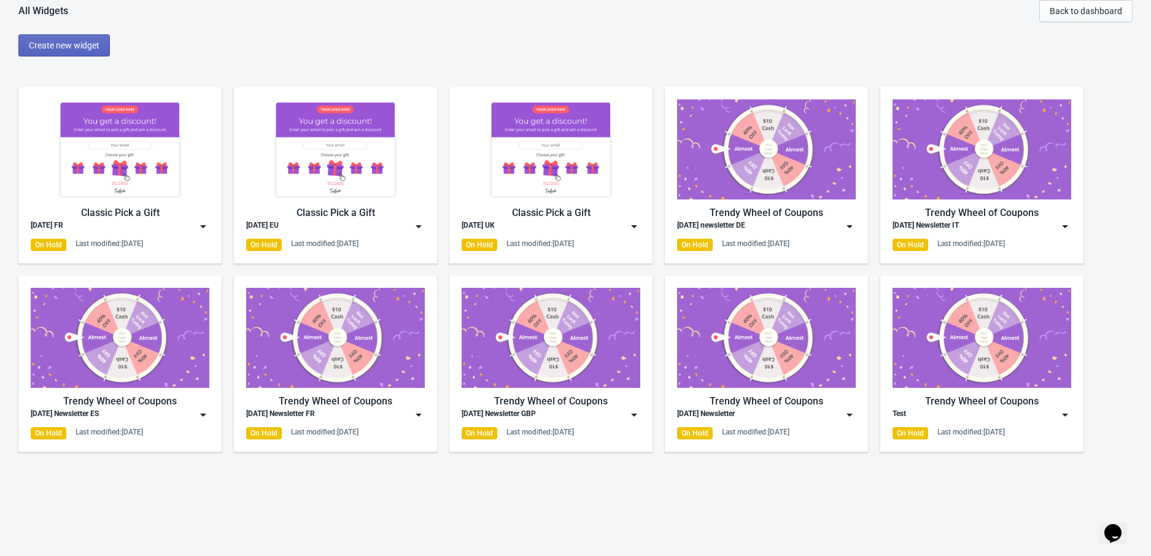
click at [417, 417] on img at bounding box center [418, 415] width 12 height 12
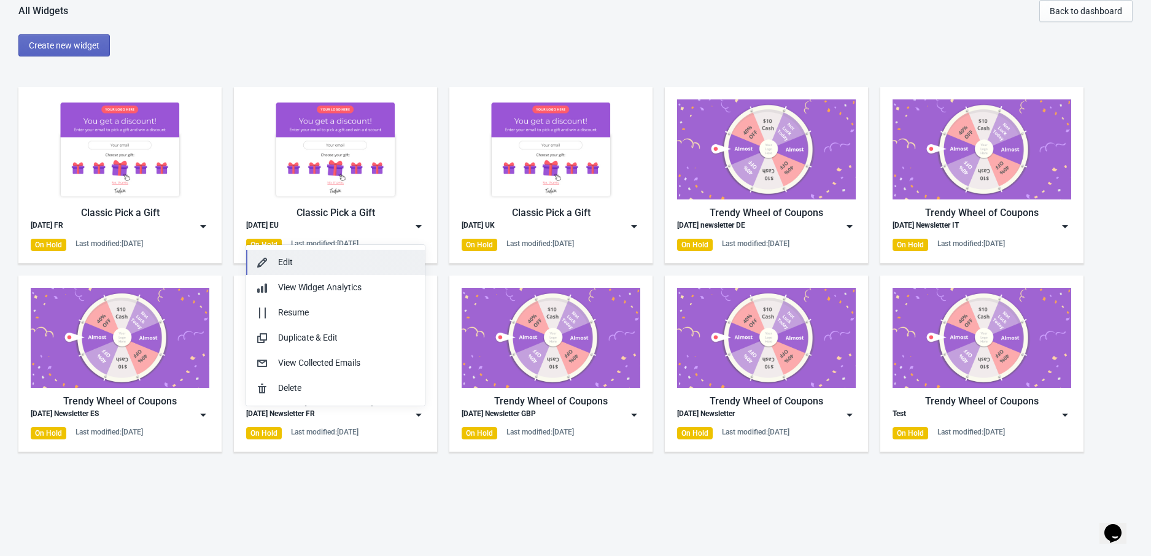
click at [313, 266] on div "Edit" at bounding box center [346, 262] width 137 height 13
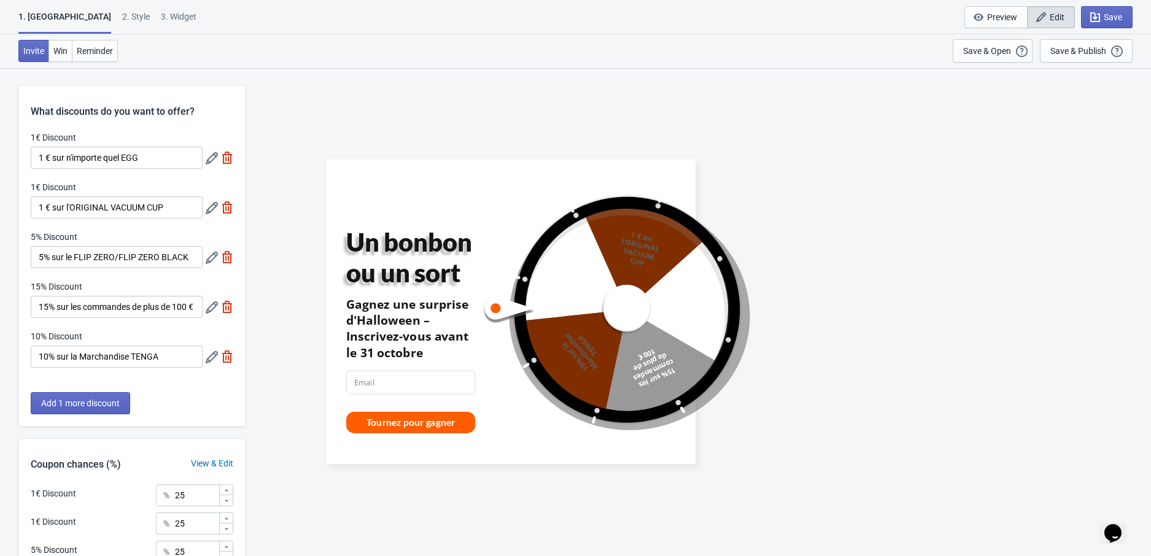
click at [161, 17] on div "3. Widget" at bounding box center [179, 20] width 36 height 21
select select "specificURL"
select select "once_per_user"
select select "1"
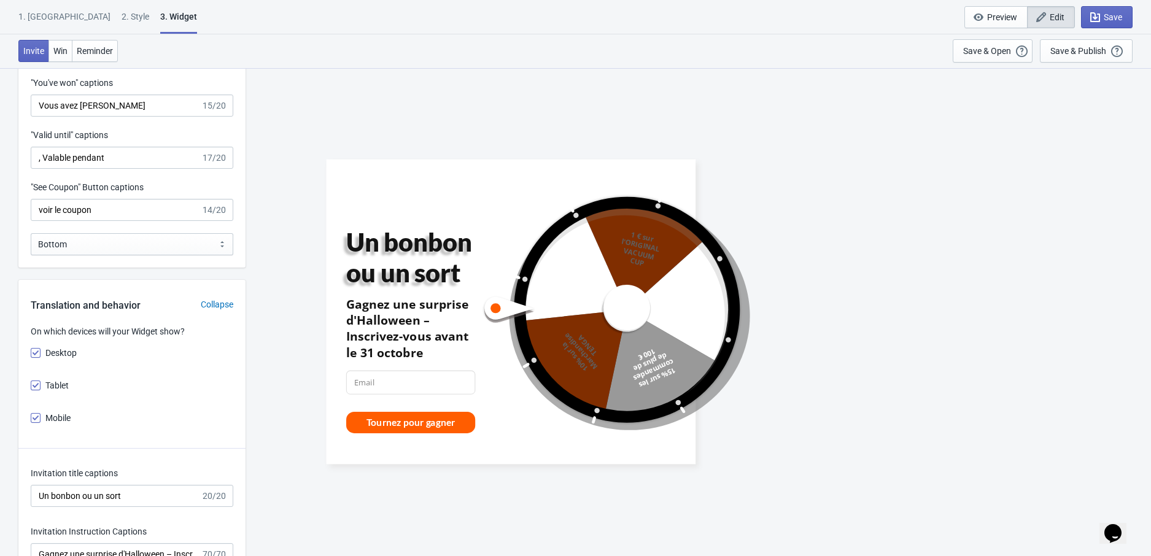
scroll to position [1962, 0]
click at [92, 222] on input "voir le coupon" at bounding box center [116, 211] width 170 height 22
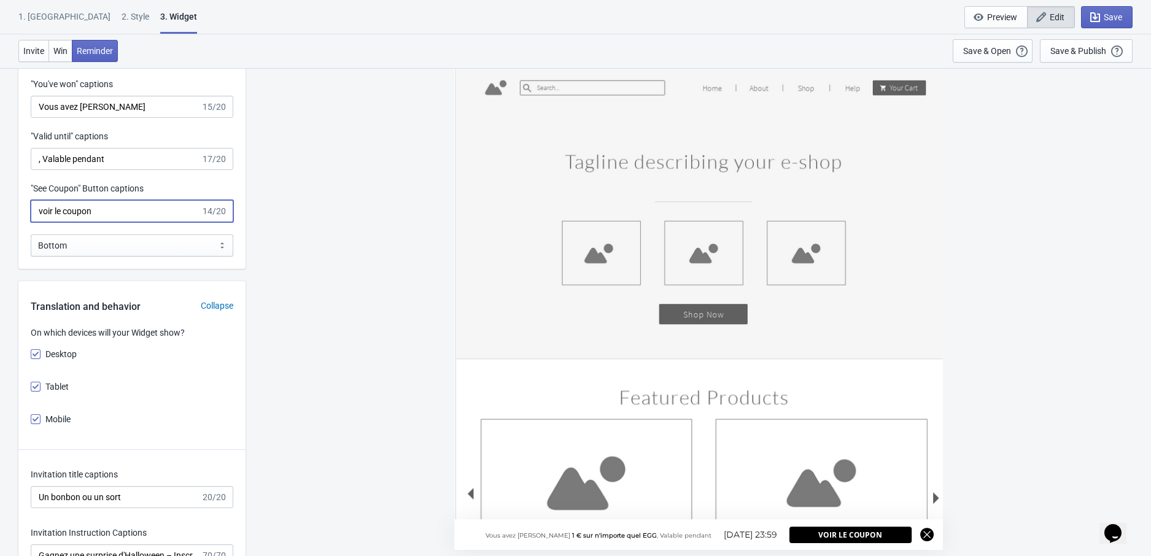
click at [92, 222] on input "voir le coupon" at bounding box center [116, 211] width 170 height 22
click at [1108, 13] on span "Save" at bounding box center [1113, 17] width 18 height 10
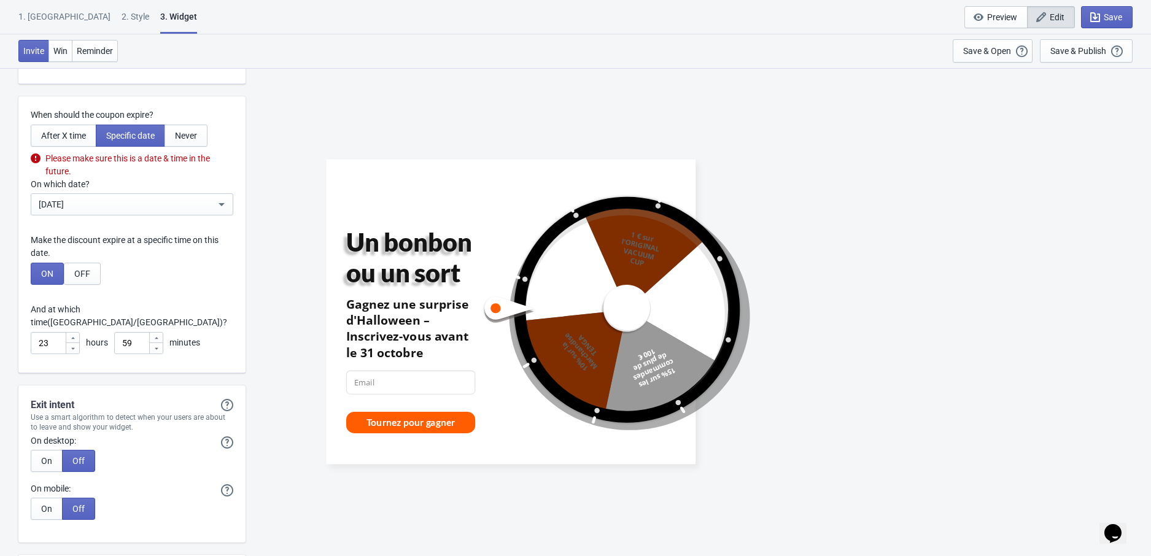
scroll to position [3681, 0]
click at [186, 139] on span "Never" at bounding box center [186, 134] width 22 height 10
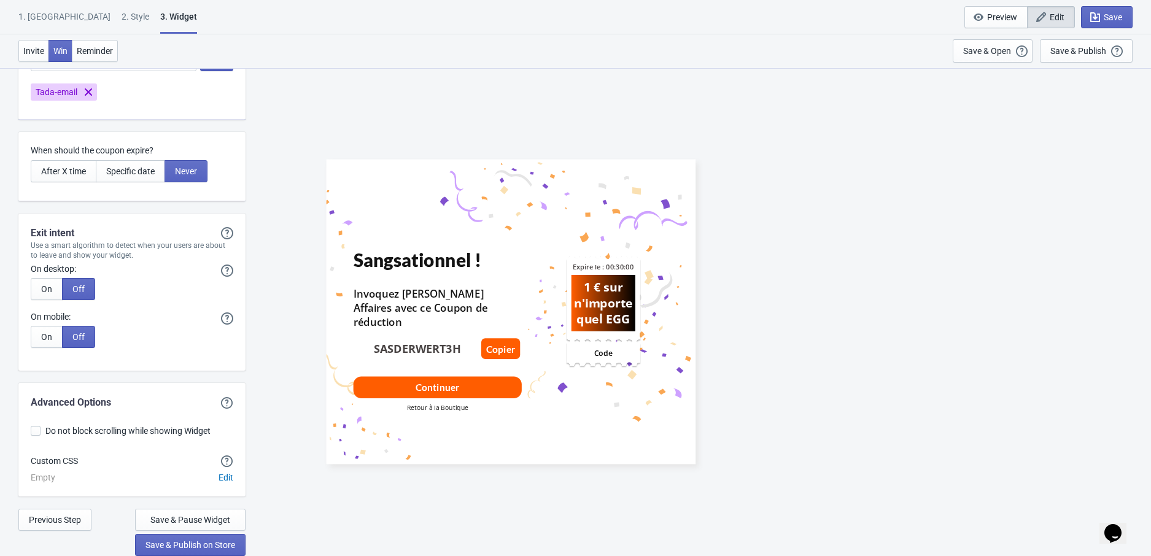
scroll to position [3629, 0]
click at [1107, 16] on span "Save" at bounding box center [1113, 17] width 18 height 10
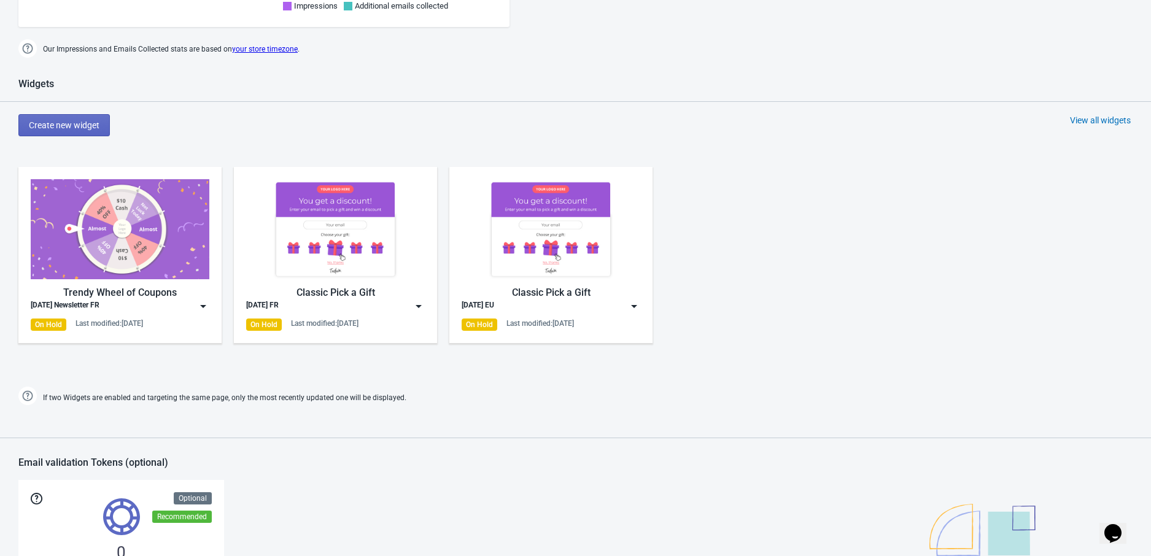
scroll to position [643, 0]
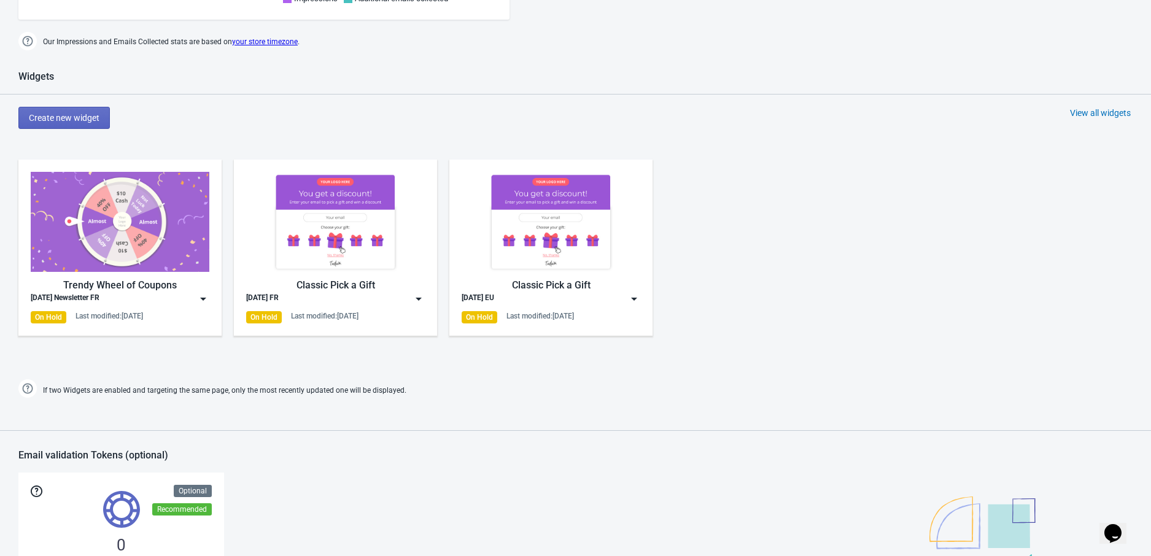
click at [420, 297] on img at bounding box center [418, 299] width 12 height 12
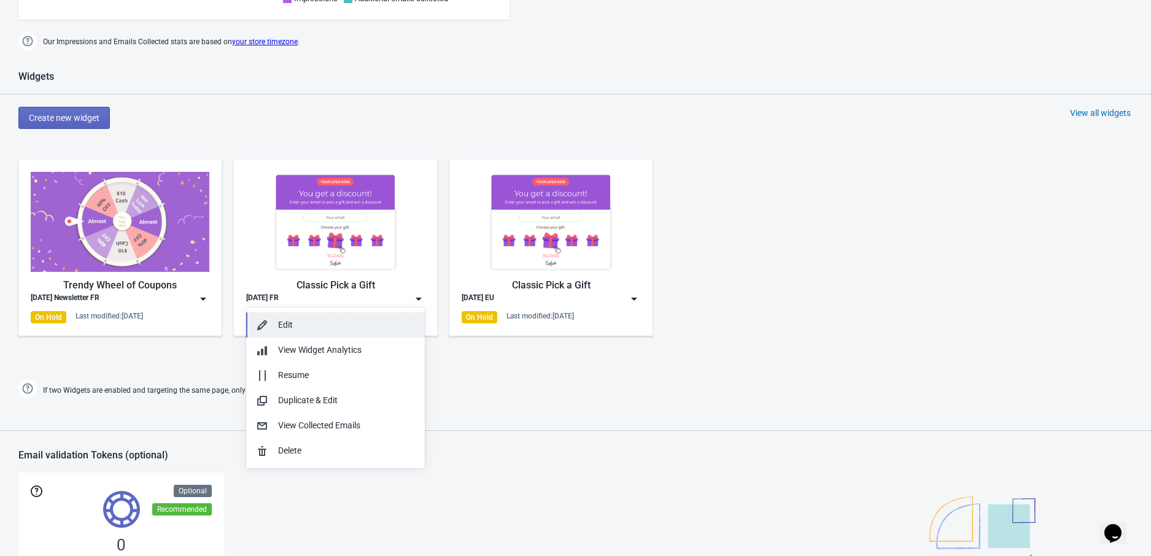
click at [382, 320] on div "Edit" at bounding box center [346, 325] width 137 height 13
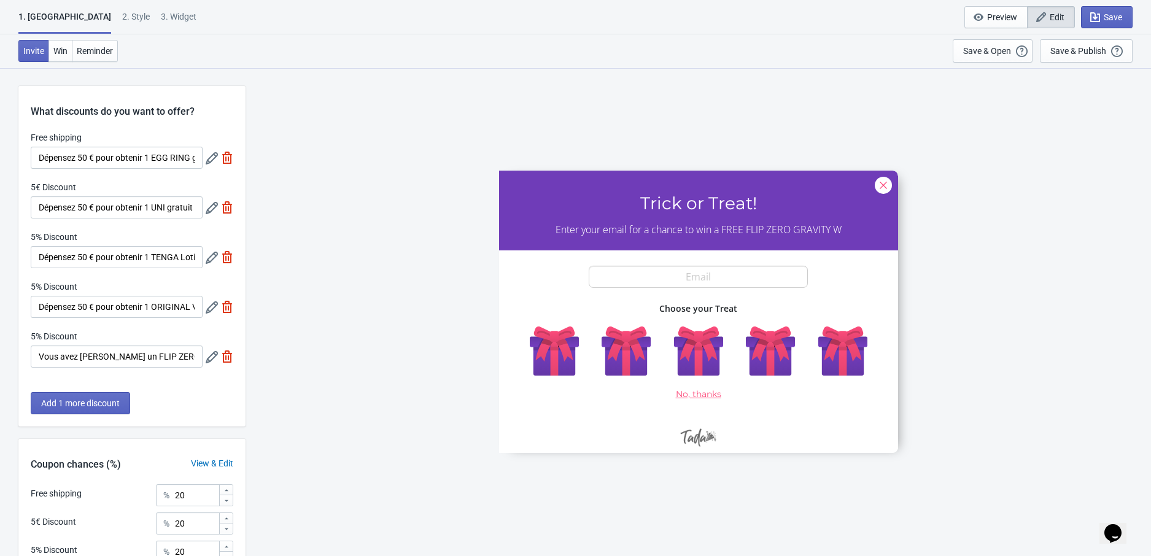
click at [161, 17] on div "3. Widget" at bounding box center [179, 20] width 36 height 21
select select "specificURL"
select select "once"
select select "1"
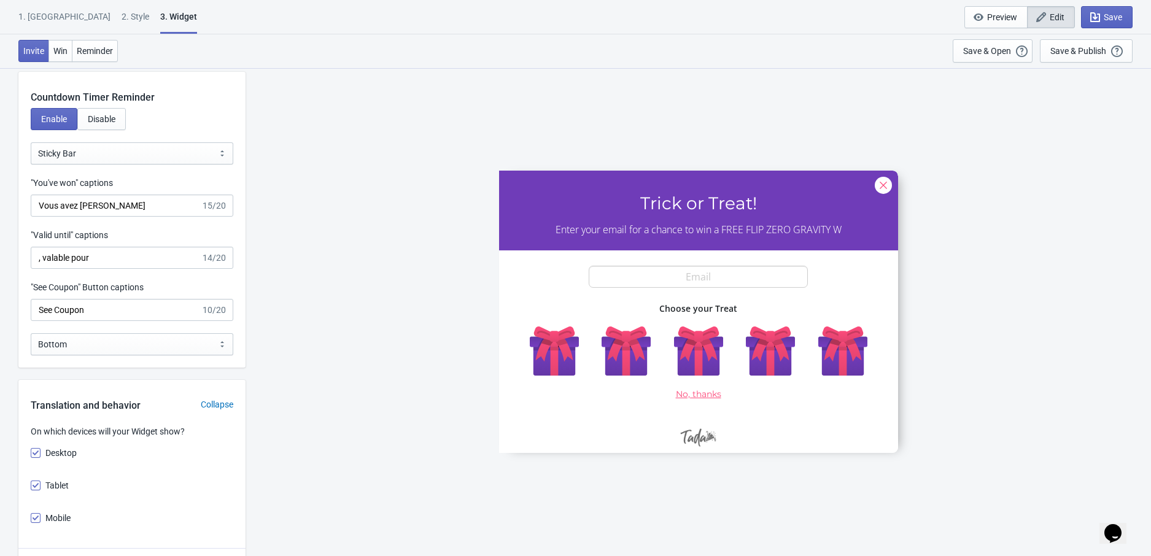
scroll to position [1539, 0]
click at [110, 306] on input "See Coupon" at bounding box center [116, 307] width 170 height 22
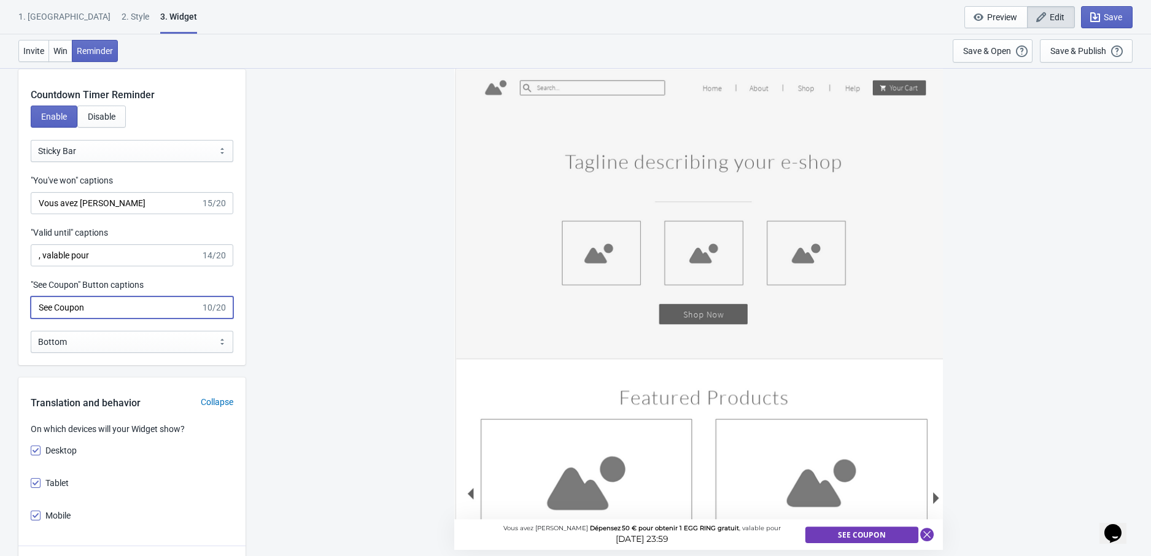
click at [109, 306] on input "See Coupon" at bounding box center [116, 307] width 170 height 22
paste input "voir le c"
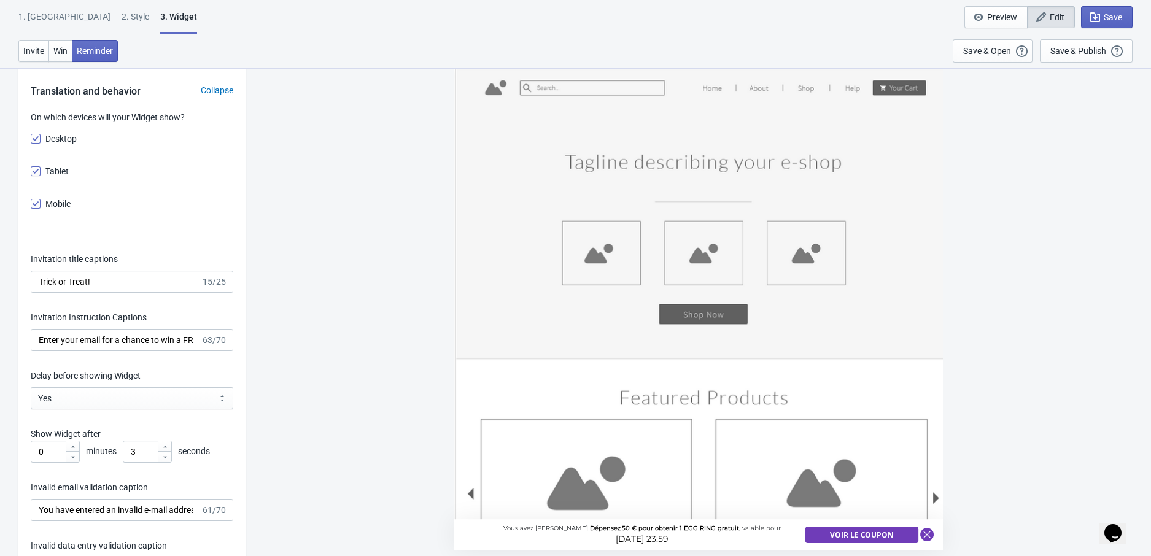
scroll to position [1852, 0]
type input "voir le coupon"
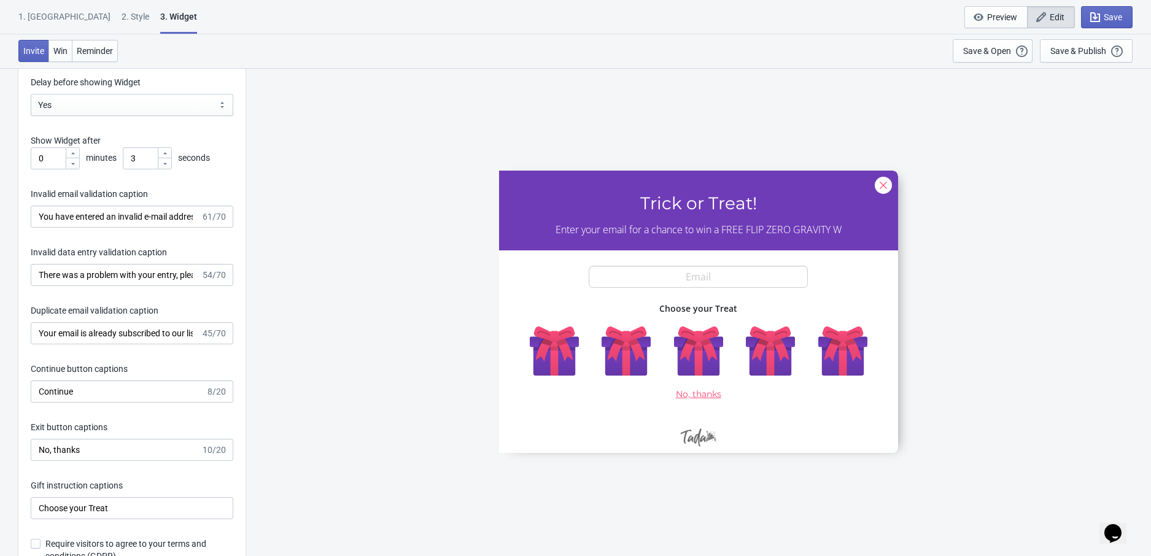
scroll to position [2145, 0]
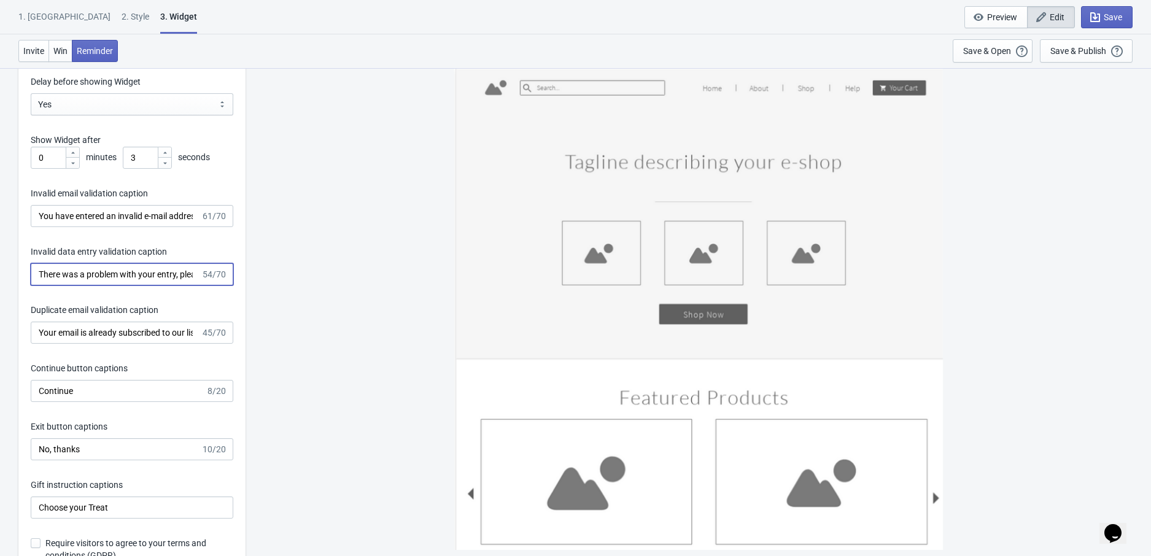
click at [126, 277] on input "There was a problem with your entry, please try again." at bounding box center [116, 274] width 170 height 22
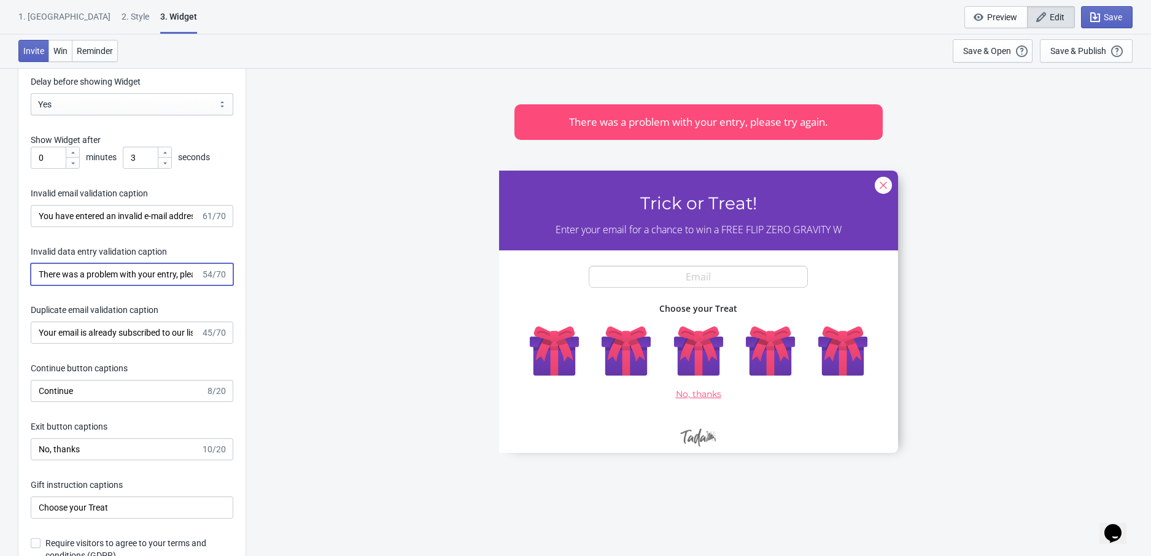
click at [126, 277] on input "There was a problem with your entry, please try again." at bounding box center [116, 274] width 170 height 22
click at [117, 214] on input "You have entered an invalid e-mail address. Please try again." at bounding box center [116, 216] width 170 height 22
paste input "Vous avez saisi une adresse e-mail non valide. Veuillez réessayer"
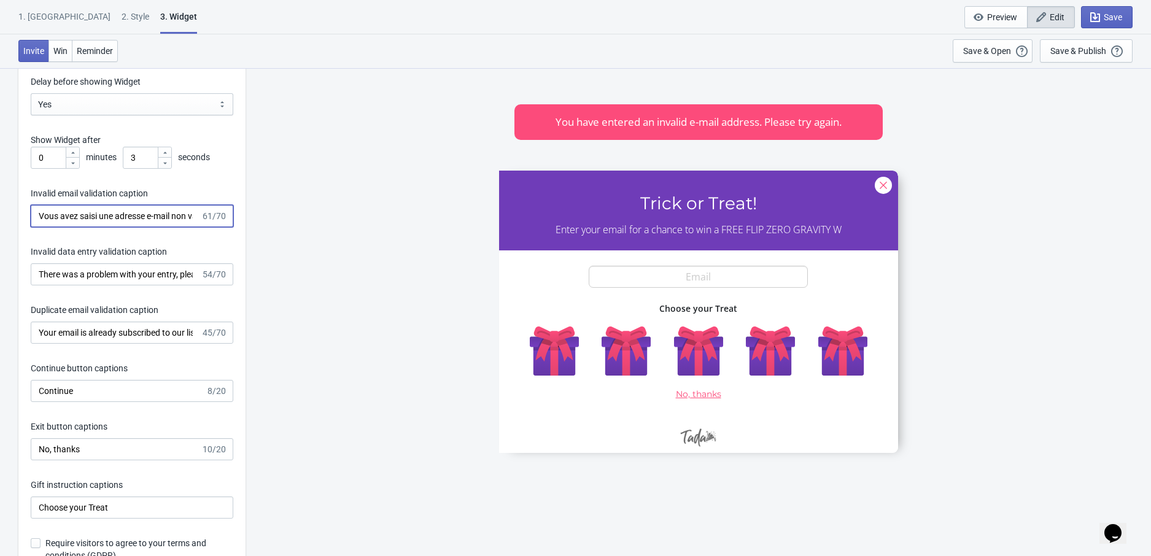
scroll to position [0, 104]
type input "Vous avez saisi une adresse e-mail non valide. Veuillez réessayer."
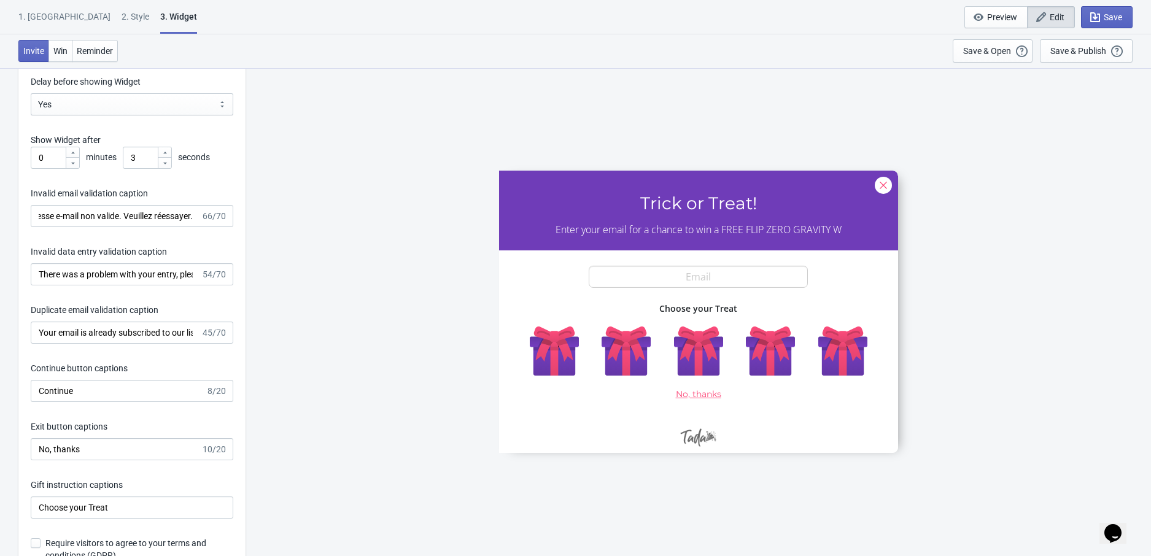
scroll to position [0, 0]
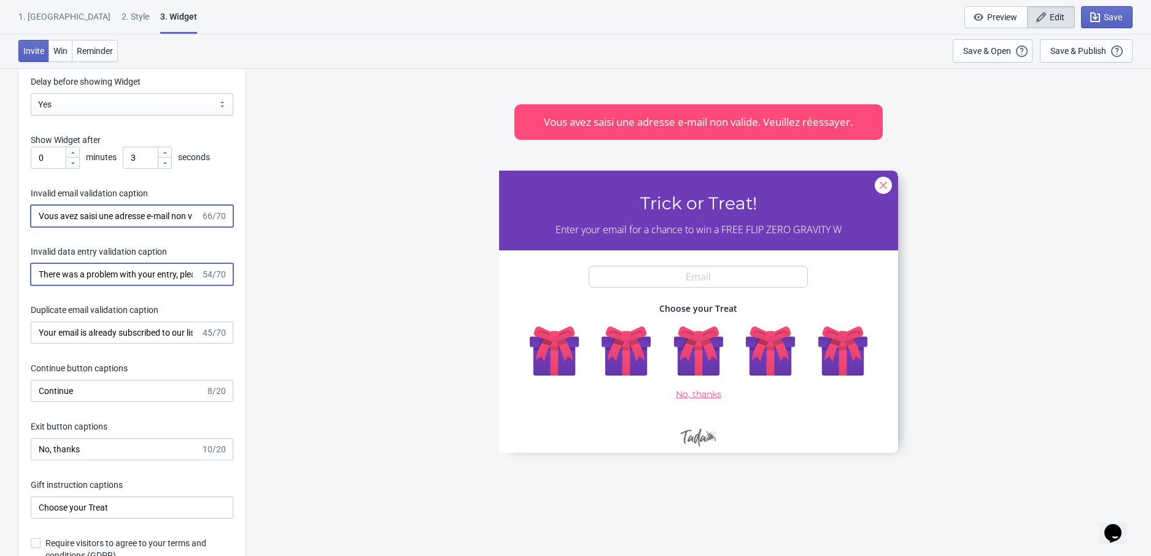
click at [114, 279] on input "There was a problem with your entry, please try again." at bounding box center [116, 274] width 170 height 22
paste input "Il y a eu un problème avec votre inscription, veuillez réessayer"
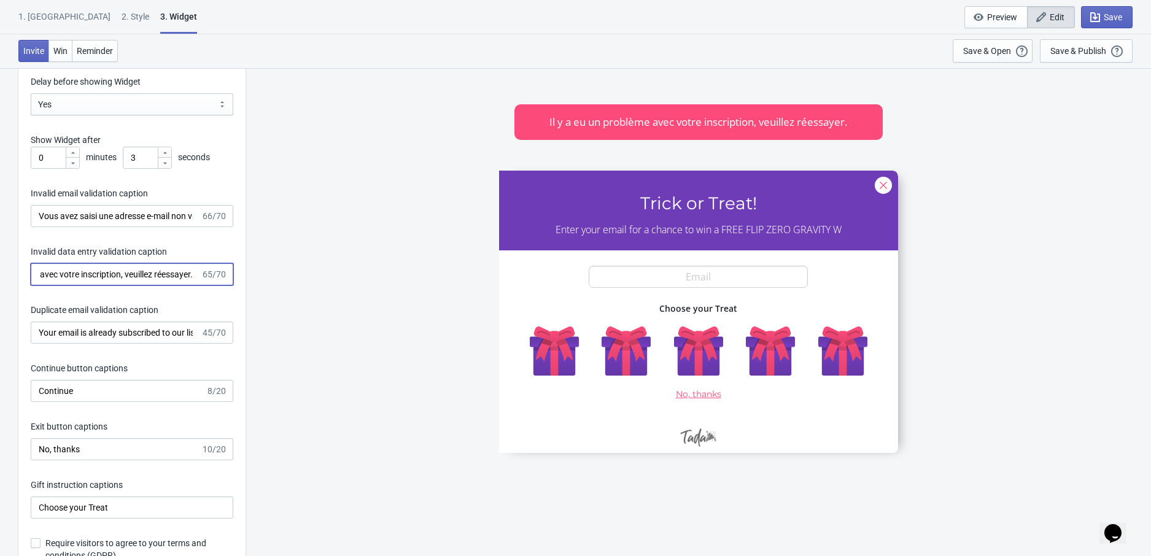
type input "Il y a eu un problème avec votre inscription, veuillez réessayer."
click at [133, 336] on input "Your email is already subscribed to our list." at bounding box center [116, 333] width 170 height 22
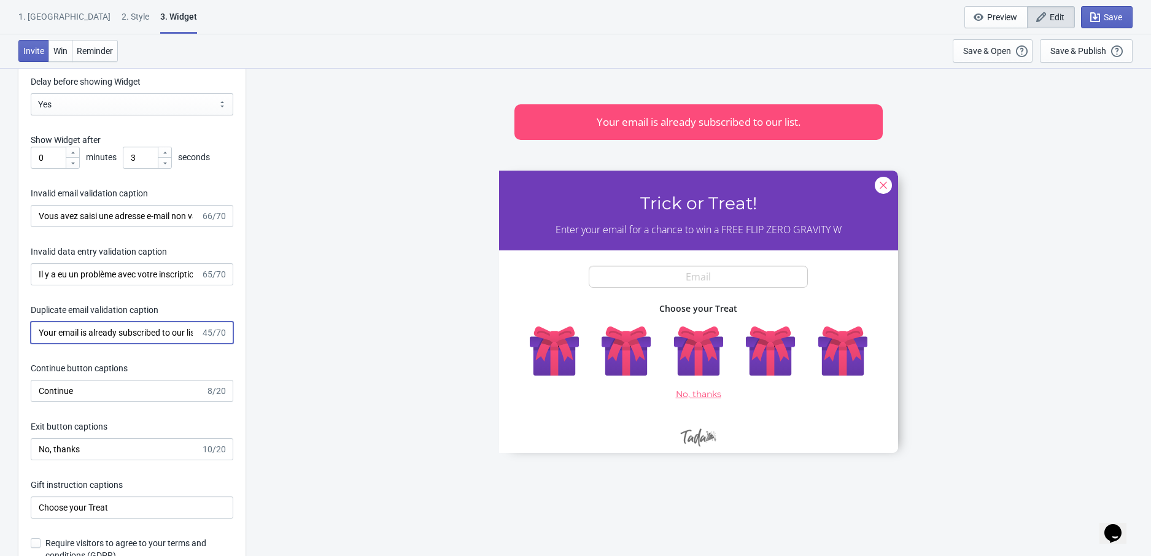
click at [133, 336] on input "Your email is already subscribed to our list." at bounding box center [116, 333] width 170 height 22
paste input "Votre adresse e-mail est déjà inscrite sur notre liste"
type input "Votre adresse e-mail est déjà inscrite sur notre liste."
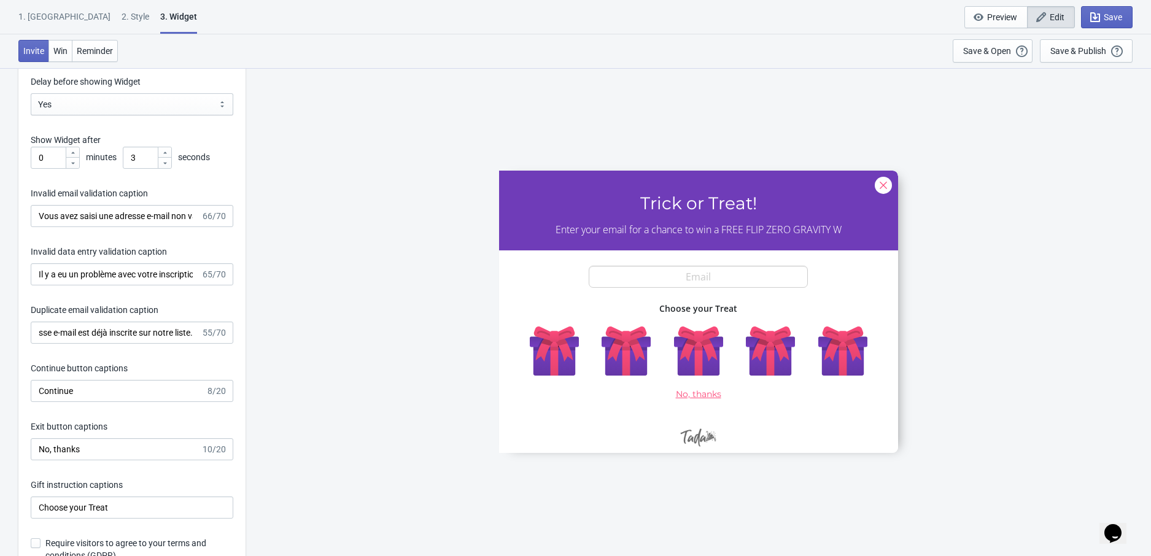
scroll to position [0, 0]
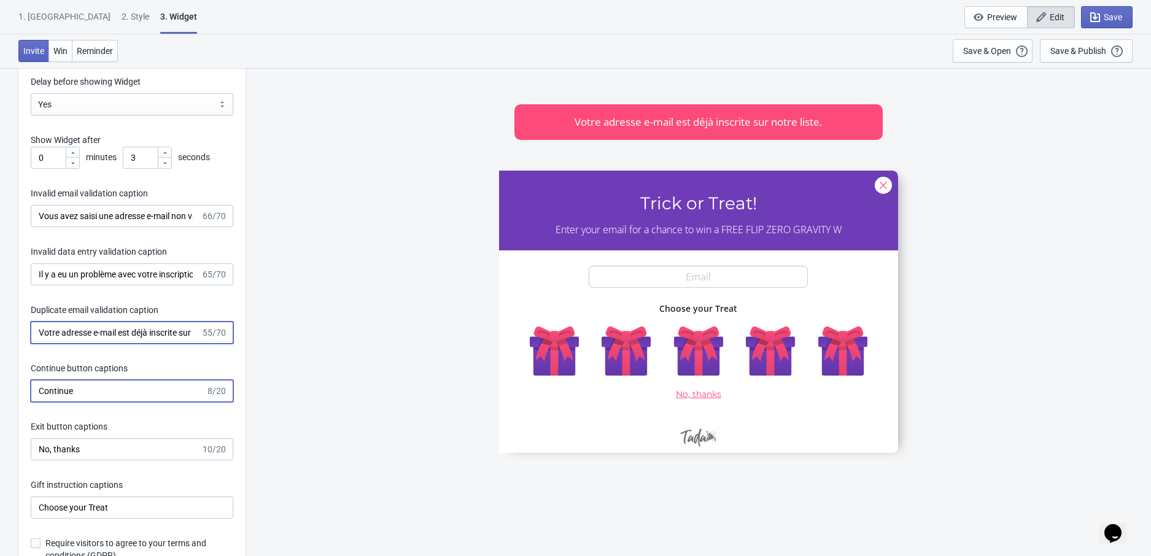
click at [71, 397] on input "Continue" at bounding box center [118, 391] width 175 height 22
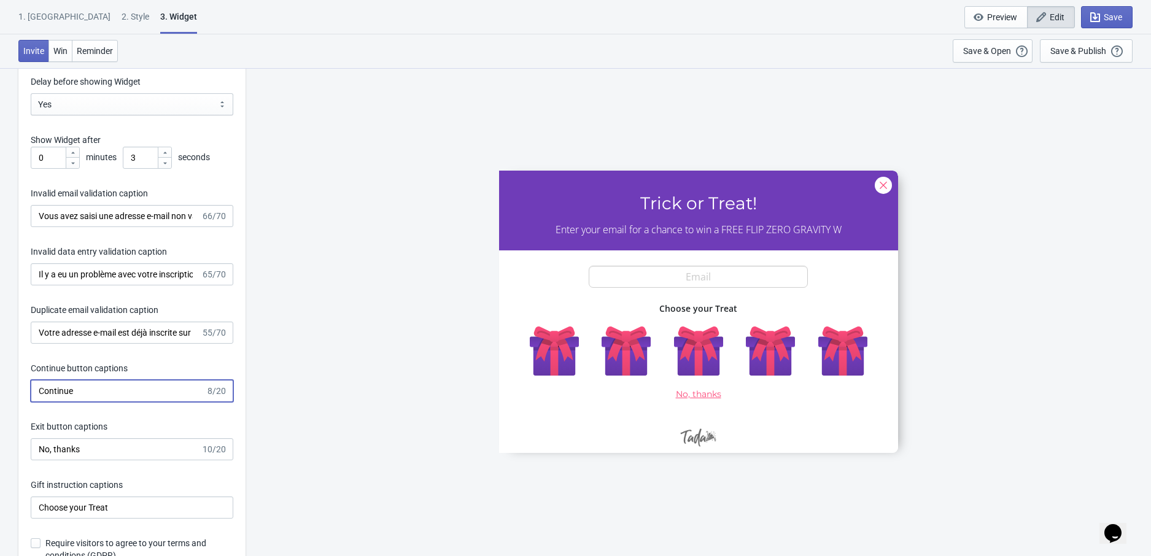
click at [71, 397] on input "Continue" at bounding box center [118, 391] width 175 height 22
paste input "r"
type input "Continuer"
click at [131, 454] on input "No, thanks" at bounding box center [116, 449] width 170 height 22
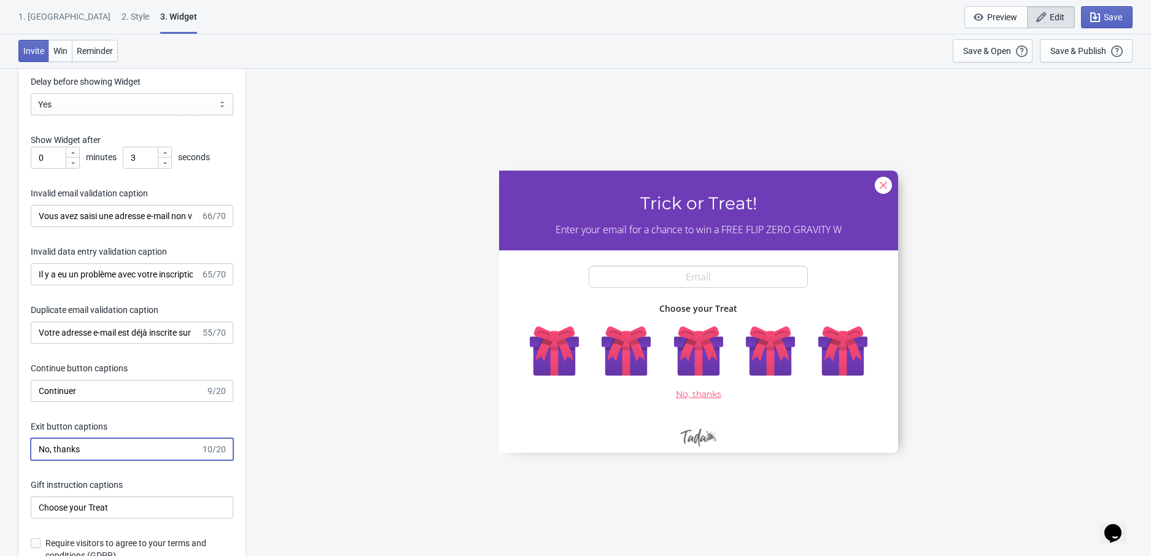
click at [131, 454] on input "No, thanks" at bounding box center [116, 449] width 170 height 22
paste input "n merci"
type input "Non merci"
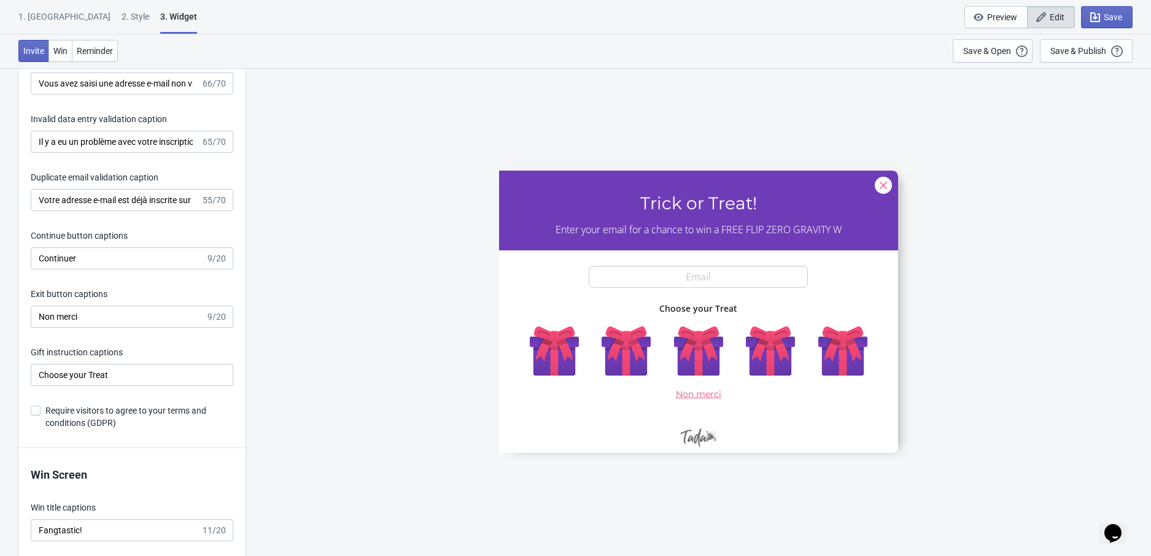
scroll to position [2279, 0]
click at [129, 377] on input "Choose your Treat" at bounding box center [132, 373] width 203 height 22
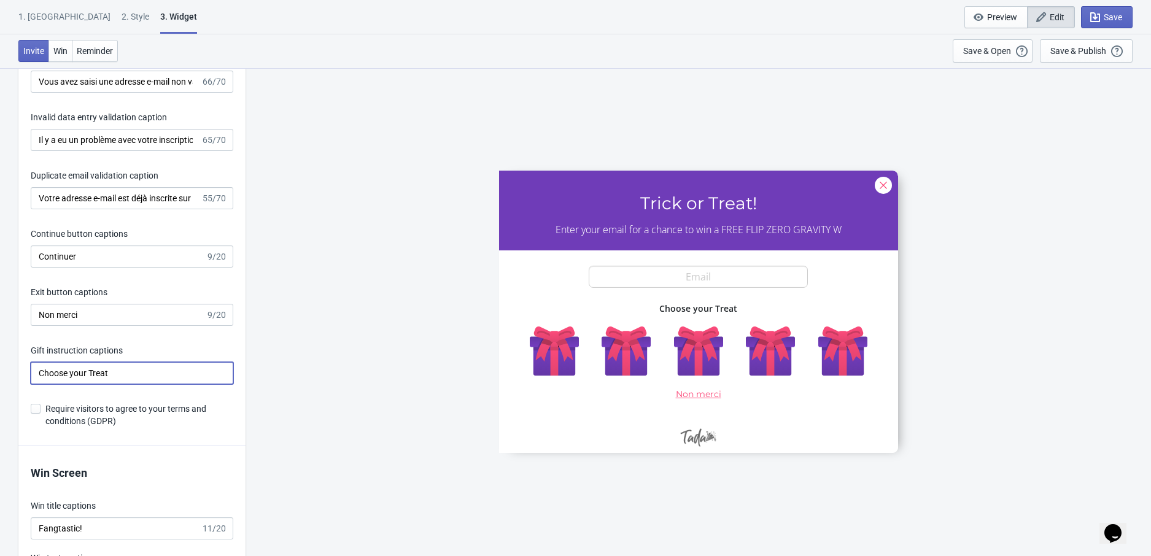
click at [129, 377] on input "Choose your Treat" at bounding box center [132, 373] width 203 height 22
paste input "isissez votre friandise"
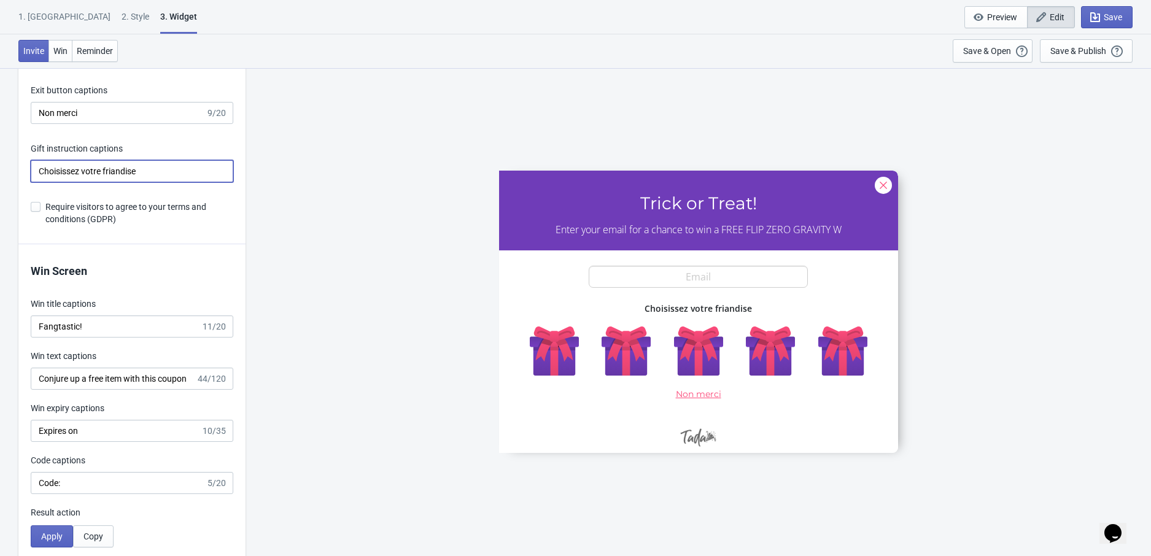
scroll to position [2493, 0]
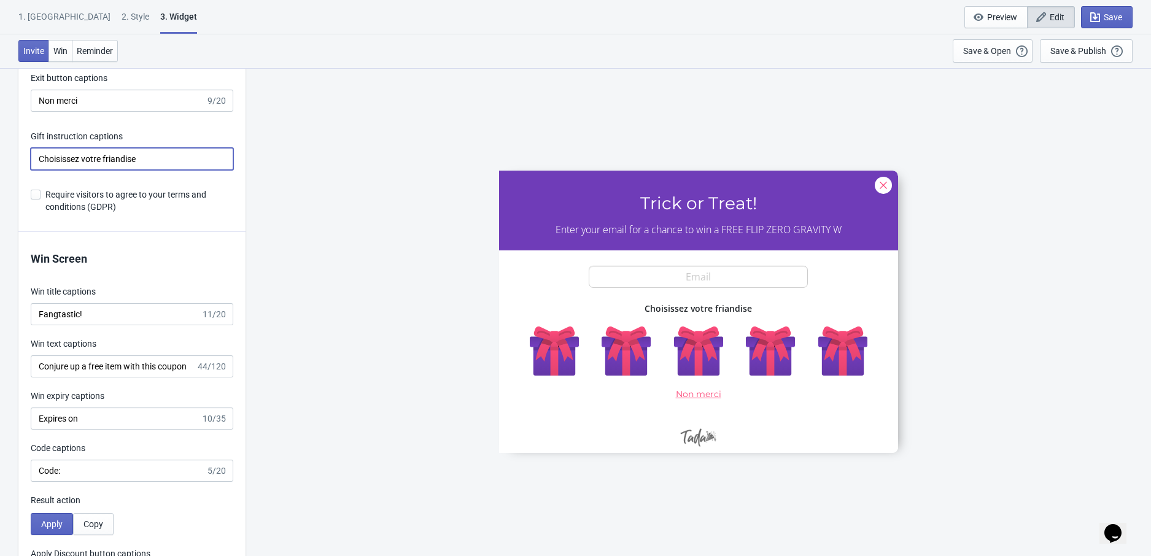
type input "Choisissez votre friandise"
click at [109, 314] on input "Fangtastic!" at bounding box center [116, 314] width 170 height 22
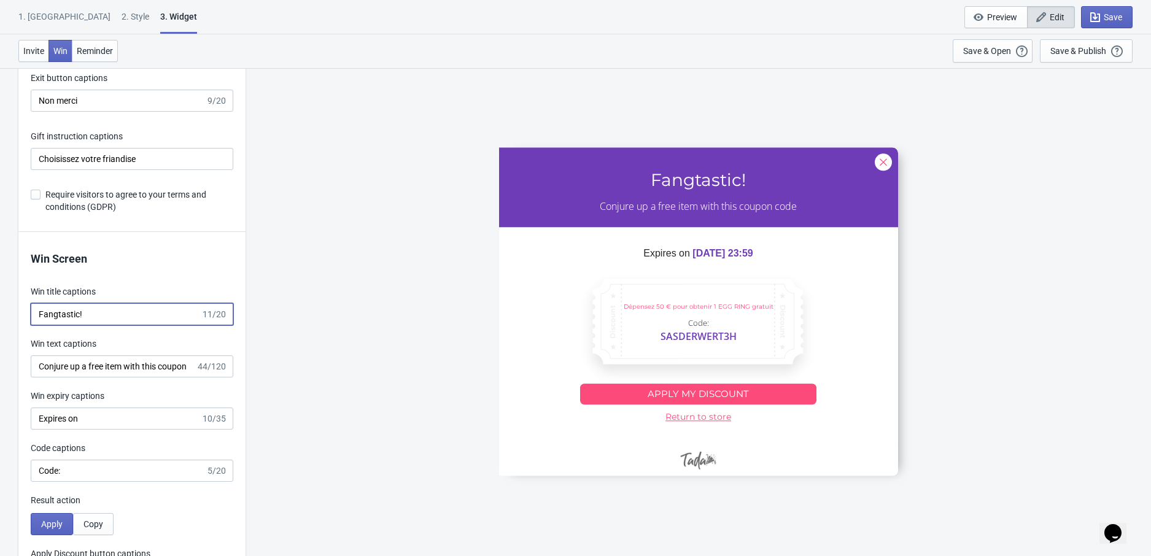
click at [109, 314] on input "Fangtastic!" at bounding box center [116, 314] width 170 height 22
paste input "que"
type input "Fangtastique !"
click at [136, 361] on input "Conjure up a free item with this coupon code" at bounding box center [113, 366] width 165 height 22
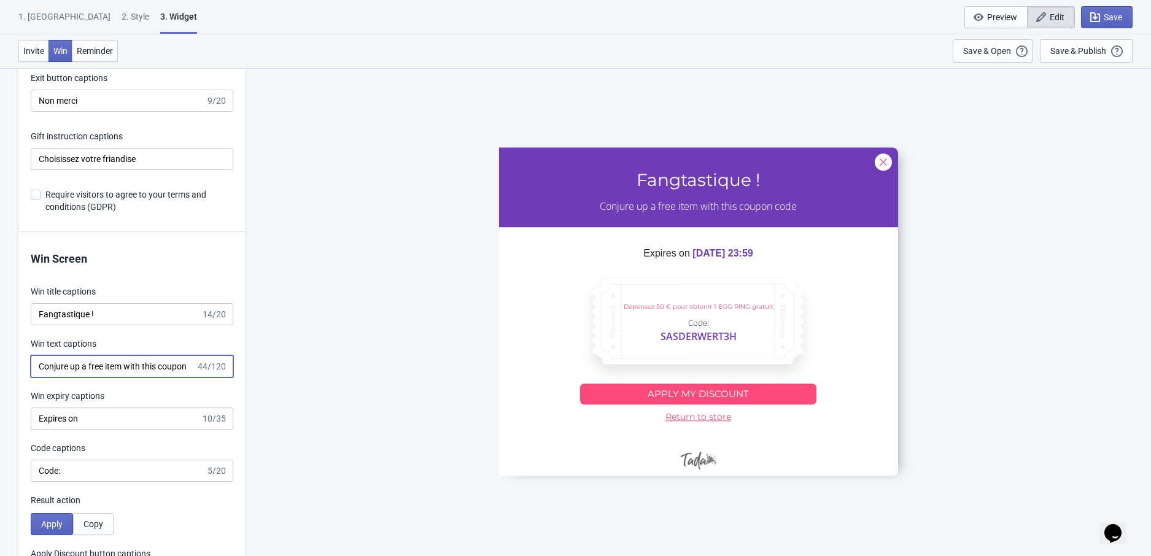
click at [136, 361] on input "Conjure up a free item with this coupon code" at bounding box center [113, 366] width 165 height 22
paste input "Obtenez un article gratuit grâce à ce code promo"
type input "Obtenez un article gratuit grâce à ce code promo"
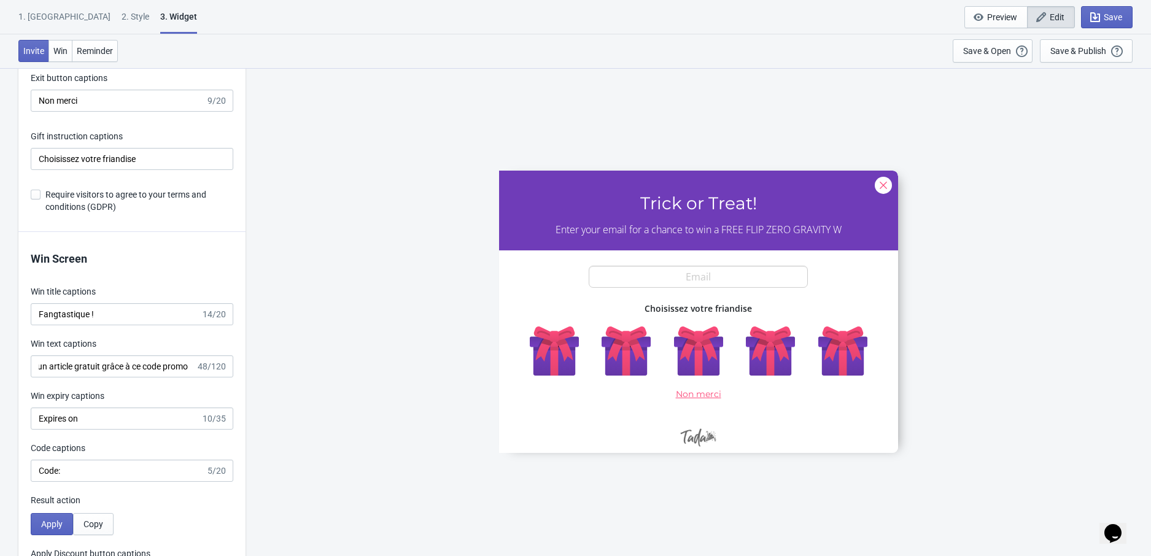
scroll to position [0, 0]
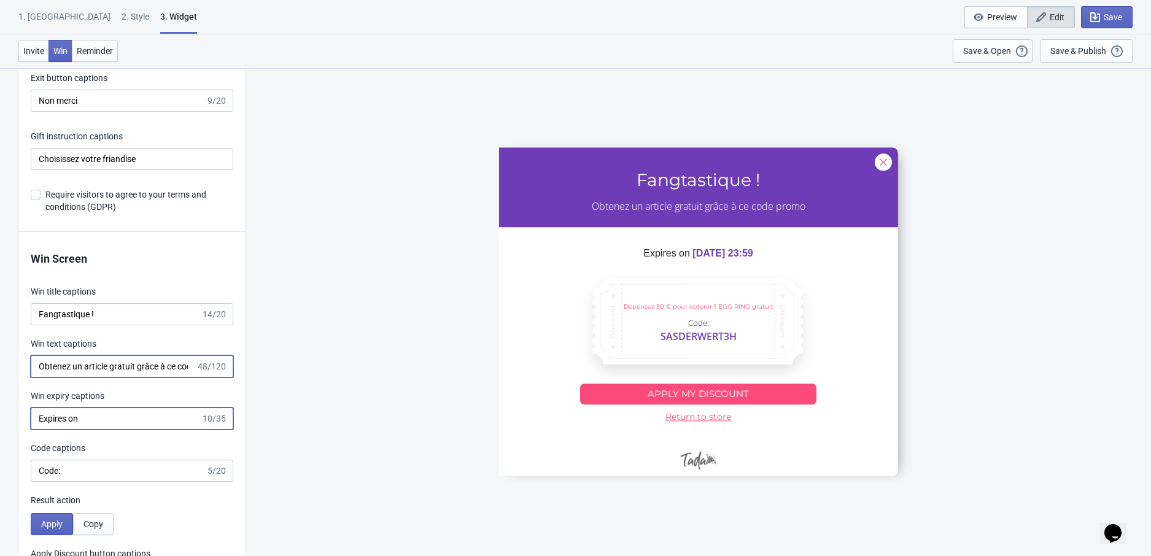
click at [106, 420] on input "Expires on" at bounding box center [116, 419] width 170 height 22
paste input "dans :"
type input "Expire dans :"
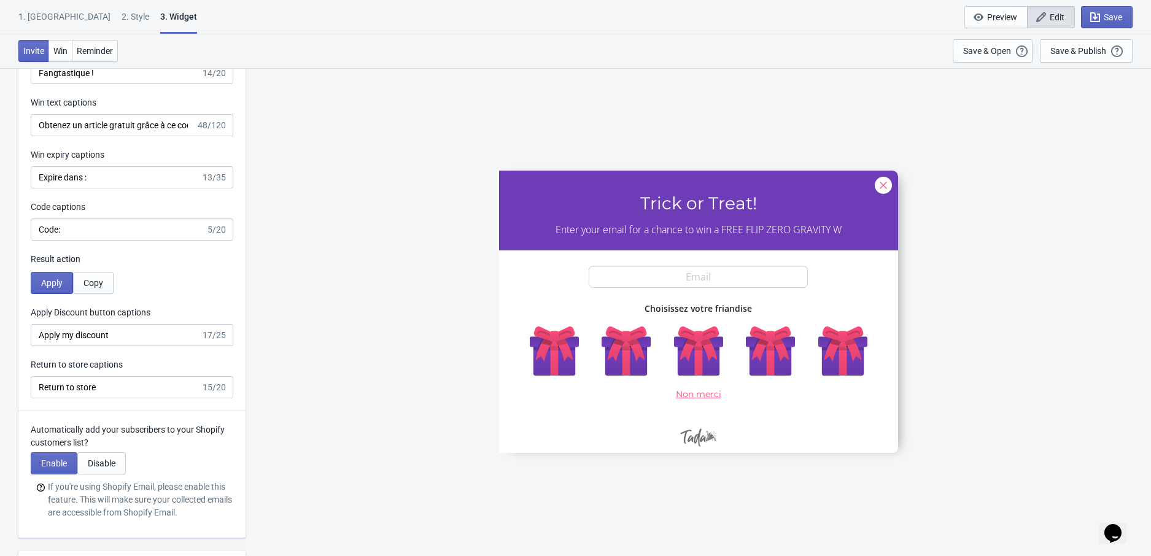
scroll to position [2736, 0]
click at [93, 339] on input "Apply my discount" at bounding box center [116, 333] width 170 height 22
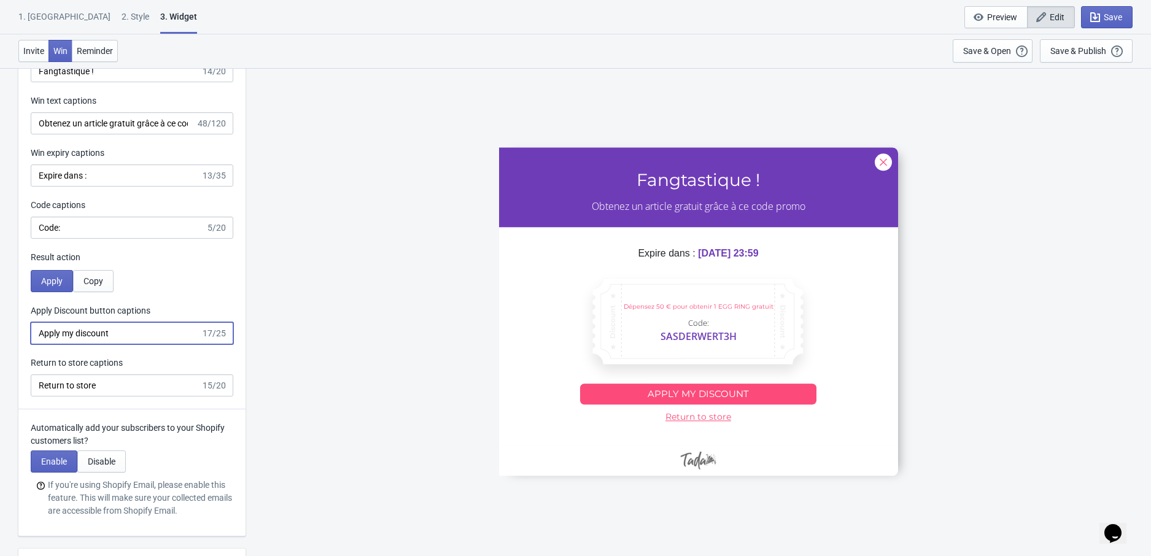
click at [93, 339] on input "Apply my discount" at bounding box center [116, 333] width 170 height 22
paste input "iquer ma réduction"
type input "Appliquer ma réduction"
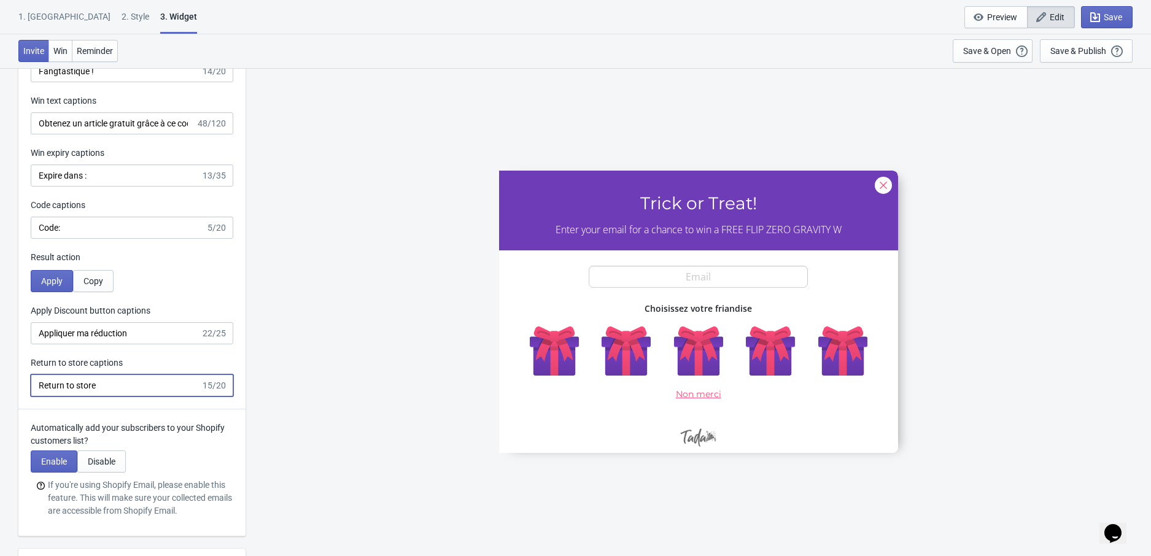
click at [112, 380] on input "Return to store" at bounding box center [116, 385] width 170 height 22
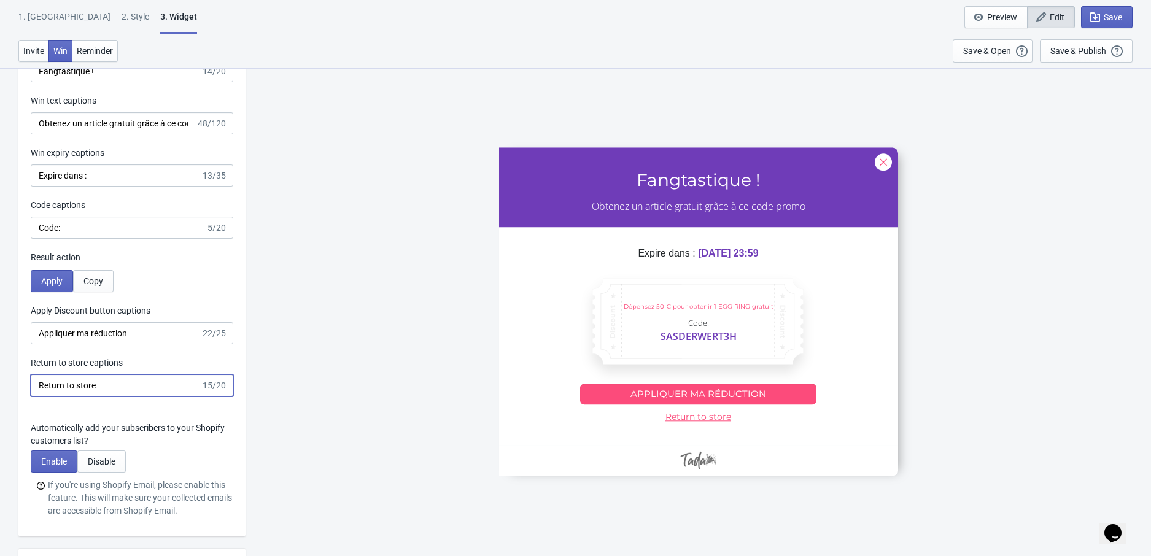
click at [112, 380] on input "Return to store" at bounding box center [116, 385] width 170 height 22
paste input "ourner au magasin"
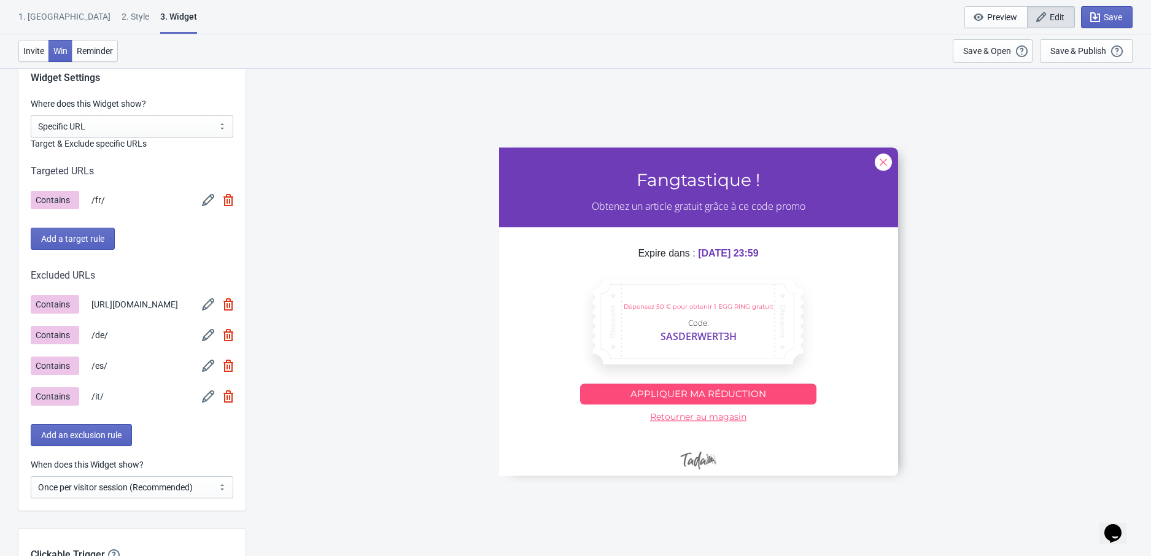
scroll to position [1035, 0]
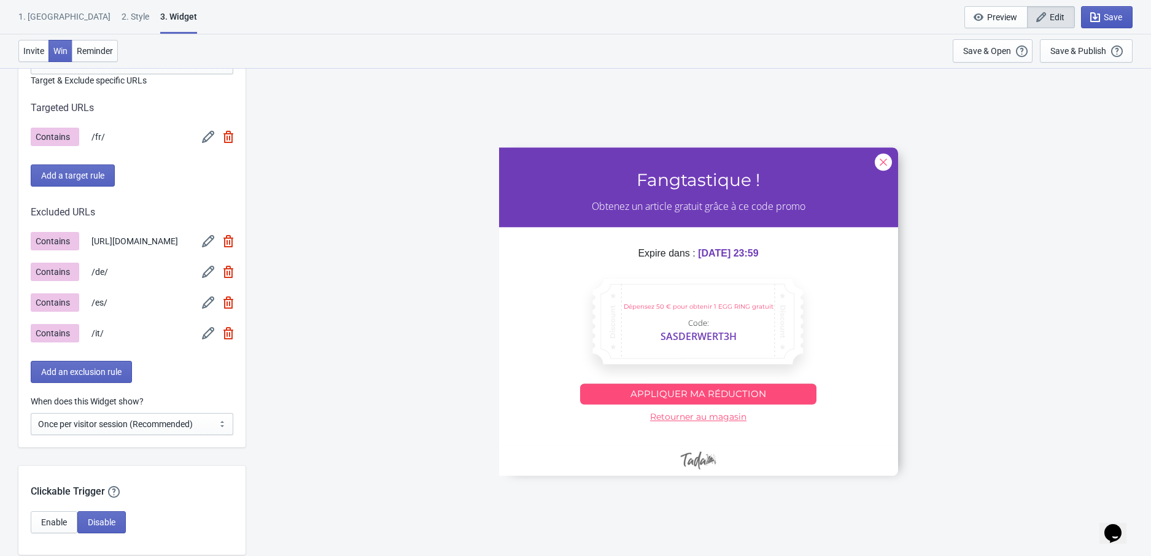
type input "Retourner au magasin"
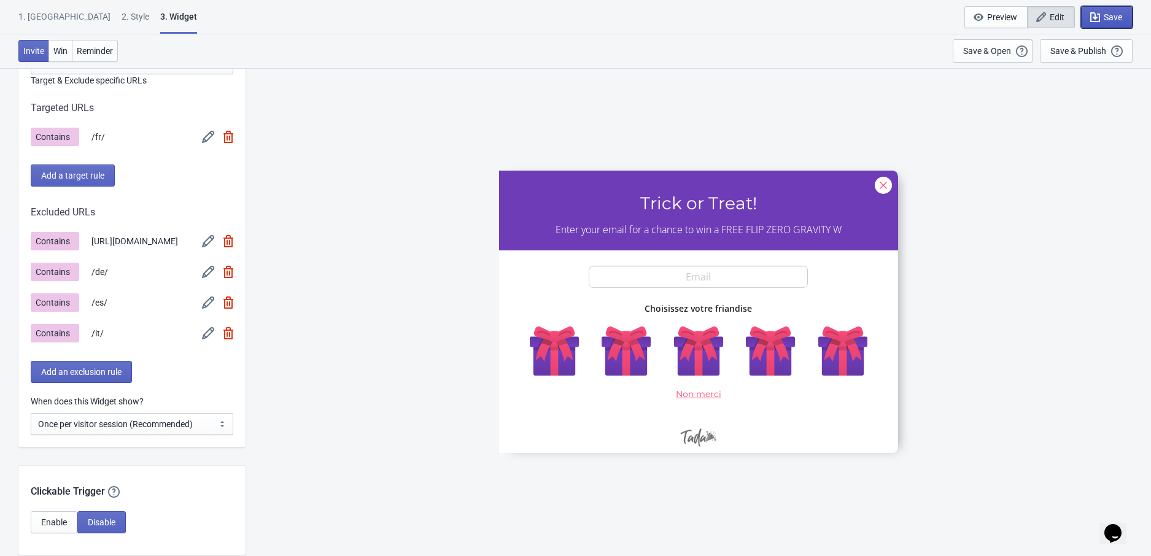
click at [1099, 14] on icon "button" at bounding box center [1095, 17] width 12 height 12
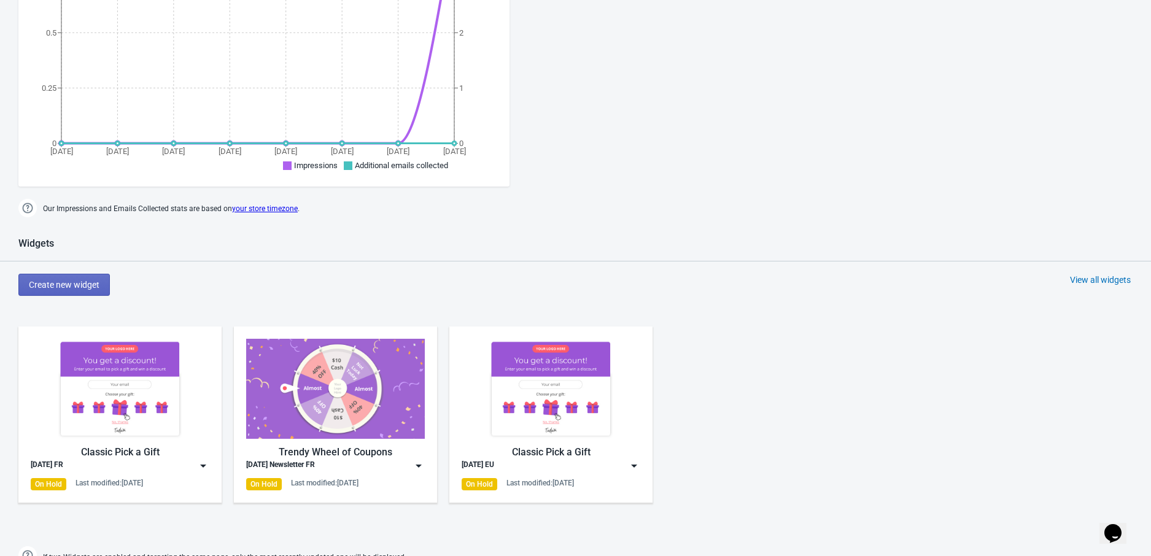
scroll to position [665, 0]
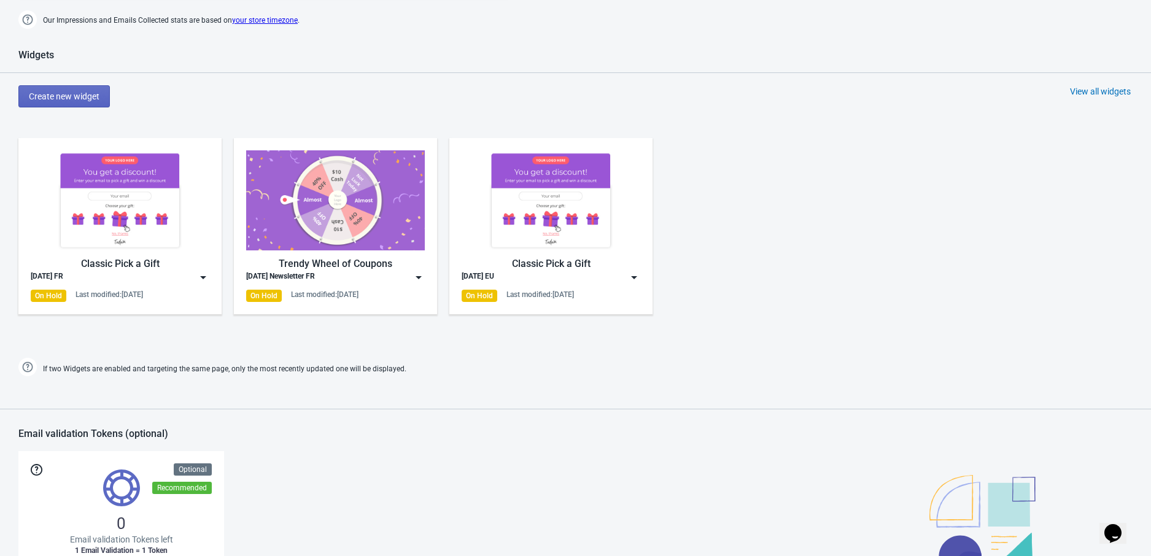
click at [637, 277] on img at bounding box center [634, 277] width 12 height 12
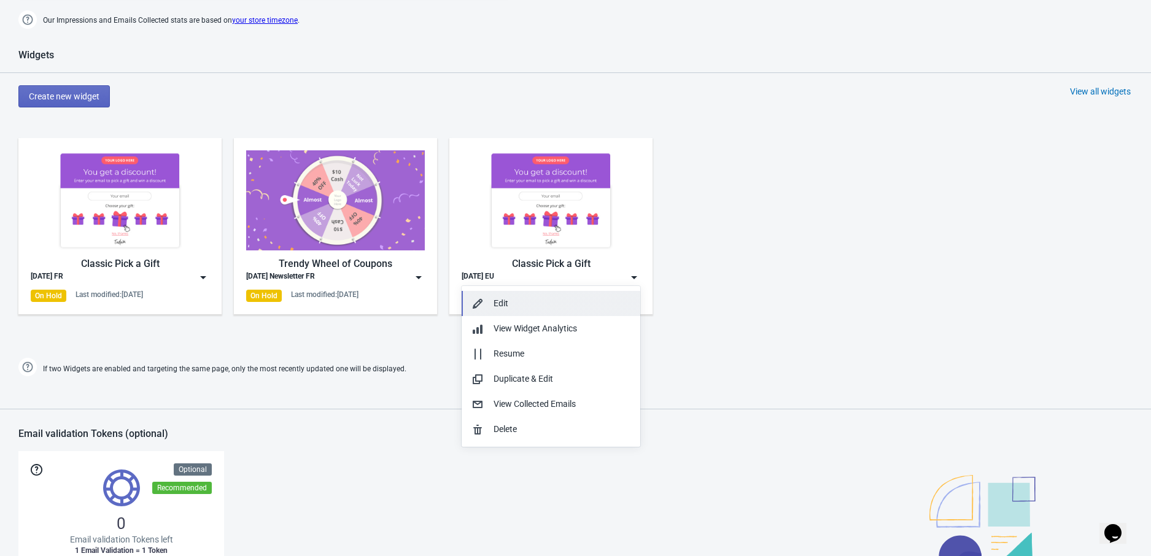
click at [565, 301] on div "Edit" at bounding box center [561, 303] width 137 height 13
